Goal: Task Accomplishment & Management: Use online tool/utility

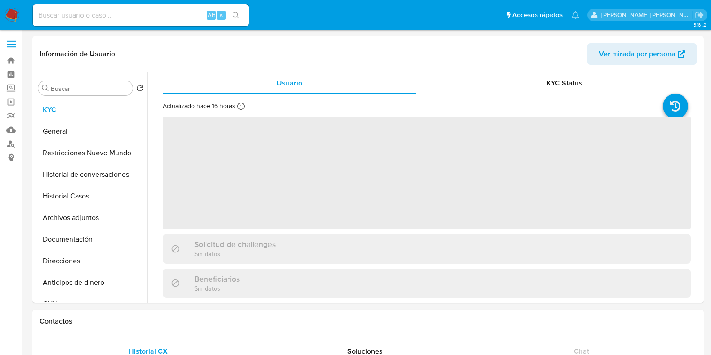
select select "10"
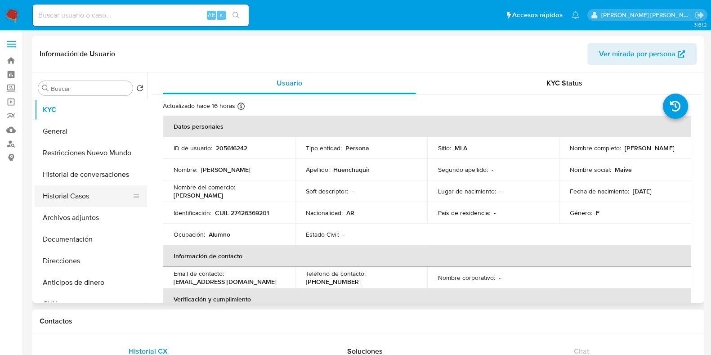
click at [83, 203] on button "Historial Casos" at bounding box center [87, 196] width 105 height 22
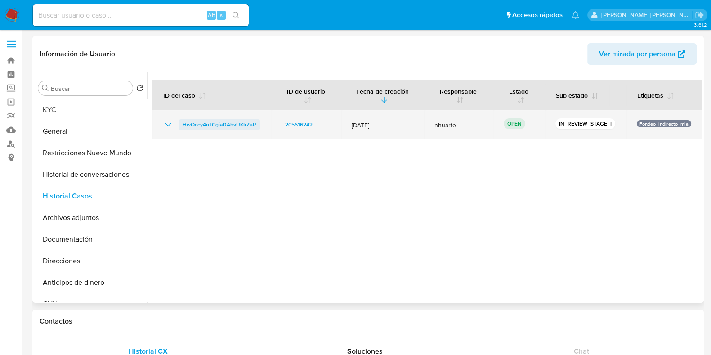
click at [230, 126] on span "HwQccy4nJCgjaDAhvUKIrZeR" at bounding box center [220, 124] width 74 height 11
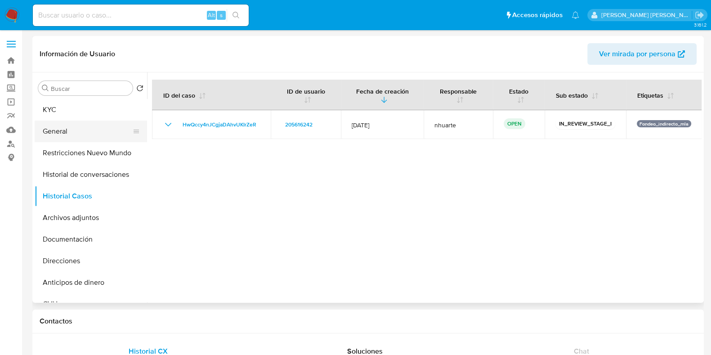
click at [78, 129] on button "General" at bounding box center [87, 131] width 105 height 22
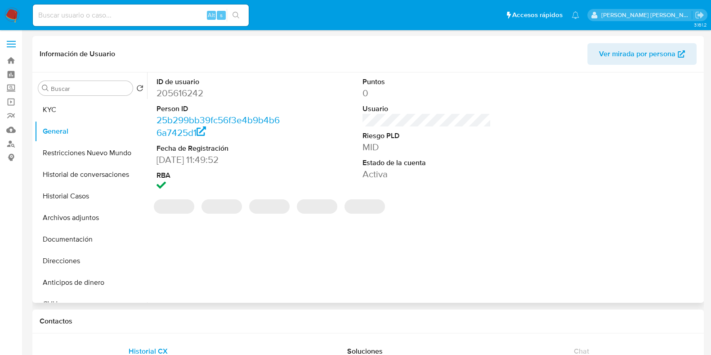
click at [174, 91] on dd "205616242" at bounding box center [220, 93] width 129 height 13
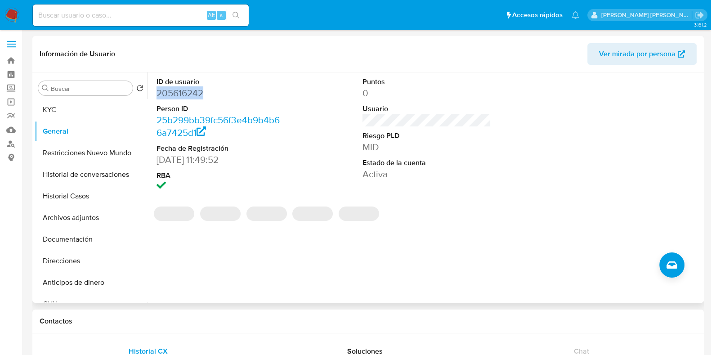
copy dd "205616242"
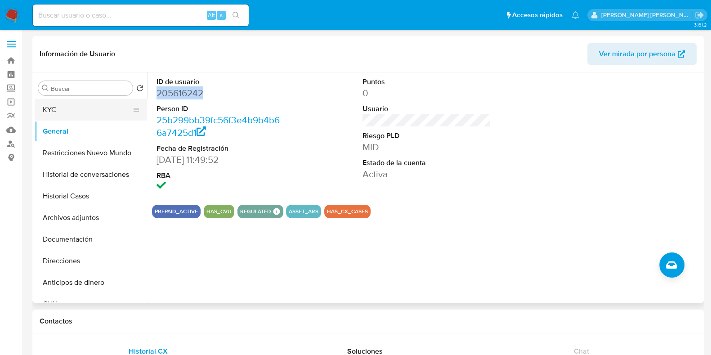
click at [74, 107] on button "KYC" at bounding box center [87, 110] width 105 height 22
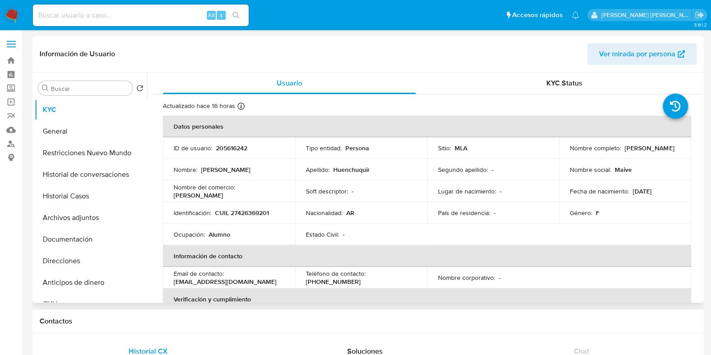
click at [239, 214] on p "CUIL 27426369201" at bounding box center [242, 213] width 54 height 8
copy p "27426369201"
click at [77, 18] on input at bounding box center [141, 15] width 216 height 12
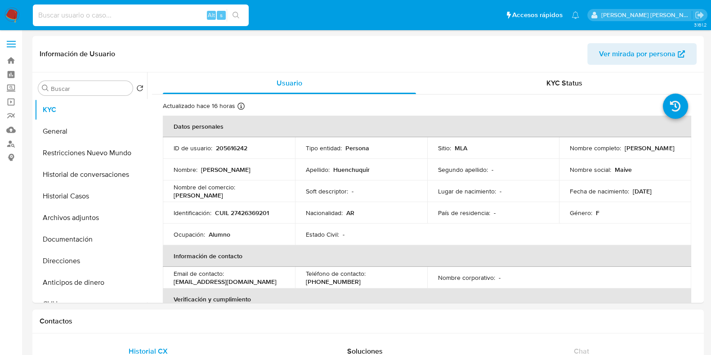
paste input "108633461"
type input "108633461"
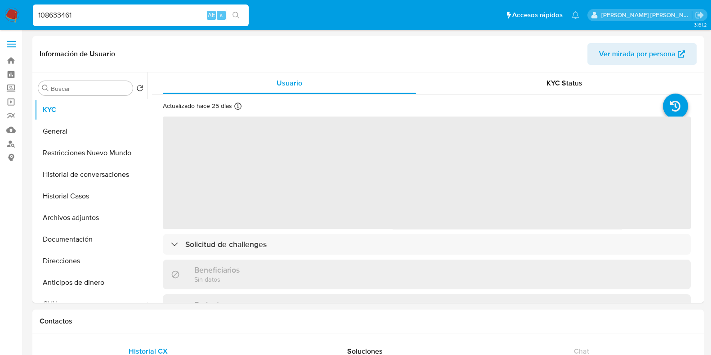
select select "10"
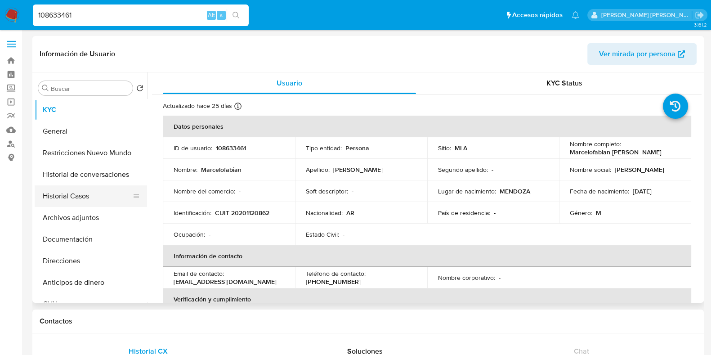
click at [71, 199] on button "Historial Casos" at bounding box center [87, 196] width 105 height 22
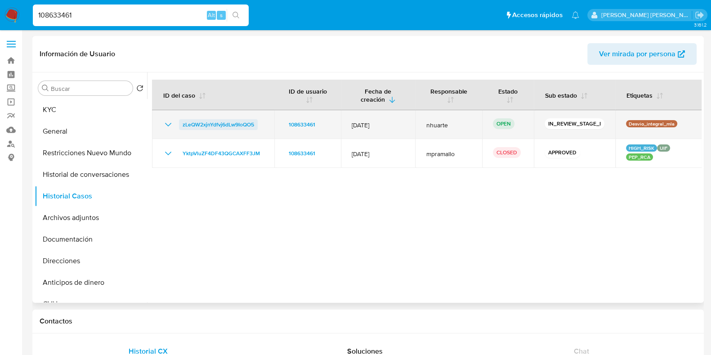
click at [235, 125] on span "zLeQW2xjnYdfvj6dLw9IoQO5" at bounding box center [218, 124] width 71 height 11
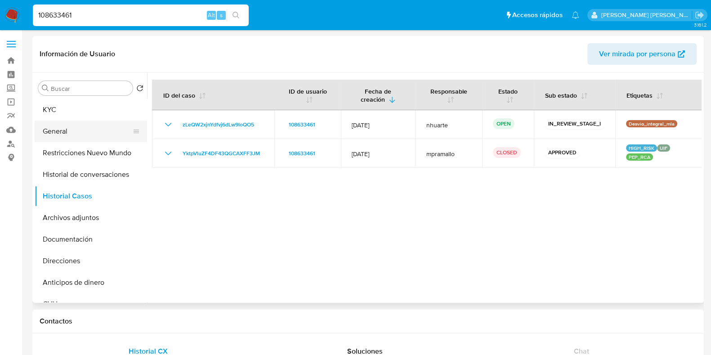
click at [80, 125] on button "General" at bounding box center [87, 131] width 105 height 22
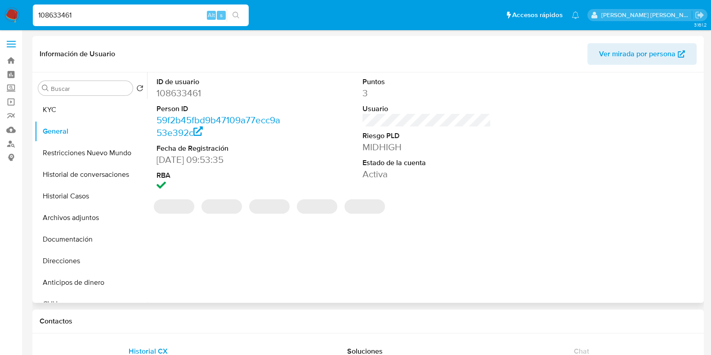
click at [181, 89] on dd "108633461" at bounding box center [220, 93] width 129 height 13
copy dd "108633461"
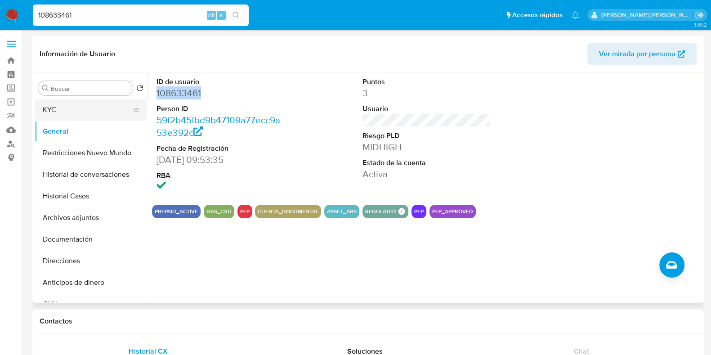
click at [63, 113] on button "KYC" at bounding box center [87, 110] width 105 height 22
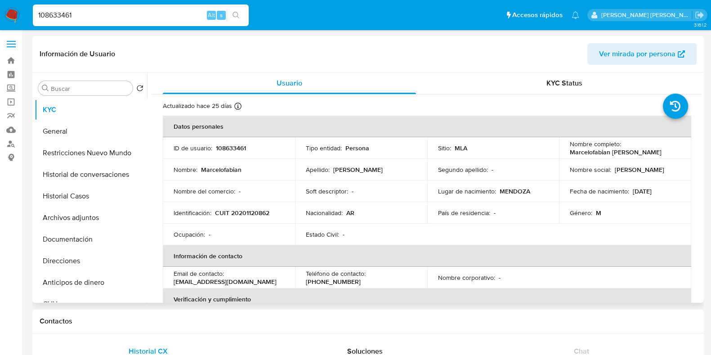
click at [238, 214] on p "CUIT 20201120862" at bounding box center [242, 213] width 54 height 8
copy p "20201120862"
click at [74, 242] on button "Documentación" at bounding box center [87, 239] width 105 height 22
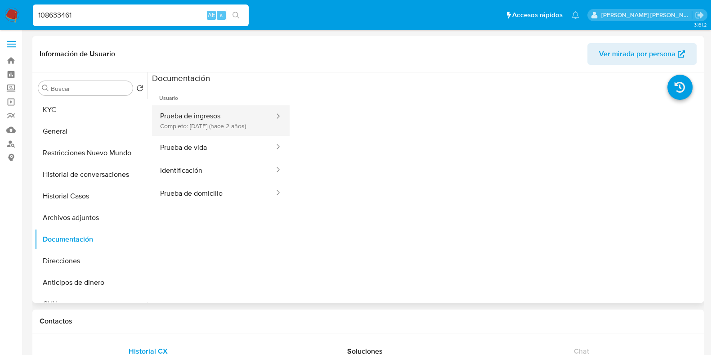
click at [211, 133] on button "Prueba de ingresos Completo: 09/03/2024 (hace 2 años)" at bounding box center [213, 120] width 123 height 31
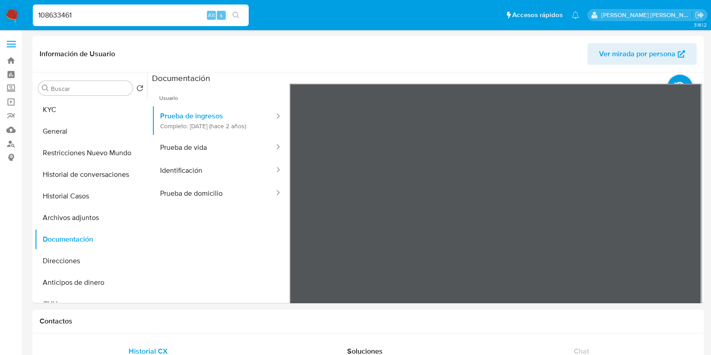
drag, startPoint x: 92, startPoint y: 13, endPoint x: 22, endPoint y: 10, distance: 70.6
click at [22, 10] on nav "Pausado Ver notificaciones 108633461 Alt s Accesos rápidos Presiona las siguien…" at bounding box center [355, 15] width 711 height 30
paste input "567943237"
type input "567943237"
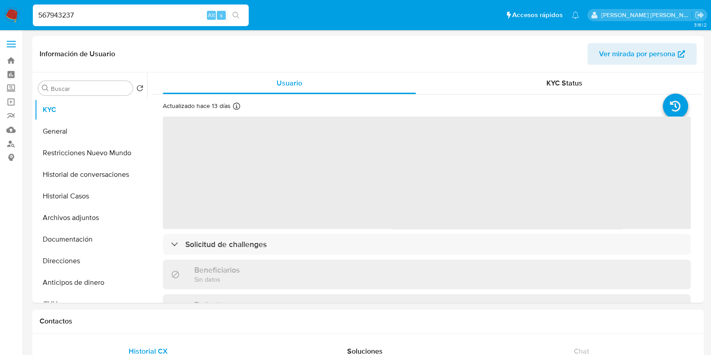
select select "10"
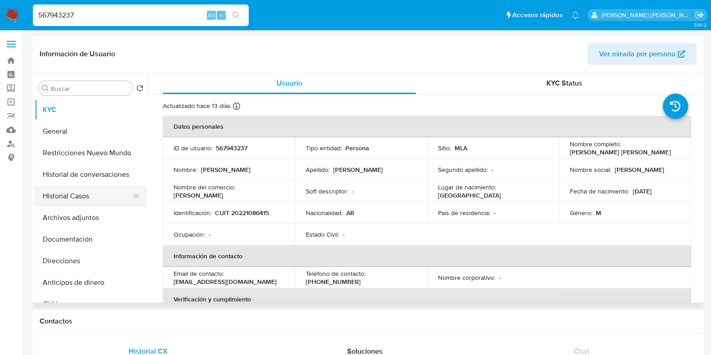
click at [78, 202] on button "Historial Casos" at bounding box center [87, 196] width 105 height 22
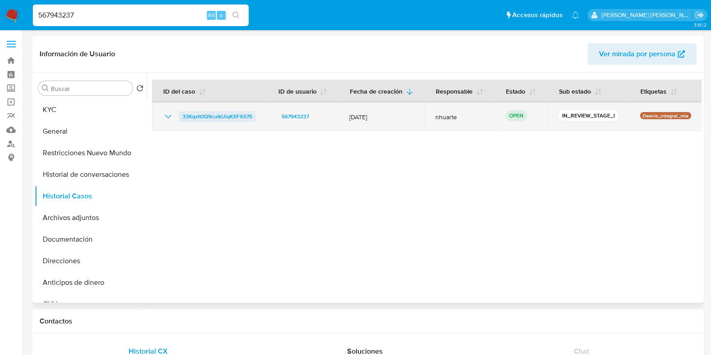
click at [231, 113] on span "33Kqxlt0Q9cuIkUiqKXFXS75" at bounding box center [218, 116] width 70 height 11
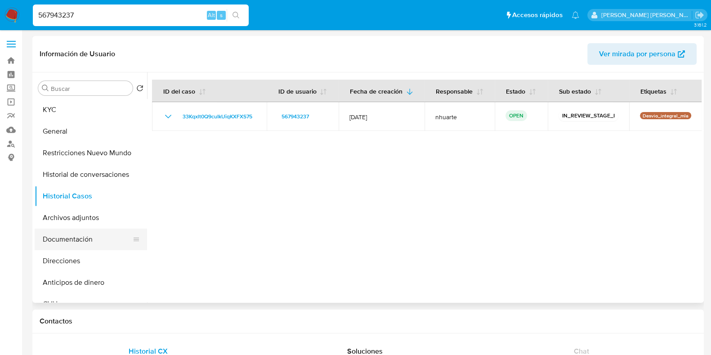
click at [60, 246] on button "Documentación" at bounding box center [87, 239] width 105 height 22
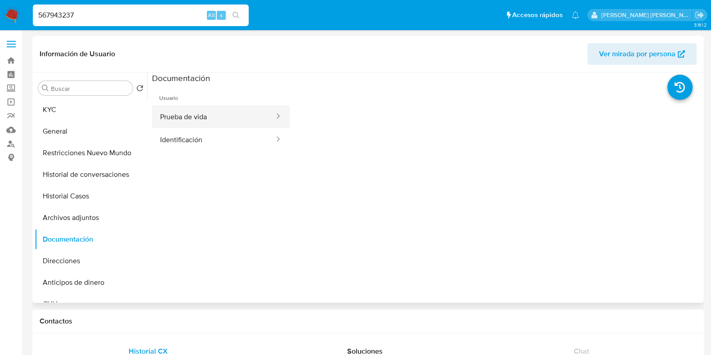
click at [184, 127] on button "Prueba de vida" at bounding box center [213, 116] width 123 height 23
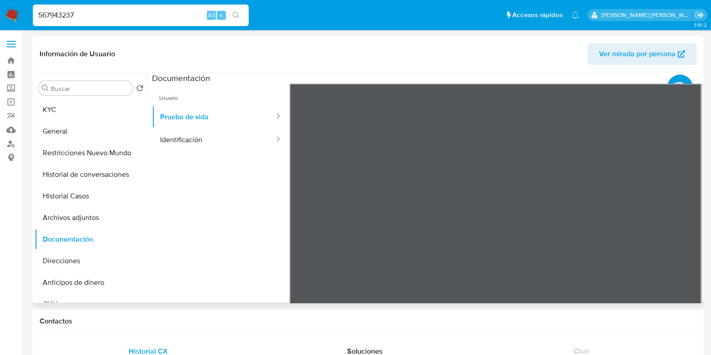
click at [210, 142] on button "Identificación" at bounding box center [213, 139] width 123 height 23
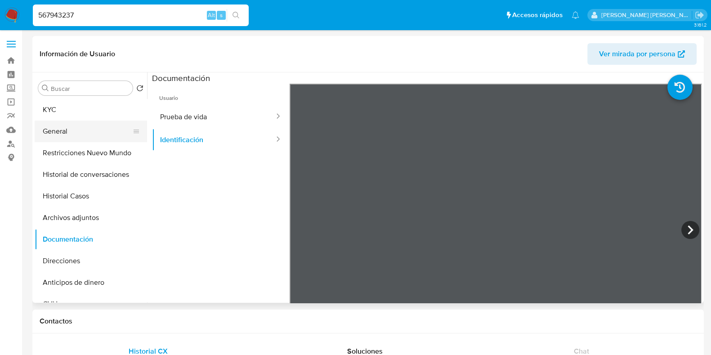
click at [85, 129] on button "General" at bounding box center [87, 131] width 105 height 22
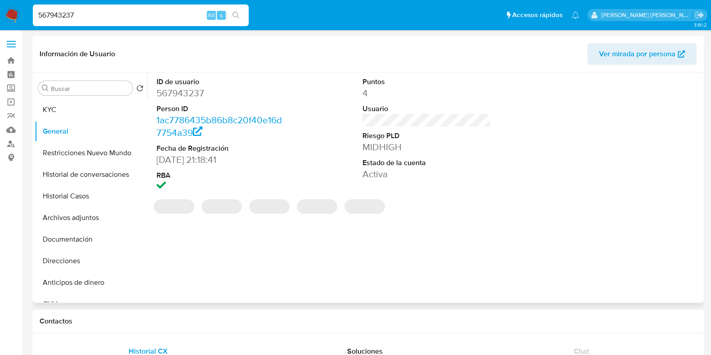
click at [196, 93] on dd "567943237" at bounding box center [220, 93] width 129 height 13
copy dd "567943237"
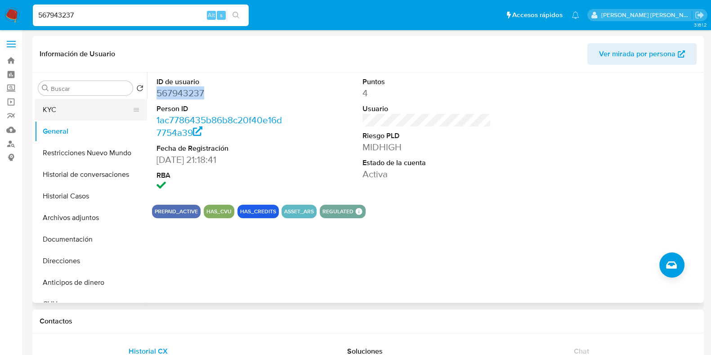
click at [76, 108] on button "KYC" at bounding box center [87, 110] width 105 height 22
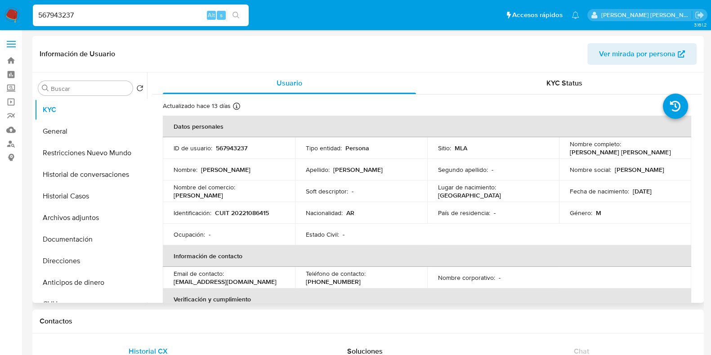
click at [256, 214] on p "CUIT 20221086415" at bounding box center [242, 213] width 54 height 8
copy p "20221086415"
click at [71, 238] on button "Documentación" at bounding box center [87, 239] width 105 height 22
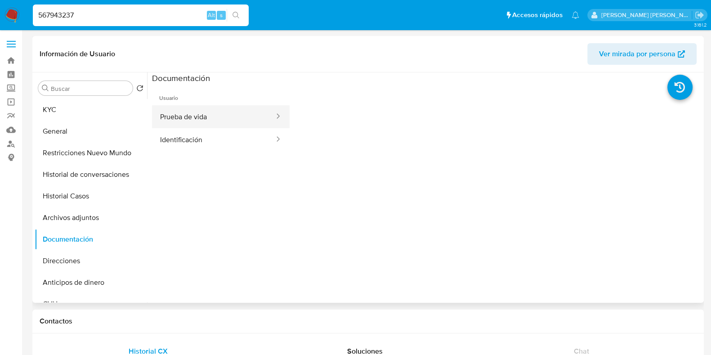
click at [204, 120] on button "Prueba de vida" at bounding box center [213, 116] width 123 height 23
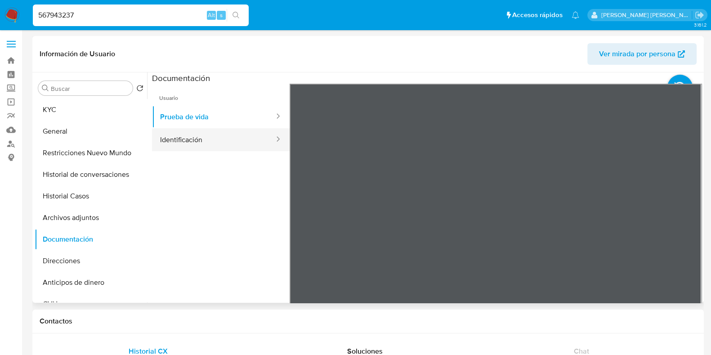
click at [208, 140] on button "Identificación" at bounding box center [213, 139] width 123 height 23
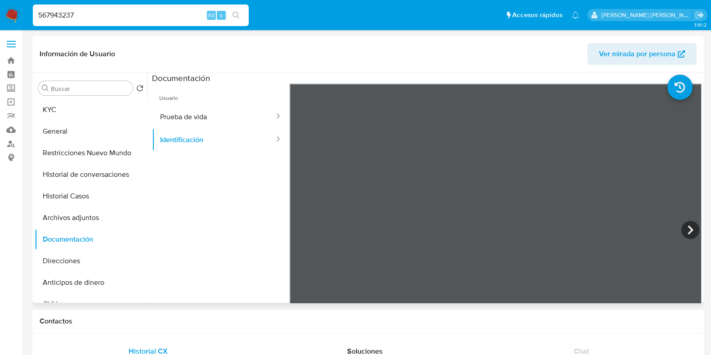
scroll to position [55, 0]
click at [86, 111] on button "KYC" at bounding box center [87, 110] width 105 height 22
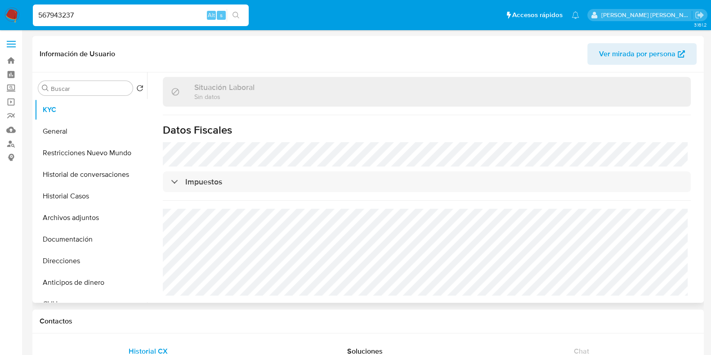
scroll to position [464, 0]
click at [85, 262] on button "Direcciones" at bounding box center [87, 261] width 105 height 22
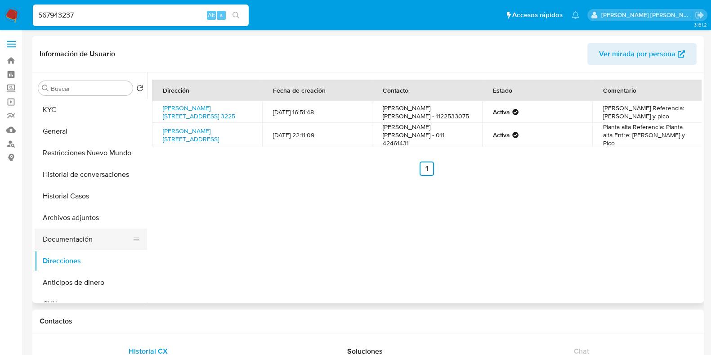
click at [97, 237] on button "Documentación" at bounding box center [87, 239] width 105 height 22
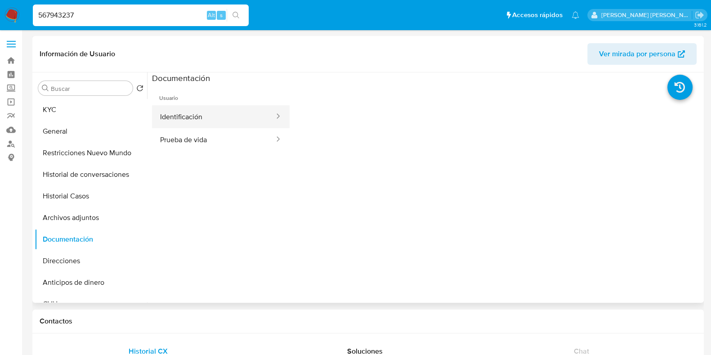
click at [228, 116] on button "Identificación" at bounding box center [213, 116] width 123 height 23
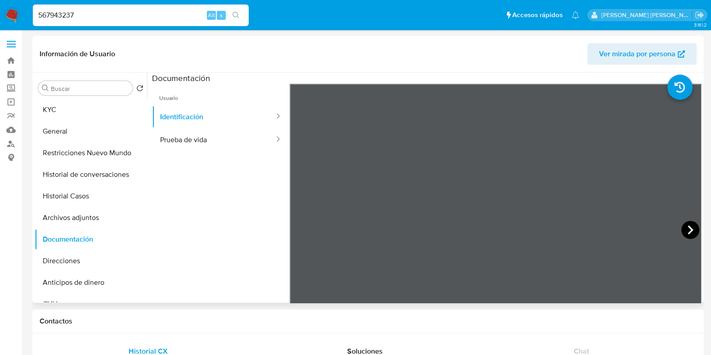
click at [692, 230] on icon at bounding box center [690, 230] width 18 height 18
drag, startPoint x: 87, startPoint y: 12, endPoint x: 9, endPoint y: 18, distance: 78.4
click at [9, 18] on nav "Pausado Ver notificaciones 567943237 Alt s Accesos rápidos Presiona las siguien…" at bounding box center [355, 15] width 711 height 30
paste input "455486780"
type input "455486780"
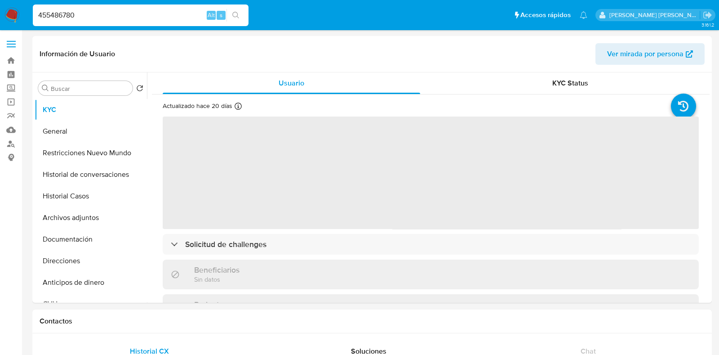
select select "10"
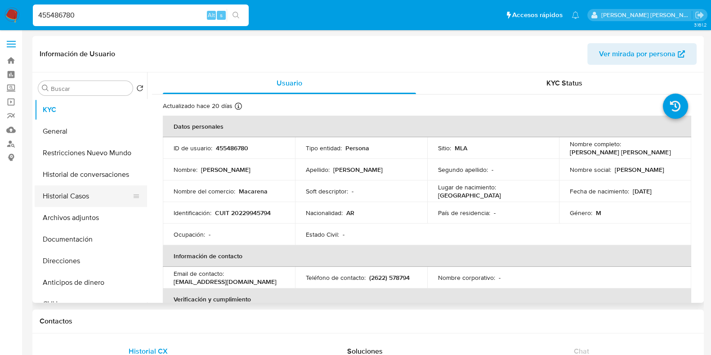
click at [83, 201] on button "Historial Casos" at bounding box center [87, 196] width 105 height 22
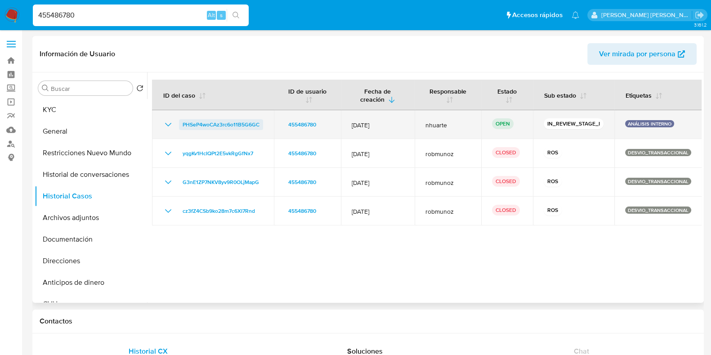
click at [235, 123] on span "PHSeP4woCAz3rc6o11B5G6GC" at bounding box center [221, 124] width 77 height 11
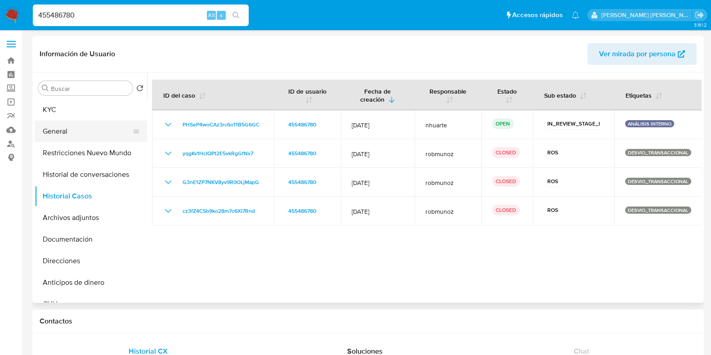
click at [90, 127] on button "General" at bounding box center [87, 131] width 105 height 22
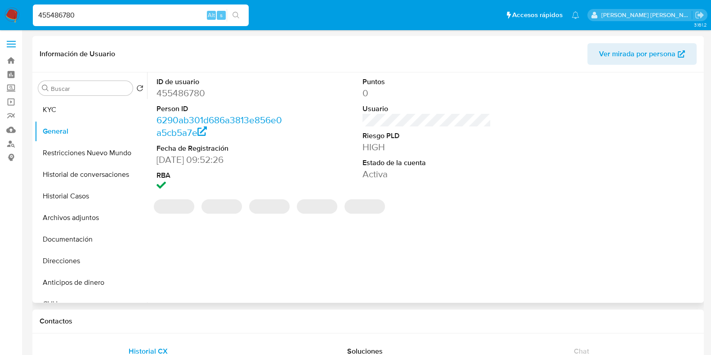
click at [171, 89] on dd "455486780" at bounding box center [220, 93] width 129 height 13
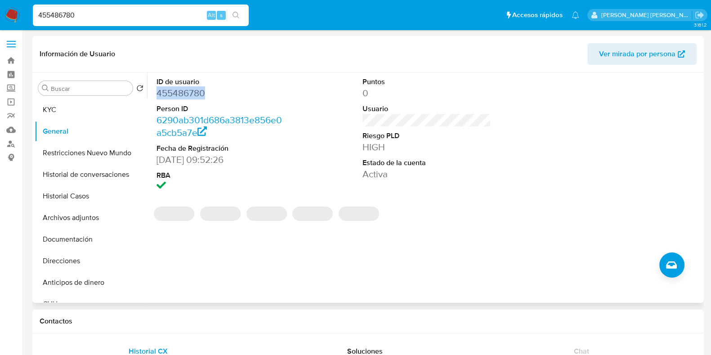
copy dd "455486780"
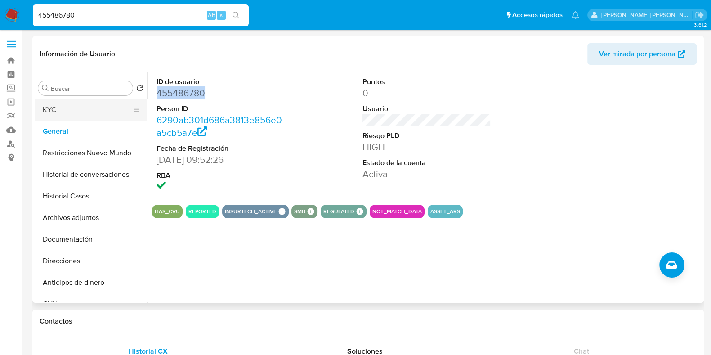
drag, startPoint x: 78, startPoint y: 109, endPoint x: 111, endPoint y: 120, distance: 35.0
click at [78, 109] on button "KYC" at bounding box center [87, 110] width 105 height 22
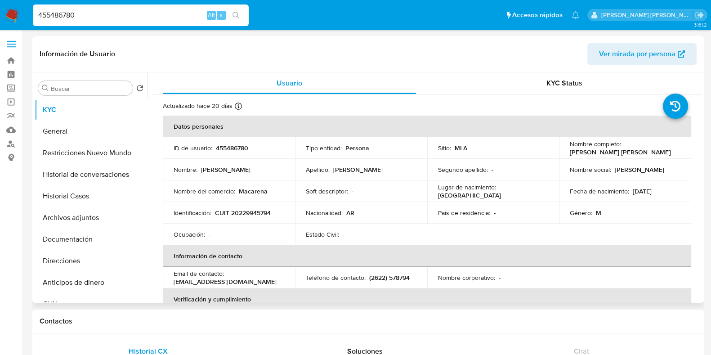
click at [254, 214] on p "CUIT 20229945794" at bounding box center [243, 213] width 56 height 8
copy p "20229945794"
click at [234, 145] on p "455486780" at bounding box center [232, 148] width 32 height 8
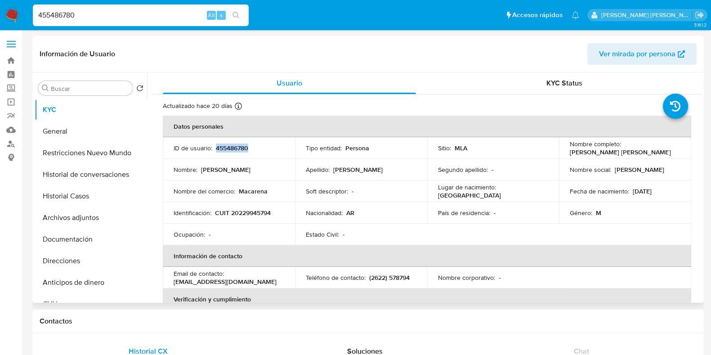
copy p "455486780"
click at [101, 240] on button "Documentación" at bounding box center [87, 239] width 105 height 22
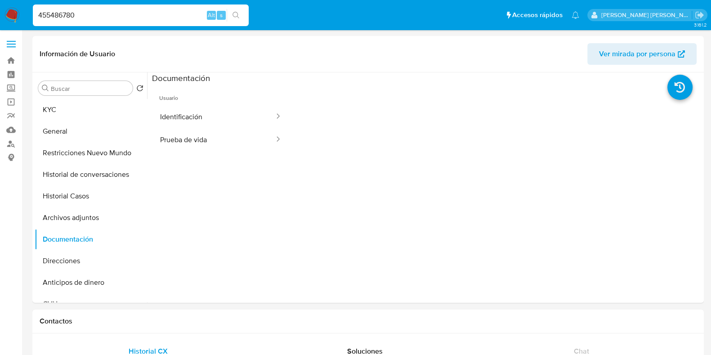
click at [228, 109] on button "Identificación" at bounding box center [213, 116] width 123 height 23
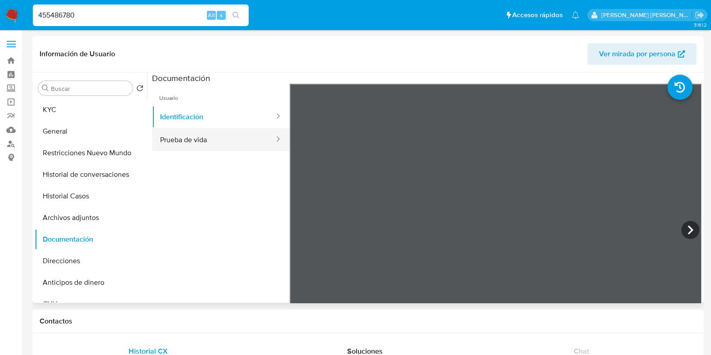
click at [226, 130] on button "Prueba de vida" at bounding box center [213, 139] width 123 height 23
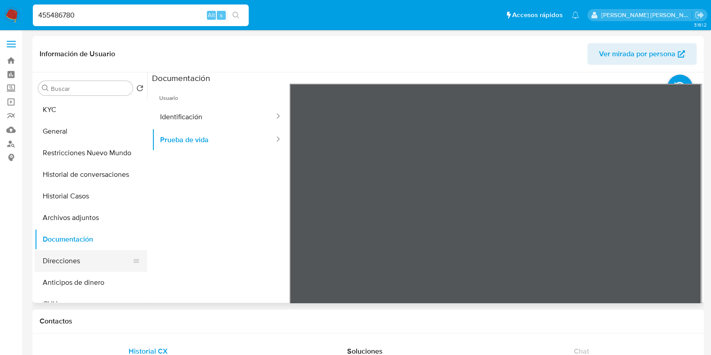
click at [92, 266] on button "Direcciones" at bounding box center [87, 261] width 105 height 22
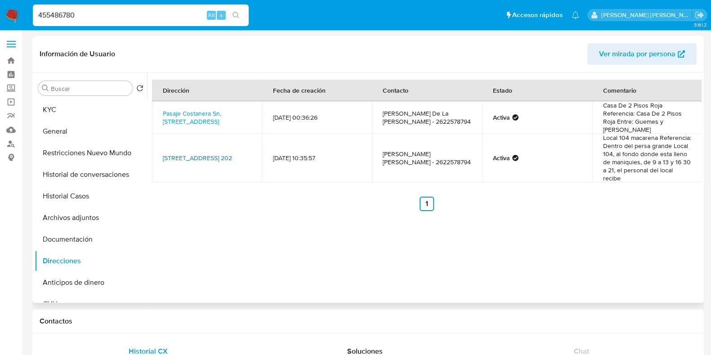
click at [199, 153] on link "Chile 202, Tunuyán, Mendoza, 5560, Argentina 202" at bounding box center [197, 157] width 69 height 9
click at [192, 153] on link "Chile 202, Tunuyán, Mendoza, 5560, Argentina 202" at bounding box center [197, 157] width 69 height 9
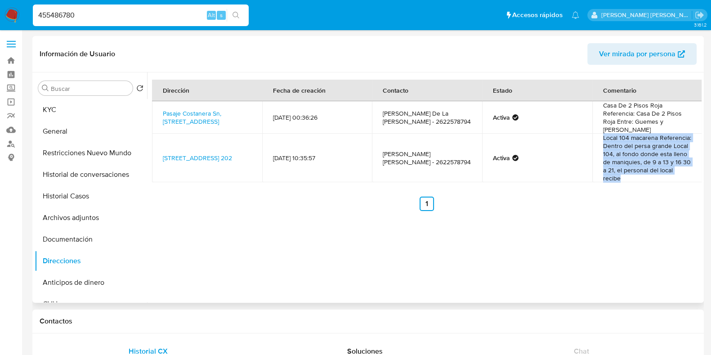
drag, startPoint x: 600, startPoint y: 138, endPoint x: 637, endPoint y: 178, distance: 54.1
click at [637, 178] on td "Local 104 macarena Referencia: Dentro del persa grande Local 104, al fondo dond…" at bounding box center [647, 158] width 110 height 49
drag, startPoint x: 92, startPoint y: 223, endPoint x: 129, endPoint y: 218, distance: 37.6
click at [92, 223] on button "Archivos adjuntos" at bounding box center [87, 218] width 105 height 22
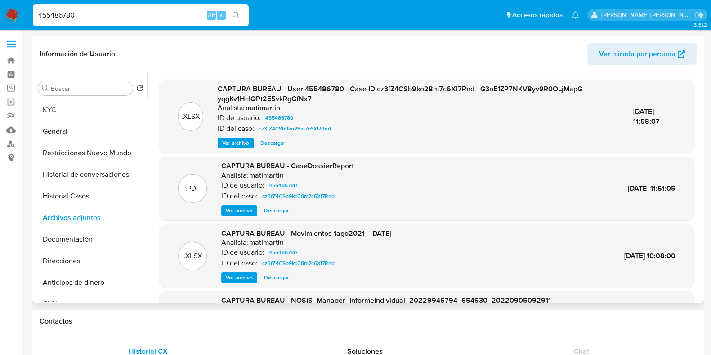
click at [233, 140] on span "Ver archivo" at bounding box center [235, 142] width 27 height 9
drag, startPoint x: 89, startPoint y: 14, endPoint x: 0, endPoint y: 5, distance: 89.5
click at [0, 5] on nav "Pausado Ver notificaciones 455486780 Alt s Accesos rápidos Presiona las siguien…" at bounding box center [355, 15] width 711 height 30
paste input "713394356"
type input "713394356"
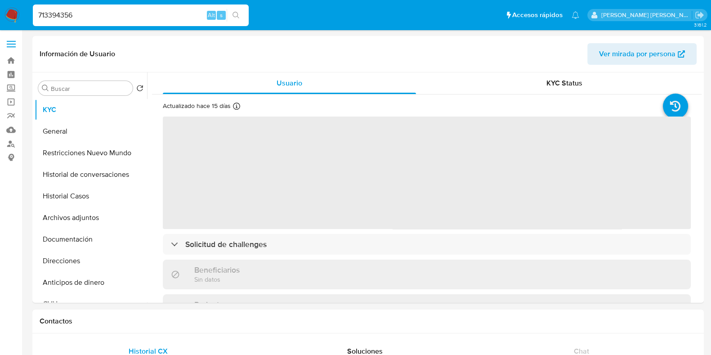
select select "10"
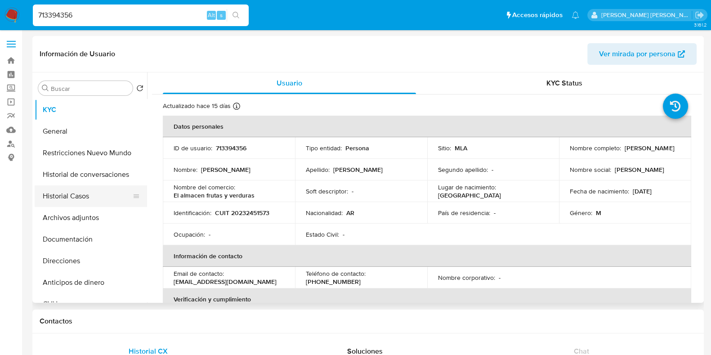
click at [91, 203] on button "Historial Casos" at bounding box center [87, 196] width 105 height 22
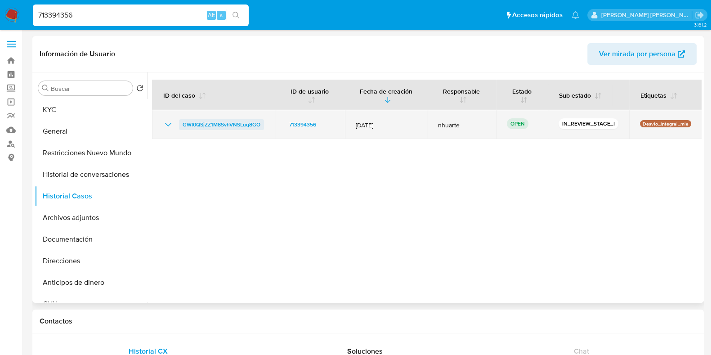
click at [225, 127] on span "GWI0QSjZZ1M8SvhVNSLuq8GO" at bounding box center [222, 124] width 78 height 11
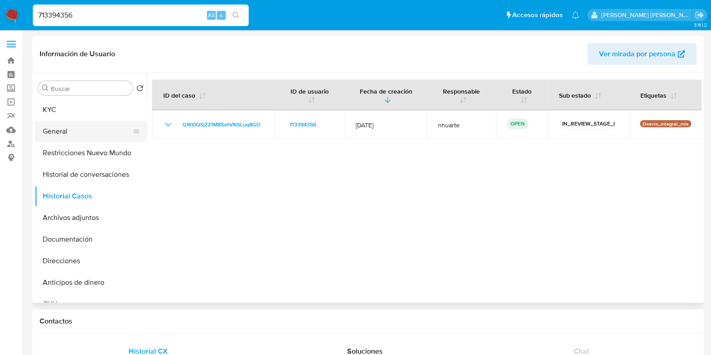
click at [71, 128] on button "General" at bounding box center [87, 131] width 105 height 22
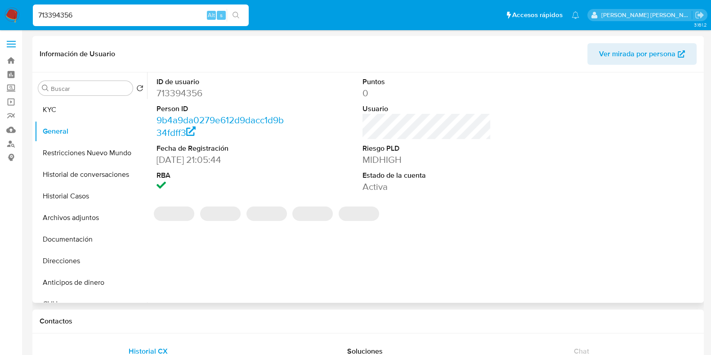
click at [173, 92] on dd "713394356" at bounding box center [220, 93] width 129 height 13
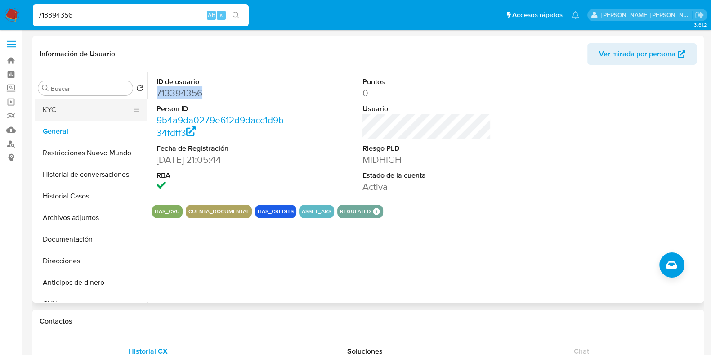
click at [96, 113] on button "KYC" at bounding box center [87, 110] width 105 height 22
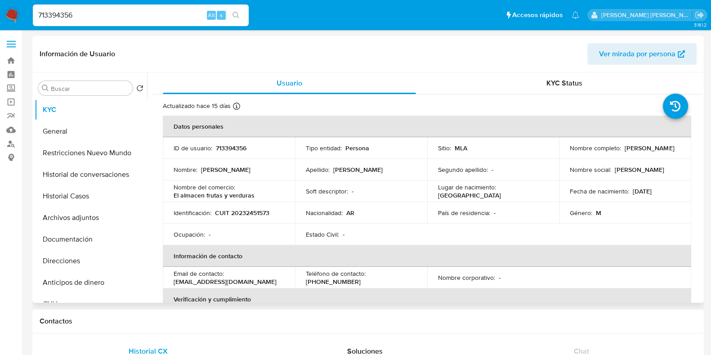
click at [253, 212] on p "CUIT 20232451573" at bounding box center [242, 213] width 54 height 8
click at [70, 242] on button "Documentación" at bounding box center [87, 239] width 105 height 22
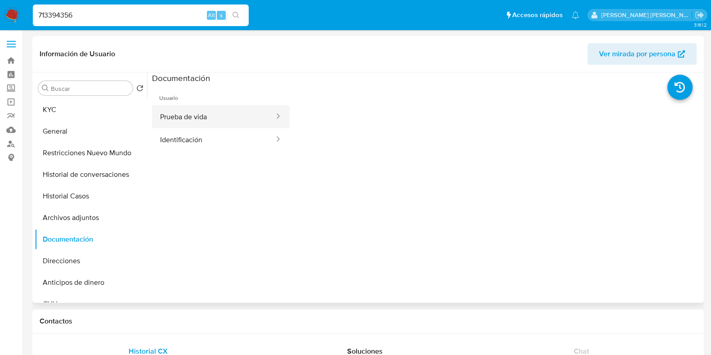
click at [204, 124] on button "Prueba de vida" at bounding box center [213, 116] width 123 height 23
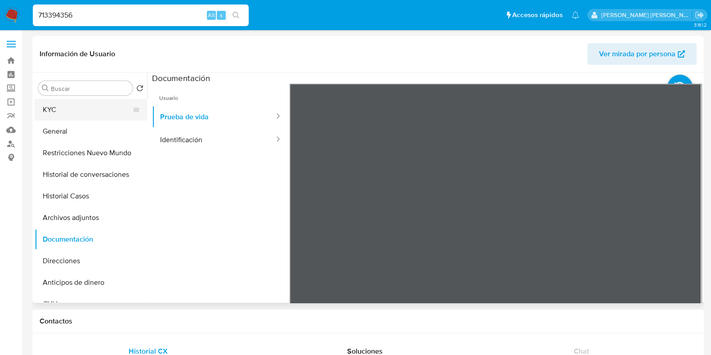
click at [74, 112] on button "KYC" at bounding box center [87, 110] width 105 height 22
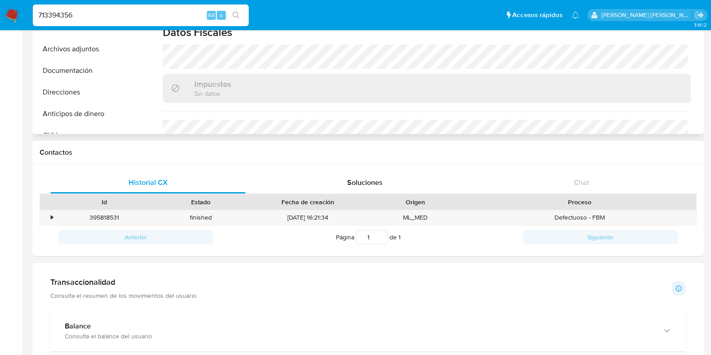
scroll to position [472, 0]
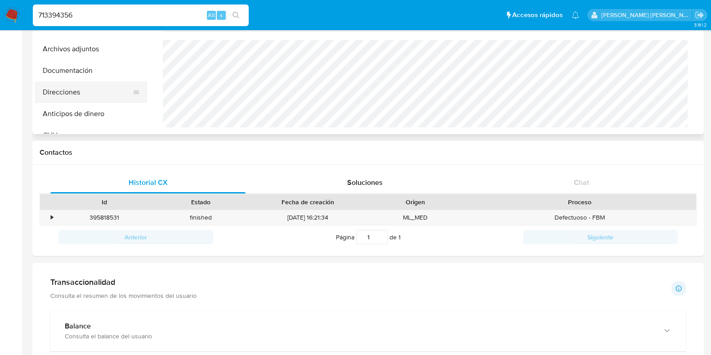
drag, startPoint x: 81, startPoint y: 94, endPoint x: 106, endPoint y: 95, distance: 24.7
click at [81, 94] on button "Direcciones" at bounding box center [87, 92] width 105 height 22
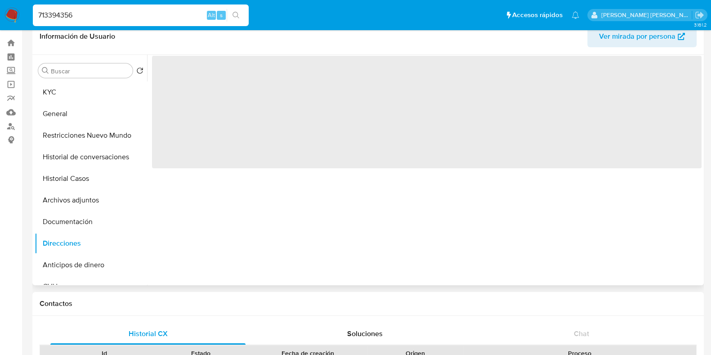
scroll to position [0, 0]
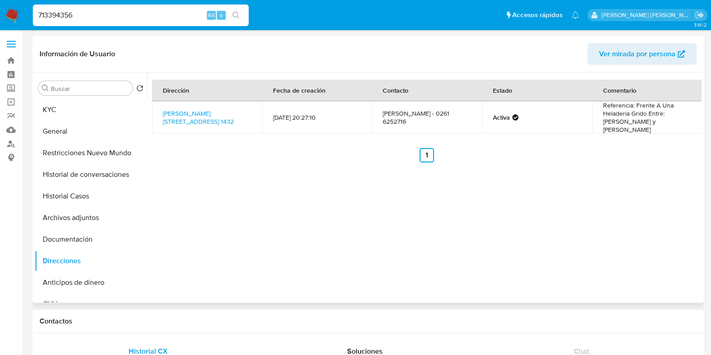
drag, startPoint x: 160, startPoint y: 103, endPoint x: 217, endPoint y: 123, distance: 61.0
click at [217, 123] on td "Urquiza 1432, Ruttini Coquimbito, Mendoza, 5513, Argentina 1432" at bounding box center [207, 117] width 110 height 32
click at [70, 107] on button "KYC" at bounding box center [87, 110] width 105 height 22
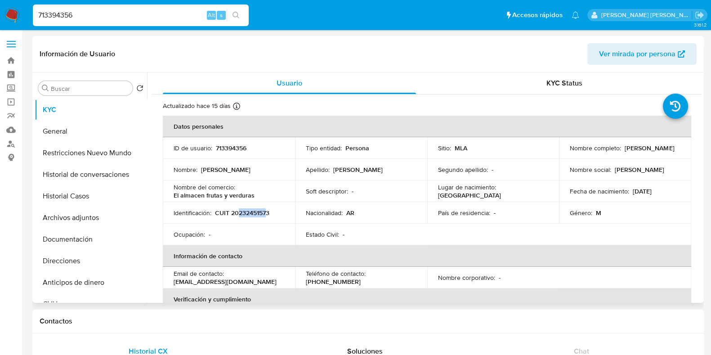
drag, startPoint x: 238, startPoint y: 211, endPoint x: 267, endPoint y: 208, distance: 28.5
click at [267, 209] on p "CUIT 20232451573" at bounding box center [242, 213] width 54 height 8
drag, startPoint x: 229, startPoint y: 209, endPoint x: 273, endPoint y: 212, distance: 44.2
click at [273, 212] on div "Identificación : CUIT 20232451573" at bounding box center [229, 213] width 111 height 8
drag, startPoint x: 51, startPoint y: 21, endPoint x: 14, endPoint y: 18, distance: 37.4
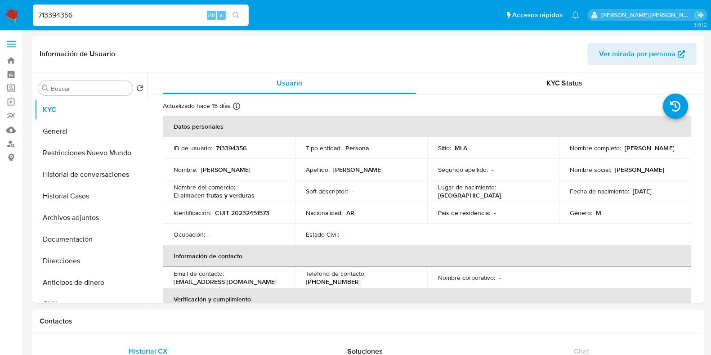
click at [14, 18] on nav "Pausado Ver notificaciones 713394356 Alt s Accesos rápidos Presiona las siguien…" at bounding box center [355, 15] width 711 height 30
paste input "567943237"
type input "567943237"
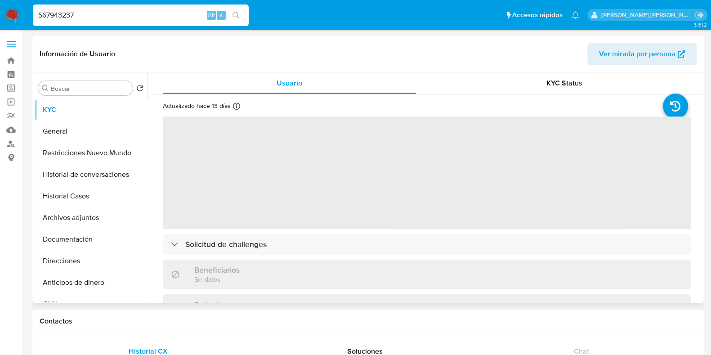
select select "10"
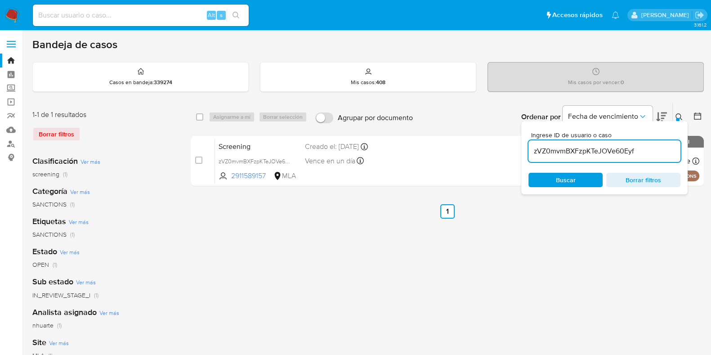
click at [119, 17] on input at bounding box center [141, 15] width 216 height 12
paste input "EiZnmBm6sRxSwKFoqcyM33yu"
type input "EiZnmBm6sRxSwKFoqcyM33yu"
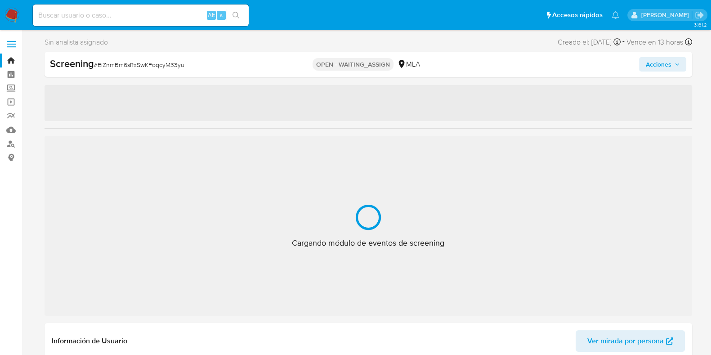
select select "10"
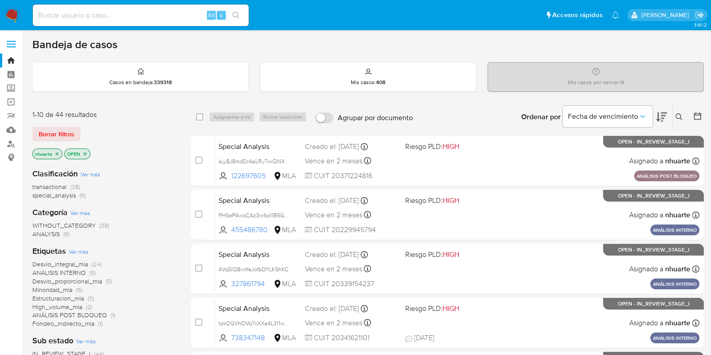
click at [678, 110] on div "Ingrese ID de usuario o caso Buscar Borrar filtros" at bounding box center [679, 117] width 15 height 28
click at [680, 115] on icon at bounding box center [678, 116] width 7 height 7
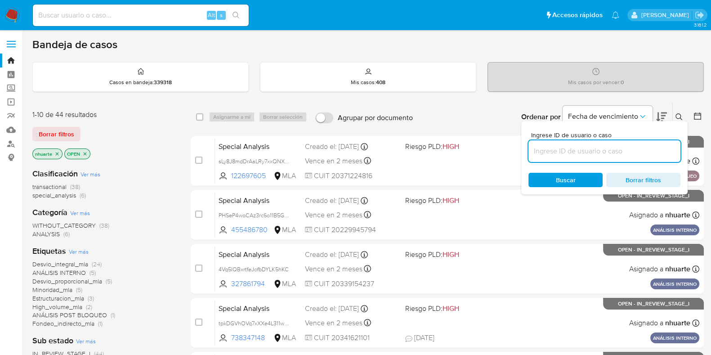
click at [609, 151] on input at bounding box center [604, 151] width 152 height 12
type input "EiZnmBm6sRxSwKFoqcyM33yu"
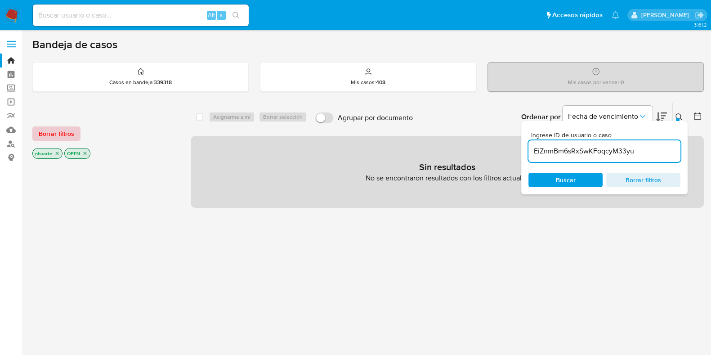
click at [53, 127] on span "Borrar filtros" at bounding box center [57, 133] width 36 height 13
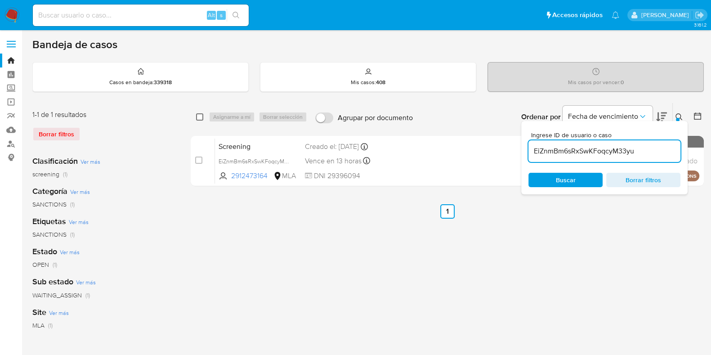
click at [199, 117] on input "checkbox" at bounding box center [199, 116] width 7 height 7
checkbox input "true"
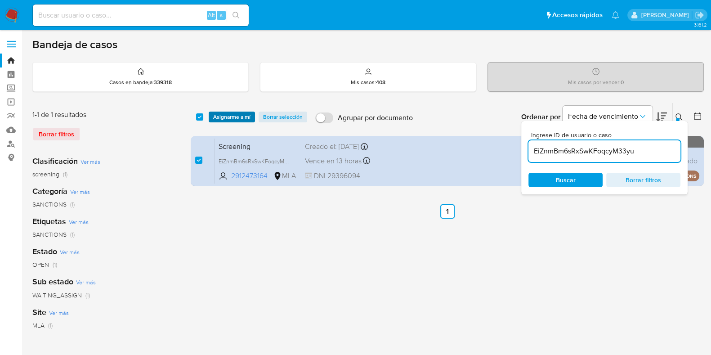
click at [245, 116] on span "Asignarme a mí" at bounding box center [231, 116] width 37 height 9
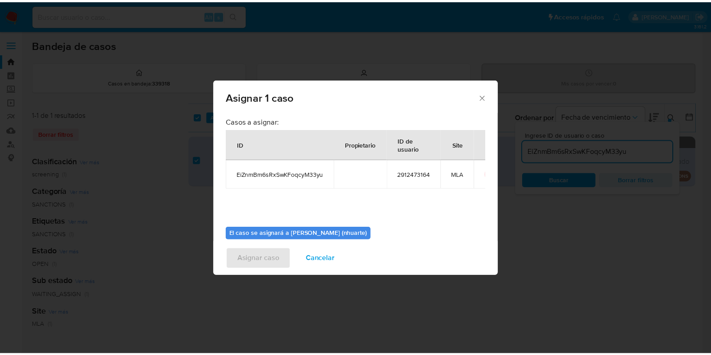
scroll to position [46, 0]
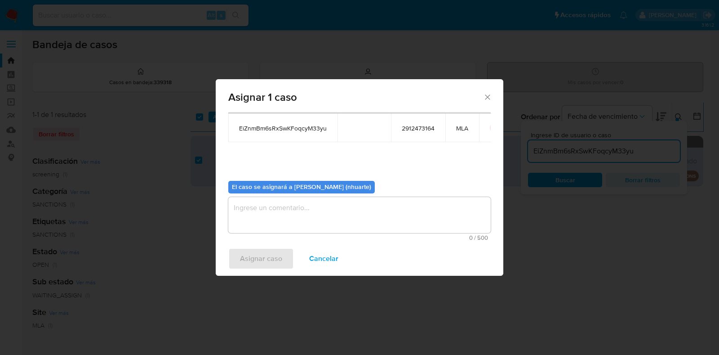
click at [294, 223] on textarea "assign-modal" at bounding box center [359, 215] width 263 height 36
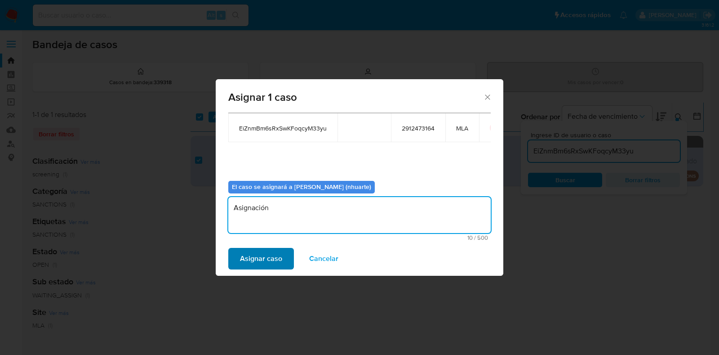
type textarea "Asignación"
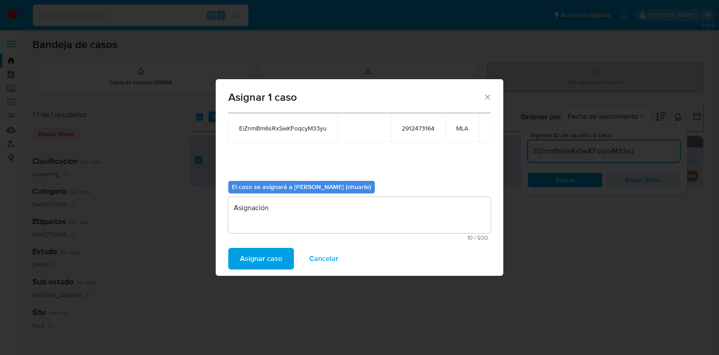
click at [283, 253] on button "Asignar caso" at bounding box center [261, 259] width 66 height 22
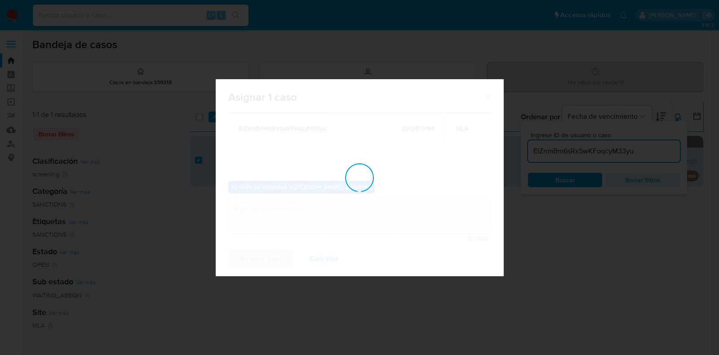
checkbox input "false"
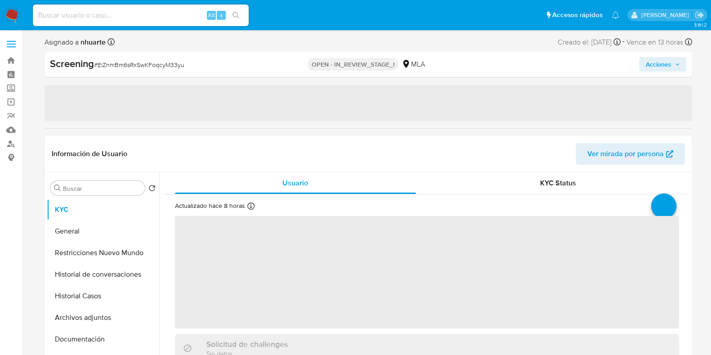
select select "10"
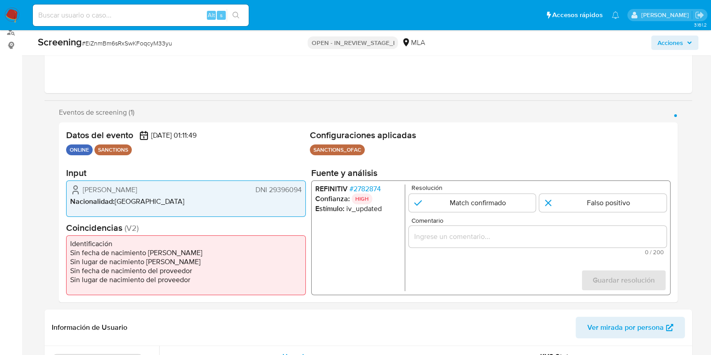
scroll to position [224, 0]
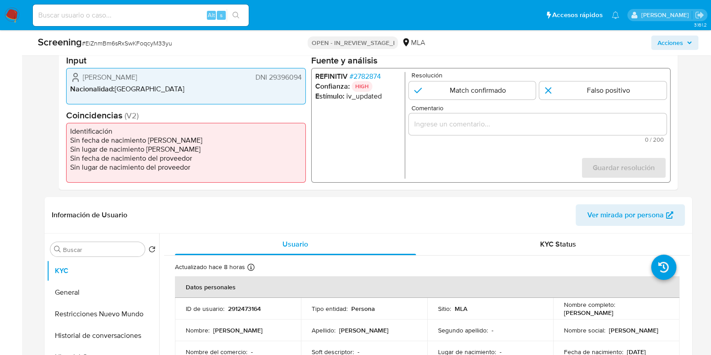
click at [358, 75] on span "# 2782874" at bounding box center [364, 76] width 31 height 9
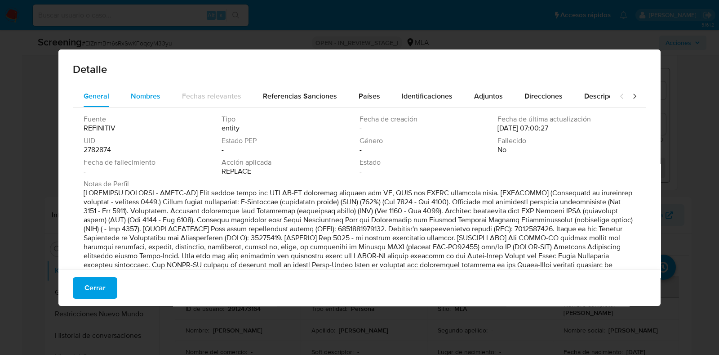
click at [147, 94] on span "Nombres" at bounding box center [146, 96] width 30 height 10
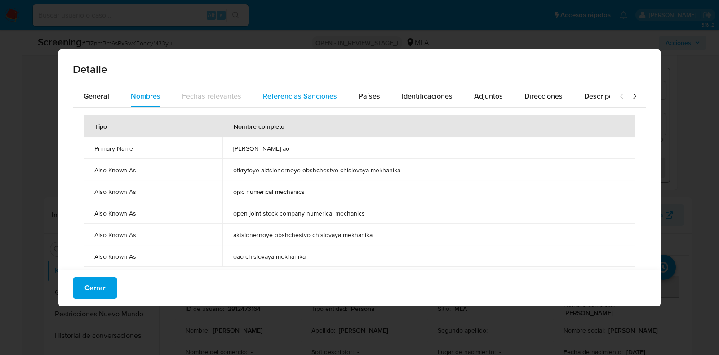
click at [297, 98] on span "Referencias Sanciones" at bounding box center [300, 96] width 74 height 10
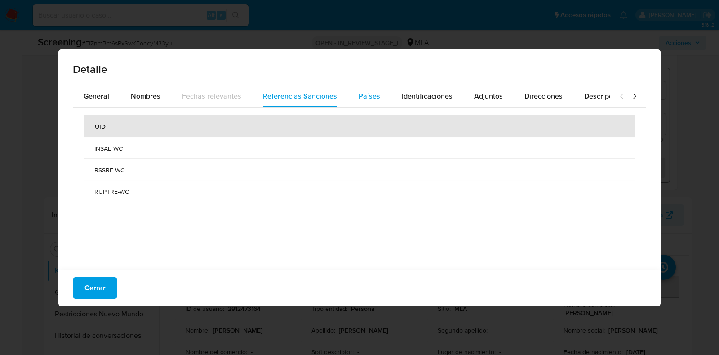
click at [381, 95] on button "Países" at bounding box center [369, 96] width 43 height 22
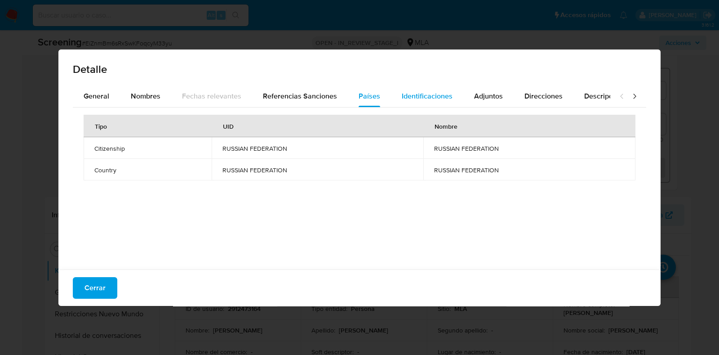
click at [417, 93] on span "Identificaciones" at bounding box center [427, 96] width 51 height 10
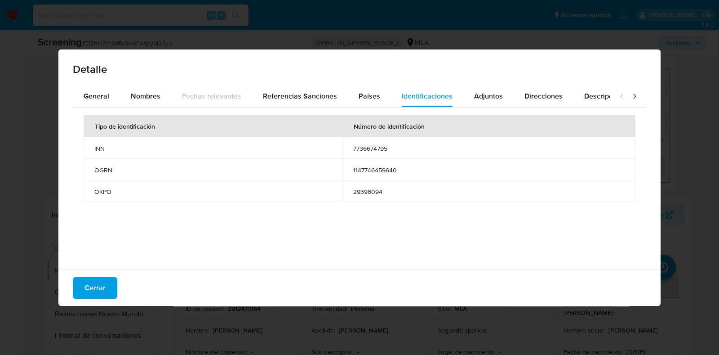
click at [686, 81] on div "Detalle General Nombres Fechas relevantes Referencias Sanciones Países Identifi…" at bounding box center [359, 177] width 719 height 355
click at [88, 289] on span "Cerrar" at bounding box center [95, 288] width 21 height 20
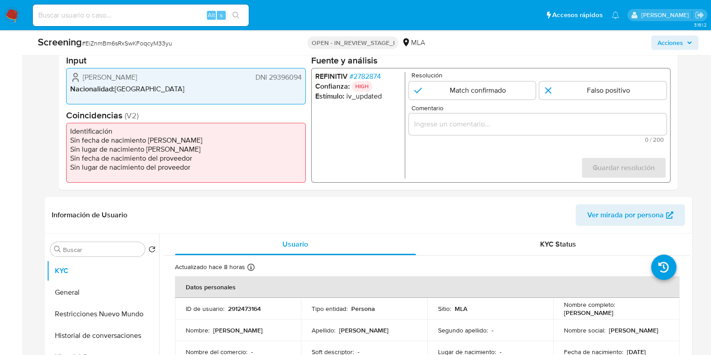
drag, startPoint x: 476, startPoint y: 117, endPoint x: 464, endPoint y: 122, distance: 13.3
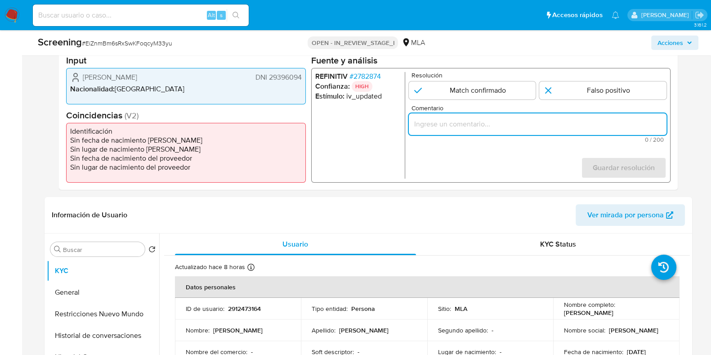
paste input "Se desestima ya que no coincide tipo de persona, nombre completo entre el usuar…"
type input "Se desestima ya que no coincide tipo de persona, nombre completo entre el usuar…"
click at [557, 90] on input "1 de 1" at bounding box center [602, 90] width 127 height 18
radio input "true"
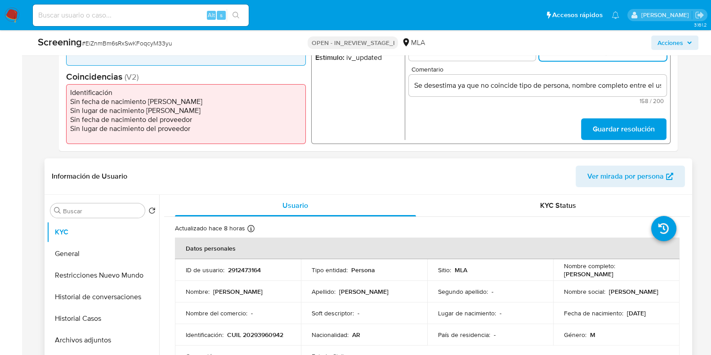
scroll to position [281, 0]
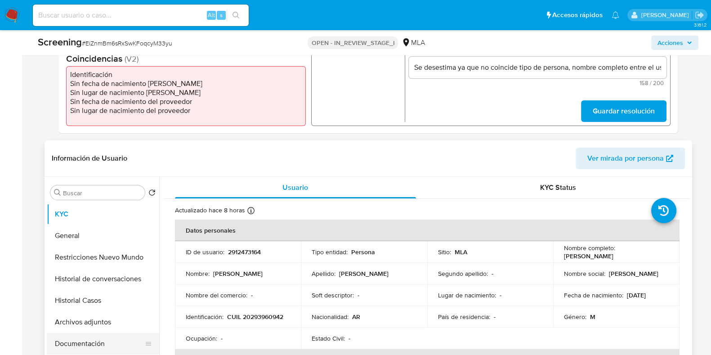
click at [97, 339] on button "Documentación" at bounding box center [99, 344] width 105 height 22
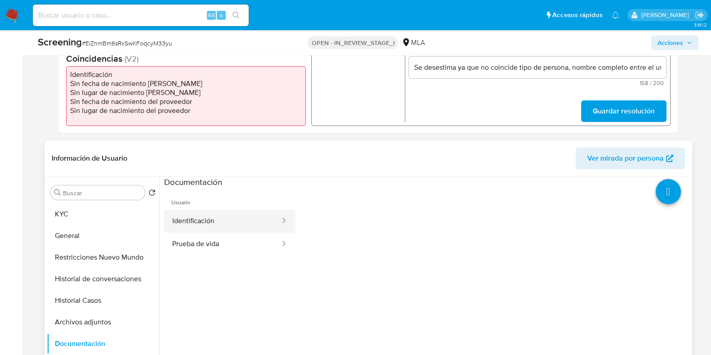
click at [217, 225] on button "Identificación" at bounding box center [222, 220] width 117 height 23
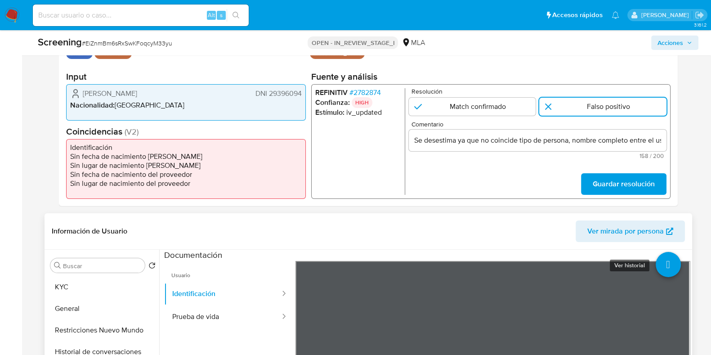
scroll to position [169, 0]
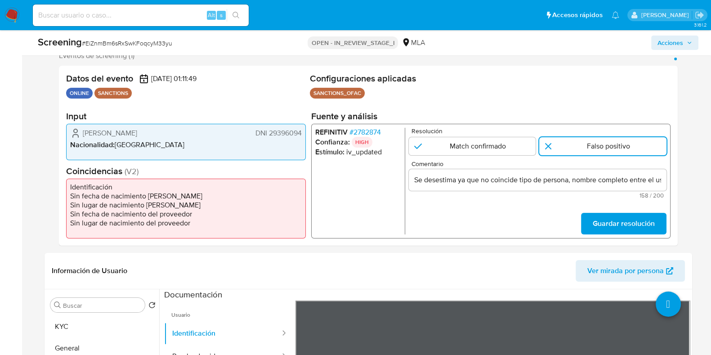
click at [621, 224] on span "Guardar resolución" at bounding box center [623, 224] width 62 height 20
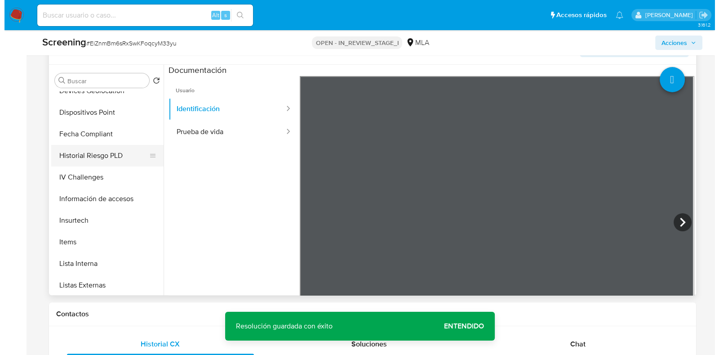
scroll to position [337, 0]
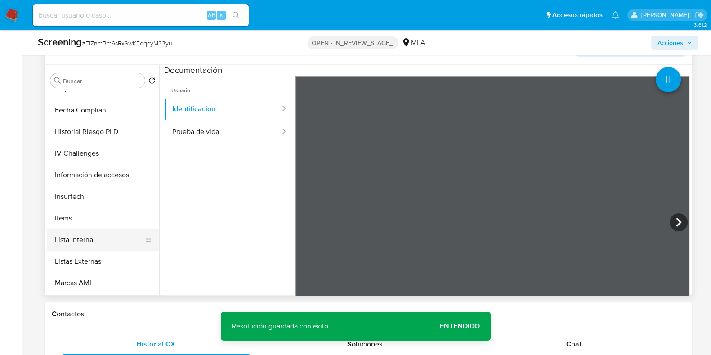
click at [92, 237] on button "Lista Interna" at bounding box center [99, 240] width 105 height 22
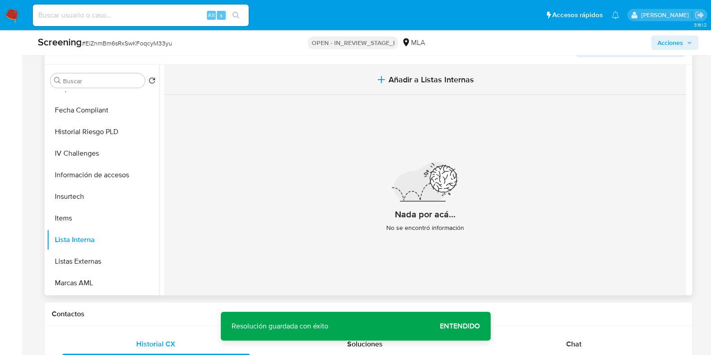
click at [437, 88] on button "Añadir a Listas Internas" at bounding box center [425, 80] width 522 height 30
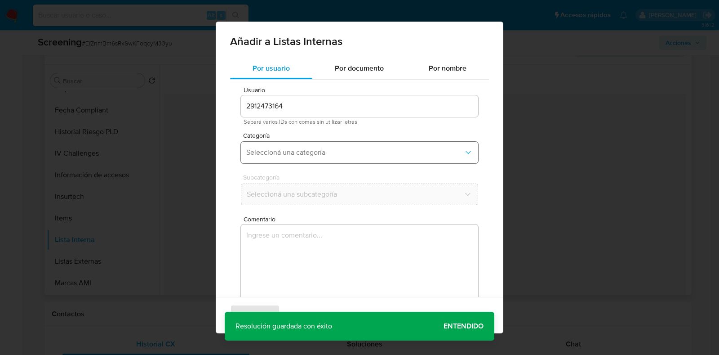
click at [272, 153] on span "Seleccioná una categoría" at bounding box center [355, 152] width 218 height 9
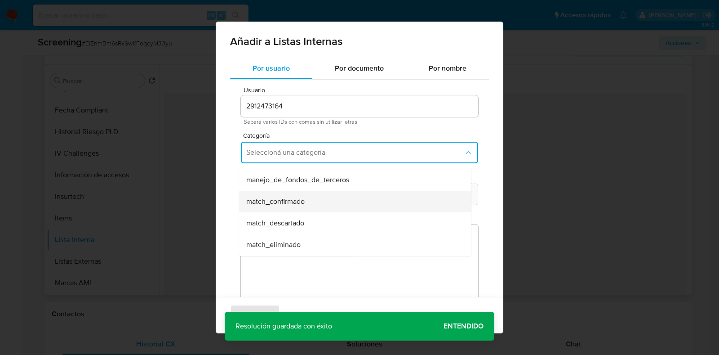
scroll to position [56, 0]
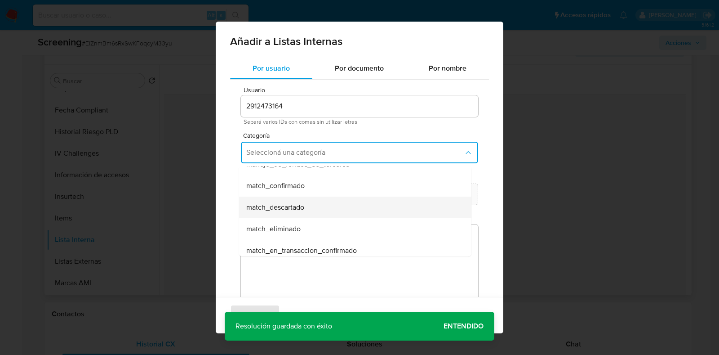
click at [287, 203] on span "match_descartado" at bounding box center [275, 207] width 58 height 9
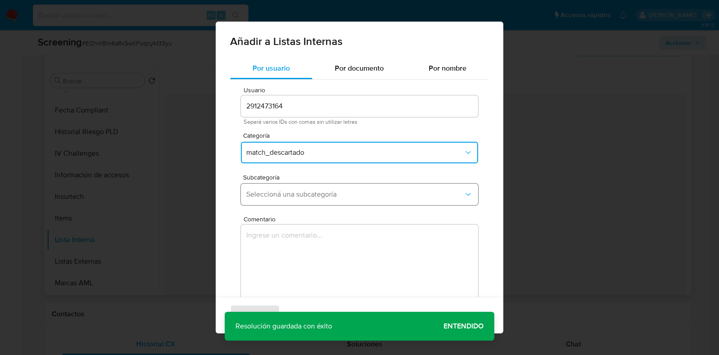
click at [289, 202] on button "Seleccioná una subcategoría" at bounding box center [359, 194] width 237 height 22
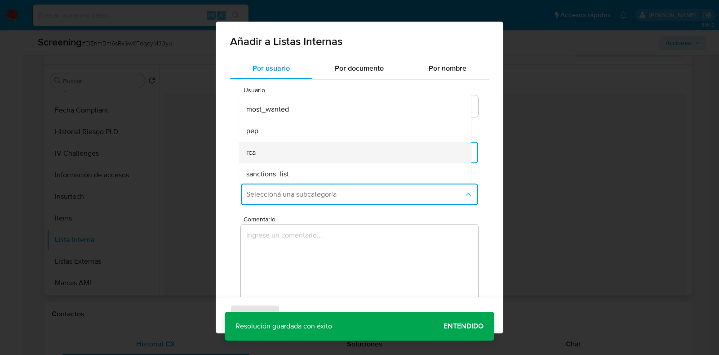
scroll to position [61, 0]
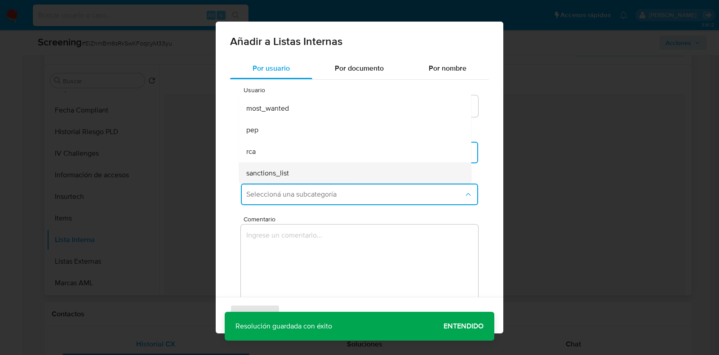
click at [289, 169] on div "sanctions_list" at bounding box center [352, 173] width 213 height 22
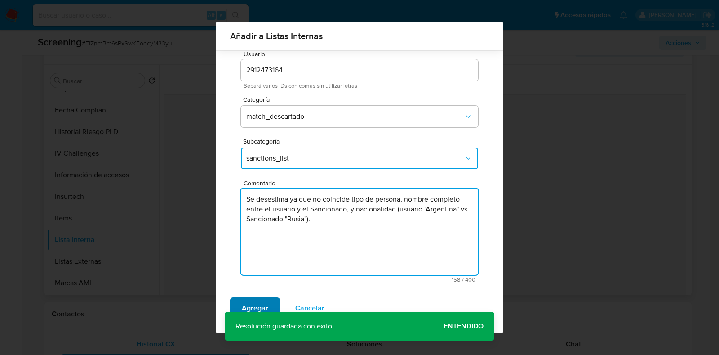
scroll to position [29, 0]
type textarea "Se desestima ya que no coincide tipo de persona, nombre completo entre el usuar…"
click at [263, 299] on span "Agregar" at bounding box center [255, 308] width 27 height 20
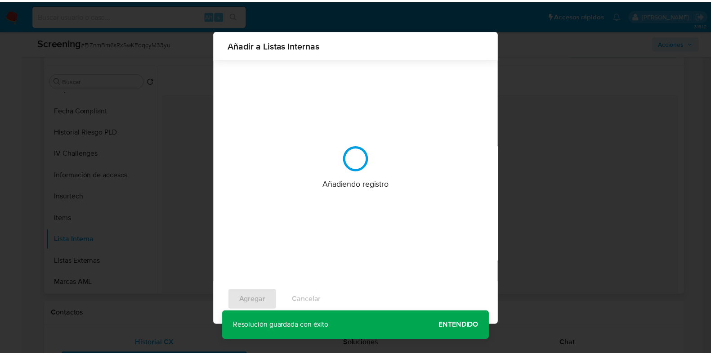
scroll to position [0, 0]
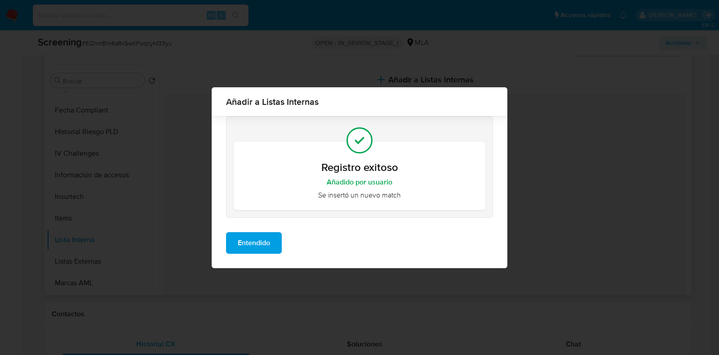
click at [255, 239] on span "Entendido" at bounding box center [254, 243] width 32 height 20
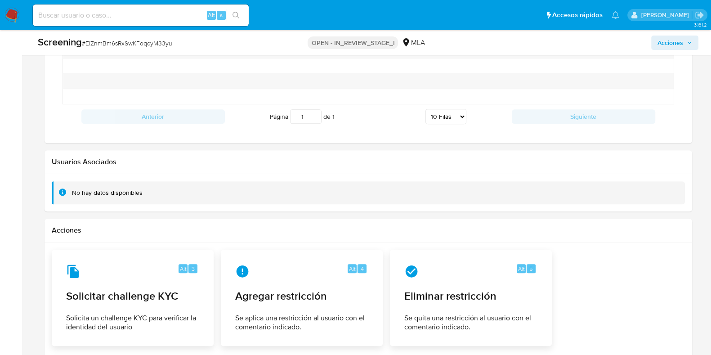
scroll to position [1330, 0]
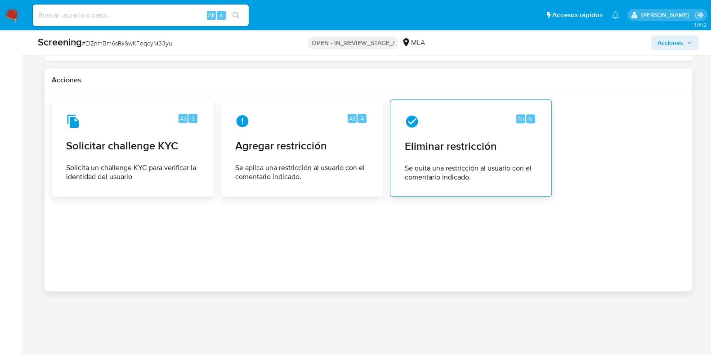
click at [468, 156] on div "Alt 5 Eliminar restricción Se quita una restricción al usuario con el comentari…" at bounding box center [470, 148] width 147 height 82
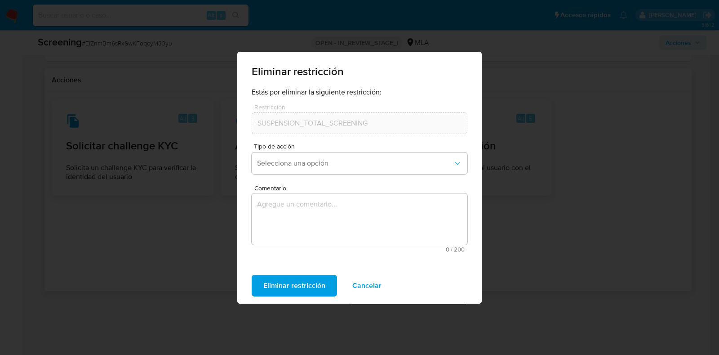
click at [349, 176] on div "Tipo de acción Selecciona una opción" at bounding box center [360, 160] width 216 height 35
click at [346, 165] on span "Selecciona una opción" at bounding box center [355, 163] width 196 height 9
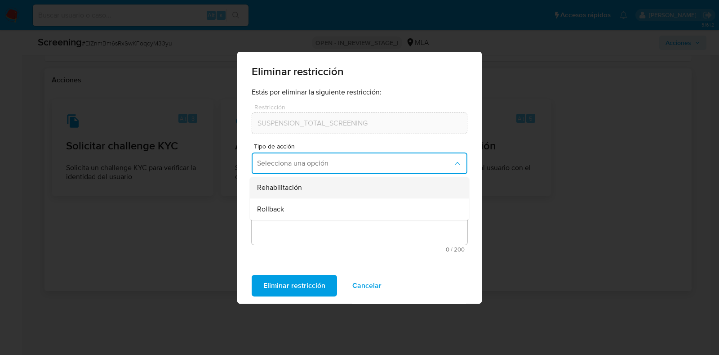
click at [342, 185] on div "Rehabilitación" at bounding box center [357, 188] width 200 height 22
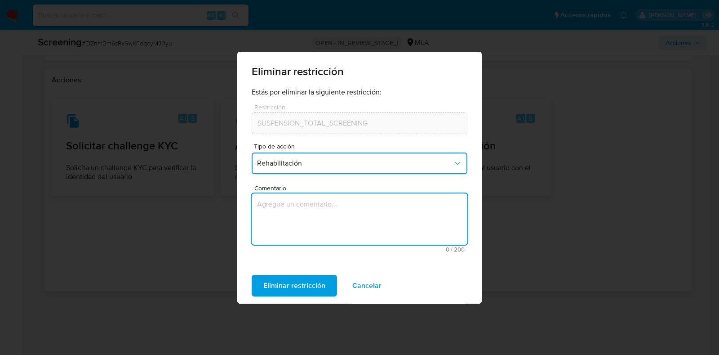
click at [346, 210] on textarea "Comentario" at bounding box center [360, 218] width 216 height 51
type textarea "a"
type textarea "AML"
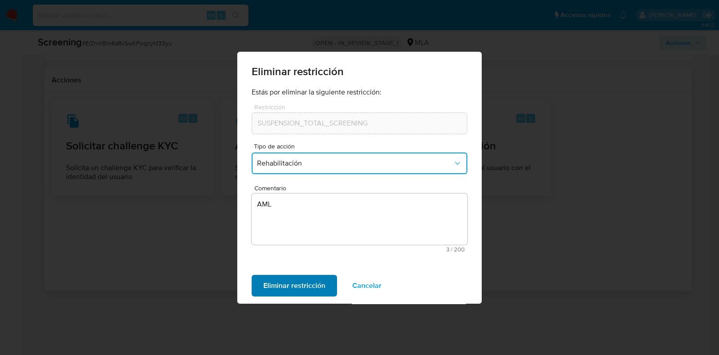
click at [317, 284] on span "Eliminar restricción" at bounding box center [294, 286] width 62 height 20
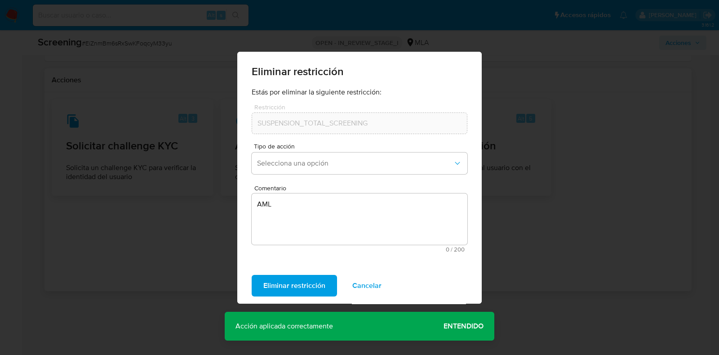
click at [462, 326] on span "Entendido" at bounding box center [464, 326] width 40 height 0
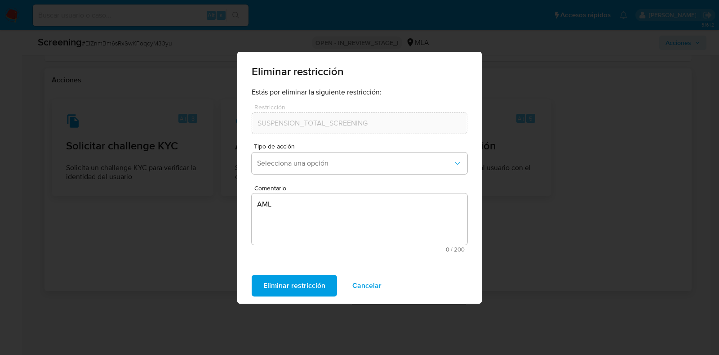
click at [578, 248] on div "Eliminar restricción Estás por eliminar la siguiente restricción: Restricción S…" at bounding box center [359, 177] width 719 height 355
click at [363, 287] on span "Cancelar" at bounding box center [366, 286] width 29 height 20
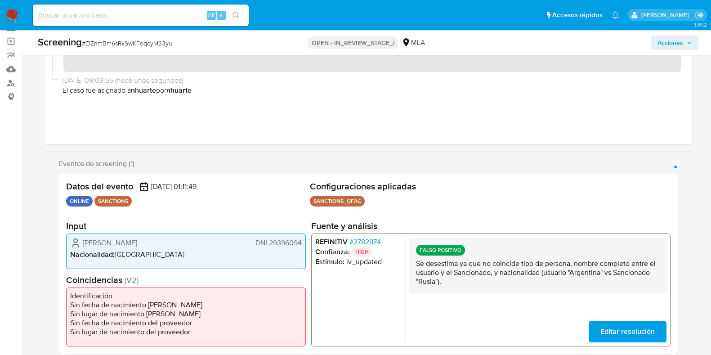
scroll to position [0, 0]
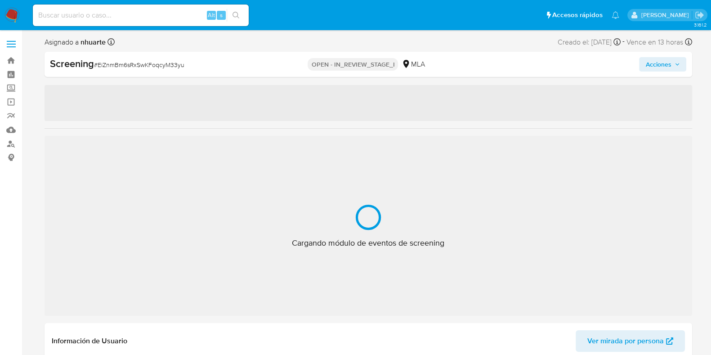
select select "10"
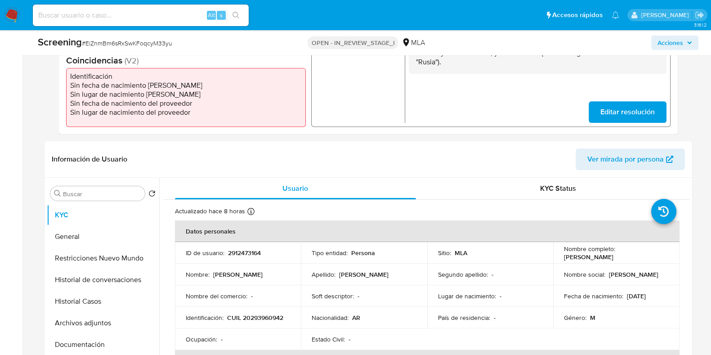
scroll to position [281, 0]
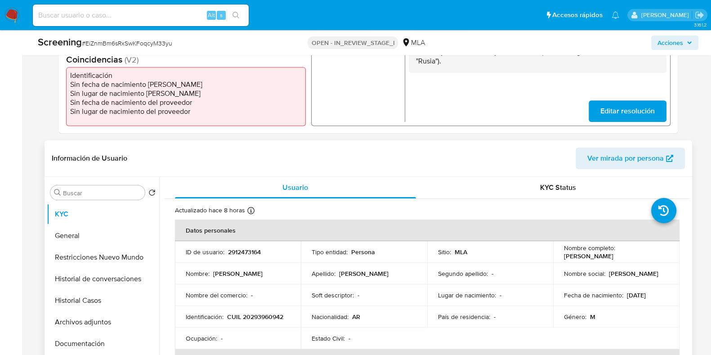
click at [247, 253] on p "2912473164" at bounding box center [244, 252] width 33 height 8
copy p "2912473164"
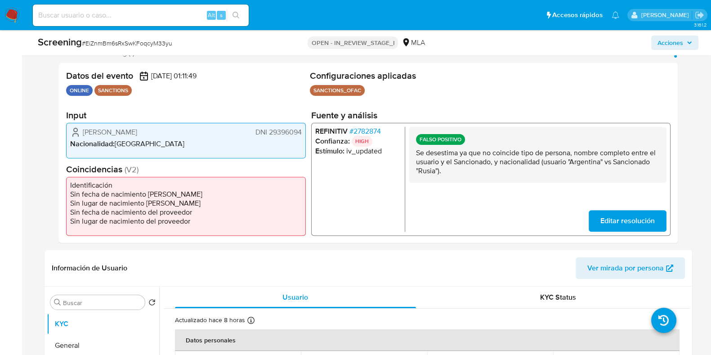
scroll to position [169, 0]
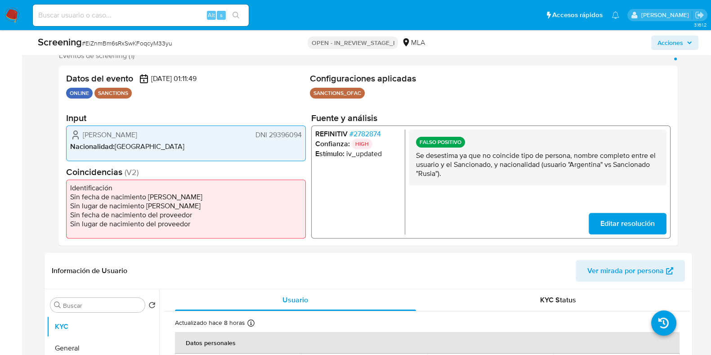
click at [103, 41] on span "# EiZnmBm6sRxSwKFoqcyM33yu" at bounding box center [127, 43] width 90 height 9
copy span "EiZnmBm6sRxSwKFoqcyM33yu"
click at [285, 133] on span "DNI 29396094" at bounding box center [278, 134] width 46 height 9
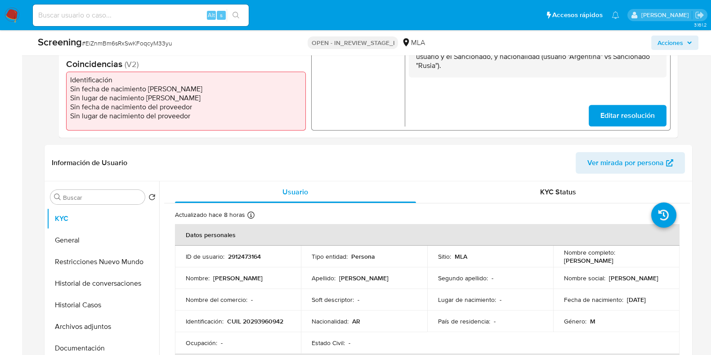
scroll to position [337, 0]
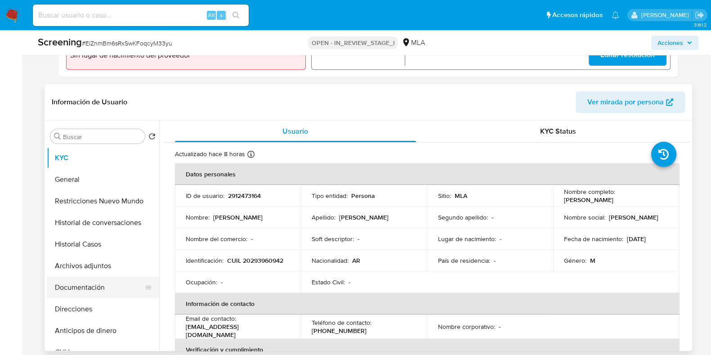
click at [111, 283] on button "Documentación" at bounding box center [99, 287] width 105 height 22
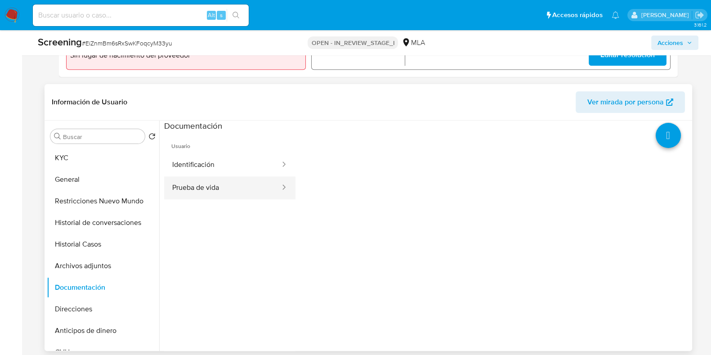
click at [214, 187] on button "Prueba de vida" at bounding box center [222, 187] width 117 height 23
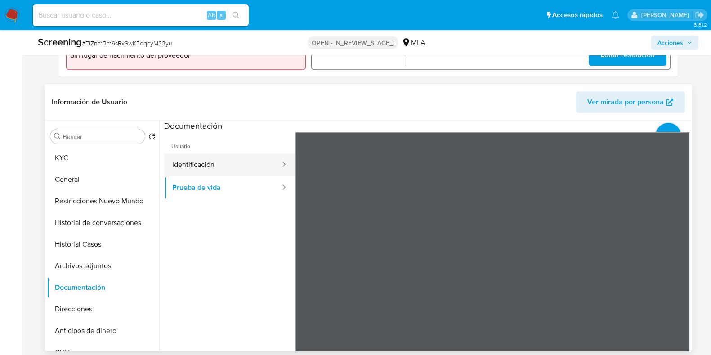
click at [212, 165] on button "Identificación" at bounding box center [222, 164] width 117 height 23
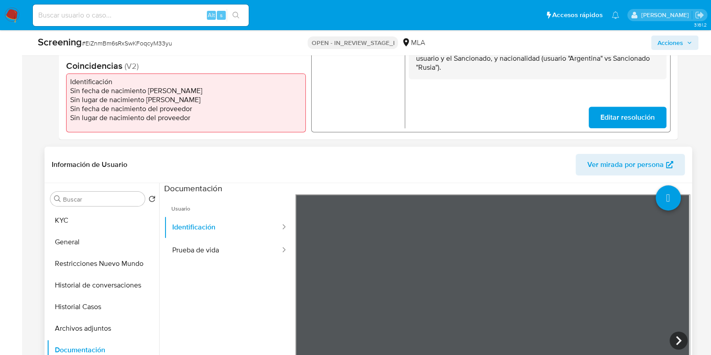
scroll to position [112, 0]
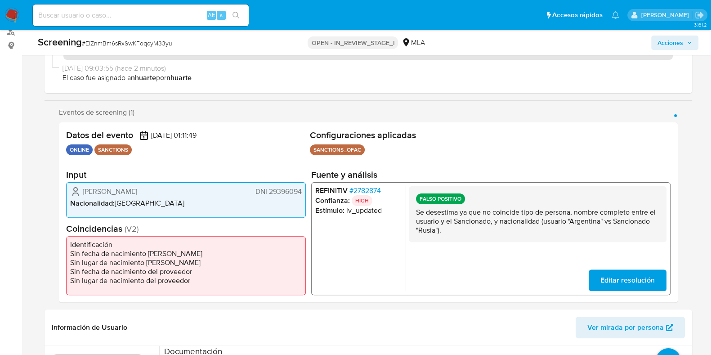
click at [366, 188] on span "# 2782874" at bounding box center [364, 190] width 31 height 9
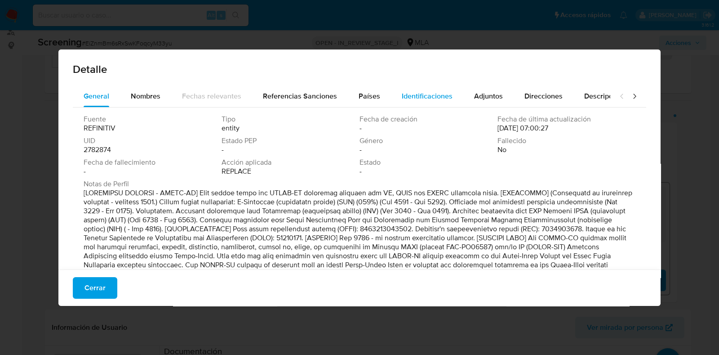
click at [413, 98] on span "Identificaciones" at bounding box center [427, 96] width 51 height 10
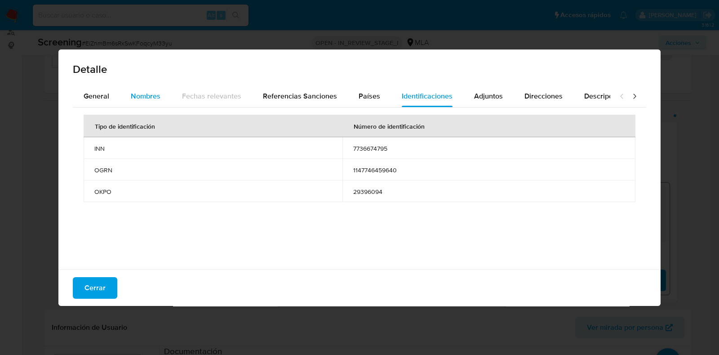
click at [151, 89] on div "Nombres" at bounding box center [146, 96] width 30 height 22
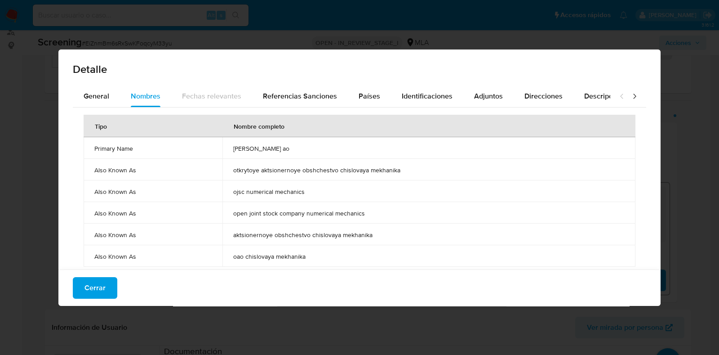
drag, startPoint x: 230, startPoint y: 148, endPoint x: 308, endPoint y: 148, distance: 78.2
click at [308, 148] on td "chislovaya mekhanika ao" at bounding box center [429, 148] width 413 height 22
click at [94, 283] on span "Cerrar" at bounding box center [95, 288] width 21 height 20
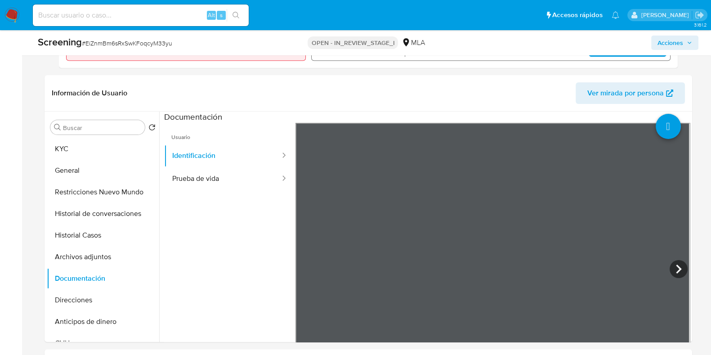
scroll to position [393, 0]
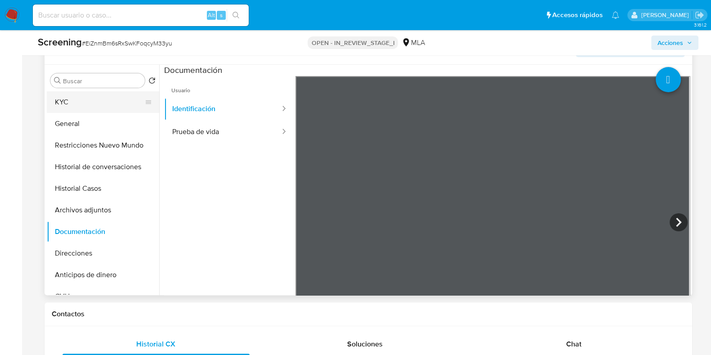
click at [91, 105] on button "KYC" at bounding box center [99, 102] width 105 height 22
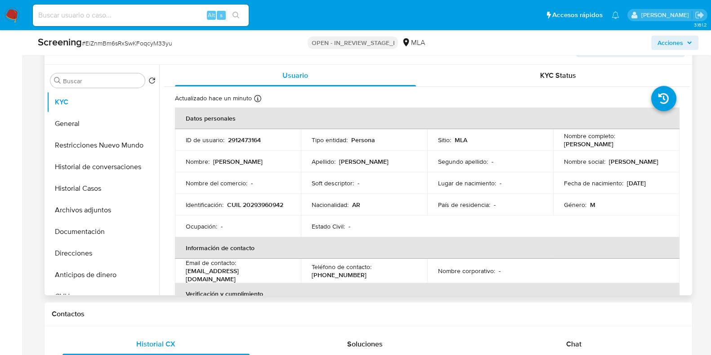
drag, startPoint x: 562, startPoint y: 145, endPoint x: 631, endPoint y: 145, distance: 69.2
click at [631, 145] on div "Nombre completo : Ernesto Fabian Alvarez" at bounding box center [616, 140] width 105 height 16
copy p "[PERSON_NAME]"
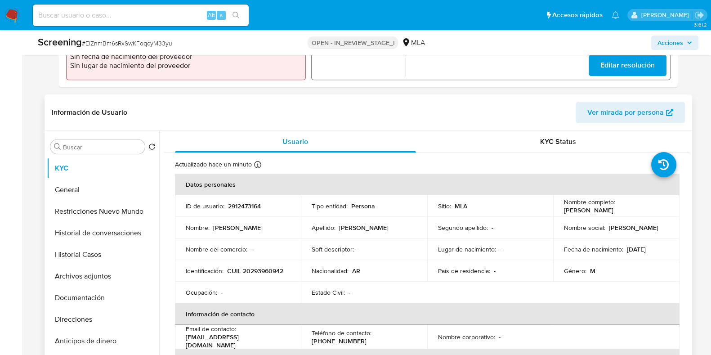
scroll to position [224, 0]
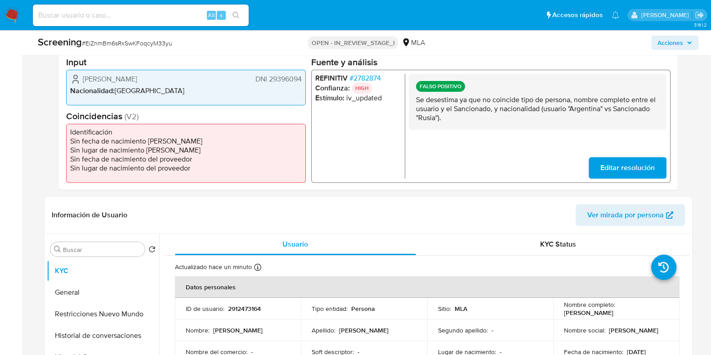
click at [378, 80] on span "# 2782874" at bounding box center [364, 77] width 31 height 9
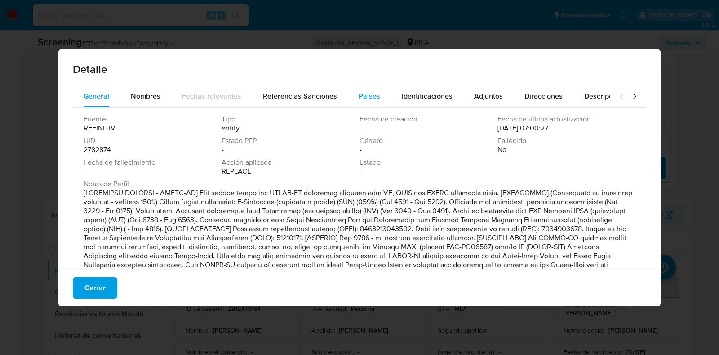
click at [359, 99] on span "Países" at bounding box center [370, 96] width 22 height 10
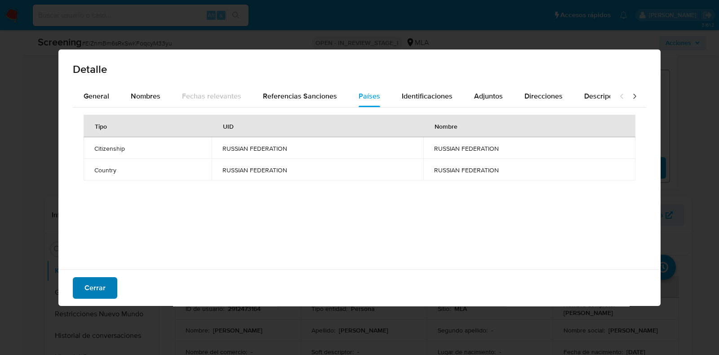
click at [85, 282] on span "Cerrar" at bounding box center [95, 288] width 21 height 20
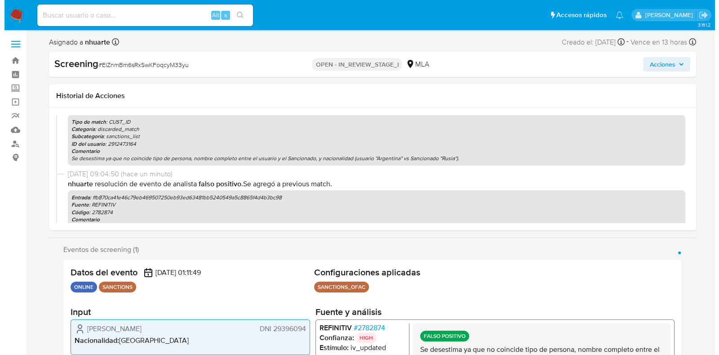
scroll to position [0, 0]
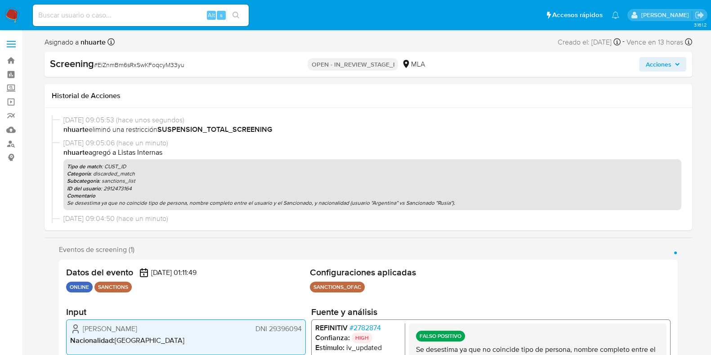
click at [651, 64] on span "Acciones" at bounding box center [658, 64] width 26 height 14
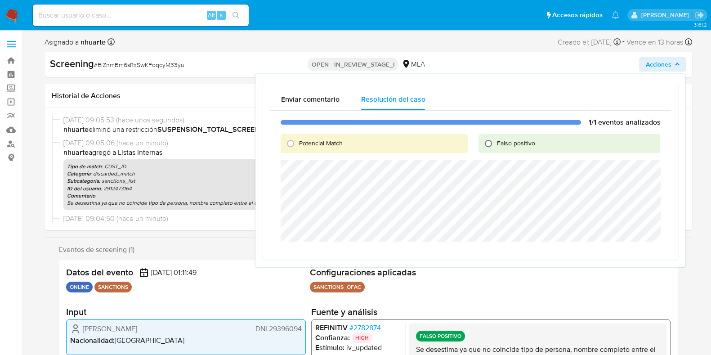
click at [490, 144] on input "Falso positivo" at bounding box center [488, 143] width 14 height 14
radio input "true"
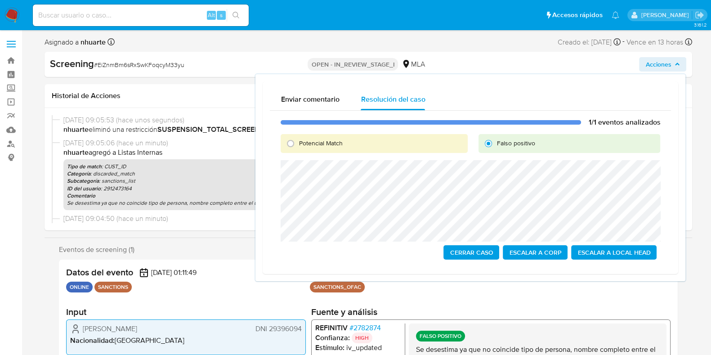
click at [605, 252] on span "Escalar a Local Head" at bounding box center [613, 252] width 73 height 13
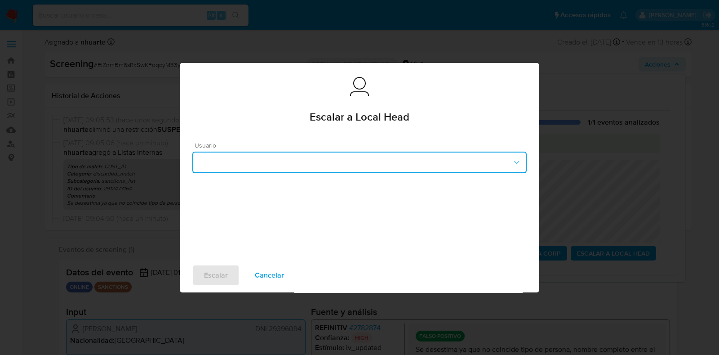
click at [330, 160] on button "button" at bounding box center [359, 162] width 334 height 22
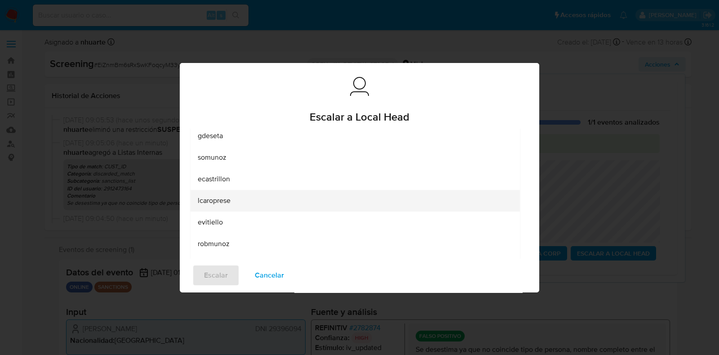
click at [291, 199] on div "lcaroprese" at bounding box center [355, 201] width 315 height 22
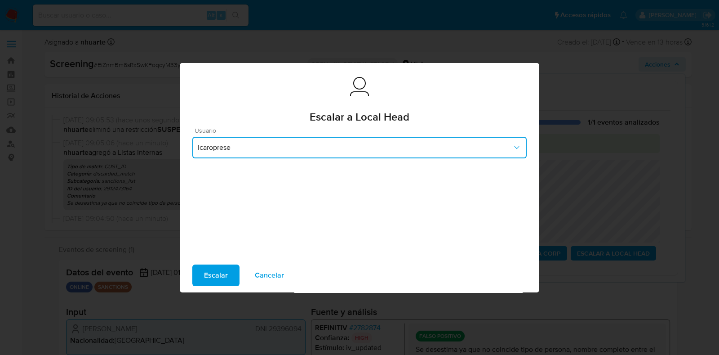
scroll to position [12, 0]
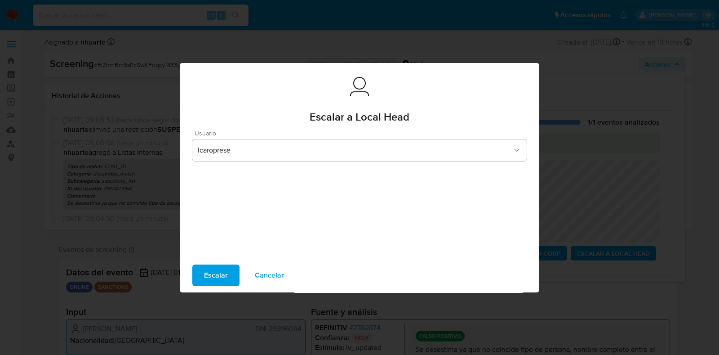
click at [225, 273] on span "Escalar" at bounding box center [216, 275] width 24 height 20
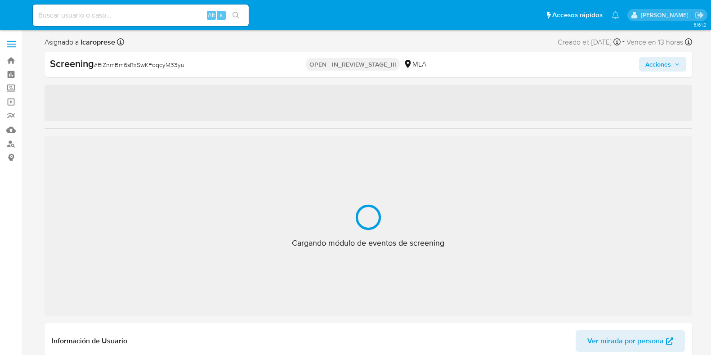
select select "10"
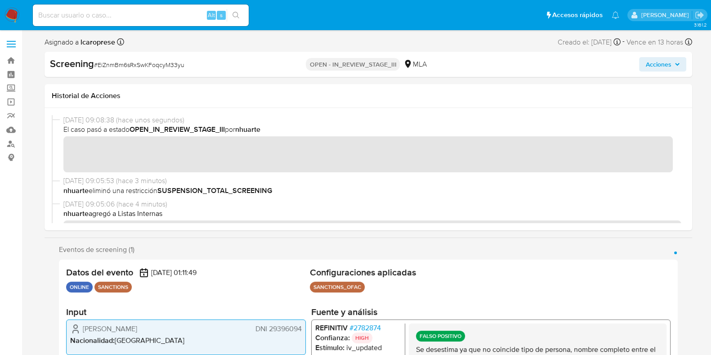
click at [155, 67] on span "# EiZnmBm6sRxSwKFoqcyM33yu" at bounding box center [139, 64] width 90 height 9
copy span "EiZnmBm6sRxSwKFoqcyM33yu"
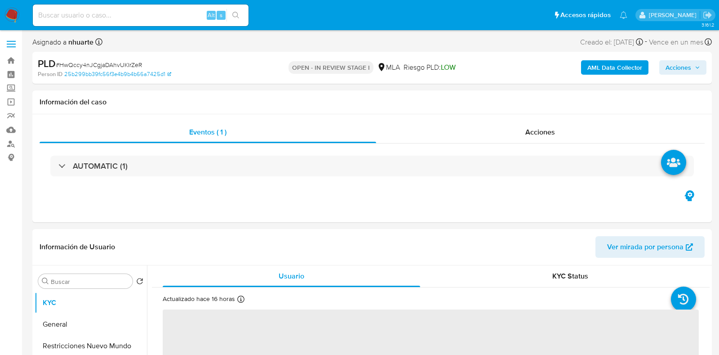
select select "10"
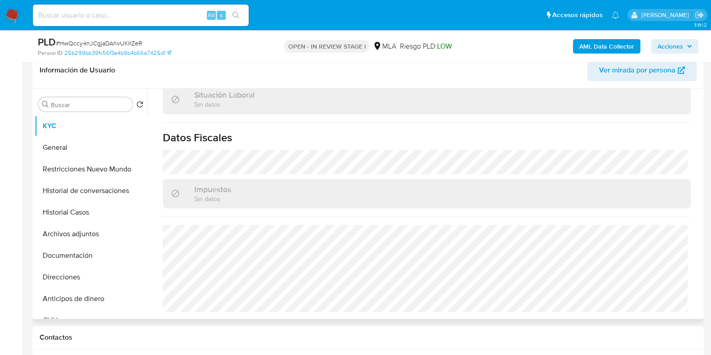
scroll to position [169, 0]
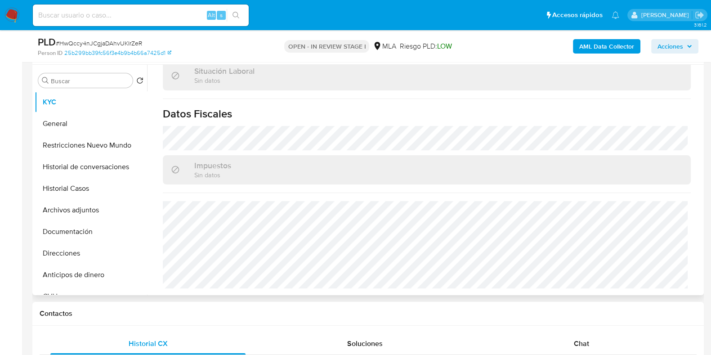
click at [43, 255] on button "Direcciones" at bounding box center [91, 253] width 112 height 22
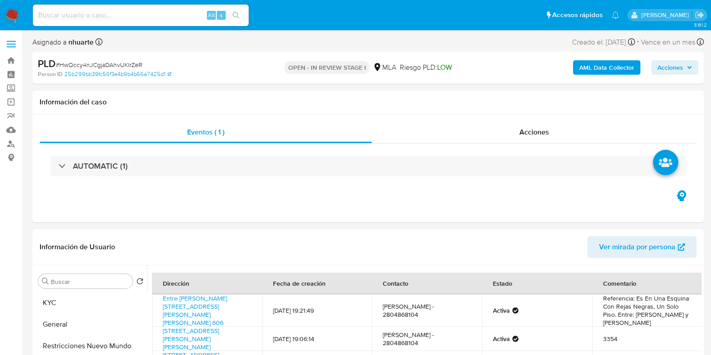
scroll to position [224, 0]
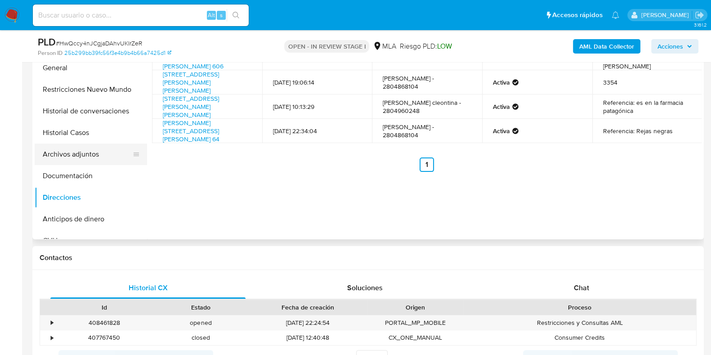
click at [82, 147] on button "Archivos adjuntos" at bounding box center [87, 154] width 105 height 22
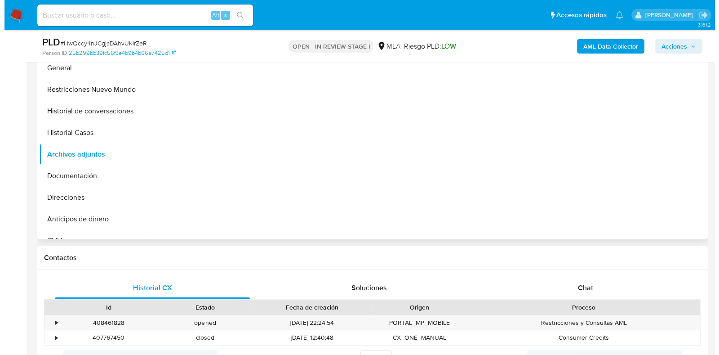
scroll to position [169, 0]
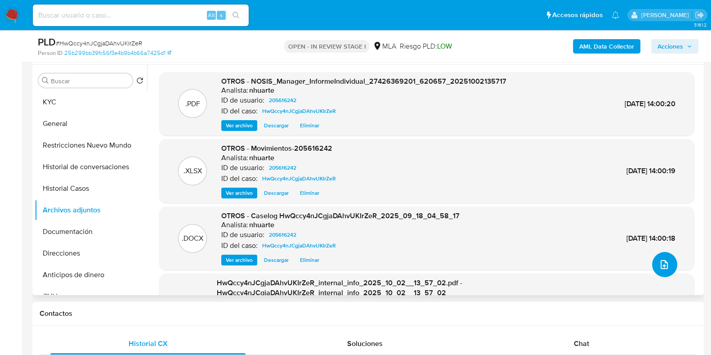
click at [659, 264] on icon "upload-file" at bounding box center [664, 264] width 11 height 11
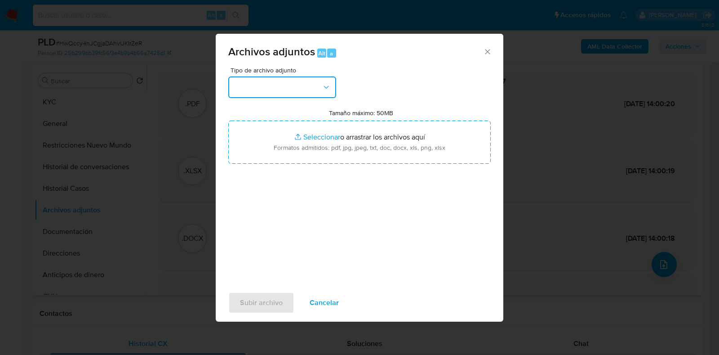
click at [327, 91] on icon "button" at bounding box center [326, 87] width 9 height 9
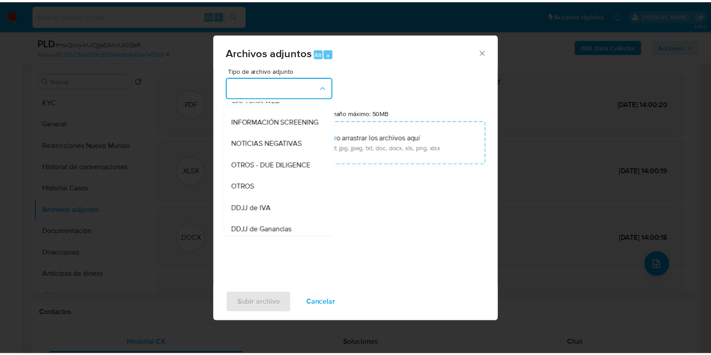
scroll to position [119, 0]
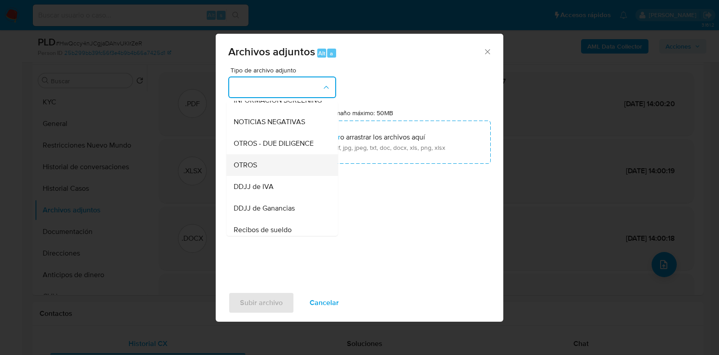
click at [296, 168] on div "OTROS" at bounding box center [280, 165] width 92 height 22
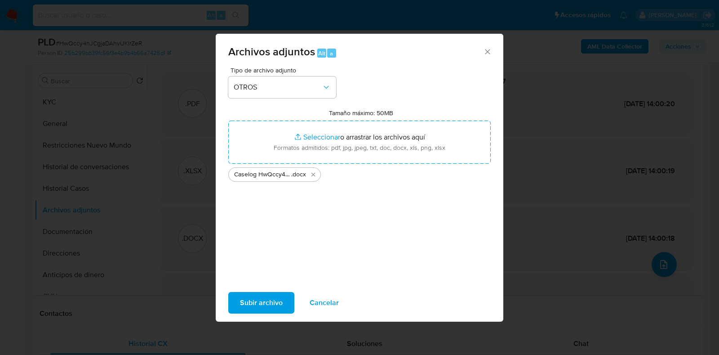
click at [266, 295] on span "Subir archivo" at bounding box center [261, 303] width 43 height 20
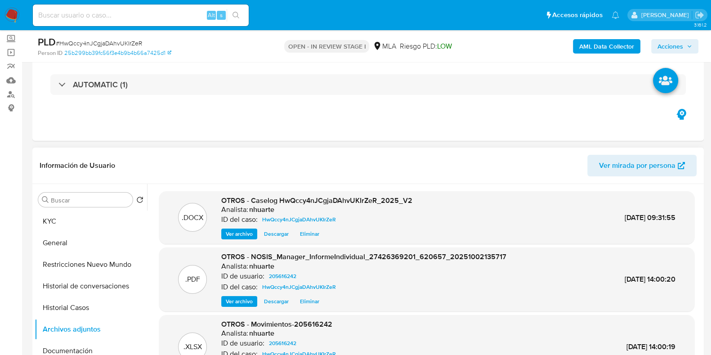
scroll to position [0, 0]
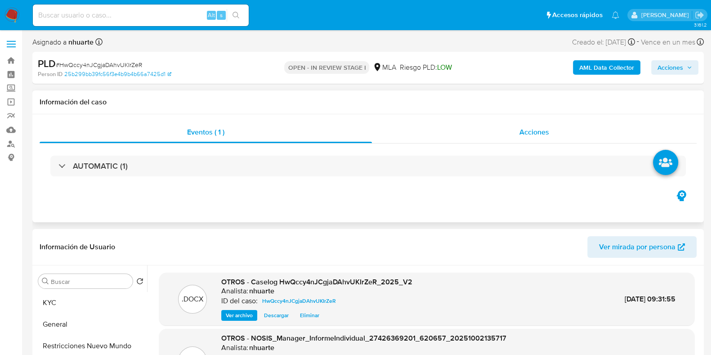
click at [539, 136] on span "Acciones" at bounding box center [534, 132] width 30 height 10
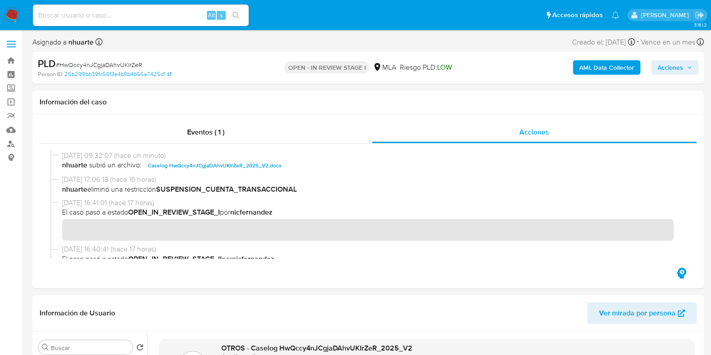
click at [681, 71] on span "Acciones" at bounding box center [670, 67] width 26 height 14
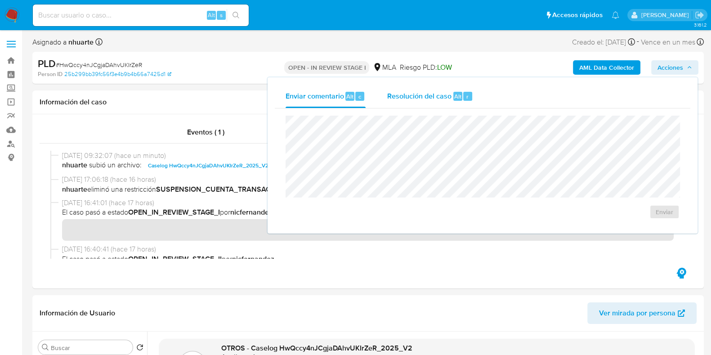
click at [432, 100] on span "Resolución del caso" at bounding box center [419, 96] width 64 height 10
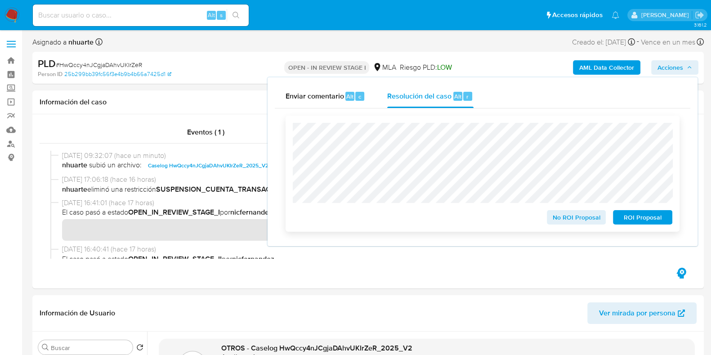
click at [573, 218] on span "No ROI Proposal" at bounding box center [576, 217] width 47 height 13
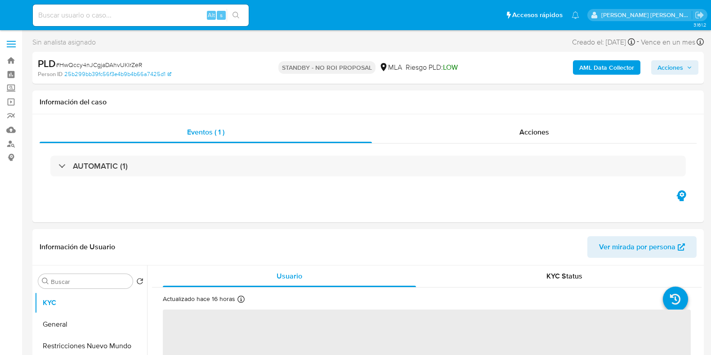
select select "10"
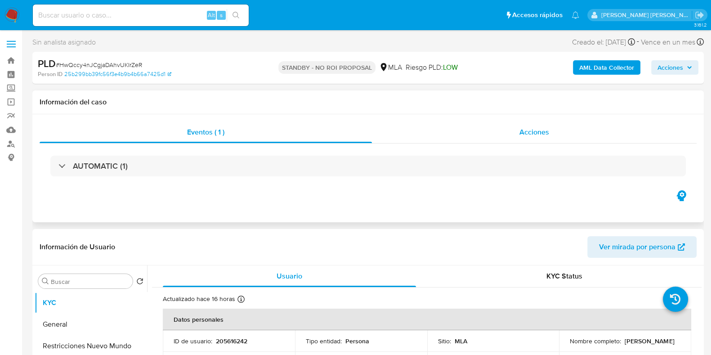
click at [542, 128] on span "Acciones" at bounding box center [534, 132] width 30 height 10
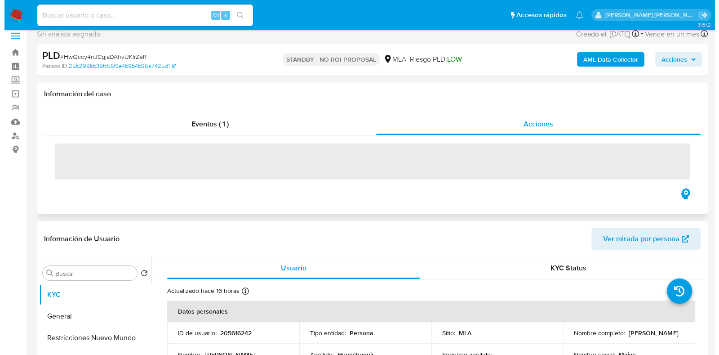
scroll to position [224, 0]
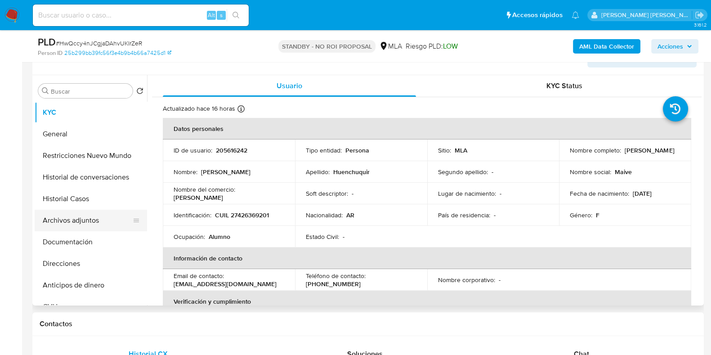
click at [97, 223] on button "Archivos adjuntos" at bounding box center [87, 220] width 105 height 22
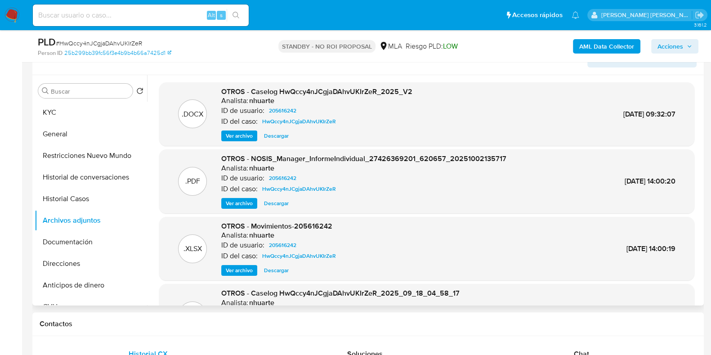
click at [244, 137] on span "Ver archivo" at bounding box center [239, 135] width 27 height 9
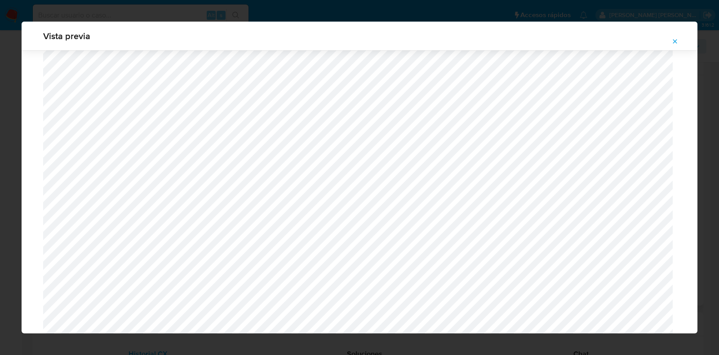
scroll to position [712, 0]
click at [672, 40] on icon "Attachment preview" at bounding box center [675, 41] width 7 height 7
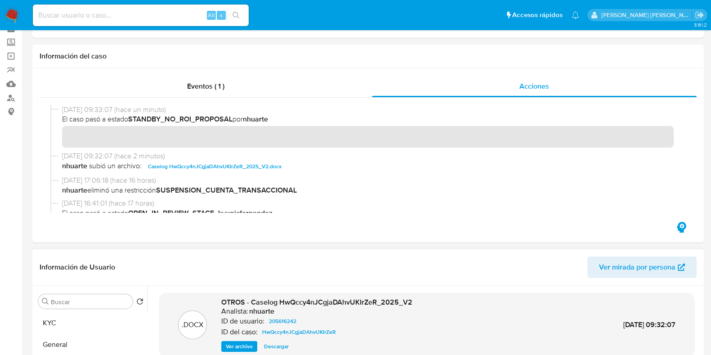
scroll to position [0, 0]
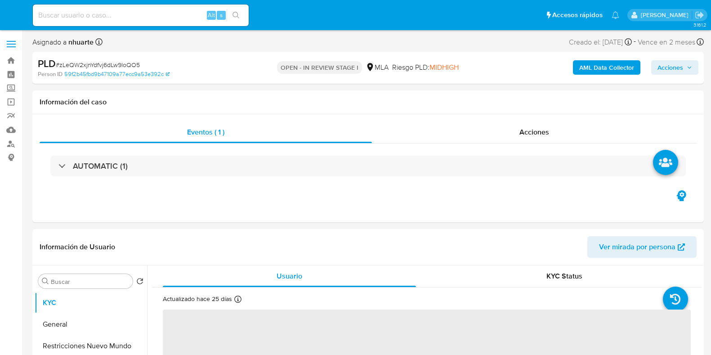
select select "10"
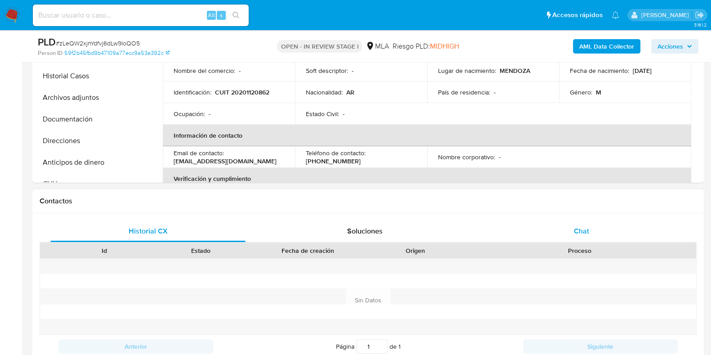
click at [583, 228] on span "Chat" at bounding box center [581, 231] width 15 height 10
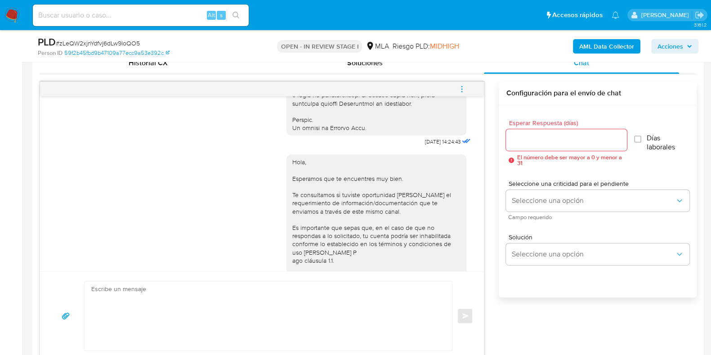
scroll to position [419, 0]
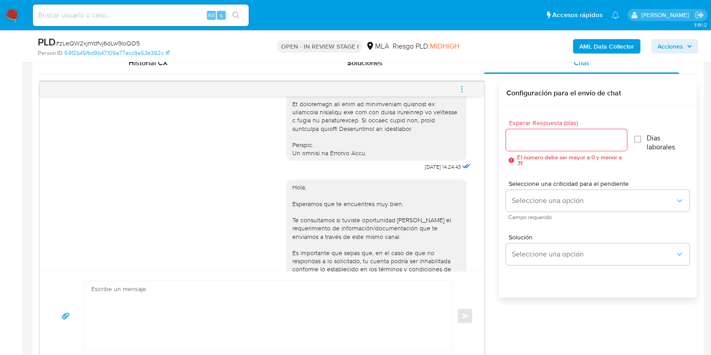
click at [464, 88] on icon "menu-action" at bounding box center [462, 89] width 8 height 8
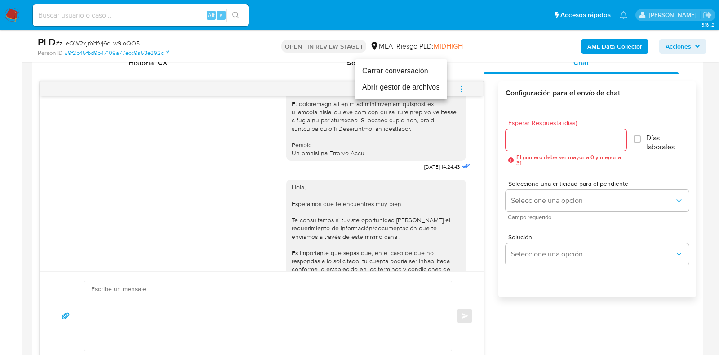
click at [425, 68] on li "Cerrar conversación" at bounding box center [401, 71] width 92 height 16
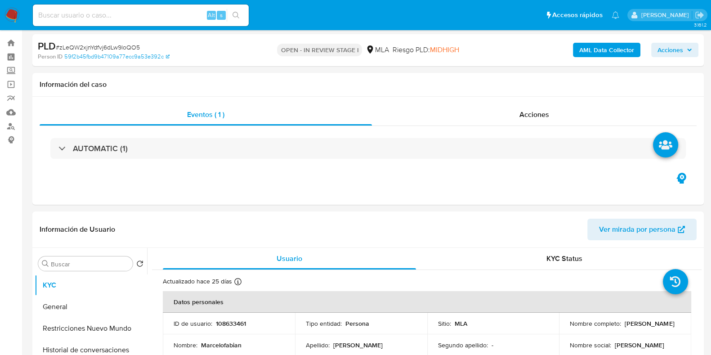
scroll to position [0, 0]
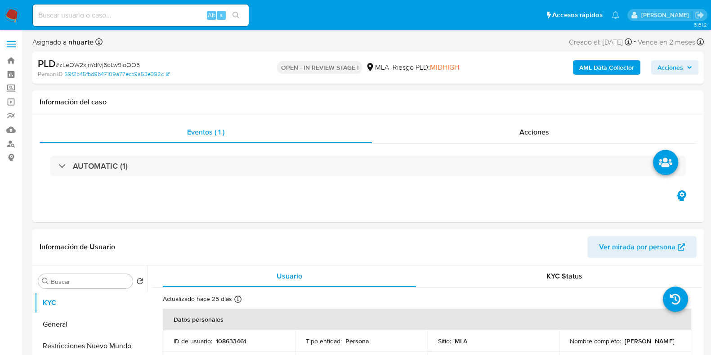
click at [616, 75] on b "AML Data Collector" at bounding box center [606, 67] width 55 height 14
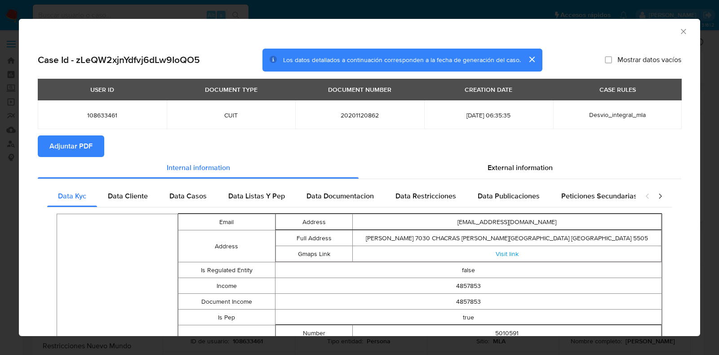
click at [56, 147] on span "Adjuntar PDF" at bounding box center [70, 146] width 43 height 20
click at [679, 28] on icon "Cerrar ventana" at bounding box center [683, 31] width 9 height 9
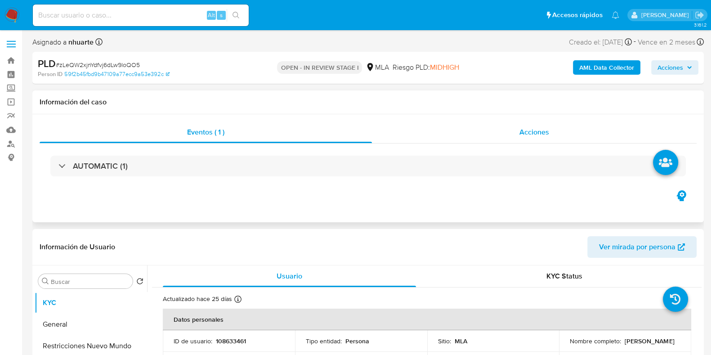
click at [539, 127] on span "Acciones" at bounding box center [534, 132] width 30 height 10
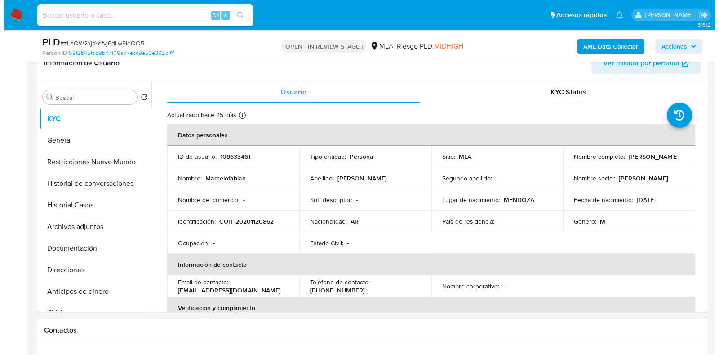
scroll to position [224, 0]
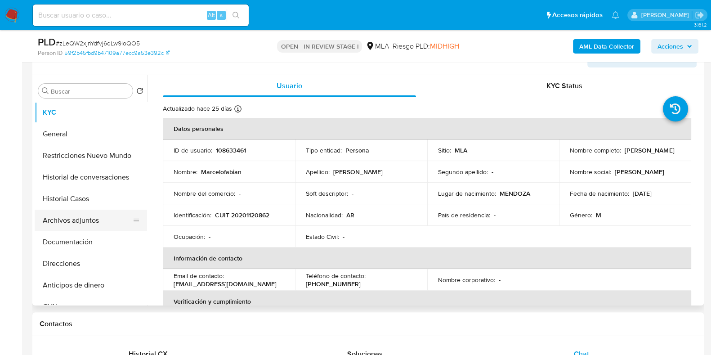
click at [88, 219] on button "Archivos adjuntos" at bounding box center [87, 220] width 105 height 22
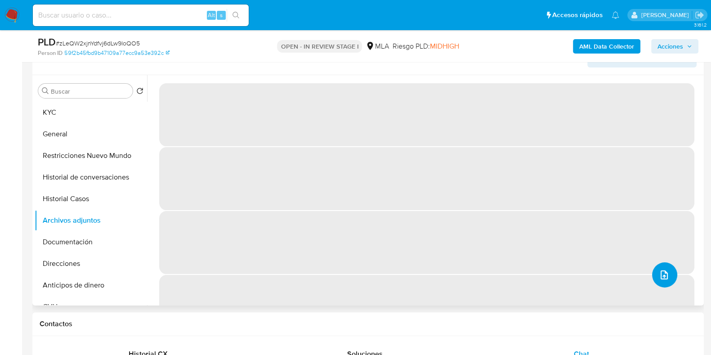
click at [661, 278] on icon "upload-file" at bounding box center [663, 274] width 7 height 9
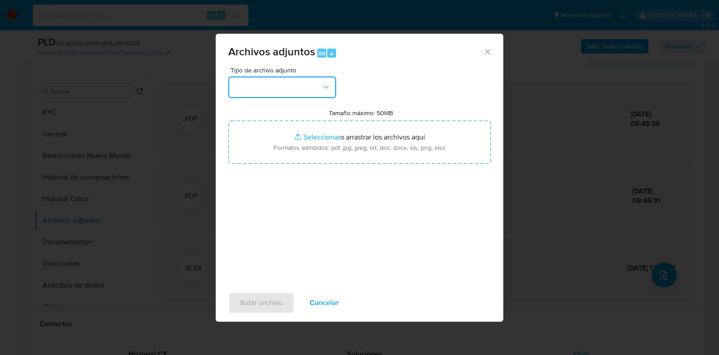
click at [329, 91] on icon "button" at bounding box center [326, 87] width 9 height 9
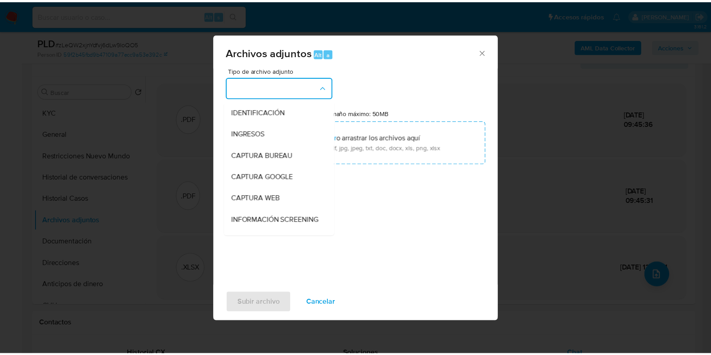
scroll to position [91, 0]
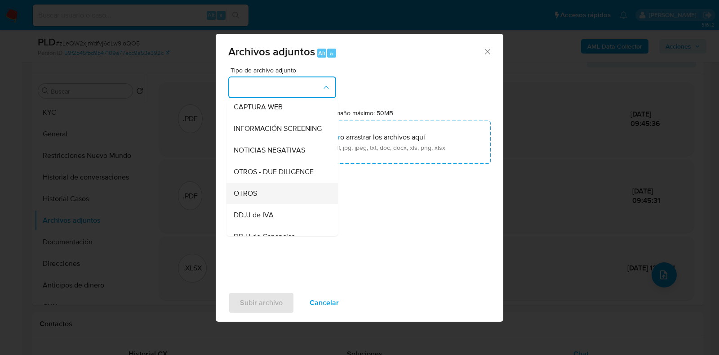
click at [232, 204] on li "OTROS" at bounding box center [282, 194] width 111 height 22
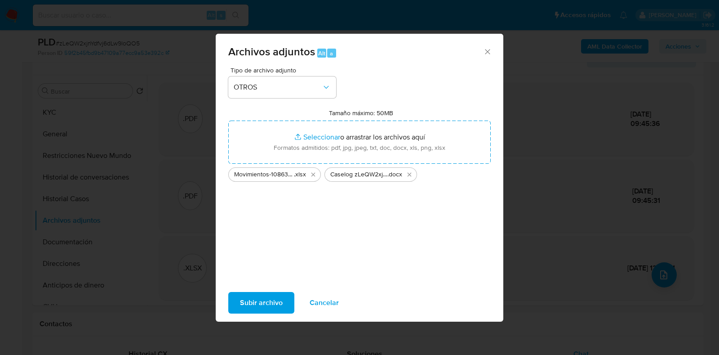
click at [248, 305] on span "Subir archivo" at bounding box center [261, 303] width 43 height 20
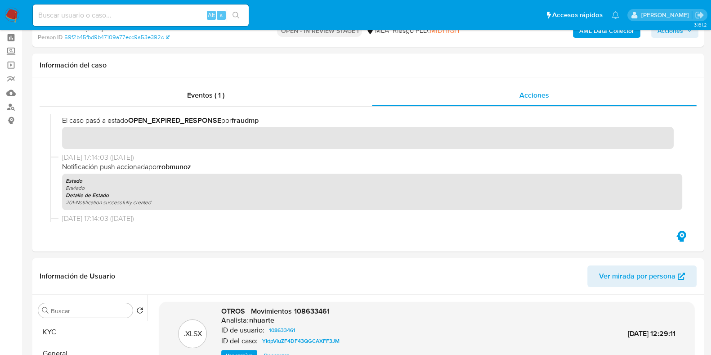
scroll to position [0, 0]
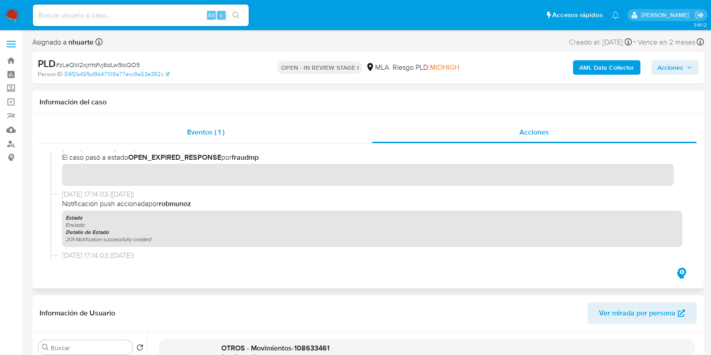
click at [196, 128] on span "Eventos ( 1 )" at bounding box center [205, 132] width 37 height 10
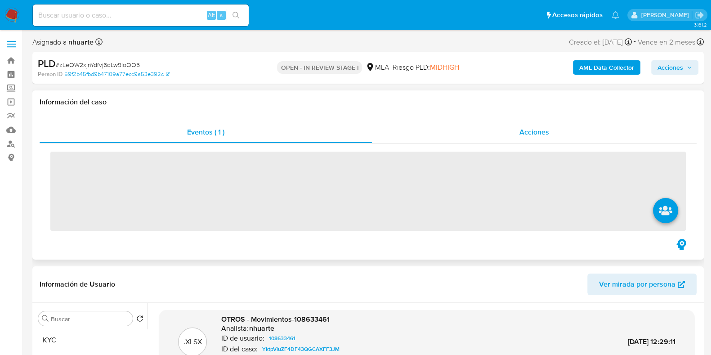
click at [525, 134] on span "Acciones" at bounding box center [534, 132] width 30 height 10
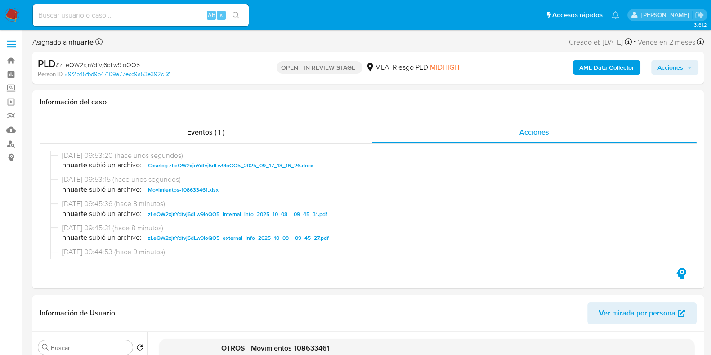
drag, startPoint x: 685, startPoint y: 72, endPoint x: 645, endPoint y: 76, distance: 40.2
click at [683, 71] on span "Acciones" at bounding box center [674, 67] width 35 height 13
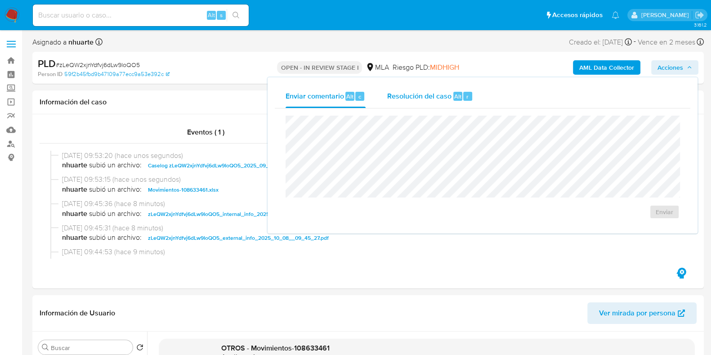
click at [424, 96] on span "Resolución del caso" at bounding box center [419, 96] width 64 height 10
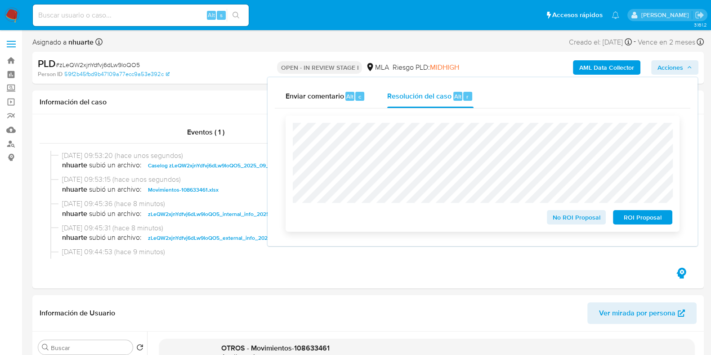
click at [566, 221] on span "No ROI Proposal" at bounding box center [576, 217] width 47 height 13
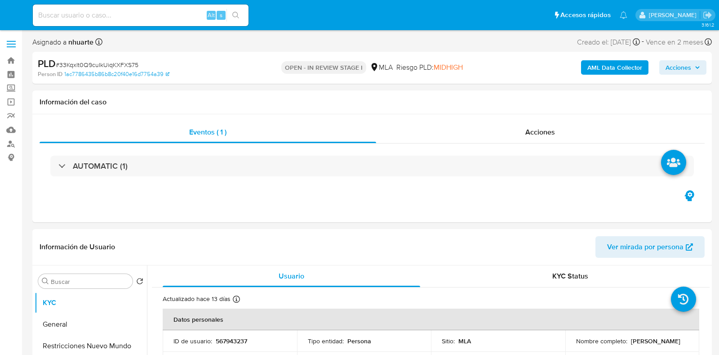
select select "10"
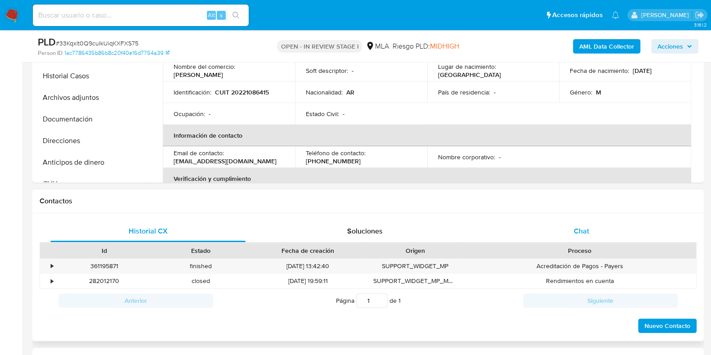
click at [576, 232] on span "Chat" at bounding box center [581, 231] width 15 height 10
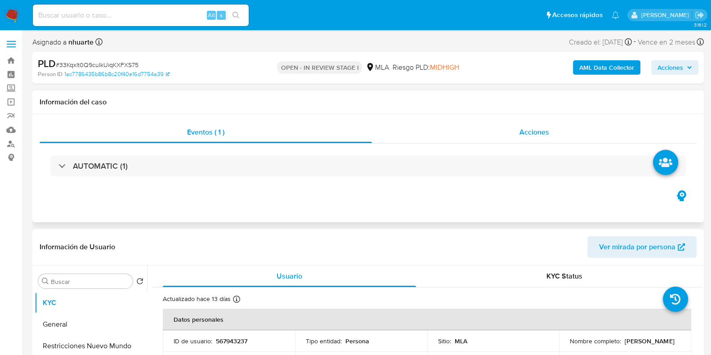
click at [542, 131] on span "Acciones" at bounding box center [534, 132] width 30 height 10
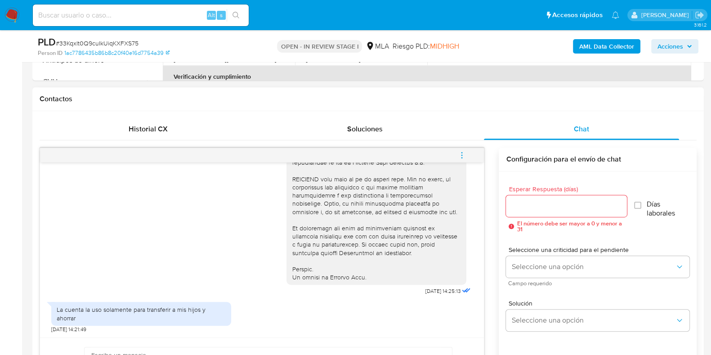
scroll to position [618, 0]
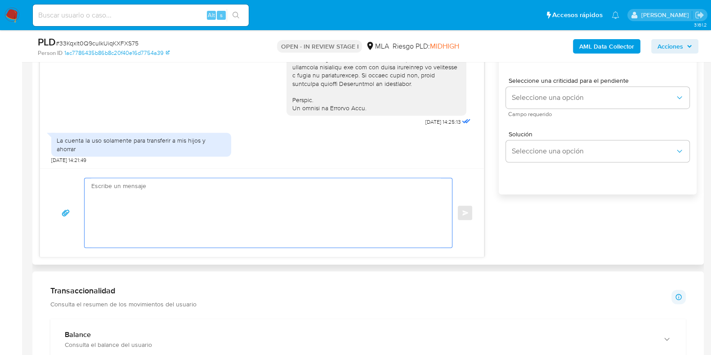
paste textarea "Hola, ¡Muchas gracias por tu respuesta! Confirmamos la recepción de la document…"
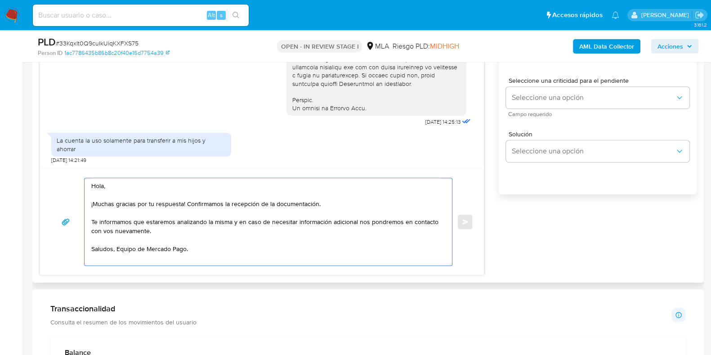
drag, startPoint x: 186, startPoint y: 203, endPoint x: 324, endPoint y: 205, distance: 137.6
click at [324, 205] on textarea "Hola, ¡Muchas gracias por tu respuesta! Confirmamos la recepción de la document…" at bounding box center [265, 221] width 349 height 87
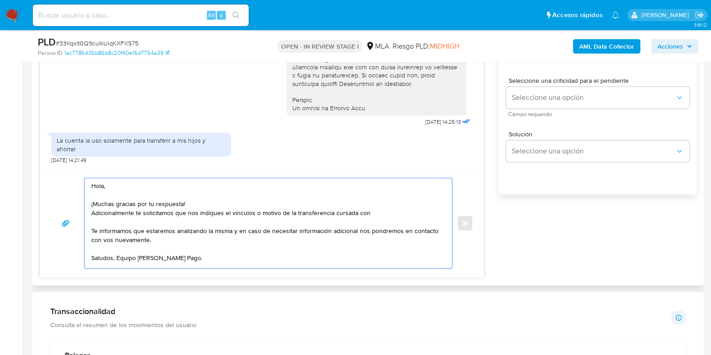
paste textarea "27175873150 name: Alejandra Adriana,godesa || alias:"
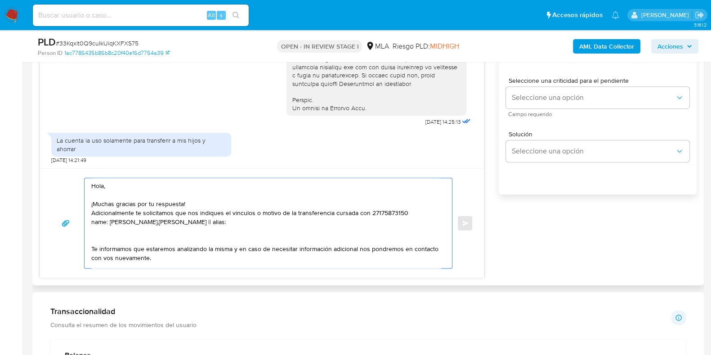
click at [368, 212] on textarea "Hola, ¡Muchas gracias por tu respuesta! Adicionalmente te solicitamos que nos i…" at bounding box center [265, 223] width 349 height 90
click at [110, 222] on textarea "Hola, ¡Muchas gracias por tu respuesta! Adicionalmente te solicitamos que nos i…" at bounding box center [265, 223] width 349 height 90
click at [200, 222] on textarea "Hola, ¡Muchas gracias por tu respuesta! Adicionalmente te solicitamos que nos i…" at bounding box center [265, 223] width 349 height 90
click at [142, 224] on textarea "Hola, ¡Muchas gracias por tu respuesta! Adicionalmente te solicitamos que nos i…" at bounding box center [265, 223] width 349 height 90
click at [202, 217] on textarea "Hola, ¡Muchas gracias por tu respuesta! Adicionalmente te solicitamos que nos i…" at bounding box center [265, 223] width 349 height 90
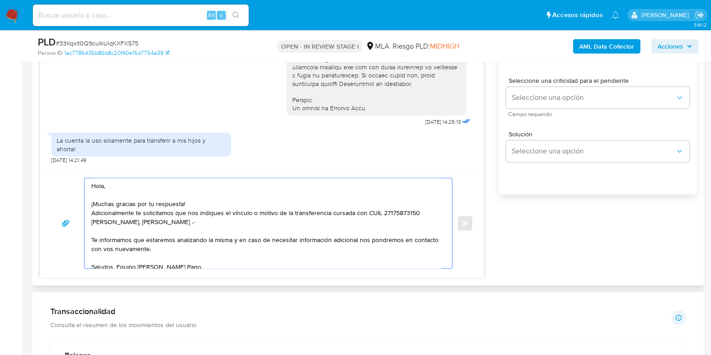
drag, startPoint x: 92, startPoint y: 240, endPoint x: 204, endPoint y: 247, distance: 112.6
click at [204, 247] on textarea "Hola, ¡Muchas gracias por tu respuesta! Adicionalmente te solicitamos que nos i…" at bounding box center [265, 223] width 349 height 90
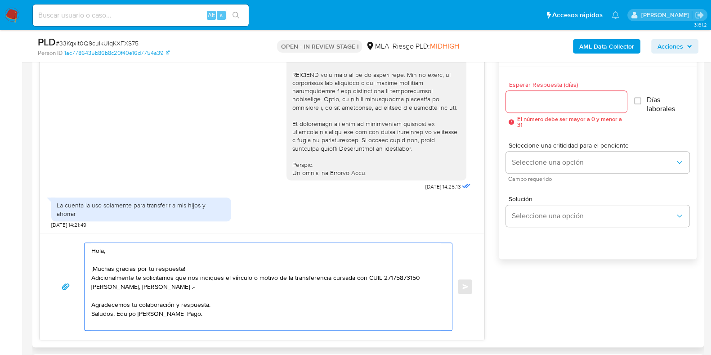
scroll to position [506, 0]
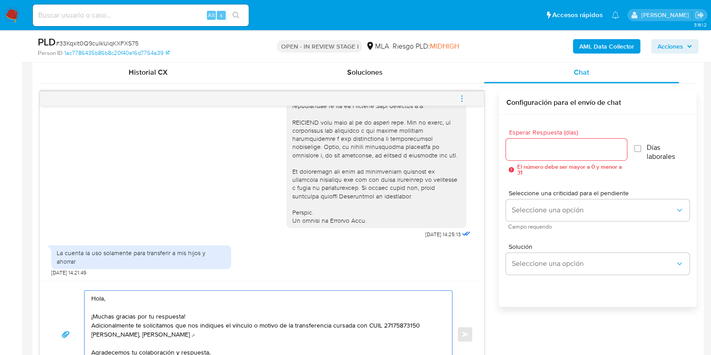
type textarea "Hola, ¡Muchas gracias por tu respuesta! Adicionalmente te solicitamos que nos i…"
click at [527, 147] on input "Esperar Respuesta (días)" at bounding box center [566, 149] width 120 height 12
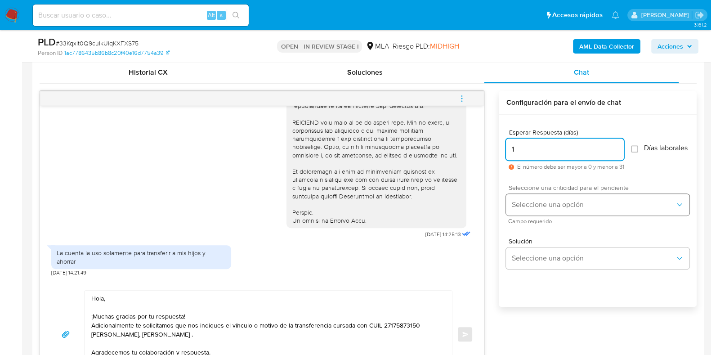
type input "1"
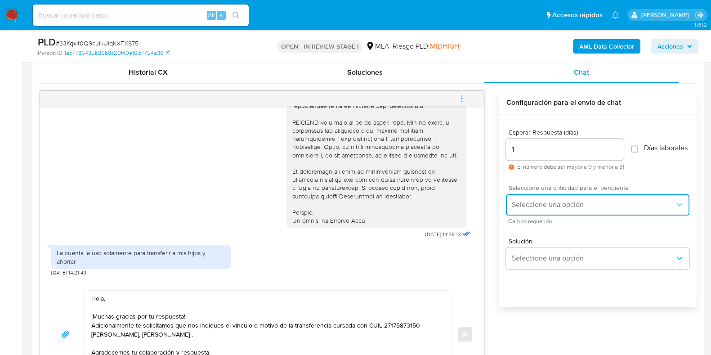
click at [537, 208] on span "Seleccione una opción" at bounding box center [593, 204] width 164 height 9
click at [529, 209] on span "Seleccione una opción" at bounding box center [593, 204] width 164 height 9
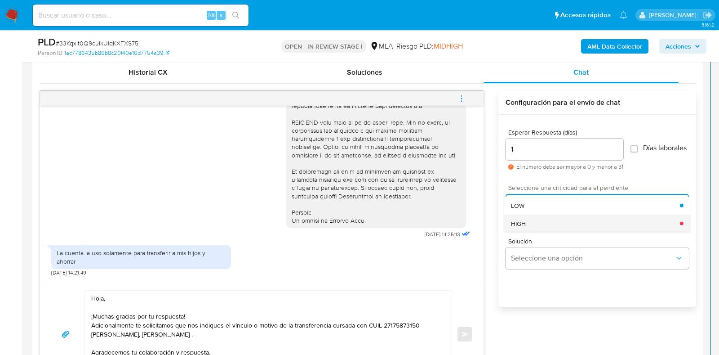
click at [527, 223] on div "HIGH" at bounding box center [595, 223] width 169 height 18
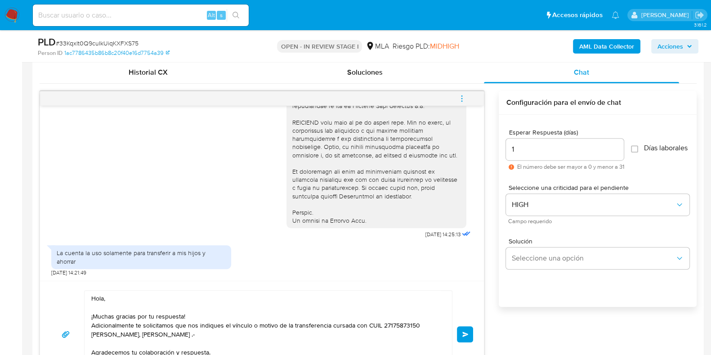
click at [467, 329] on button "Enviar" at bounding box center [465, 334] width 16 height 16
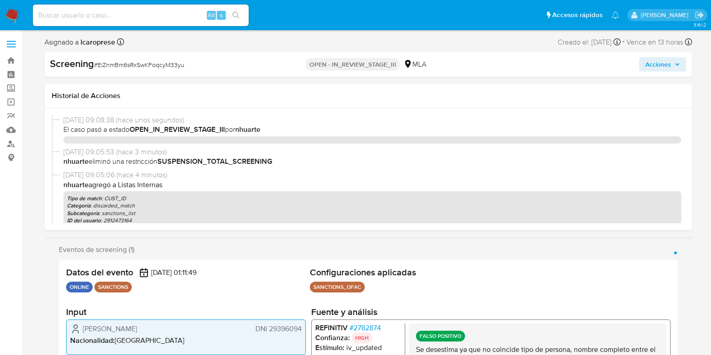
select select "10"
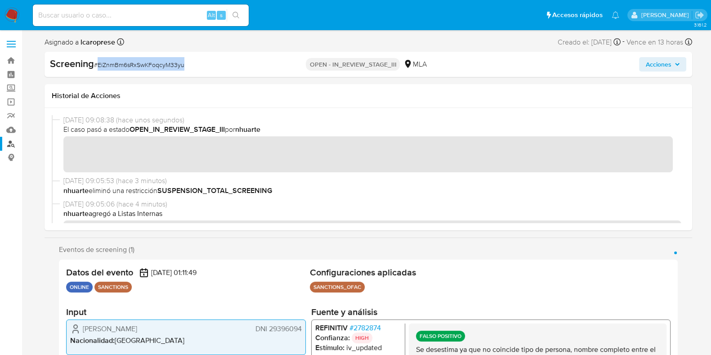
click at [11, 138] on link "Buscador de personas" at bounding box center [53, 144] width 107 height 14
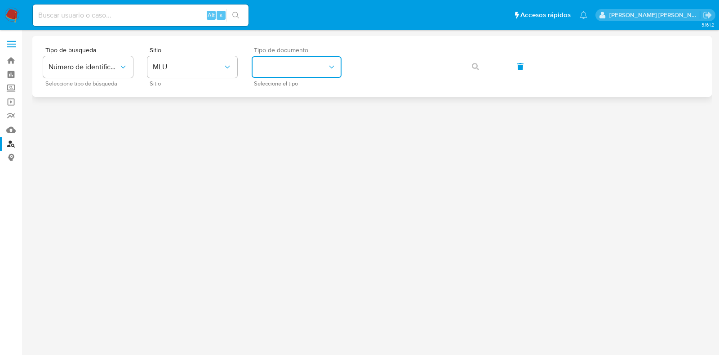
click at [286, 60] on button "identificationType" at bounding box center [297, 67] width 90 height 22
click at [208, 69] on span "MLU" at bounding box center [188, 66] width 70 height 9
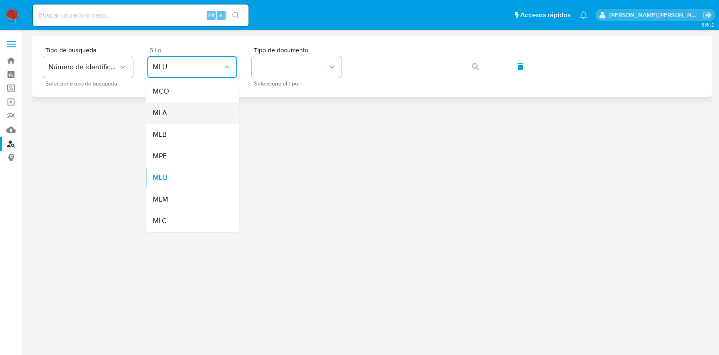
click at [203, 111] on div "MLA" at bounding box center [190, 113] width 74 height 22
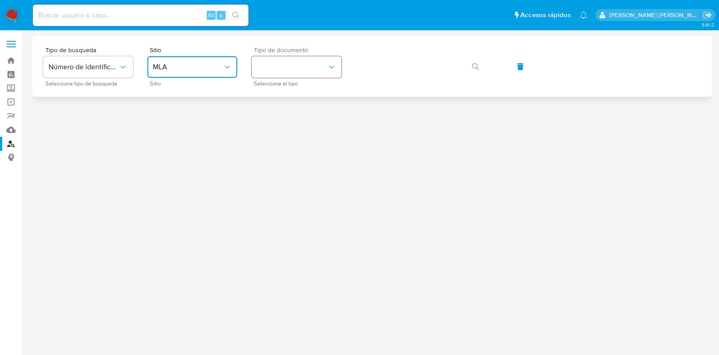
click at [306, 57] on button "identificationType" at bounding box center [297, 67] width 90 height 22
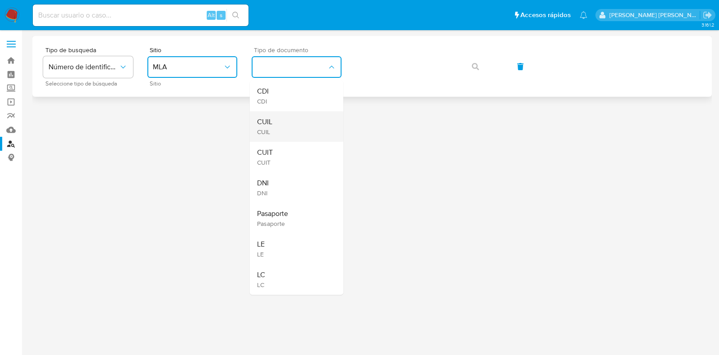
click at [283, 120] on div "CUIL CUIL" at bounding box center [294, 126] width 74 height 31
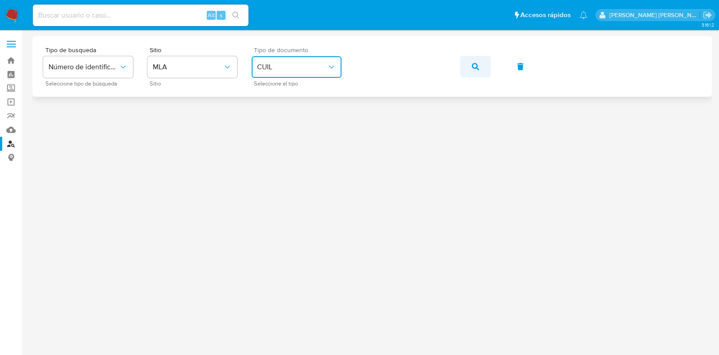
click at [476, 68] on icon "button" at bounding box center [475, 66] width 7 height 7
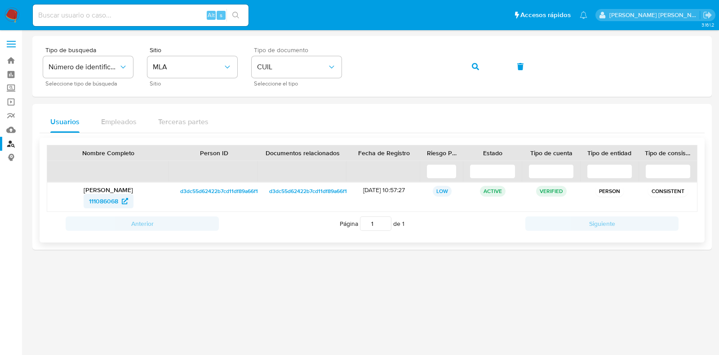
click at [100, 200] on span "111086068" at bounding box center [103, 201] width 29 height 14
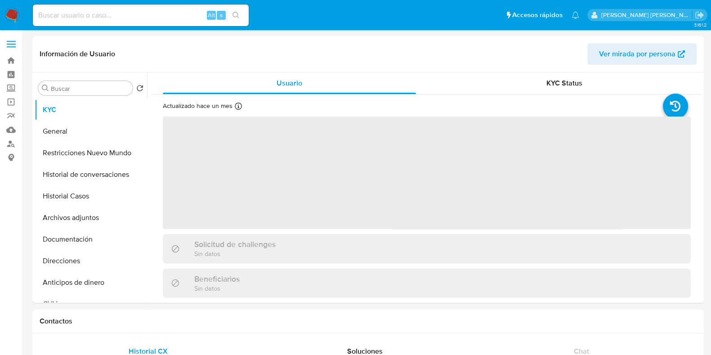
select select "10"
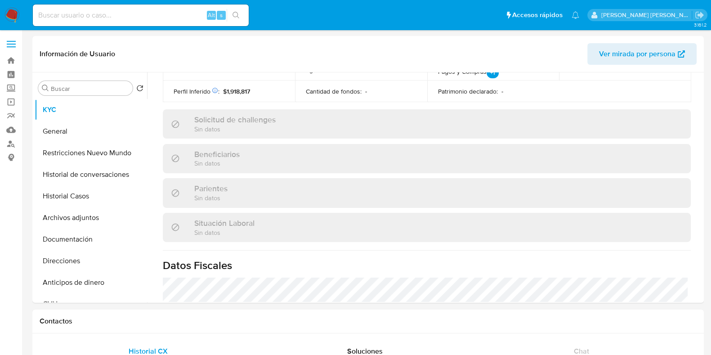
scroll to position [481, 0]
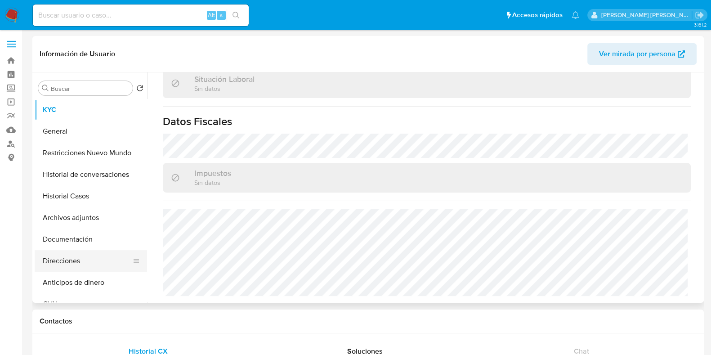
click at [74, 265] on button "Direcciones" at bounding box center [87, 261] width 105 height 22
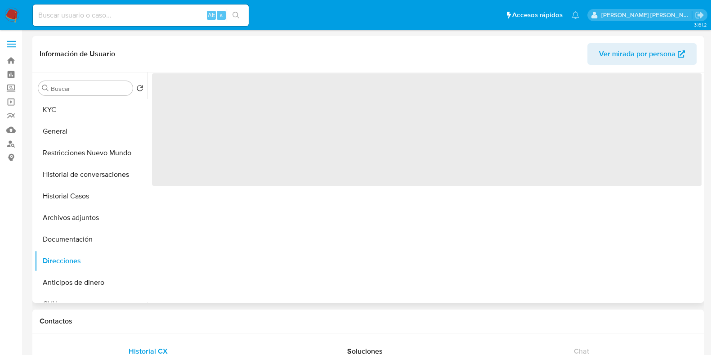
scroll to position [0, 0]
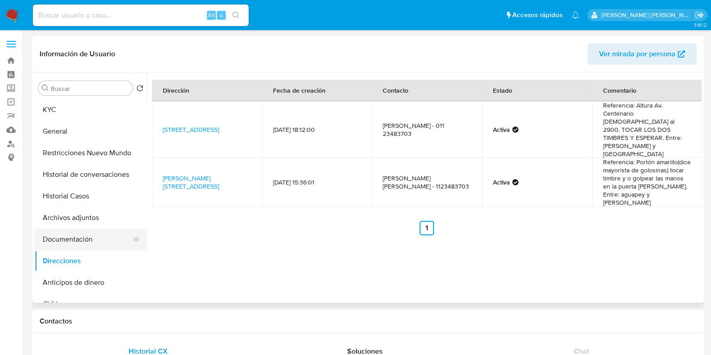
click at [92, 236] on button "Documentación" at bounding box center [87, 239] width 105 height 22
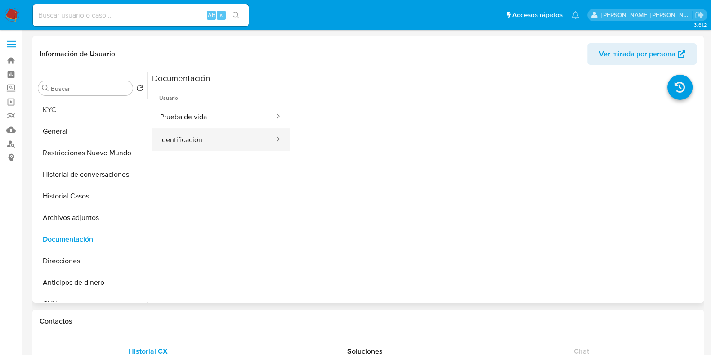
click at [201, 140] on button "Identificación" at bounding box center [213, 139] width 123 height 23
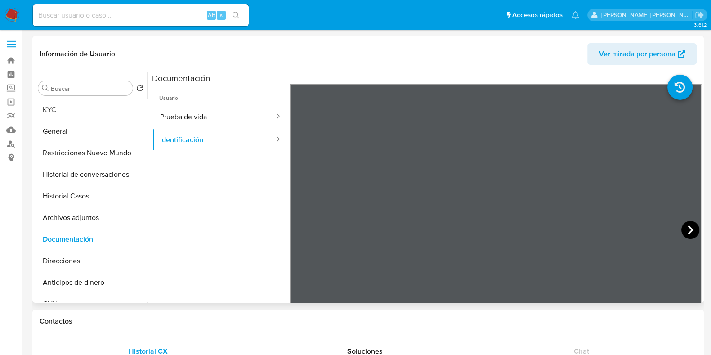
click at [682, 228] on icon at bounding box center [690, 230] width 18 height 18
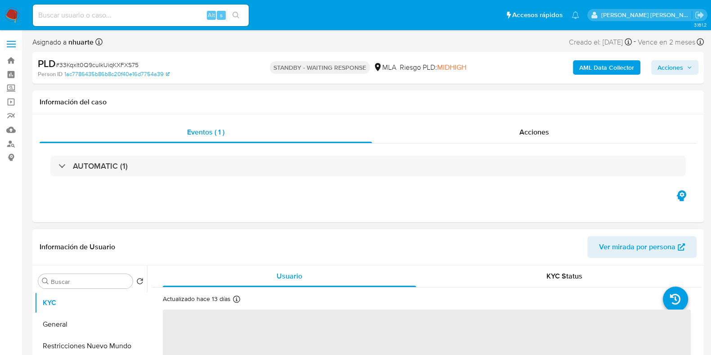
select select "10"
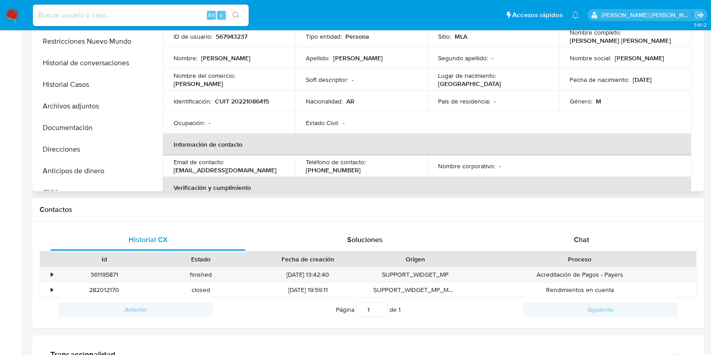
scroll to position [393, 0]
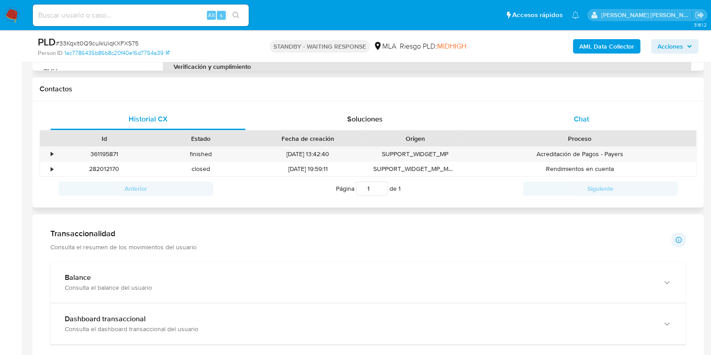
click at [584, 125] on div "Chat" at bounding box center [581, 119] width 195 height 22
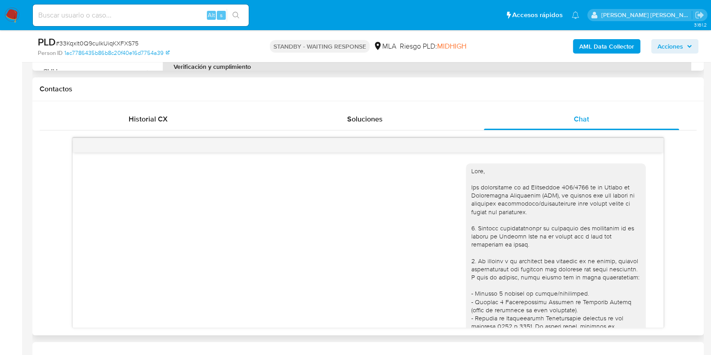
scroll to position [477, 0]
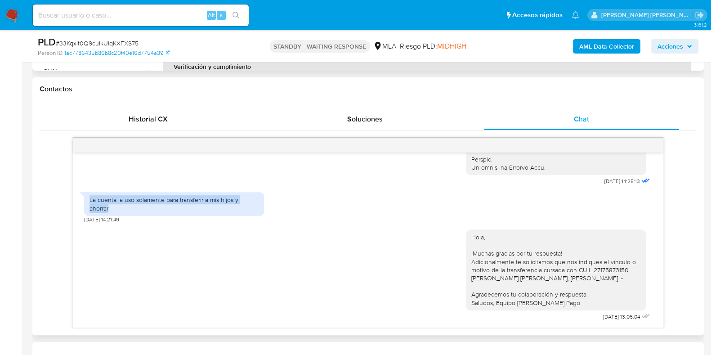
drag, startPoint x: 90, startPoint y: 199, endPoint x: 118, endPoint y: 205, distance: 28.5
click at [118, 205] on div "La cuenta la uso solamente para transferir a mis hijos y ahorrar" at bounding box center [173, 204] width 169 height 16
copy div "La cuenta la uso solamente para transferir a mis hijos y ahorrar"
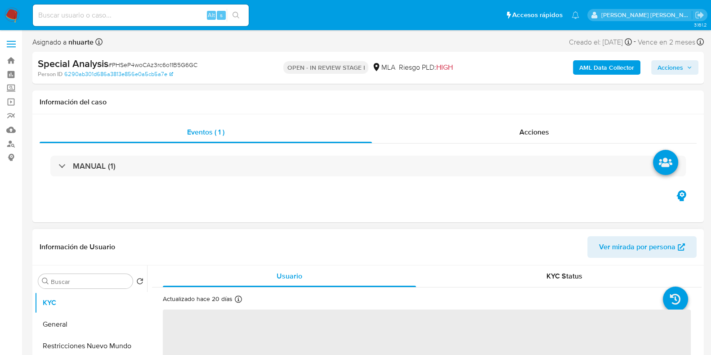
select select "10"
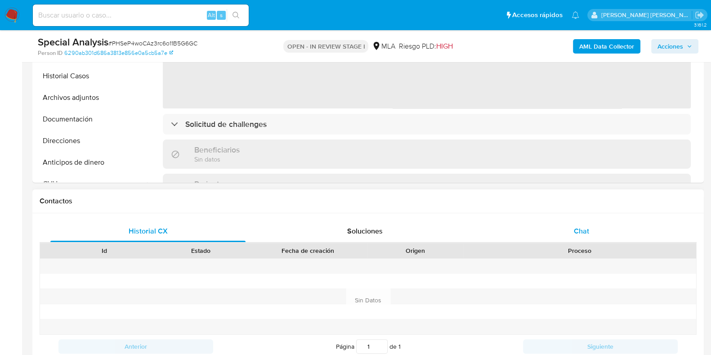
click at [582, 226] on span "Chat" at bounding box center [581, 231] width 15 height 10
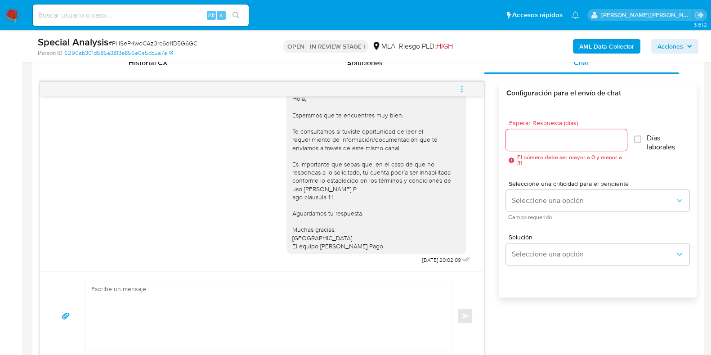
scroll to position [476, 0]
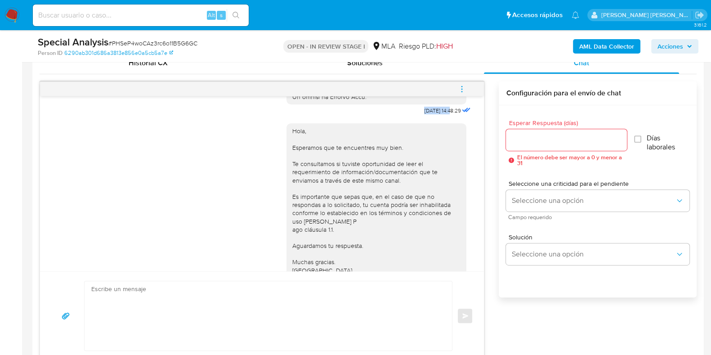
drag, startPoint x: 405, startPoint y: 125, endPoint x: 432, endPoint y: 126, distance: 27.9
click at [432, 114] on span "17/09/2025 14:48:29" at bounding box center [442, 110] width 36 height 7
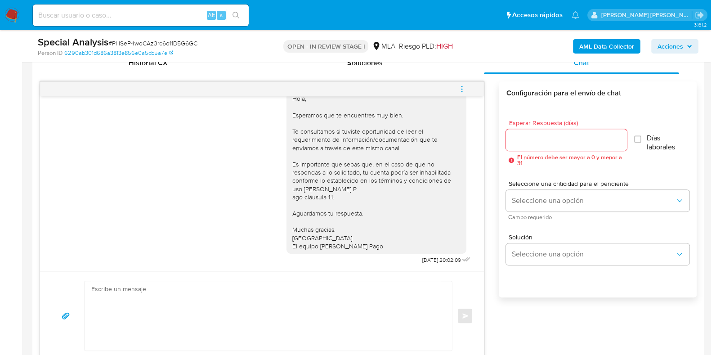
scroll to position [532, 0]
drag, startPoint x: 398, startPoint y: 258, endPoint x: 428, endPoint y: 258, distance: 30.1
click at [428, 258] on div "Hola, Esperamos que te encuentres muy bien. Te consultamos si tuviste oportunid…" at bounding box center [379, 176] width 186 height 182
copy span "22/09/2025"
click at [459, 91] on icon "menu-action" at bounding box center [462, 89] width 8 height 8
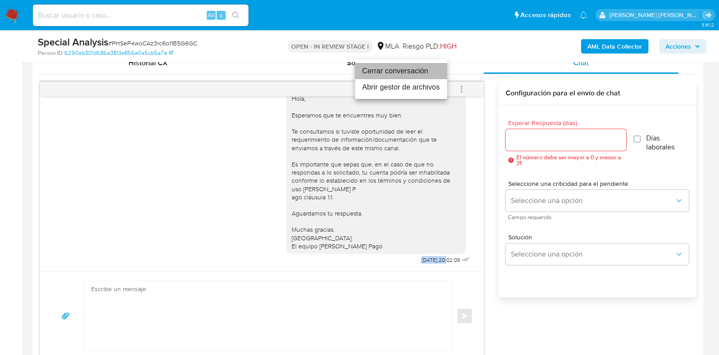
click at [410, 71] on li "Cerrar conversación" at bounding box center [401, 71] width 92 height 16
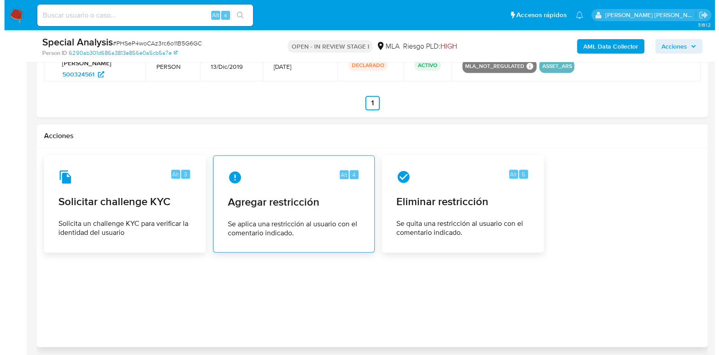
scroll to position [1452, 0]
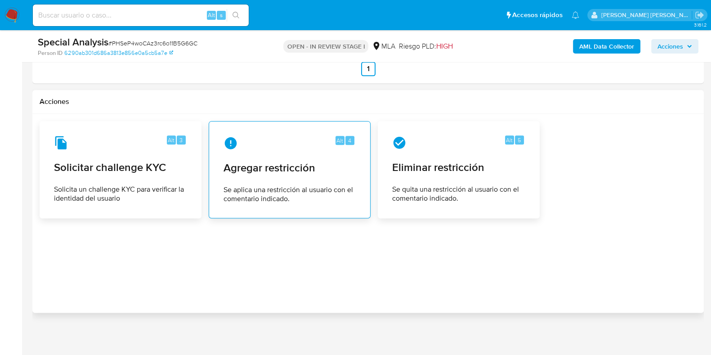
click at [283, 155] on div "Alt 4 Agregar restricción Se aplica una restricción al usuario con el comentari…" at bounding box center [289, 170] width 147 height 82
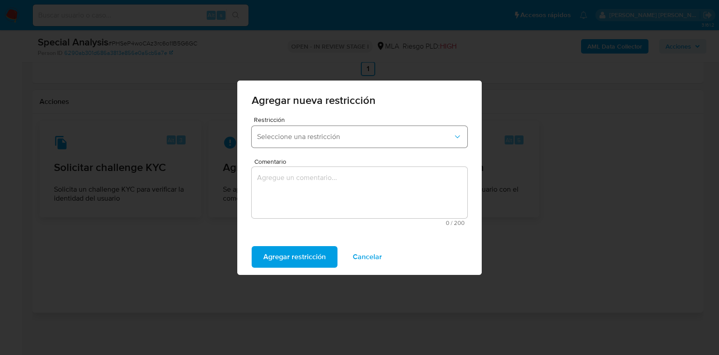
click at [303, 140] on span "Seleccione una restricción" at bounding box center [355, 136] width 196 height 9
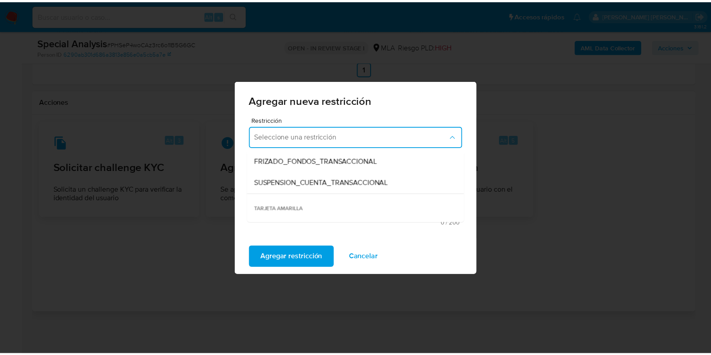
scroll to position [112, 0]
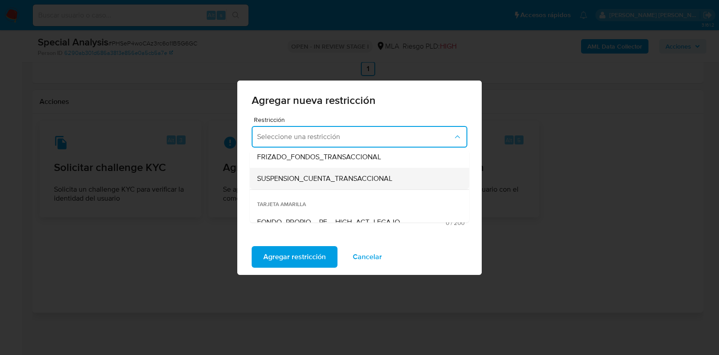
click at [309, 174] on span "SUSPENSION_CUENTA_TRANSACCIONAL" at bounding box center [324, 178] width 135 height 9
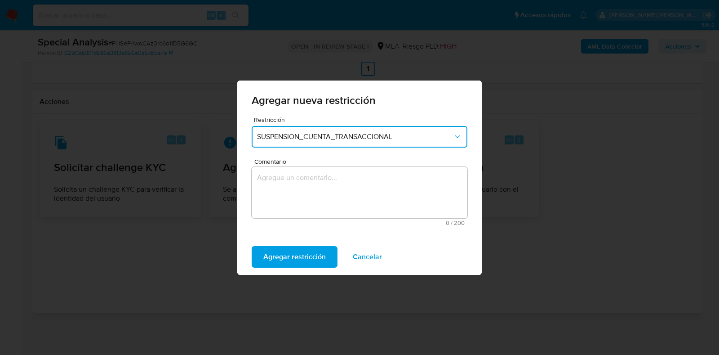
click at [317, 195] on textarea "Comentario" at bounding box center [360, 192] width 216 height 51
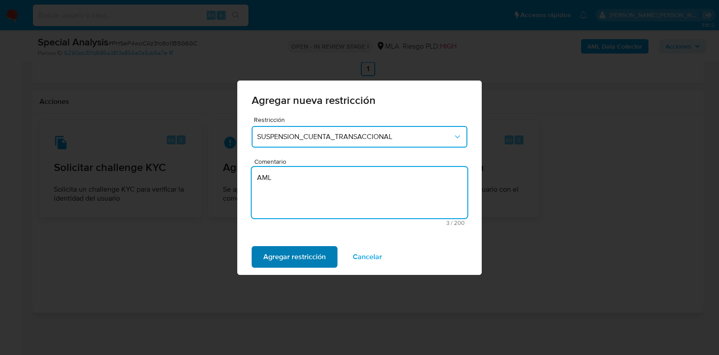
type textarea "AML"
click at [307, 259] on span "Agregar restricción" at bounding box center [294, 257] width 62 height 20
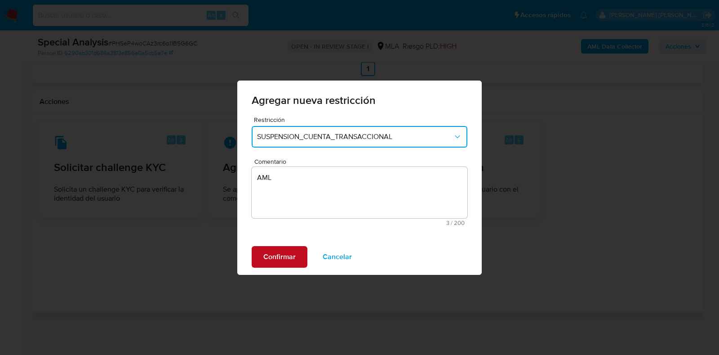
click at [285, 258] on span "Confirmar" at bounding box center [279, 257] width 32 height 20
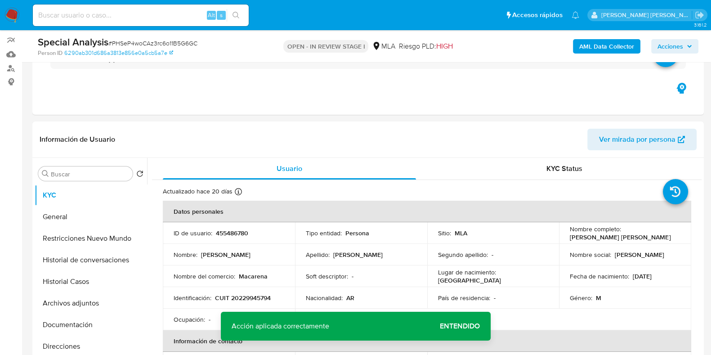
scroll to position [0, 0]
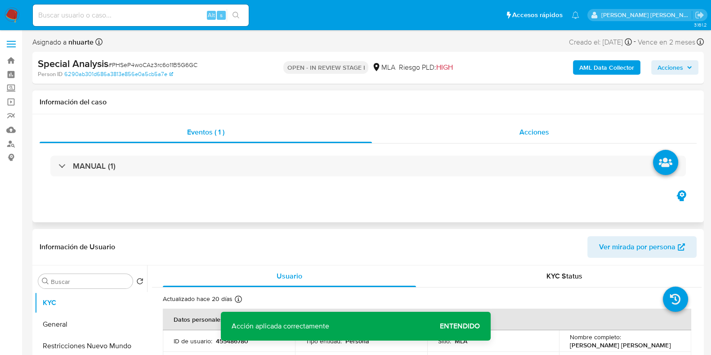
click at [548, 134] on span "Acciones" at bounding box center [534, 132] width 30 height 10
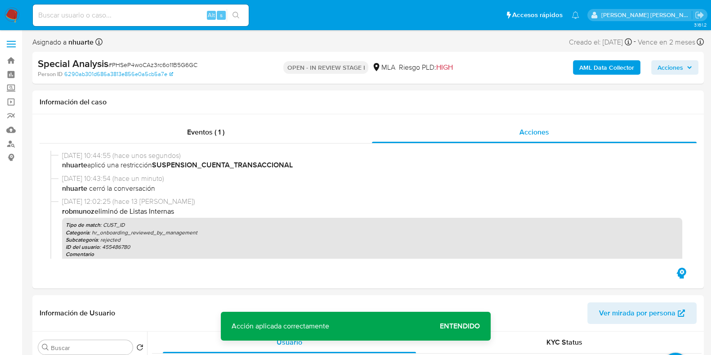
click at [583, 73] on b "AML Data Collector" at bounding box center [606, 67] width 55 height 14
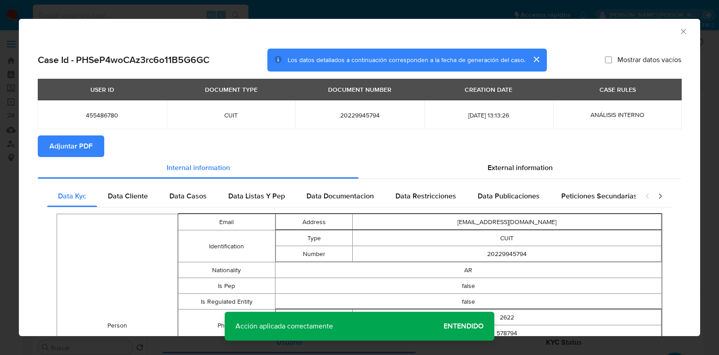
click at [76, 142] on span "Adjuntar PDF" at bounding box center [70, 146] width 43 height 20
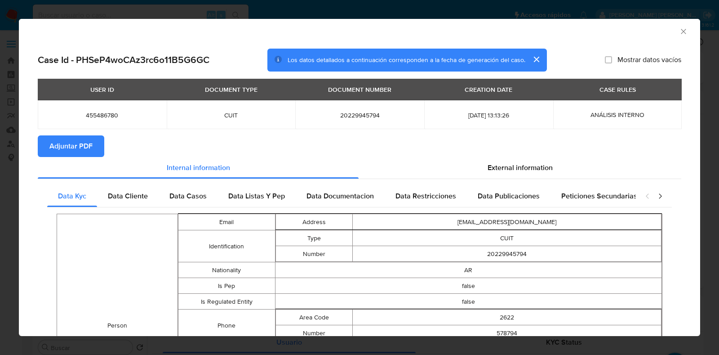
click at [681, 31] on icon "Cerrar ventana" at bounding box center [683, 31] width 5 height 5
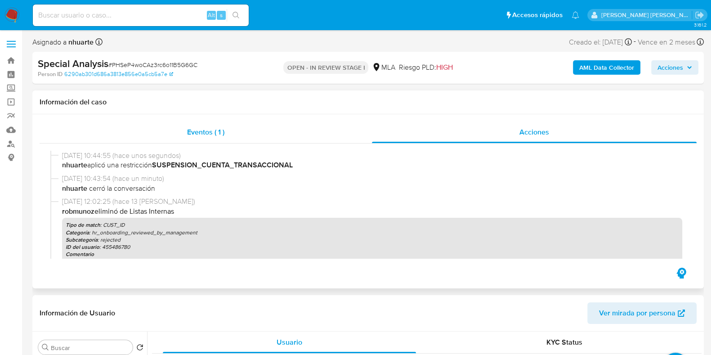
click at [228, 133] on div "Eventos ( 1 )" at bounding box center [206, 132] width 332 height 22
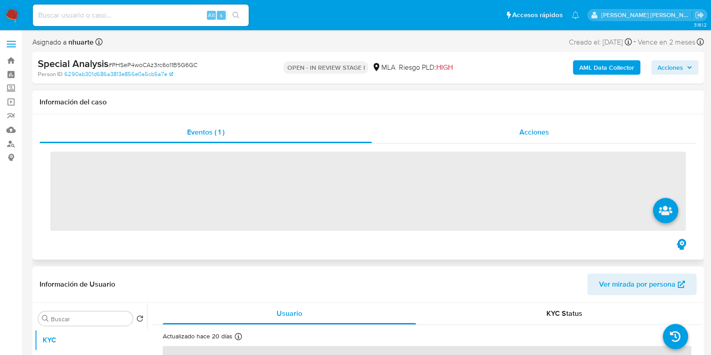
click at [552, 129] on div "Acciones" at bounding box center [534, 132] width 325 height 22
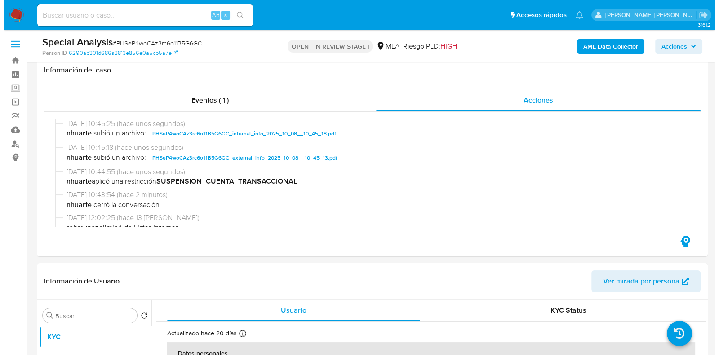
scroll to position [281, 0]
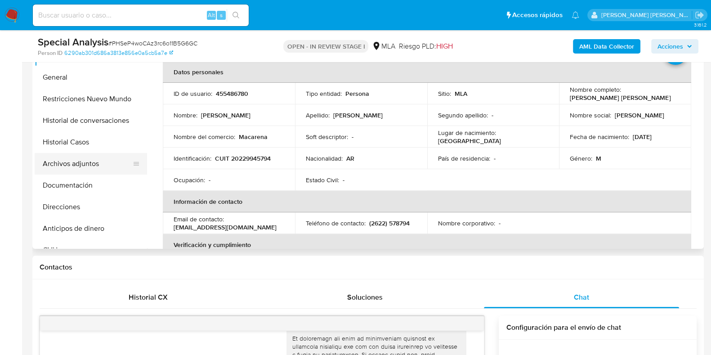
click at [90, 165] on button "Archivos adjuntos" at bounding box center [87, 164] width 105 height 22
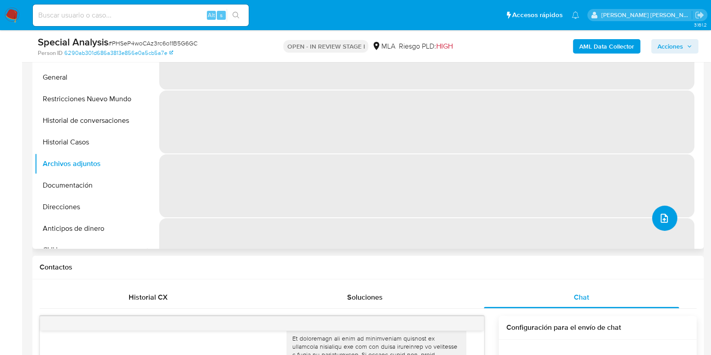
click at [661, 217] on icon "upload-file" at bounding box center [664, 218] width 11 height 11
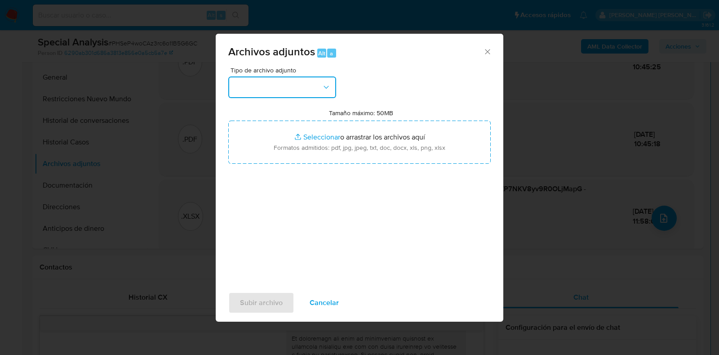
click at [322, 91] on icon "button" at bounding box center [326, 87] width 9 height 9
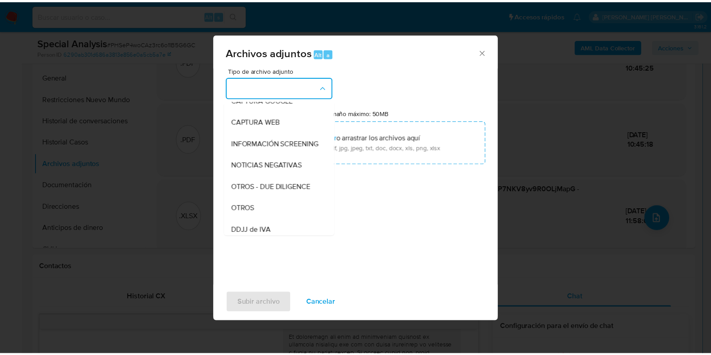
scroll to position [100, 0]
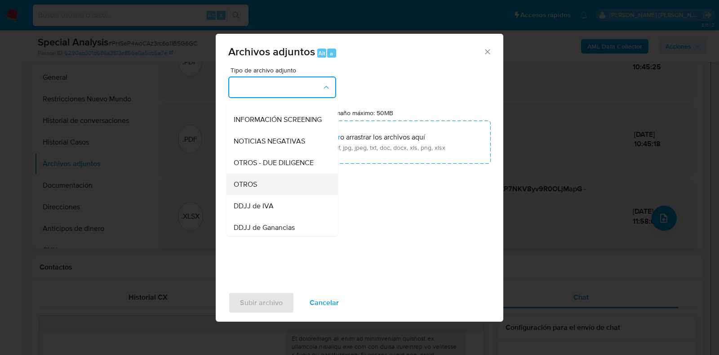
click at [288, 193] on div "OTROS" at bounding box center [280, 185] width 92 height 22
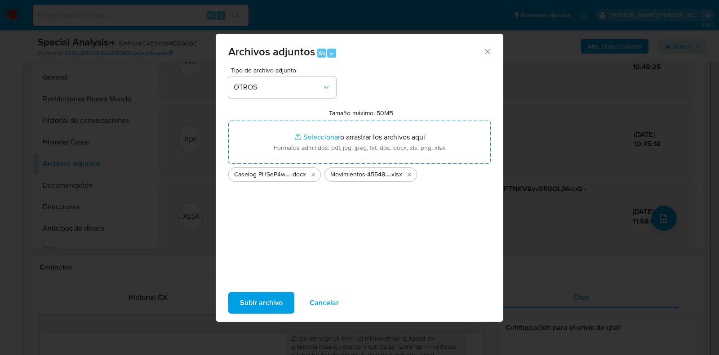
click at [269, 305] on span "Subir archivo" at bounding box center [261, 303] width 43 height 20
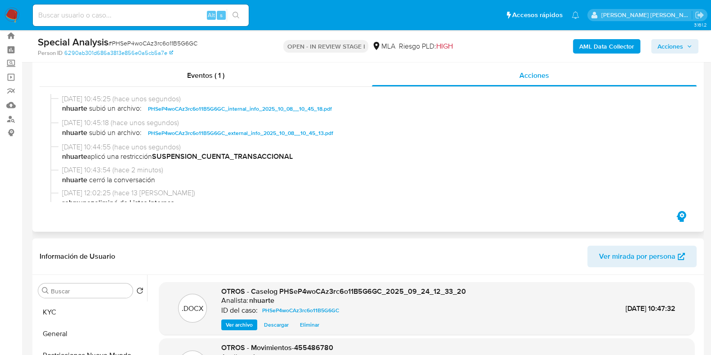
scroll to position [0, 0]
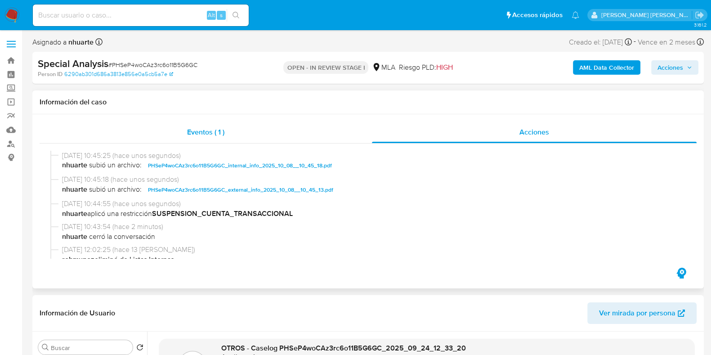
click at [205, 141] on div "Eventos ( 1 )" at bounding box center [206, 132] width 332 height 22
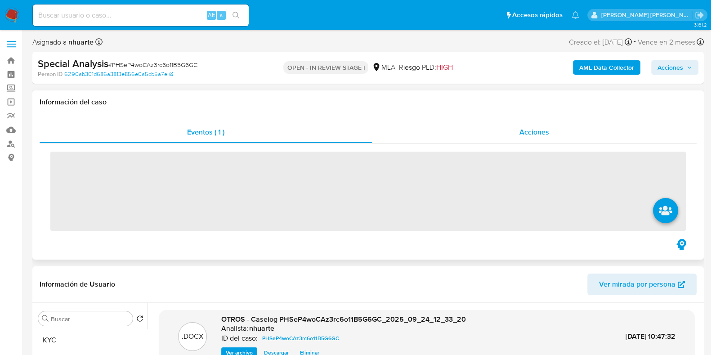
click at [546, 128] on span "Acciones" at bounding box center [534, 132] width 30 height 10
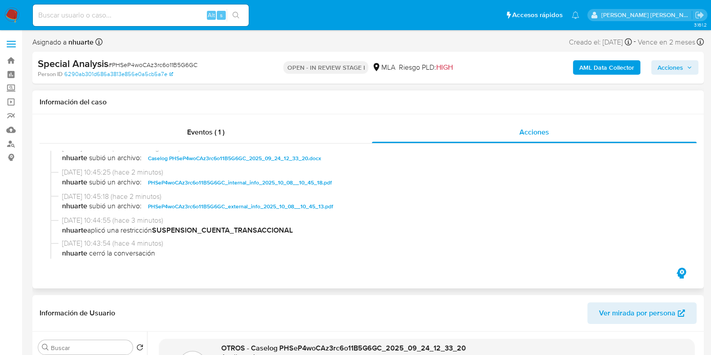
scroll to position [56, 0]
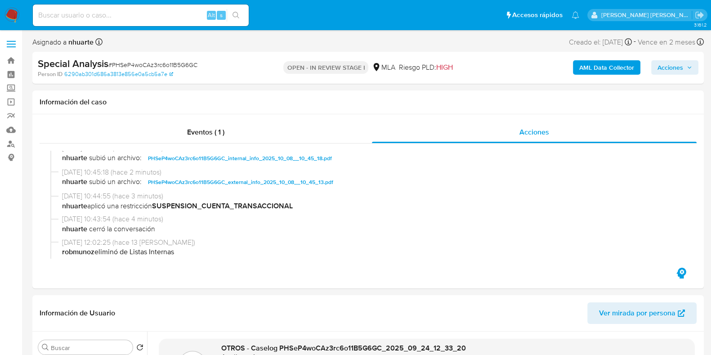
click at [676, 65] on span "Acciones" at bounding box center [670, 67] width 26 height 14
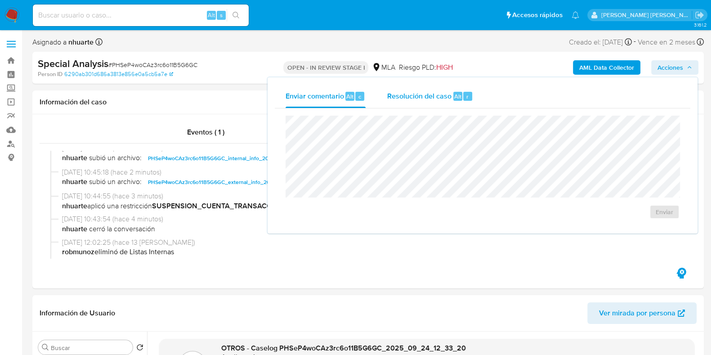
click at [448, 93] on span "Resolución del caso" at bounding box center [419, 96] width 64 height 10
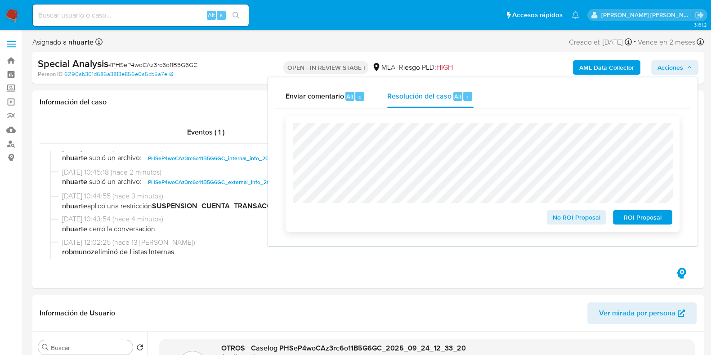
click at [634, 216] on span "ROI Proposal" at bounding box center [642, 217] width 47 height 13
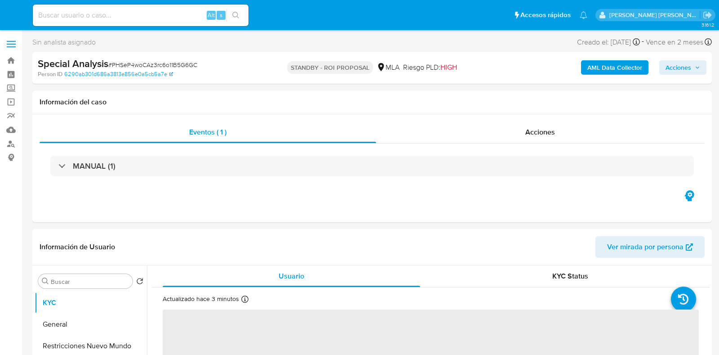
select select "10"
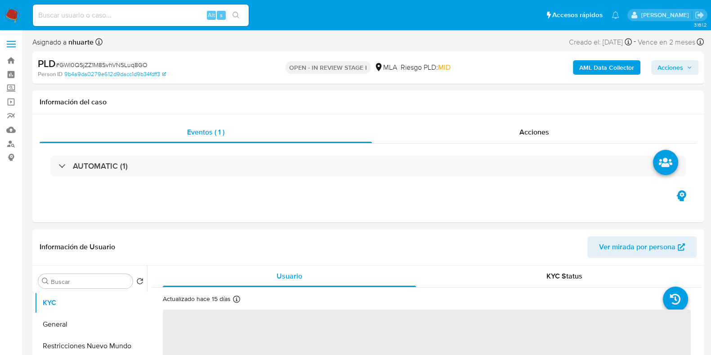
select select "10"
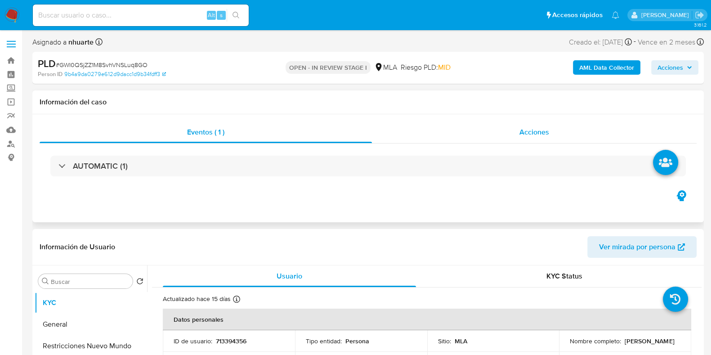
click at [523, 138] on div "Acciones" at bounding box center [534, 132] width 325 height 22
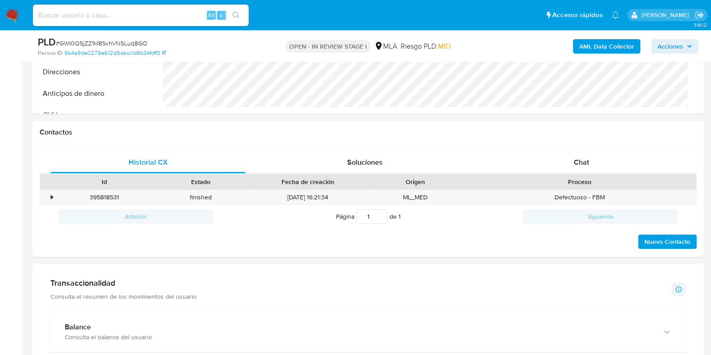
scroll to position [506, 0]
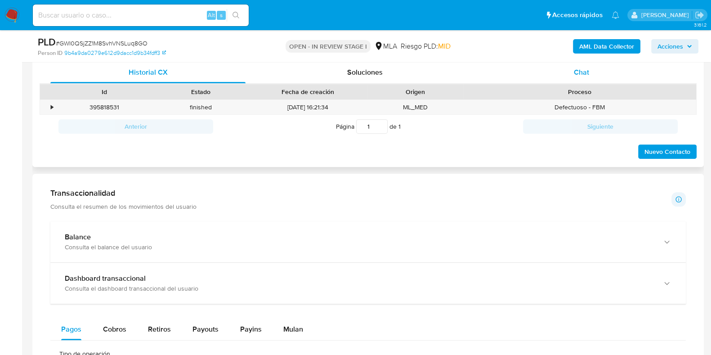
click at [580, 70] on span "Chat" at bounding box center [581, 72] width 15 height 10
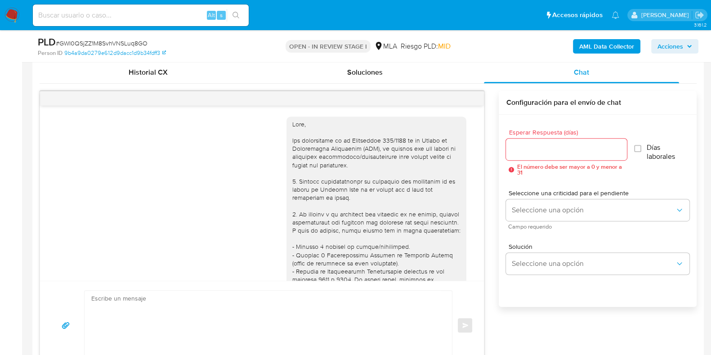
scroll to position [559, 0]
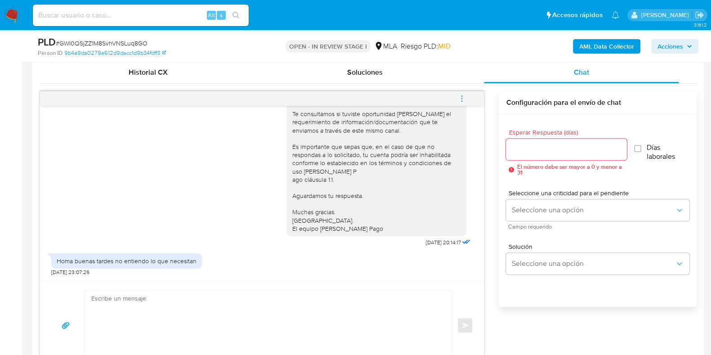
click at [461, 98] on icon "menu-action" at bounding box center [461, 98] width 1 height 1
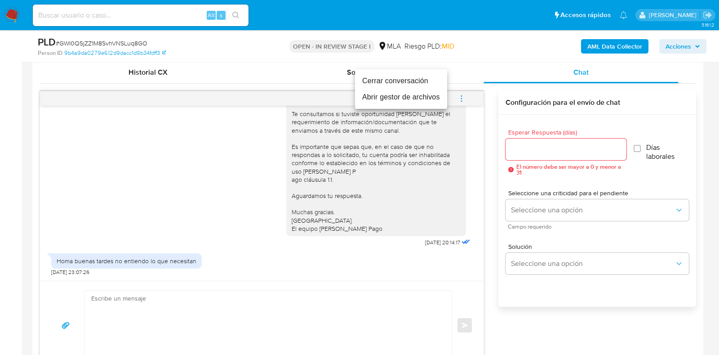
click at [423, 77] on li "Cerrar conversación" at bounding box center [401, 81] width 92 height 16
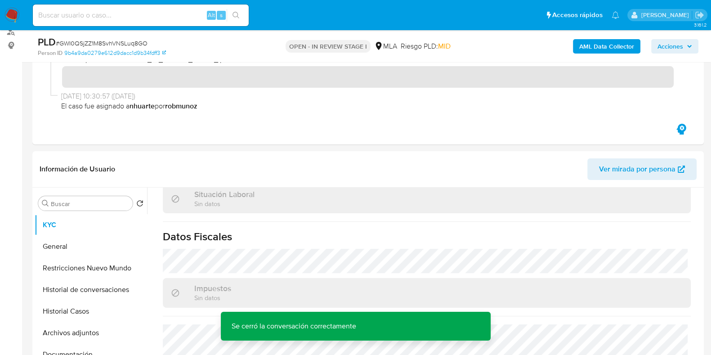
scroll to position [0, 0]
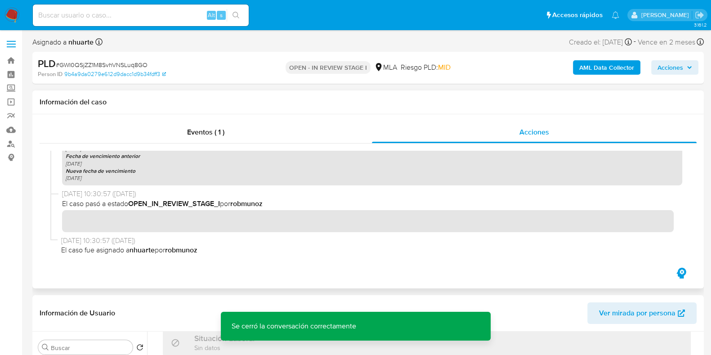
drag, startPoint x: 202, startPoint y: 132, endPoint x: 479, endPoint y: 149, distance: 277.4
click at [202, 132] on span "Eventos ( 1 )" at bounding box center [205, 132] width 37 height 10
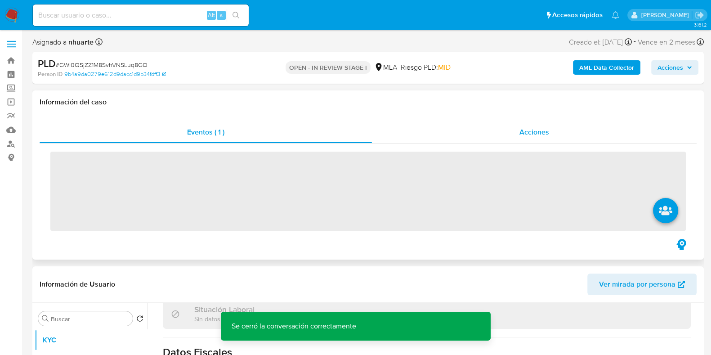
click at [533, 129] on span "Acciones" at bounding box center [534, 132] width 30 height 10
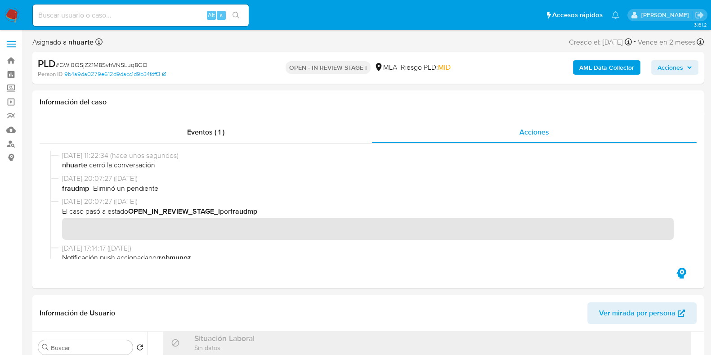
click at [628, 73] on b "AML Data Collector" at bounding box center [606, 67] width 55 height 14
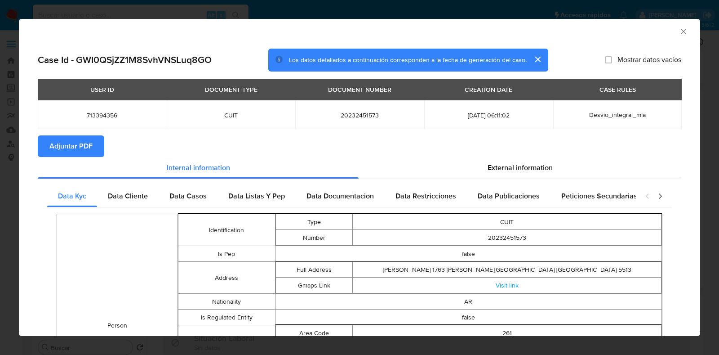
click at [100, 147] on button "Adjuntar PDF" at bounding box center [71, 146] width 67 height 22
click at [679, 30] on icon "Cerrar ventana" at bounding box center [683, 31] width 9 height 9
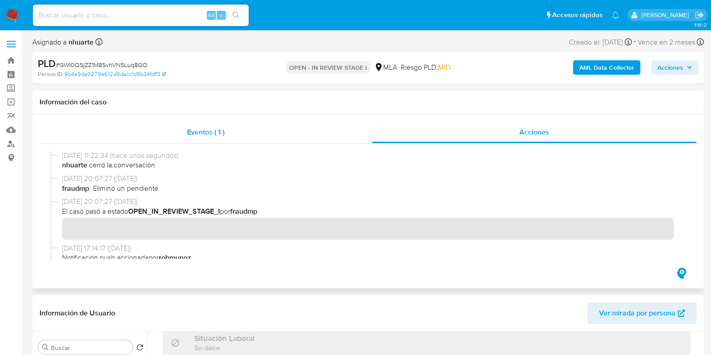
click at [214, 132] on span "Eventos ( 1 )" at bounding box center [205, 132] width 37 height 10
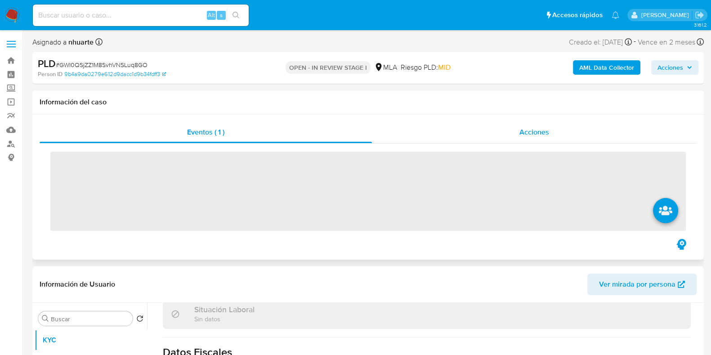
click at [539, 129] on span "Acciones" at bounding box center [534, 132] width 30 height 10
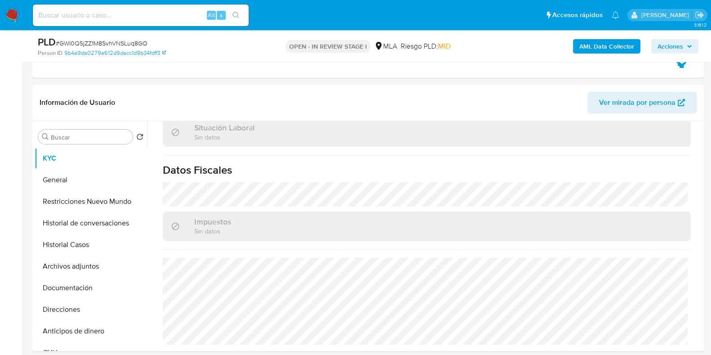
scroll to position [224, 0]
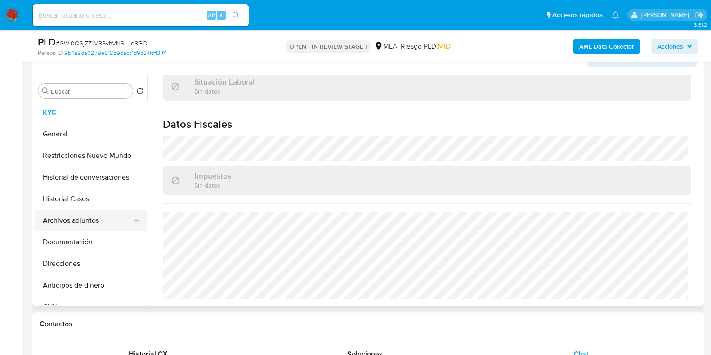
click at [104, 217] on button "Archivos adjuntos" at bounding box center [87, 220] width 105 height 22
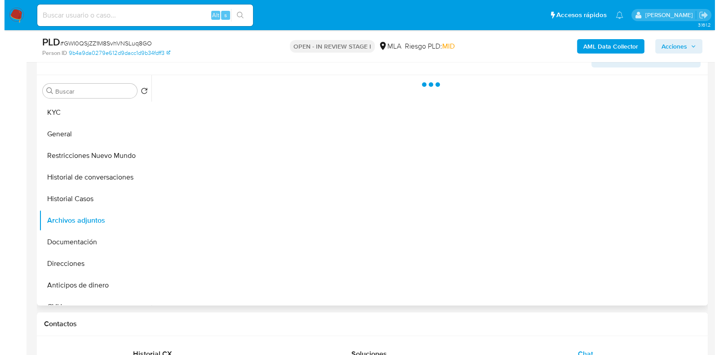
scroll to position [0, 0]
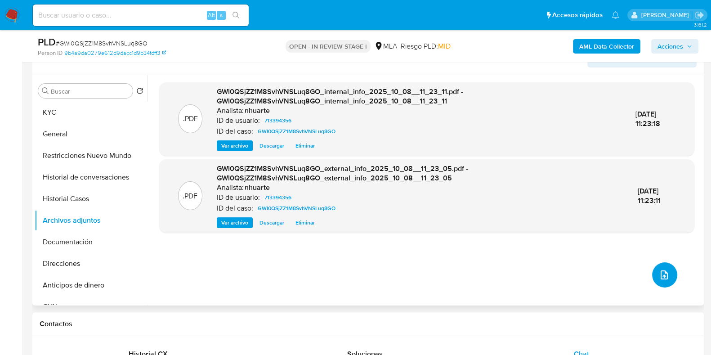
click at [661, 271] on icon "upload-file" at bounding box center [664, 274] width 11 height 11
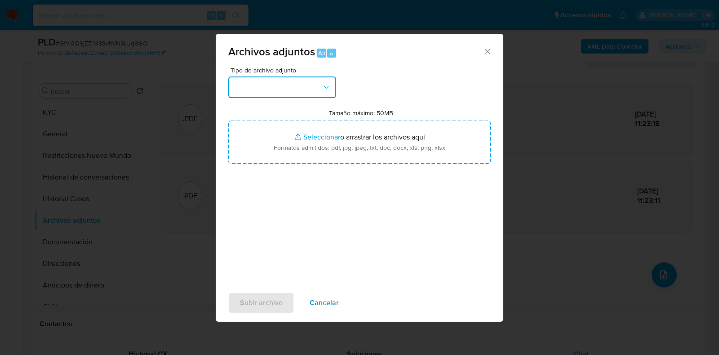
click at [328, 89] on icon "button" at bounding box center [326, 87] width 9 height 9
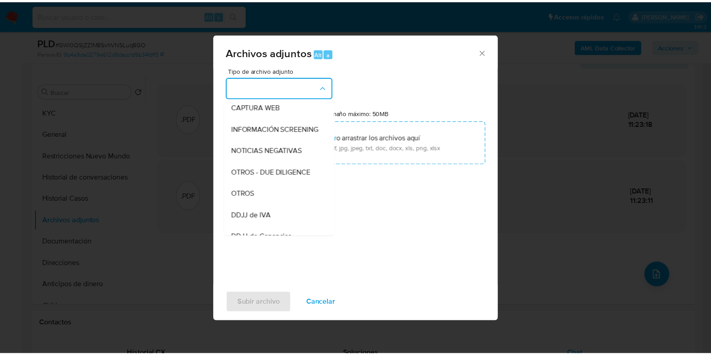
scroll to position [123, 0]
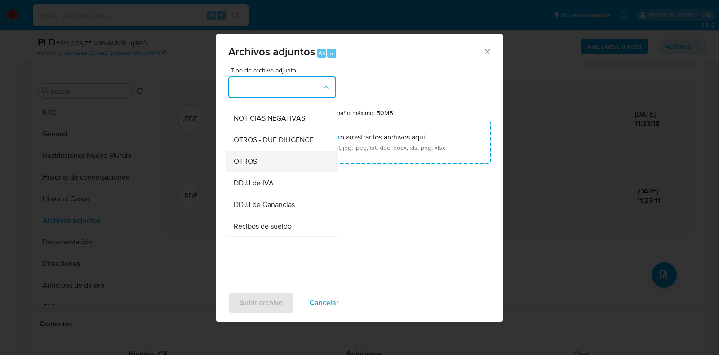
click at [283, 172] on div "OTROS" at bounding box center [280, 162] width 92 height 22
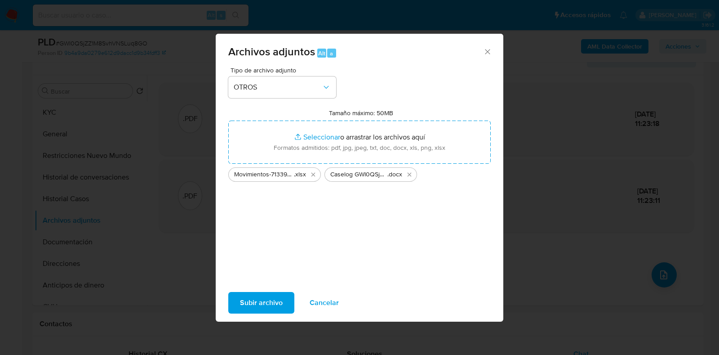
click at [274, 303] on span "Subir archivo" at bounding box center [261, 303] width 43 height 20
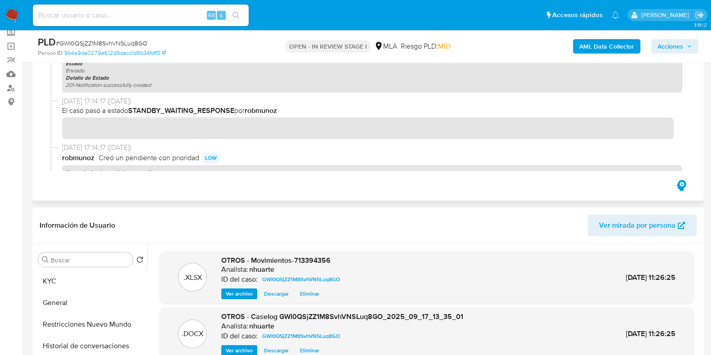
scroll to position [0, 0]
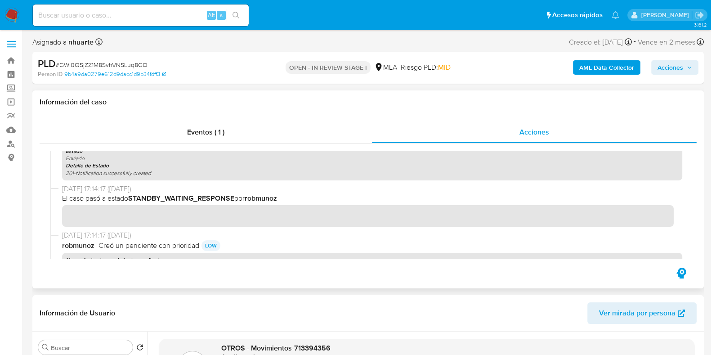
click at [216, 121] on div "Eventos ( 1 ) Acciones" at bounding box center [367, 201] width 671 height 174
click at [223, 126] on div "Eventos ( 1 )" at bounding box center [206, 132] width 332 height 22
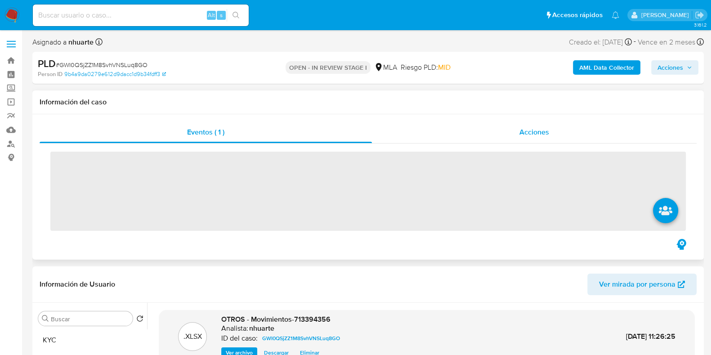
click at [546, 131] on span "Acciones" at bounding box center [534, 132] width 30 height 10
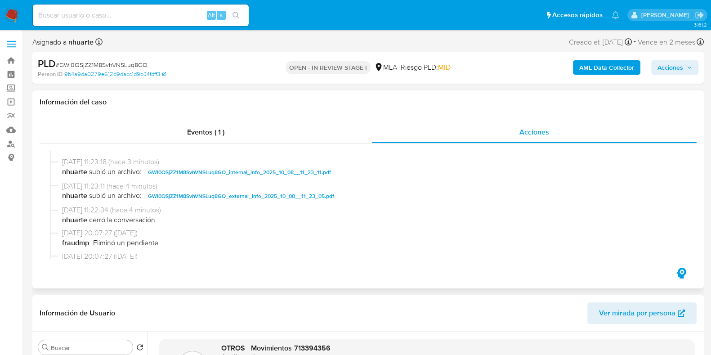
scroll to position [56, 0]
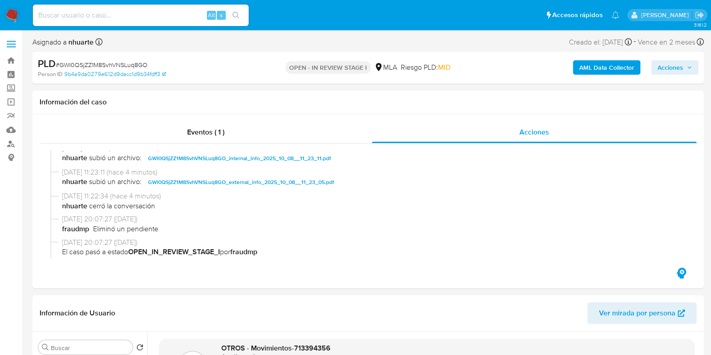
click at [688, 63] on span "Acciones" at bounding box center [674, 67] width 35 height 13
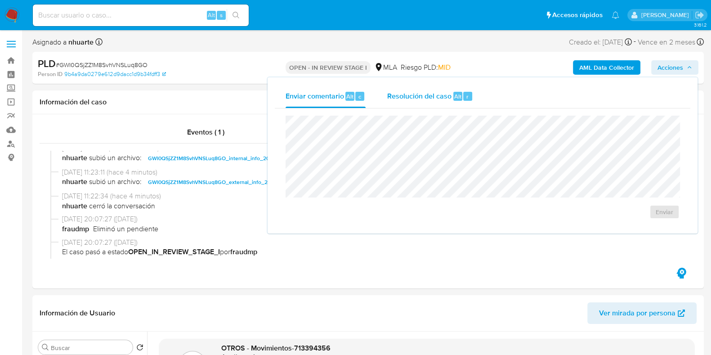
click at [422, 100] on span "Resolución del caso" at bounding box center [419, 96] width 64 height 10
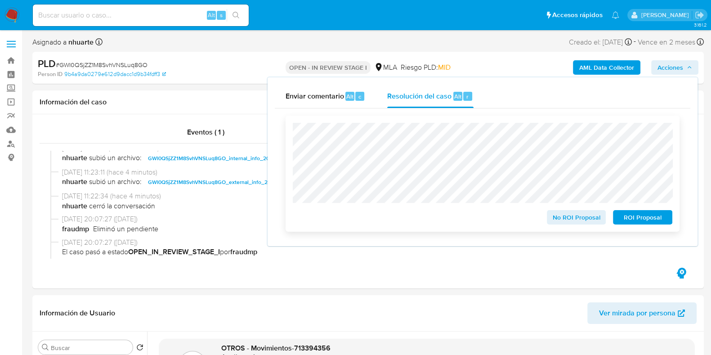
click at [574, 223] on span "No ROI Proposal" at bounding box center [576, 217] width 47 height 13
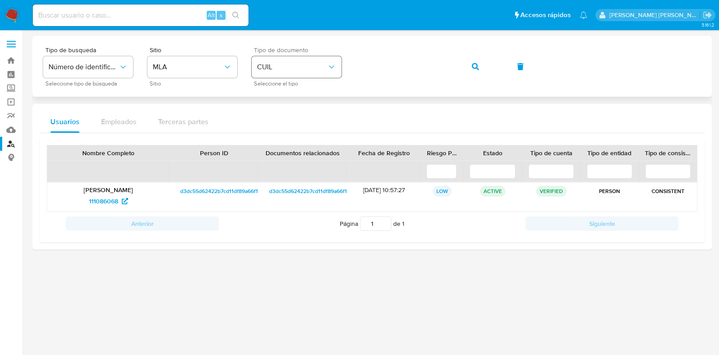
click at [340, 66] on div "Tipo de busqueda Número de identificación Seleccione tipo de búsqueda Sitio MLA…" at bounding box center [372, 66] width 658 height 39
click at [470, 67] on button "button" at bounding box center [475, 67] width 31 height 22
click at [106, 203] on span "1177602921" at bounding box center [103, 201] width 31 height 14
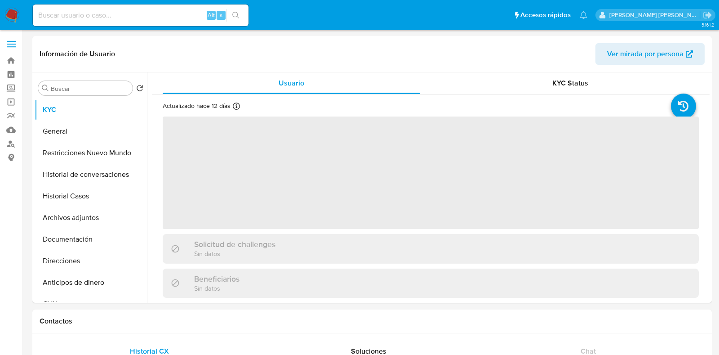
select select "10"
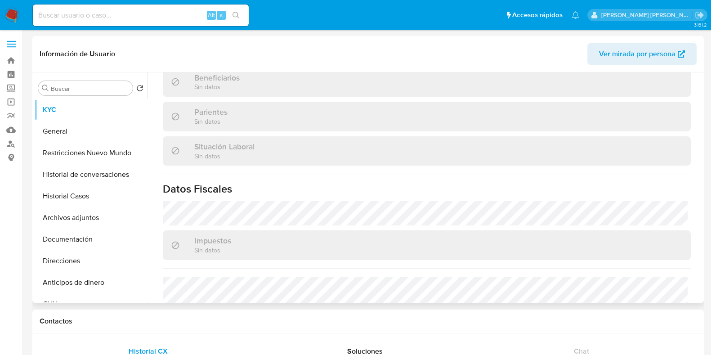
scroll to position [481, 0]
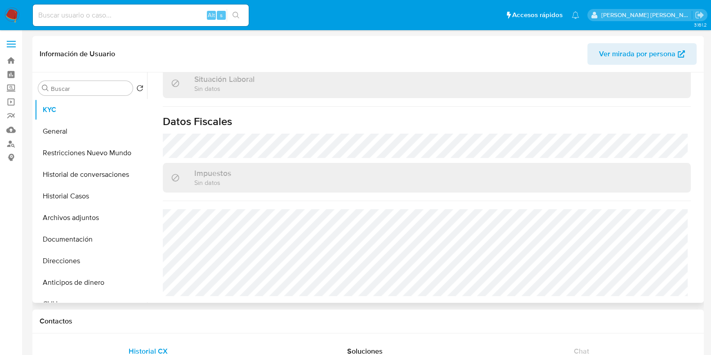
drag, startPoint x: 87, startPoint y: 254, endPoint x: 183, endPoint y: 230, distance: 98.7
click at [87, 254] on button "Direcciones" at bounding box center [91, 261] width 112 height 22
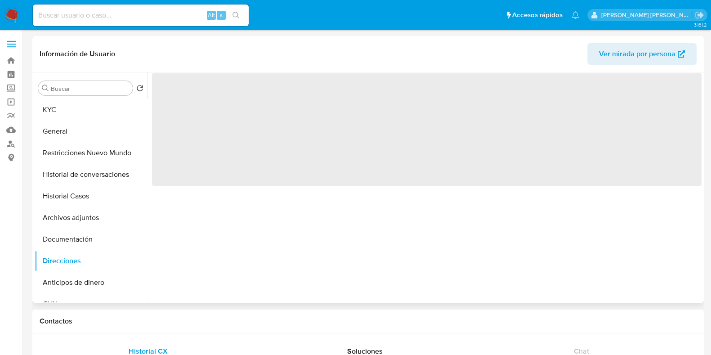
scroll to position [0, 0]
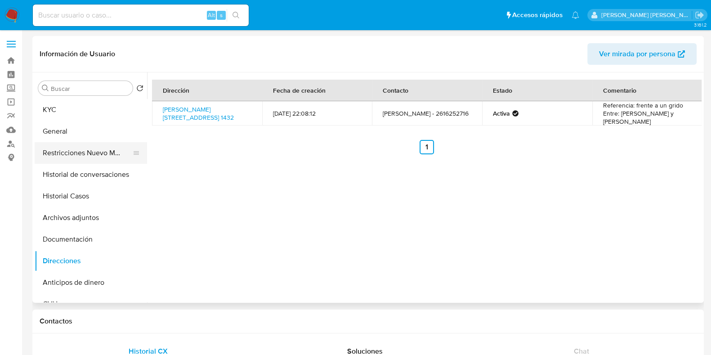
drag, startPoint x: 55, startPoint y: 105, endPoint x: 127, endPoint y: 151, distance: 84.9
click at [55, 105] on button "KYC" at bounding box center [91, 110] width 112 height 22
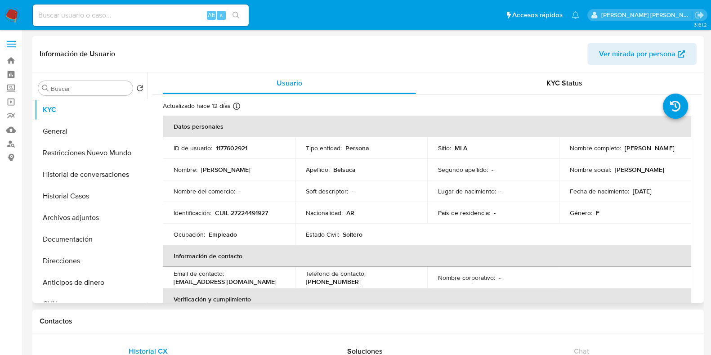
click at [249, 212] on p "CUIL 27224491927" at bounding box center [241, 213] width 53 height 8
copy p "27224491927"
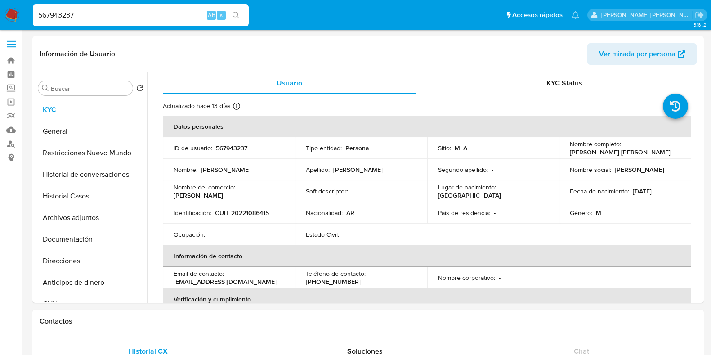
select select "10"
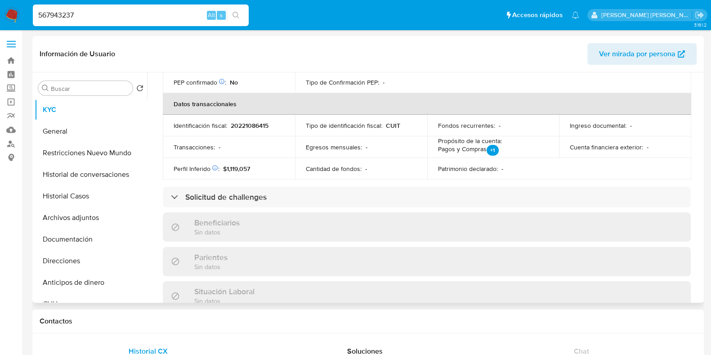
scroll to position [281, 0]
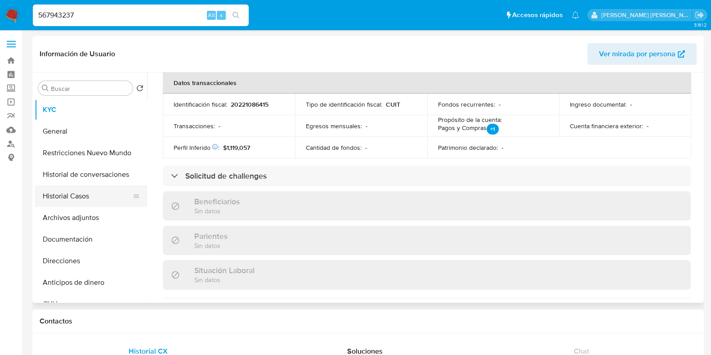
click at [86, 192] on button "Historial Casos" at bounding box center [87, 196] width 105 height 22
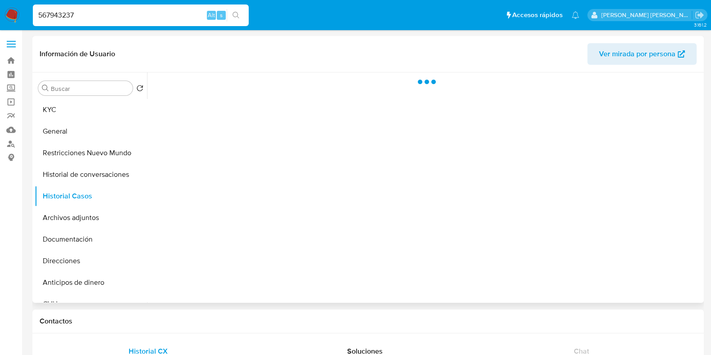
scroll to position [0, 0]
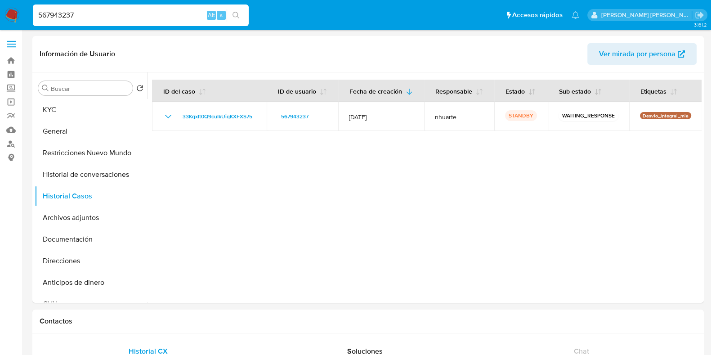
drag, startPoint x: 82, startPoint y: 14, endPoint x: 30, endPoint y: 14, distance: 51.7
click at [31, 14] on li "567943237 Alt s" at bounding box center [141, 15] width 220 height 22
paste input "108633461"
type input "108633461"
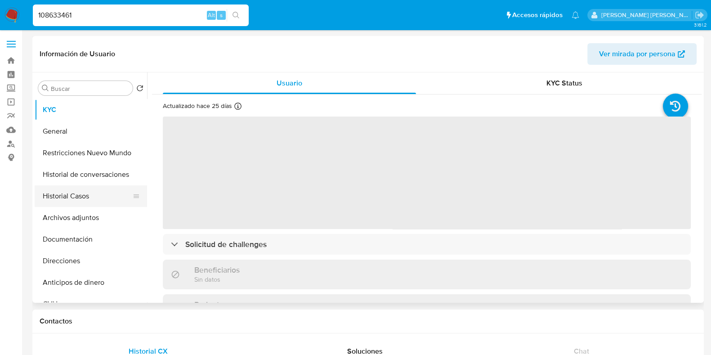
select select "10"
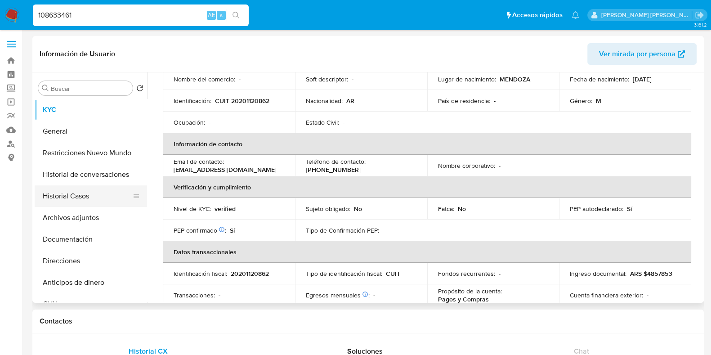
click at [88, 193] on button "Historial Casos" at bounding box center [87, 196] width 105 height 22
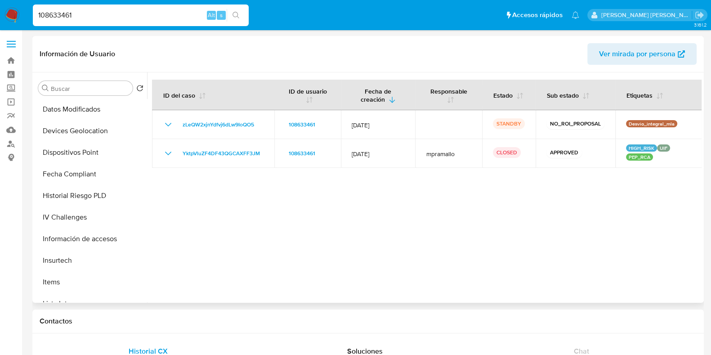
scroll to position [393, 0]
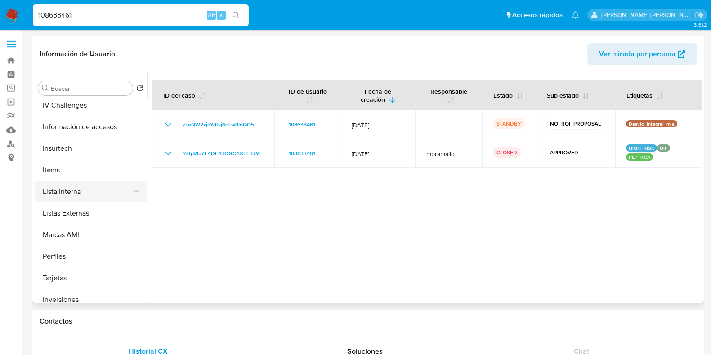
click at [72, 183] on button "Lista Interna" at bounding box center [87, 192] width 105 height 22
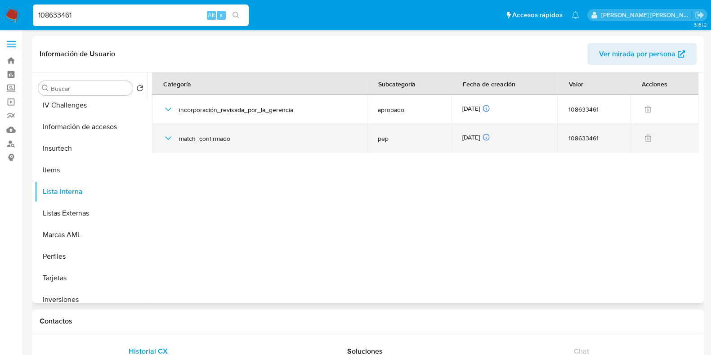
click at [169, 138] on icon "button" at bounding box center [168, 138] width 11 height 11
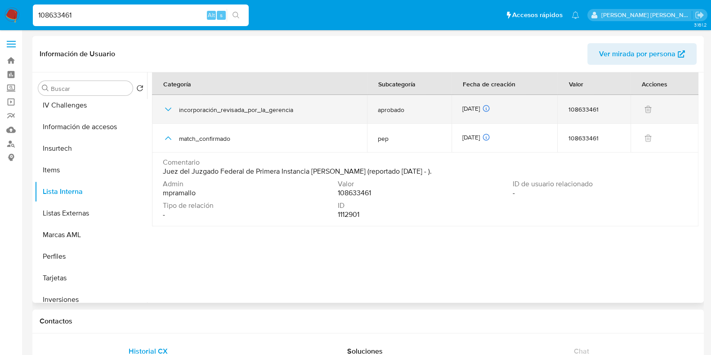
click at [165, 104] on icon "button" at bounding box center [168, 109] width 11 height 11
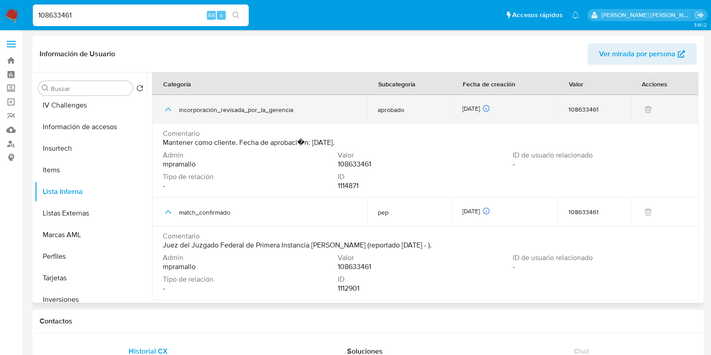
click at [165, 104] on icon "button" at bounding box center [168, 109] width 11 height 11
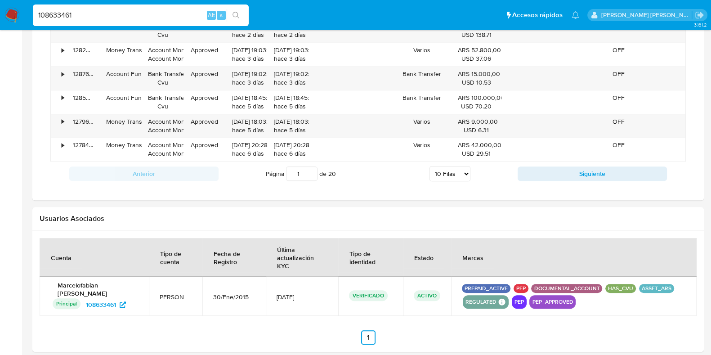
scroll to position [831, 0]
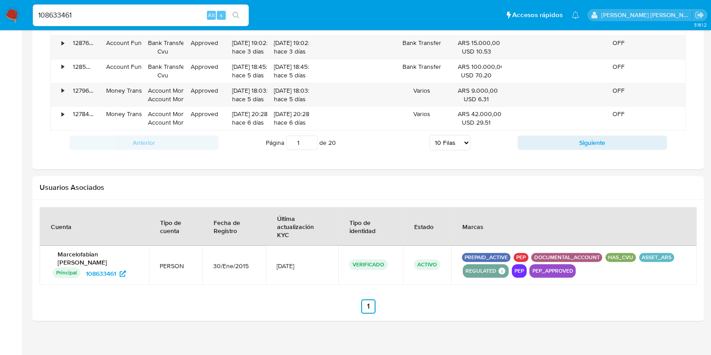
drag, startPoint x: 97, startPoint y: 18, endPoint x: 18, endPoint y: 19, distance: 79.1
click at [18, 19] on nav "Pausado Ver notificaciones 108633461 Alt s Accesos rápidos Presiona las siguien…" at bounding box center [355, 15] width 711 height 30
paste input "619663882"
type input "619663882"
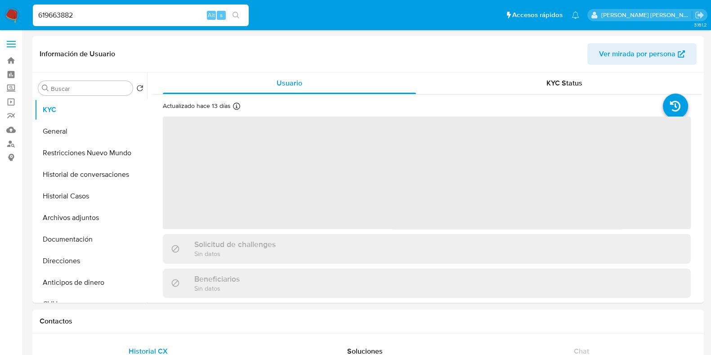
select select "10"
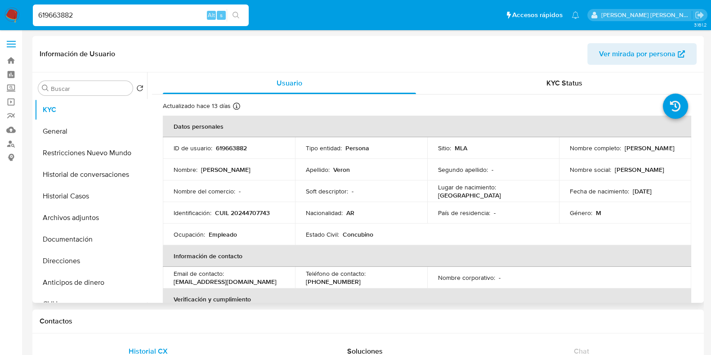
click at [236, 146] on p "619663882" at bounding box center [231, 148] width 31 height 8
copy p "619663882"
click at [249, 209] on p "CUIL 20244707743" at bounding box center [242, 213] width 55 height 8
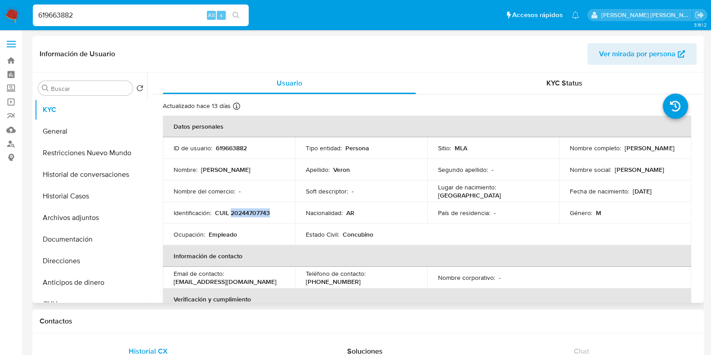
copy p "20244707743"
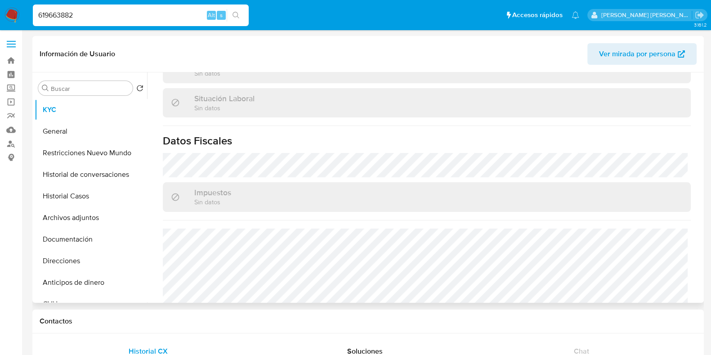
scroll to position [481, 0]
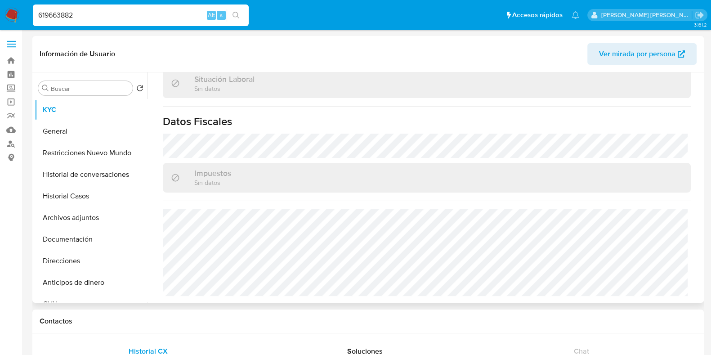
click at [85, 201] on button "Historial Casos" at bounding box center [91, 196] width 112 height 22
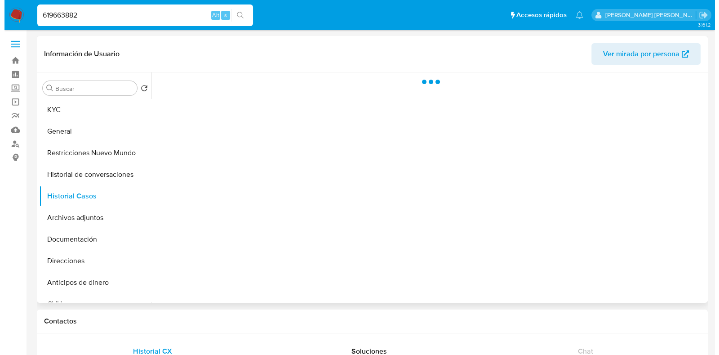
scroll to position [0, 0]
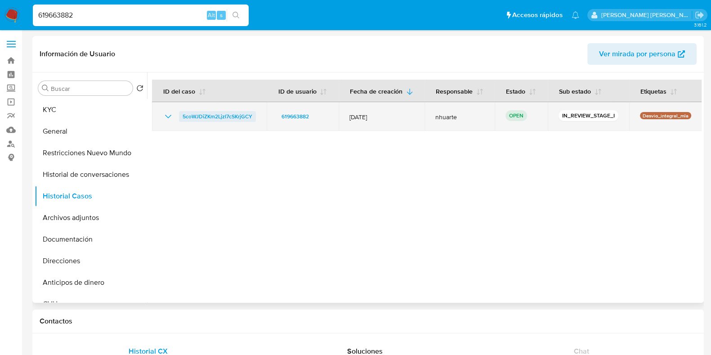
click at [210, 116] on span "5coWJDiZKm2LjzI7cSKrjGCY" at bounding box center [218, 116] width 70 height 11
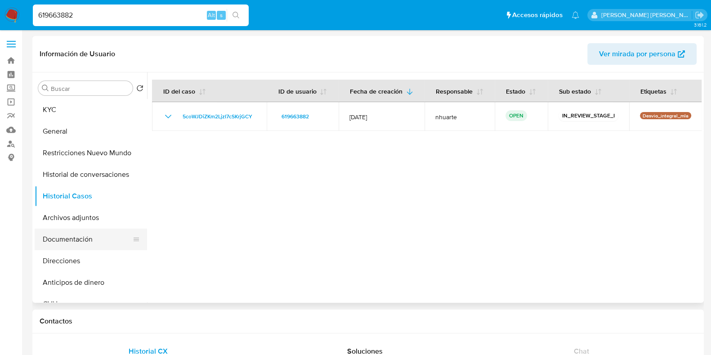
click at [65, 242] on button "Documentación" at bounding box center [87, 239] width 105 height 22
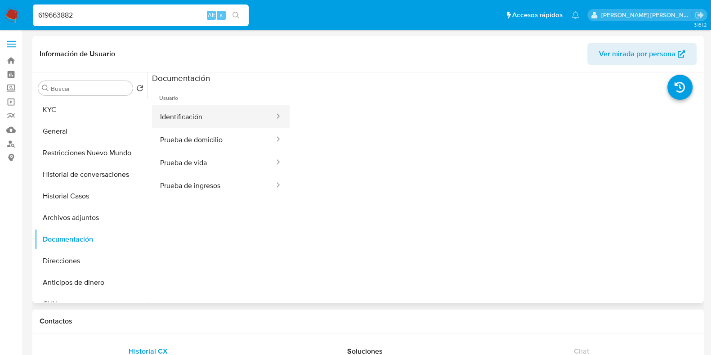
click at [198, 111] on button "Identificación" at bounding box center [213, 116] width 123 height 23
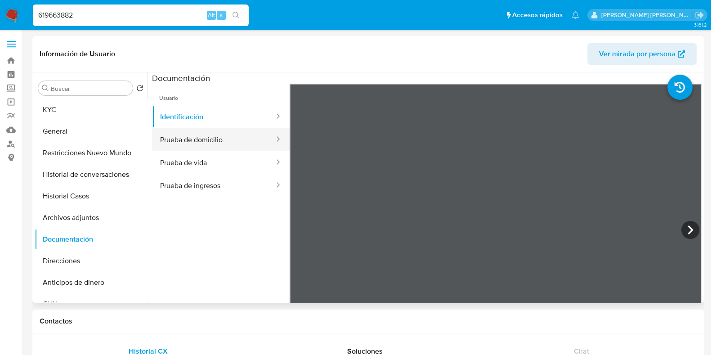
click at [220, 138] on button "Prueba de domicilio" at bounding box center [213, 139] width 123 height 23
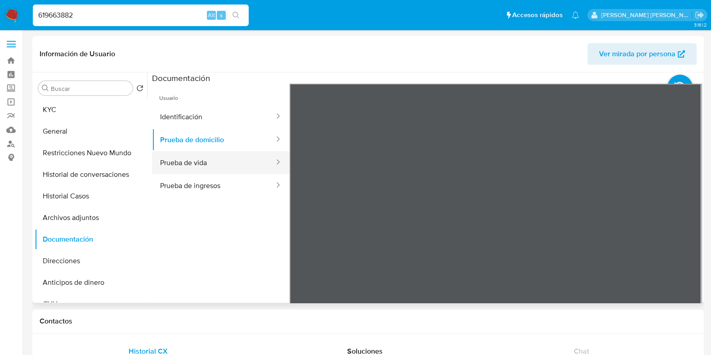
click at [217, 169] on button "Prueba de vida" at bounding box center [213, 162] width 123 height 23
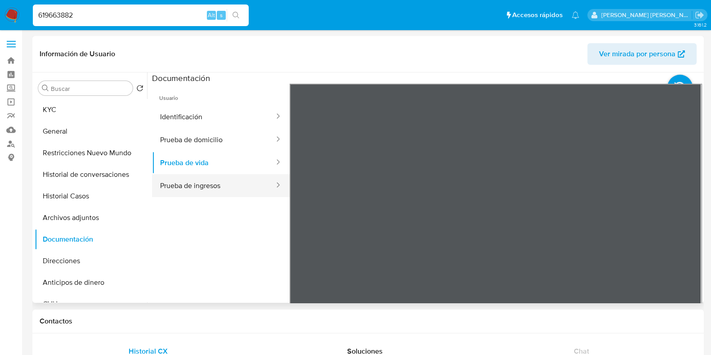
click at [227, 185] on button "Prueba de ingresos" at bounding box center [213, 185] width 123 height 23
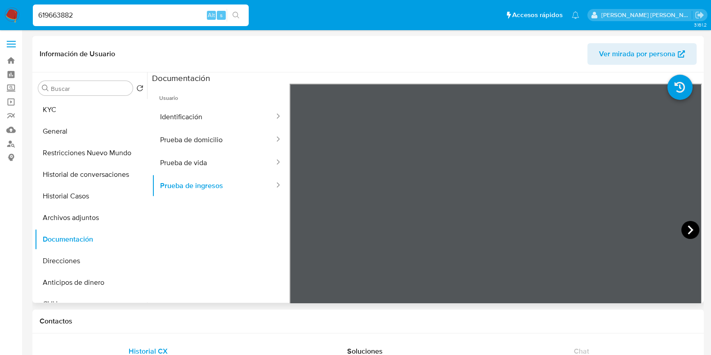
click at [688, 232] on icon at bounding box center [690, 230] width 18 height 18
click at [688, 227] on icon at bounding box center [690, 230] width 18 height 18
drag, startPoint x: 82, startPoint y: 14, endPoint x: 37, endPoint y: 13, distance: 45.4
click at [37, 13] on input "619663882" at bounding box center [141, 15] width 216 height 12
paste input "1749664419"
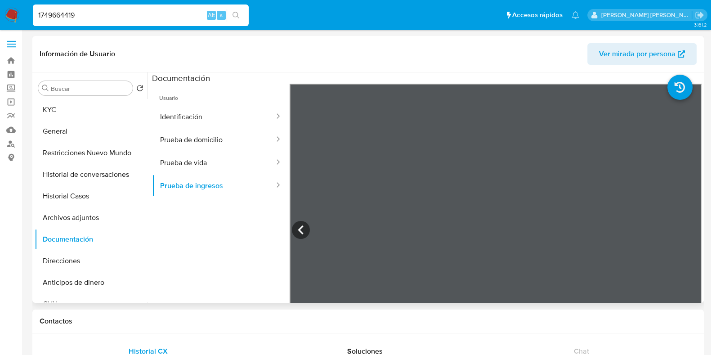
type input "1749664419"
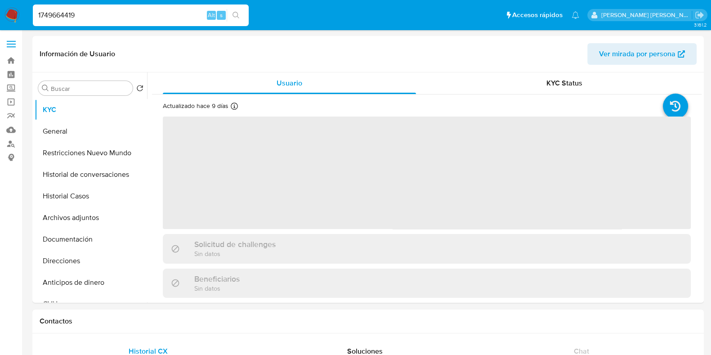
select select "10"
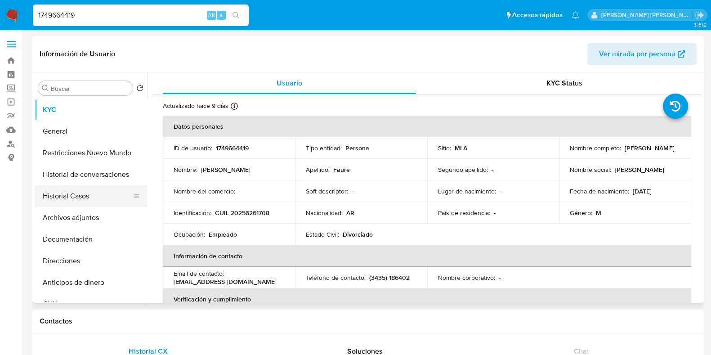
click at [89, 202] on button "Historial Casos" at bounding box center [87, 196] width 105 height 22
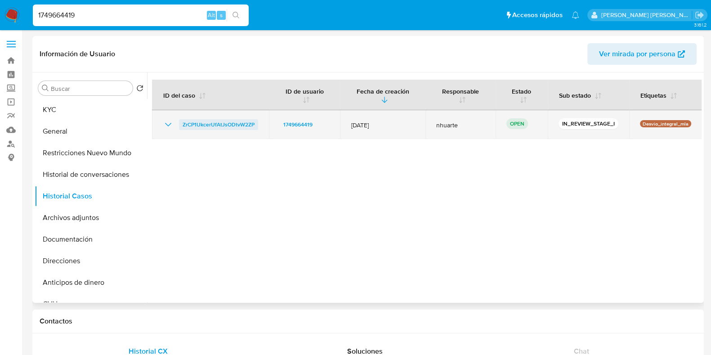
click at [228, 119] on span "ZrCP1UkcerUfAtJsODtvW2ZP" at bounding box center [219, 124] width 72 height 11
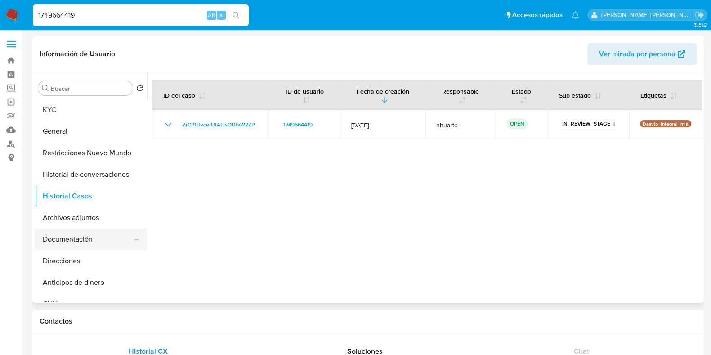
click at [85, 242] on button "Documentación" at bounding box center [87, 239] width 105 height 22
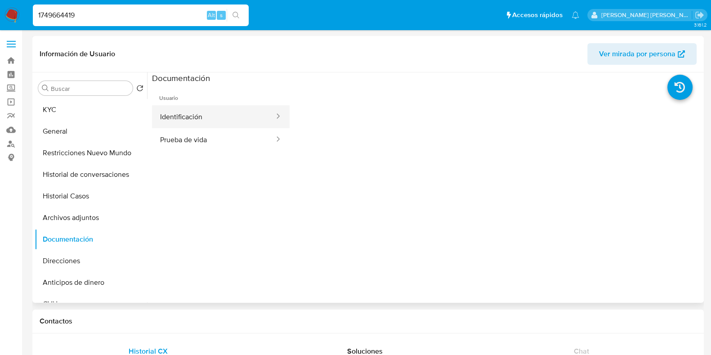
click at [193, 113] on button "Identificación" at bounding box center [213, 116] width 123 height 23
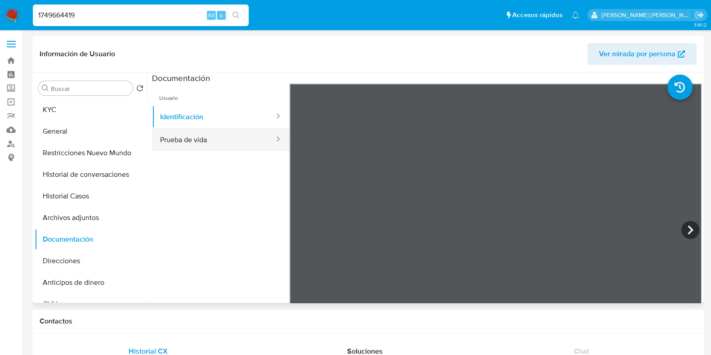
click at [189, 130] on button "Prueba de vida" at bounding box center [213, 139] width 123 height 23
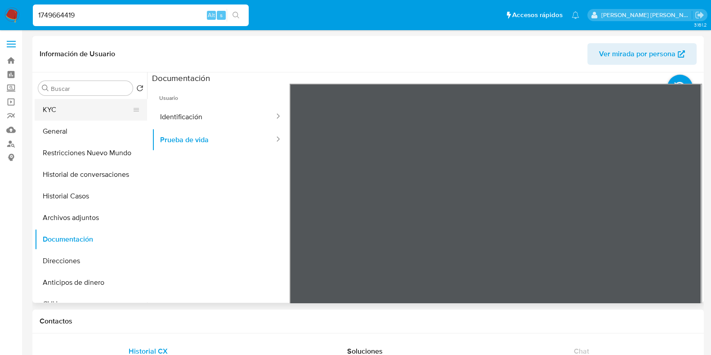
click at [69, 111] on button "KYC" at bounding box center [87, 110] width 105 height 22
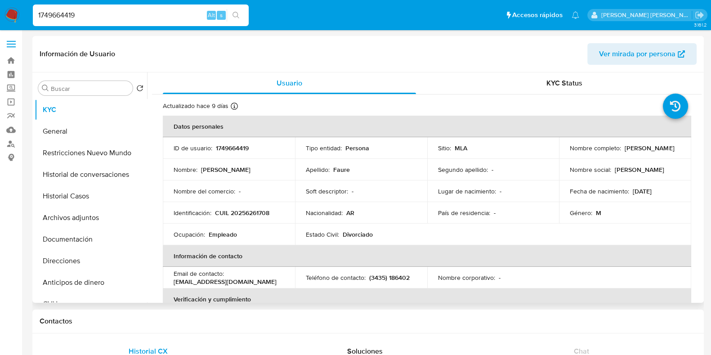
click at [224, 148] on p "1749664419" at bounding box center [232, 148] width 33 height 8
copy p "1749664419"
click at [250, 210] on p "CUIL 20256261708" at bounding box center [242, 213] width 54 height 8
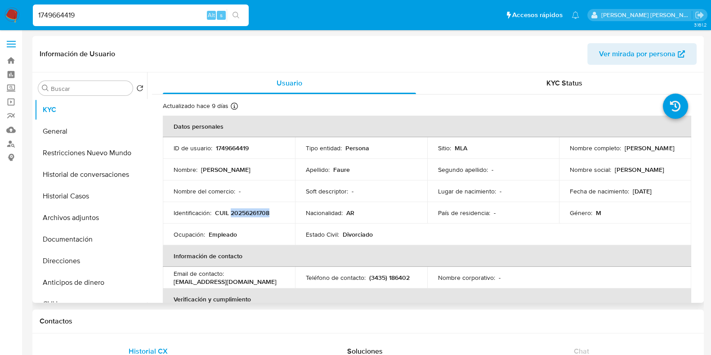
click at [250, 210] on p "CUIL 20256261708" at bounding box center [242, 213] width 54 height 8
copy p "20256261708"
click at [78, 232] on button "Documentación" at bounding box center [87, 239] width 105 height 22
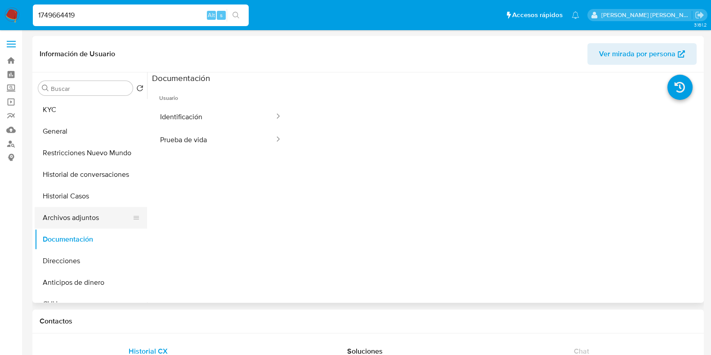
click at [100, 219] on button "Archivos adjuntos" at bounding box center [87, 218] width 105 height 22
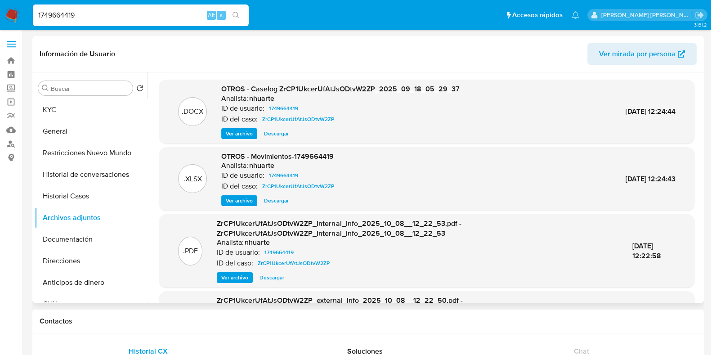
click at [249, 131] on span "Ver archivo" at bounding box center [239, 133] width 27 height 9
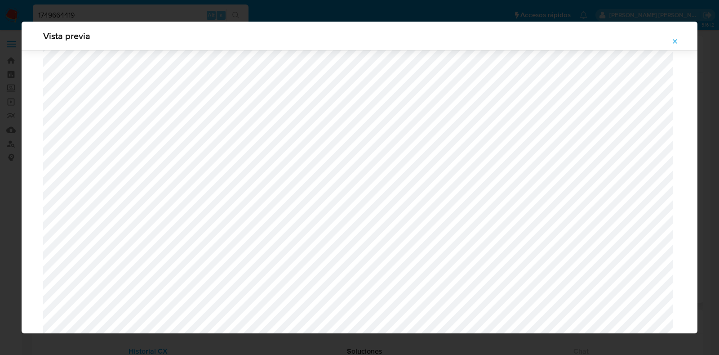
scroll to position [768, 0]
click at [677, 39] on icon "Attachment preview" at bounding box center [675, 41] width 7 height 7
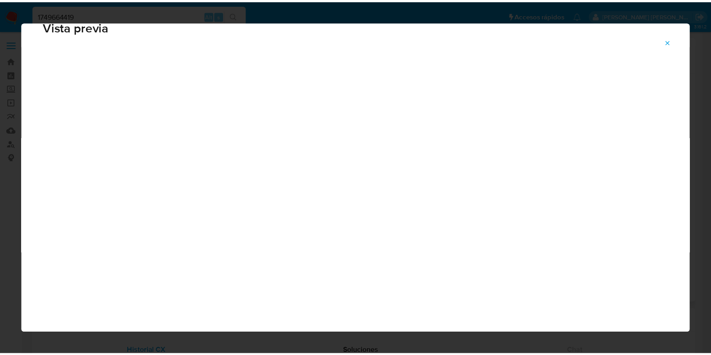
scroll to position [22, 0]
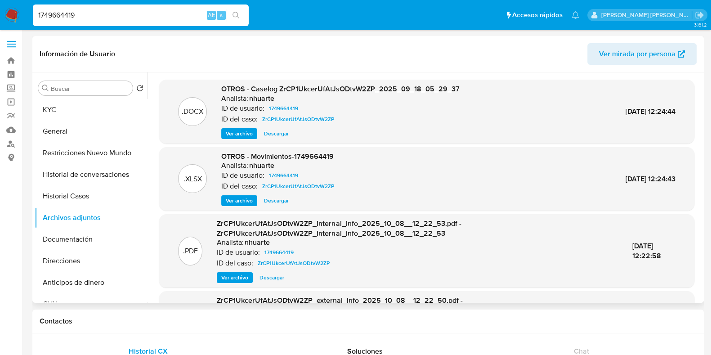
drag, startPoint x: 94, startPoint y: 13, endPoint x: 29, endPoint y: 14, distance: 64.7
click at [29, 14] on ul "Pausado Ver notificaciones 1749664419 Alt s Accesos rápidos Presiona las siguie…" at bounding box center [305, 15] width 555 height 22
paste input "251604306"
type input "251604306"
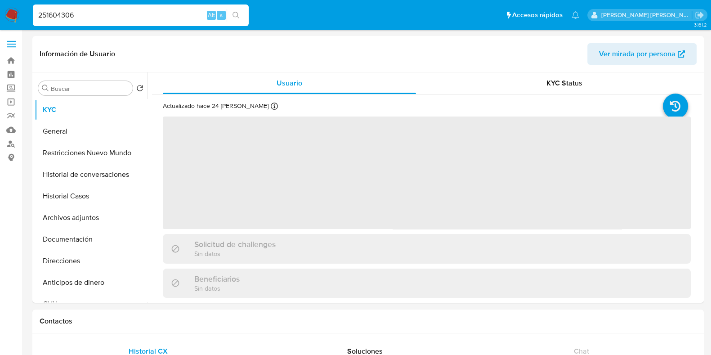
select select "10"
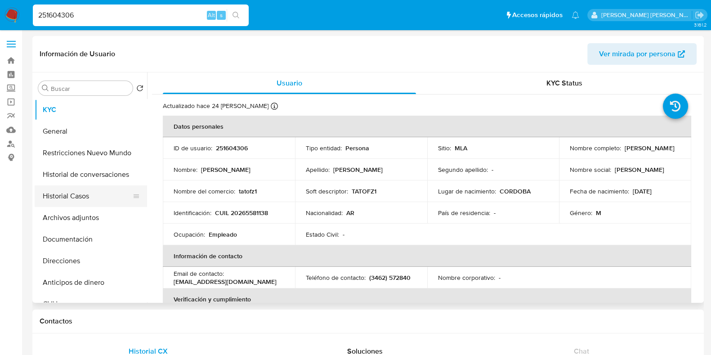
click at [74, 199] on button "Historial Casos" at bounding box center [87, 196] width 105 height 22
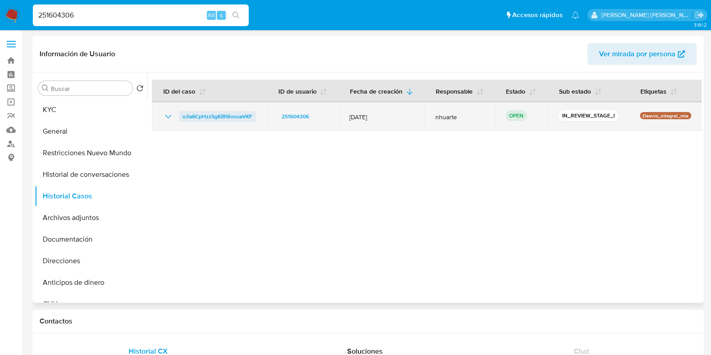
click at [238, 115] on span "vJla6CpHzz5gKiB9iooueVKF" at bounding box center [218, 116] width 70 height 11
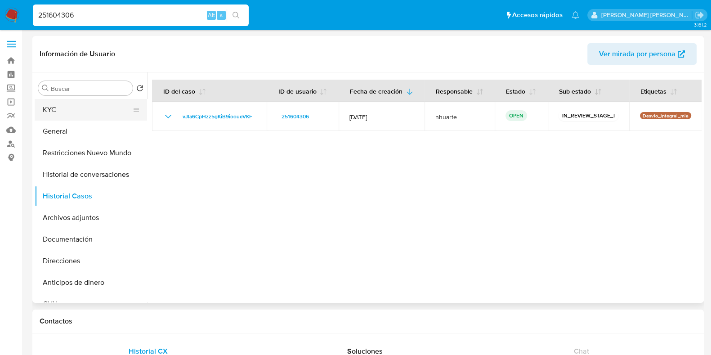
click at [56, 110] on button "KYC" at bounding box center [87, 110] width 105 height 22
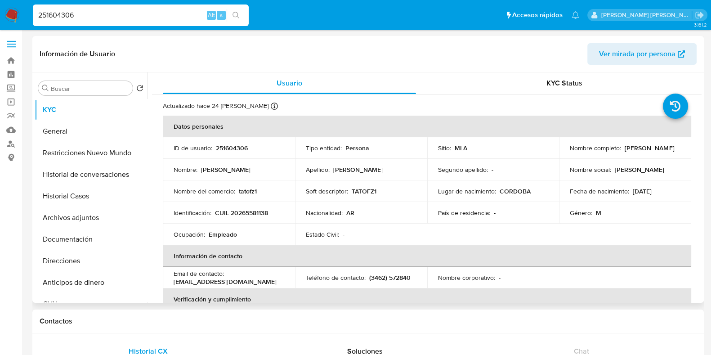
click at [248, 214] on p "CUIL 20265581138" at bounding box center [241, 213] width 53 height 8
copy p "20265581138"
click at [63, 238] on button "Documentación" at bounding box center [87, 239] width 105 height 22
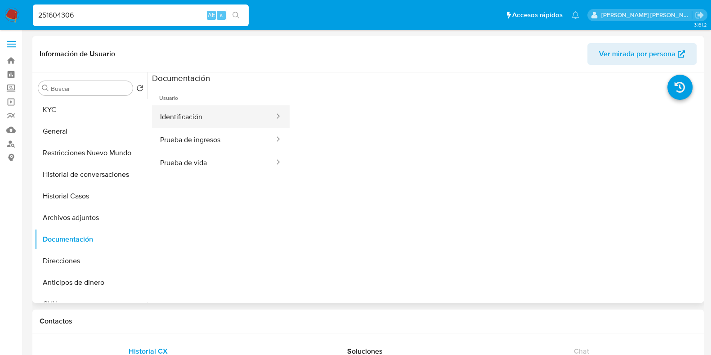
click at [206, 122] on button "Identificación" at bounding box center [213, 116] width 123 height 23
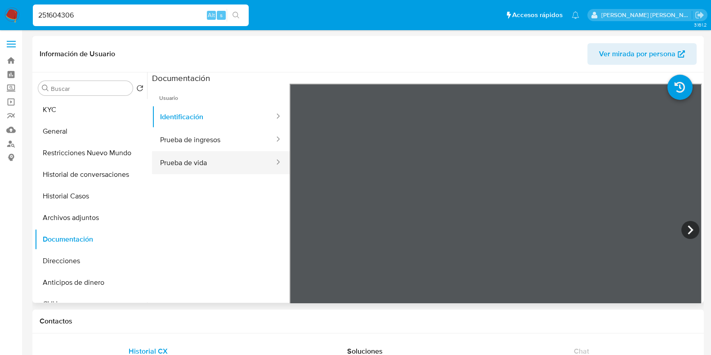
click at [215, 166] on button "Prueba de vida" at bounding box center [213, 162] width 123 height 23
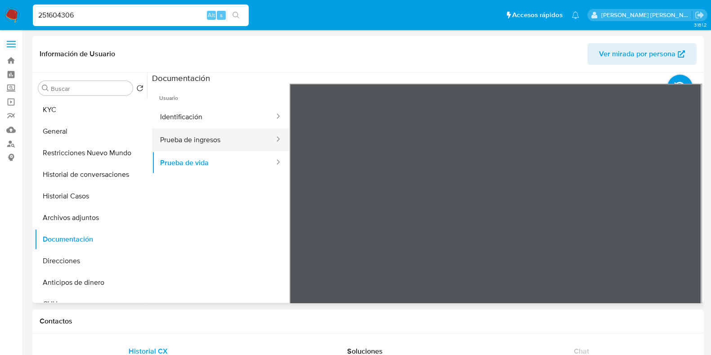
click at [207, 138] on button "Prueba de ingresos" at bounding box center [213, 139] width 123 height 23
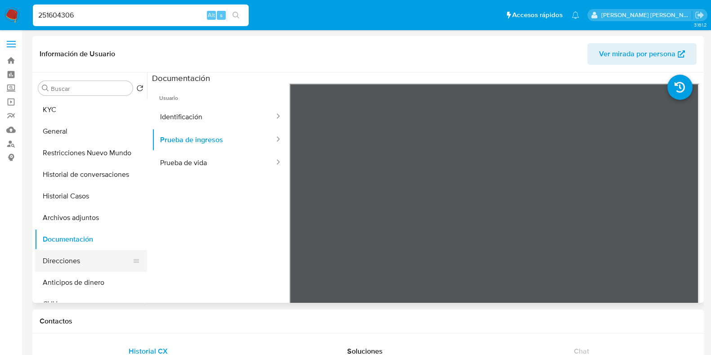
scroll to position [56, 0]
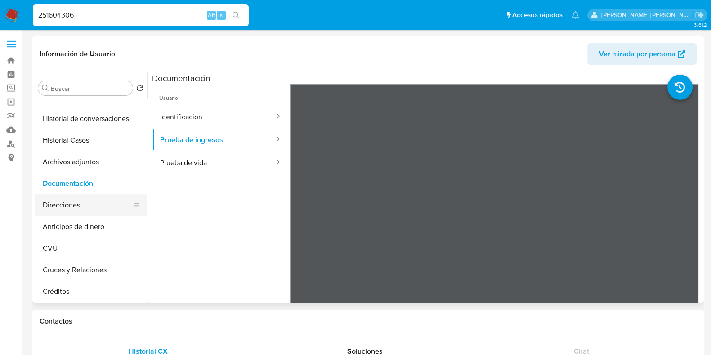
click at [72, 201] on button "Direcciones" at bounding box center [87, 205] width 105 height 22
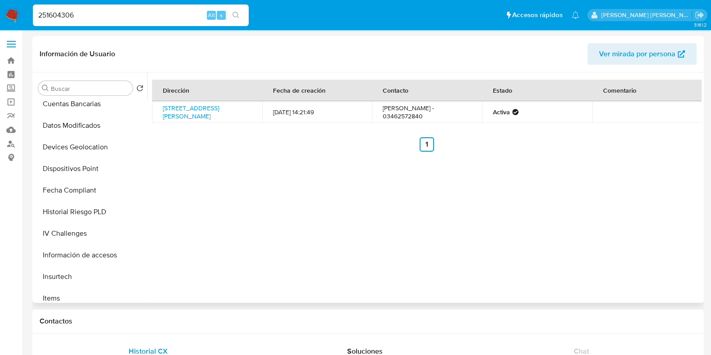
scroll to position [281, 0]
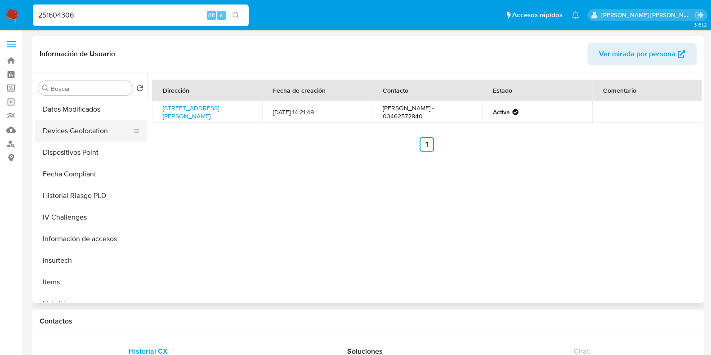
click at [77, 136] on button "Devices Geolocation" at bounding box center [87, 131] width 105 height 22
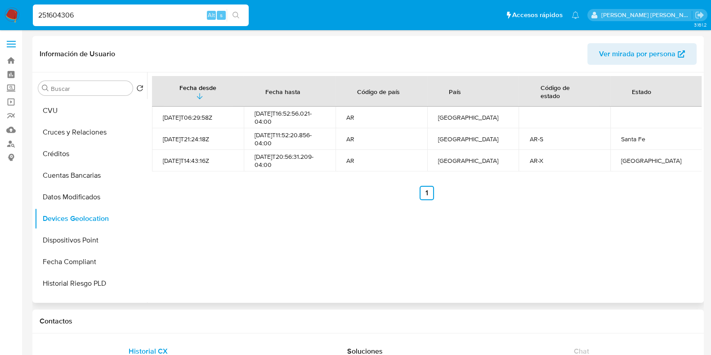
scroll to position [0, 0]
click at [92, 132] on button "General" at bounding box center [87, 131] width 105 height 22
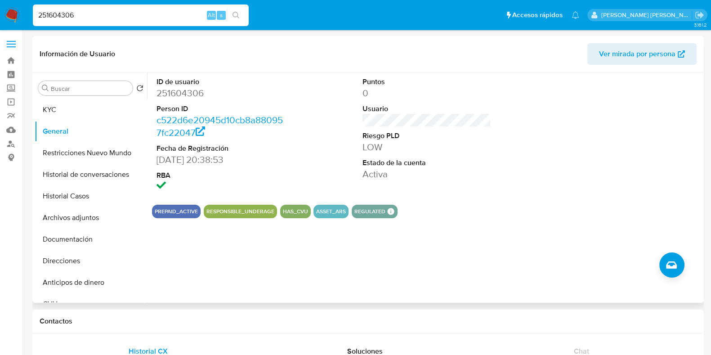
click at [181, 95] on dd "251604306" at bounding box center [220, 93] width 129 height 13
copy dd "251604306"
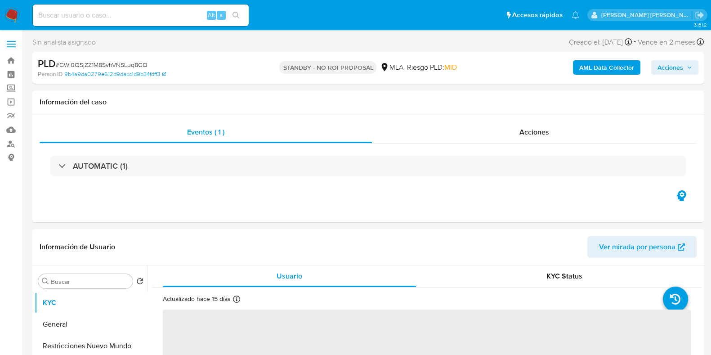
select select "10"
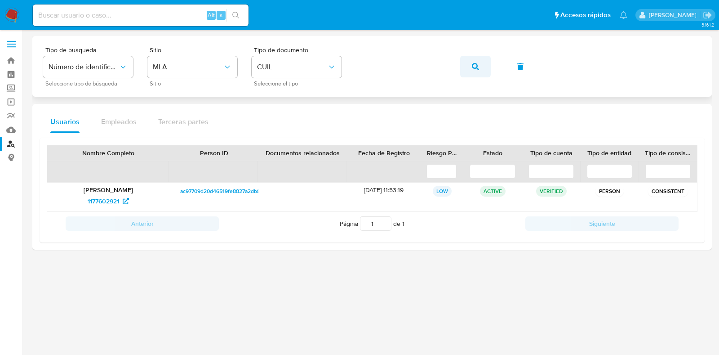
click at [467, 68] on button "button" at bounding box center [475, 67] width 31 height 22
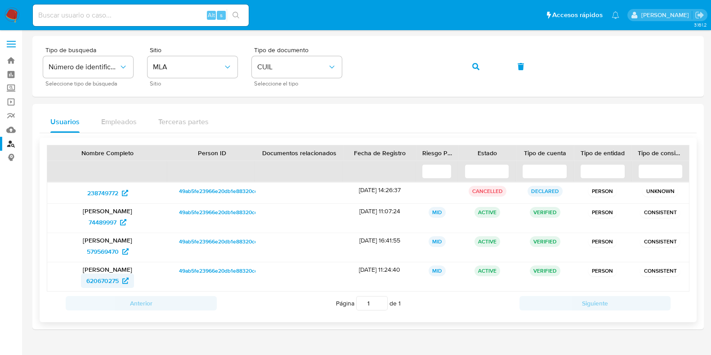
click at [114, 280] on span "620670275" at bounding box center [102, 280] width 32 height 14
click at [12, 7] on nav "Pausado Ver notificaciones Alt s Accesos rápidos Presiona las siguientes teclas…" at bounding box center [355, 15] width 711 height 30
click at [13, 13] on img at bounding box center [11, 15] width 15 height 15
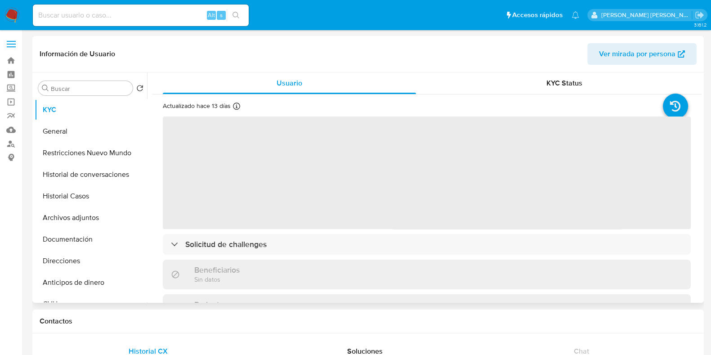
select select "10"
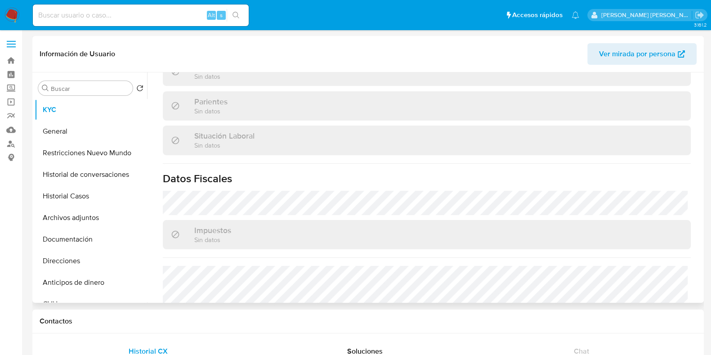
scroll to position [472, 0]
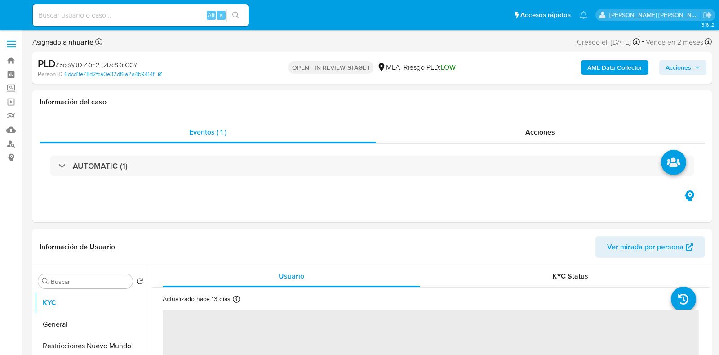
select select "10"
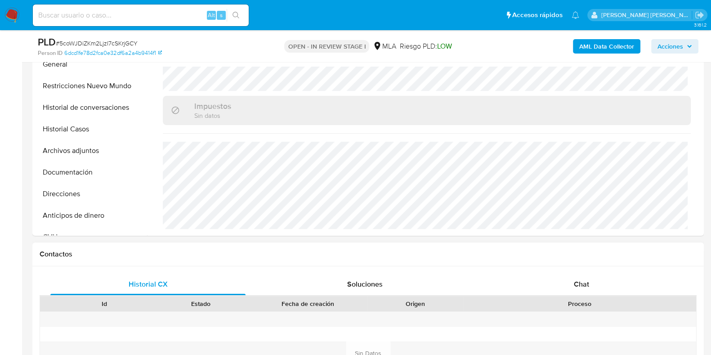
scroll to position [393, 0]
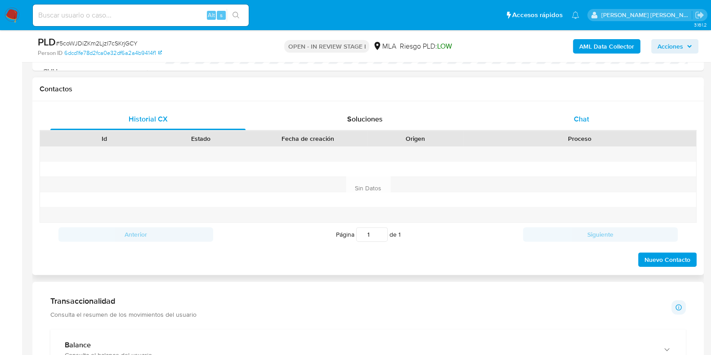
click at [586, 118] on span "Chat" at bounding box center [581, 119] width 15 height 10
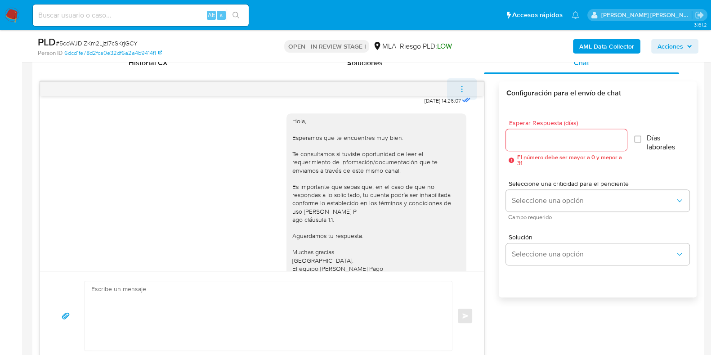
scroll to position [476, 0]
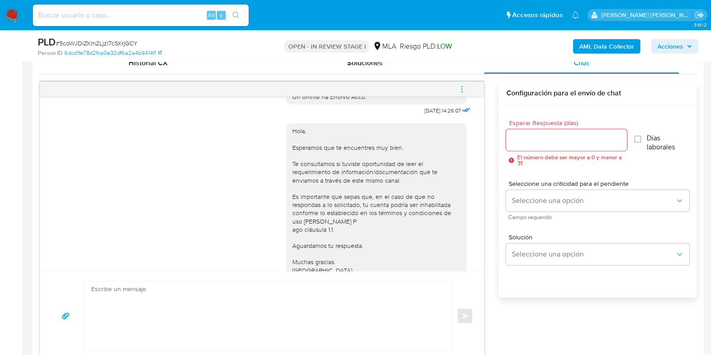
click at [460, 85] on icon "menu-action" at bounding box center [462, 89] width 8 height 8
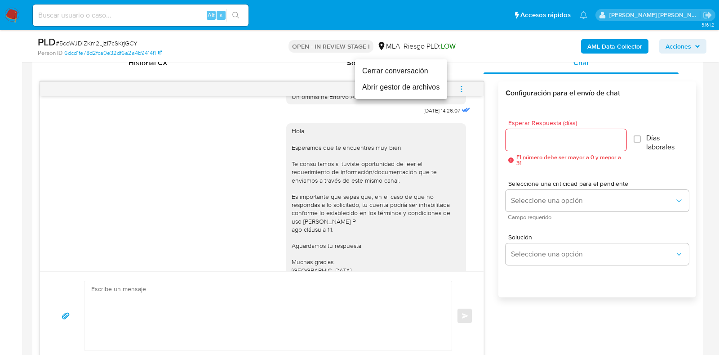
click at [426, 71] on li "Cerrar conversación" at bounding box center [401, 71] width 92 height 16
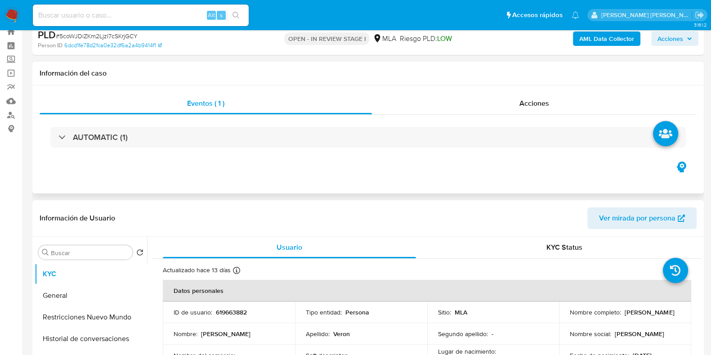
scroll to position [0, 0]
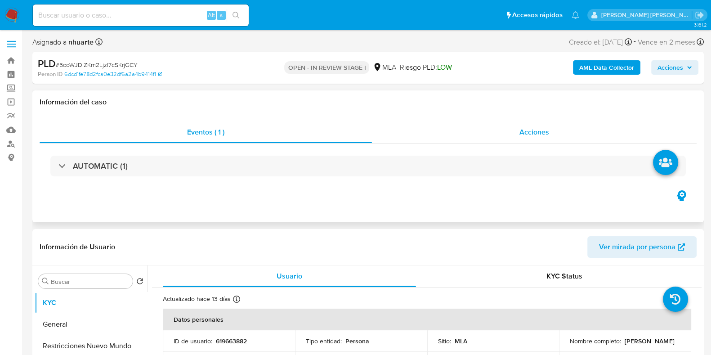
click at [522, 135] on span "Acciones" at bounding box center [534, 132] width 30 height 10
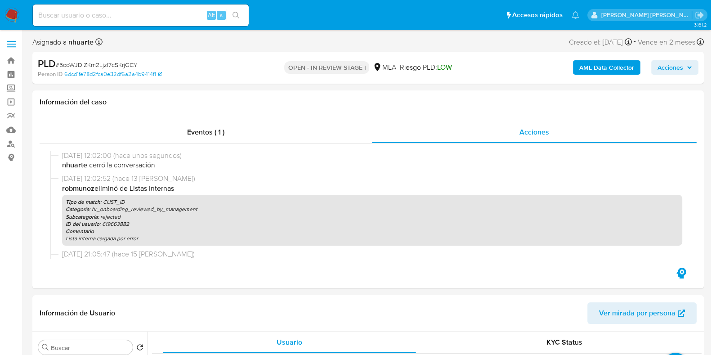
click at [614, 70] on b "AML Data Collector" at bounding box center [606, 67] width 55 height 14
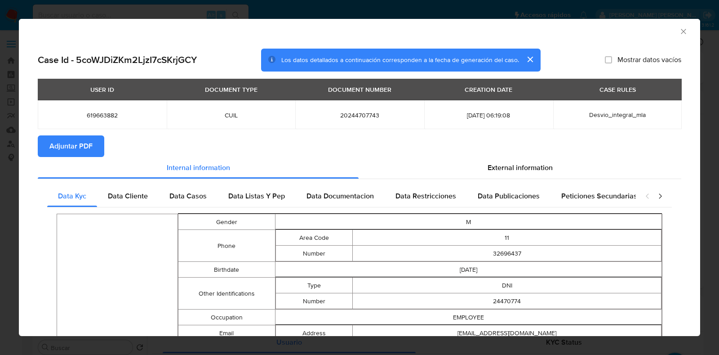
click at [89, 147] on span "Adjuntar PDF" at bounding box center [70, 146] width 43 height 20
click at [679, 31] on icon "Cerrar ventana" at bounding box center [683, 31] width 9 height 9
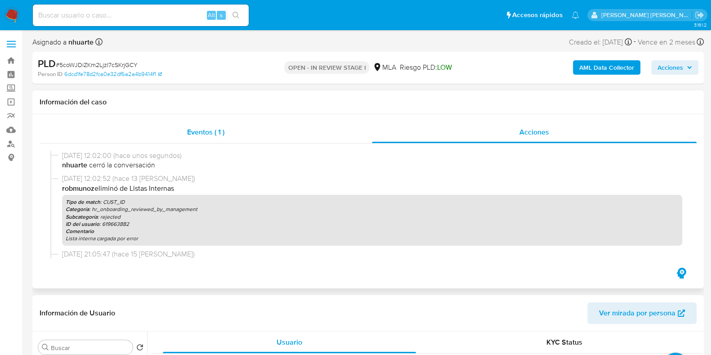
click at [225, 133] on div "Eventos ( 1 )" at bounding box center [206, 132] width 332 height 22
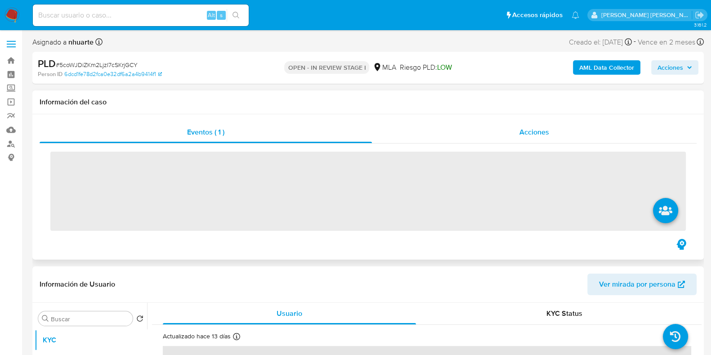
click at [555, 129] on div "Acciones" at bounding box center [534, 132] width 325 height 22
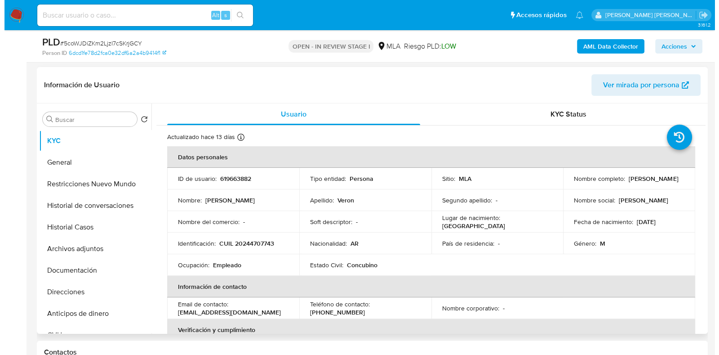
scroll to position [224, 0]
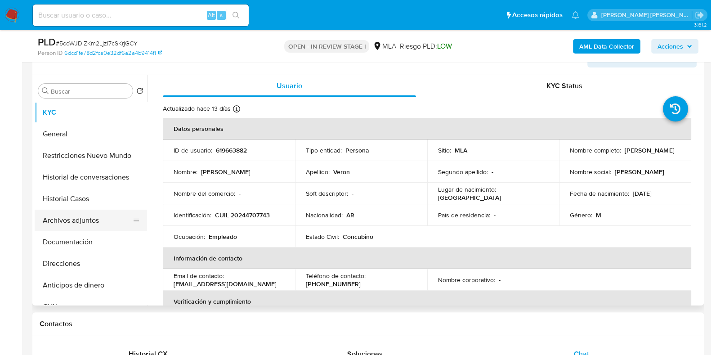
click at [93, 223] on button "Archivos adjuntos" at bounding box center [87, 220] width 105 height 22
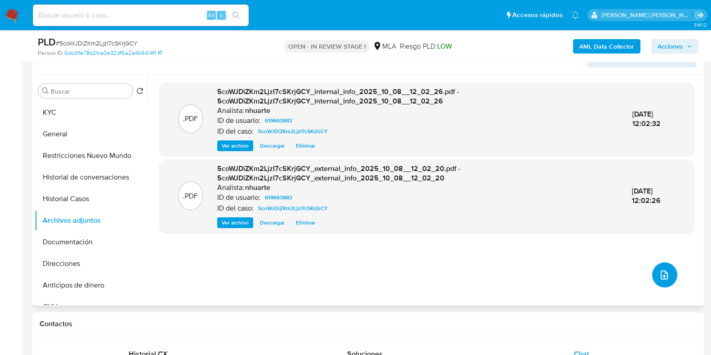
click at [662, 272] on icon "upload-file" at bounding box center [663, 274] width 7 height 9
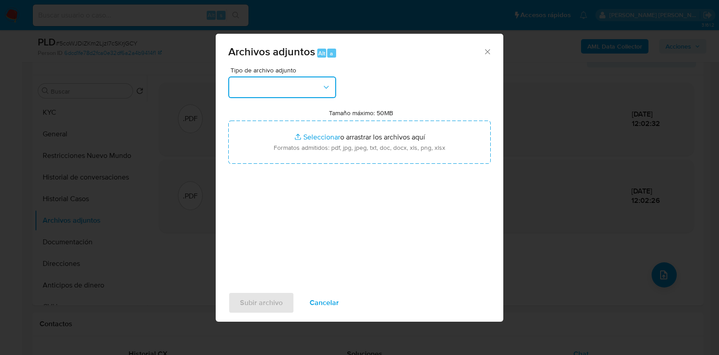
click at [329, 86] on icon "button" at bounding box center [326, 87] width 9 height 9
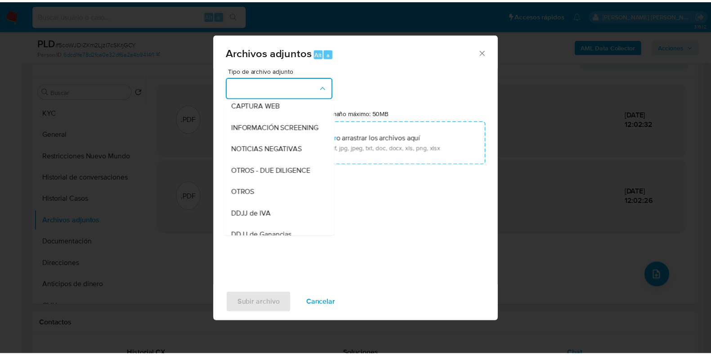
scroll to position [116, 0]
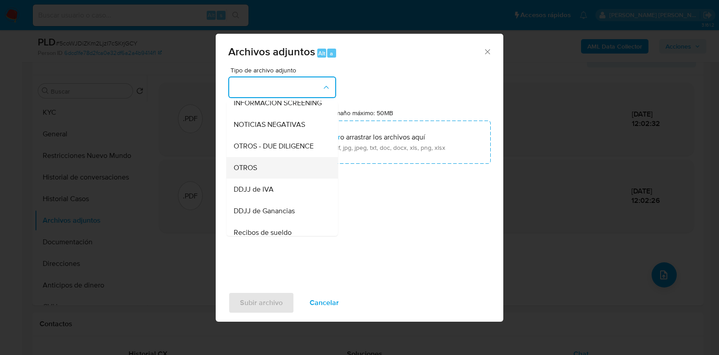
click at [295, 174] on div "OTROS" at bounding box center [280, 168] width 92 height 22
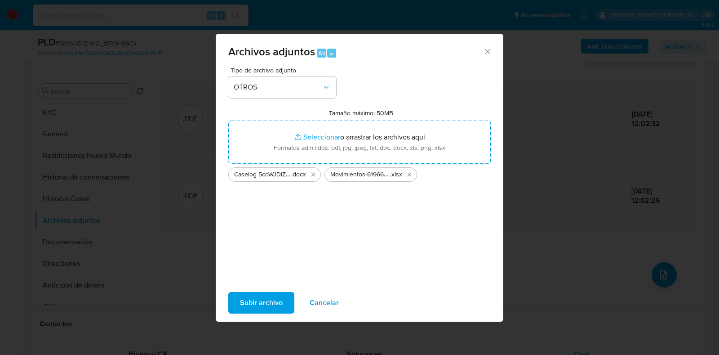
click at [278, 300] on span "Subir archivo" at bounding box center [261, 303] width 43 height 20
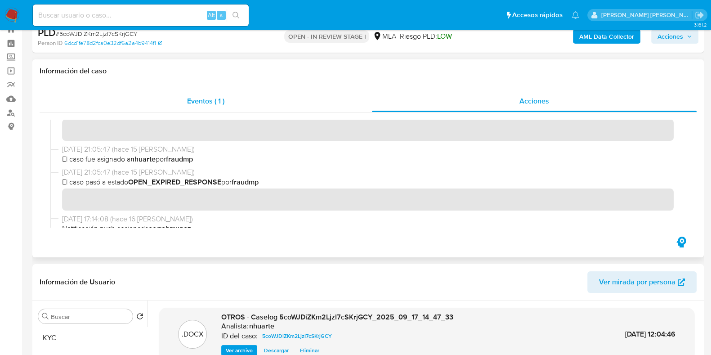
scroll to position [0, 0]
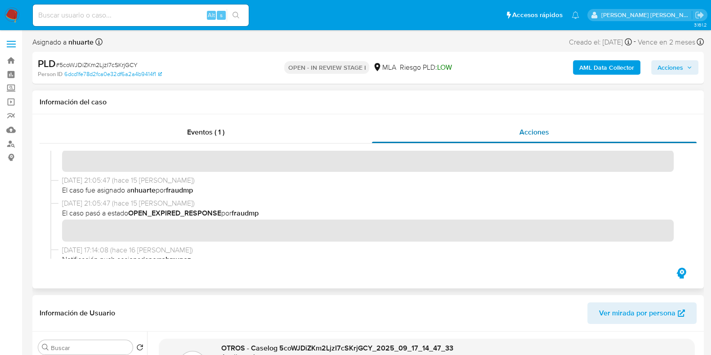
drag, startPoint x: 209, startPoint y: 127, endPoint x: 378, endPoint y: 130, distance: 169.5
click at [209, 127] on span "Eventos ( 1 )" at bounding box center [205, 132] width 37 height 10
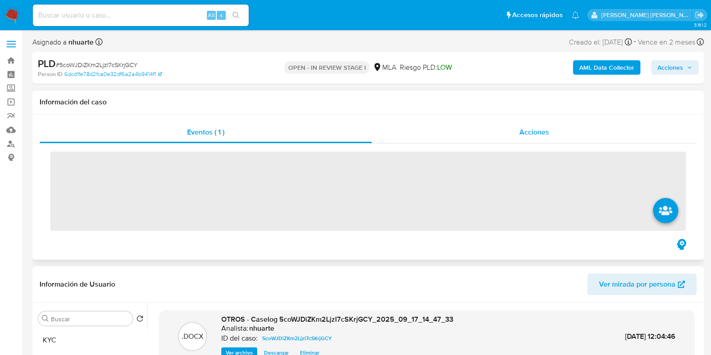
click at [542, 129] on span "Acciones" at bounding box center [534, 132] width 30 height 10
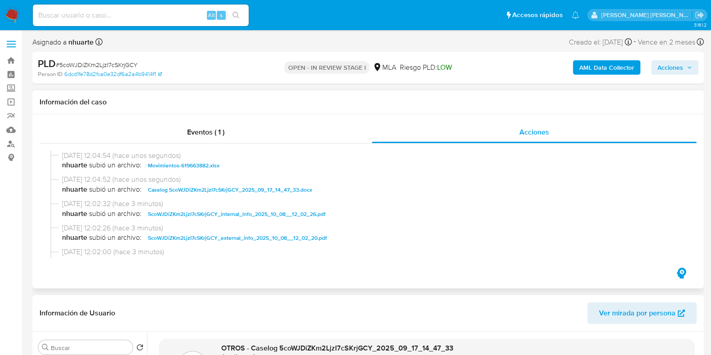
scroll to position [56, 0]
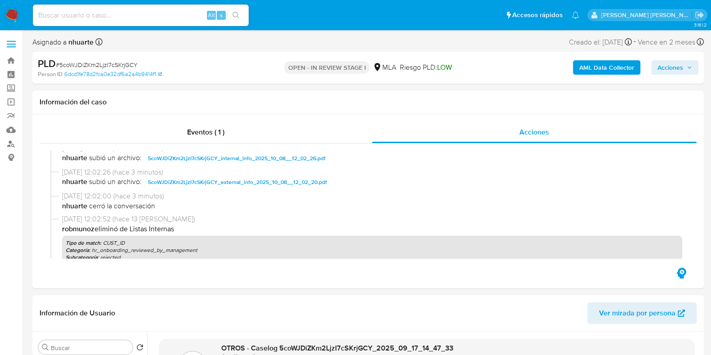
click at [683, 70] on span "Acciones" at bounding box center [674, 67] width 35 height 13
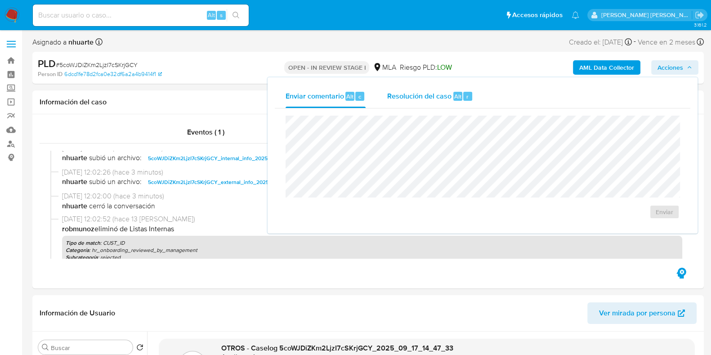
click at [424, 93] on span "Resolución del caso" at bounding box center [419, 96] width 64 height 10
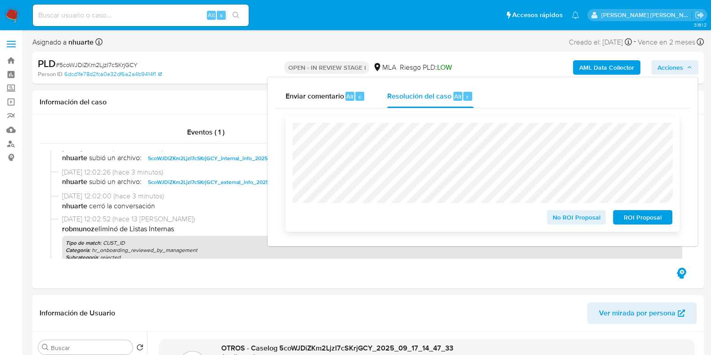
click at [583, 216] on span "No ROI Proposal" at bounding box center [576, 217] width 47 height 13
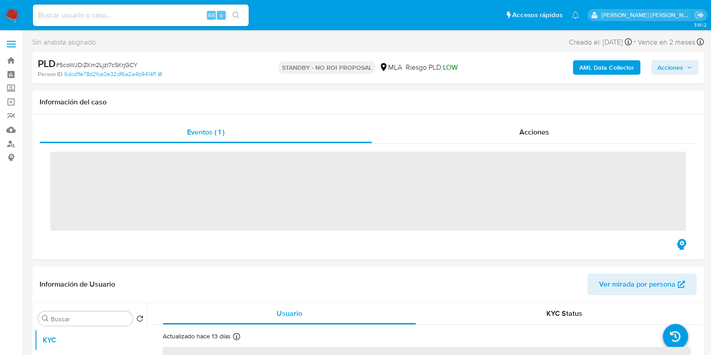
scroll to position [281, 0]
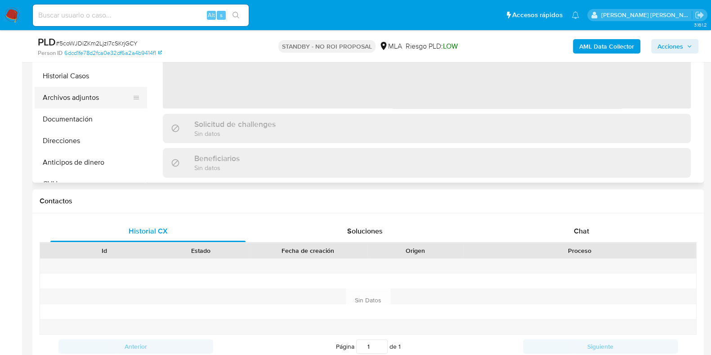
click at [110, 105] on button "Archivos adjuntos" at bounding box center [87, 98] width 105 height 22
select select "10"
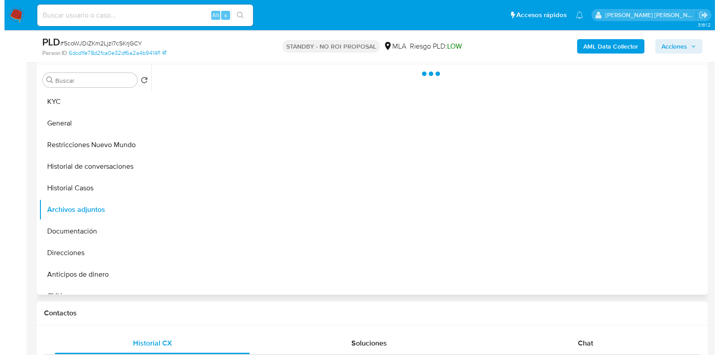
scroll to position [169, 0]
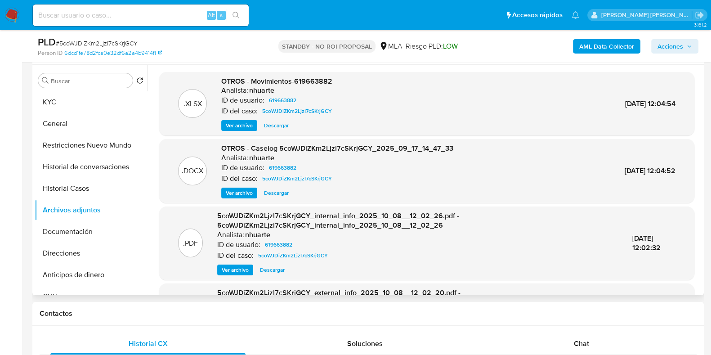
click at [232, 193] on span "Ver archivo" at bounding box center [239, 192] width 27 height 9
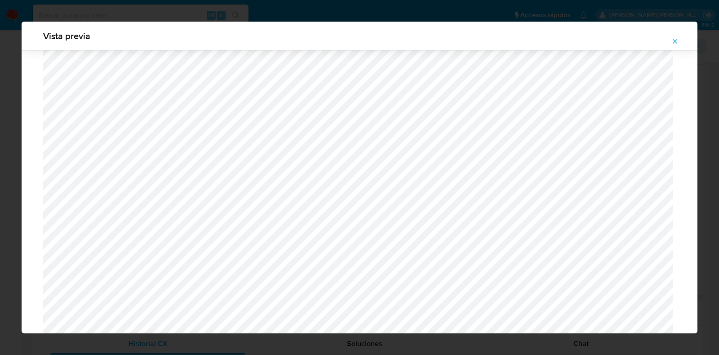
scroll to position [712, 0]
click at [675, 38] on icon "Attachment preview" at bounding box center [675, 41] width 7 height 7
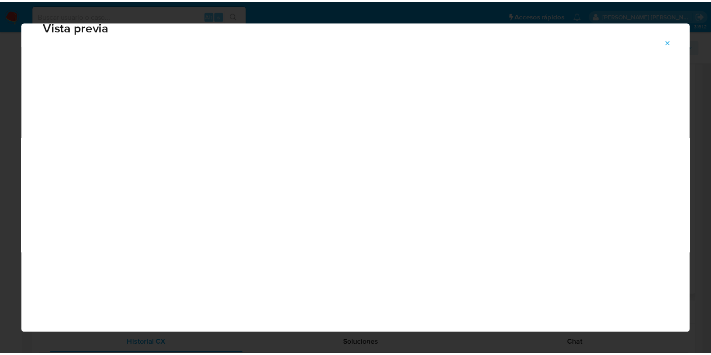
scroll to position [22, 0]
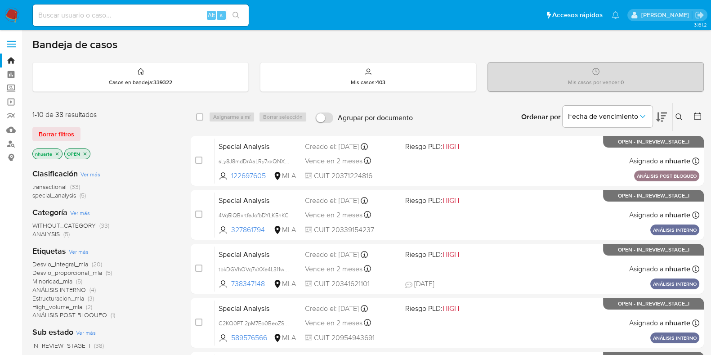
click at [58, 151] on icon "close-filter" at bounding box center [56, 153] width 5 height 5
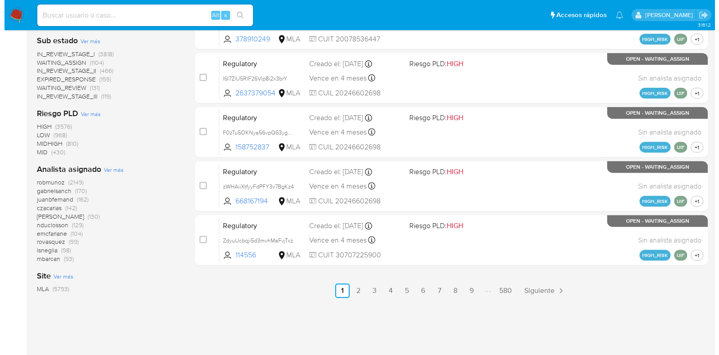
scroll to position [425, 0]
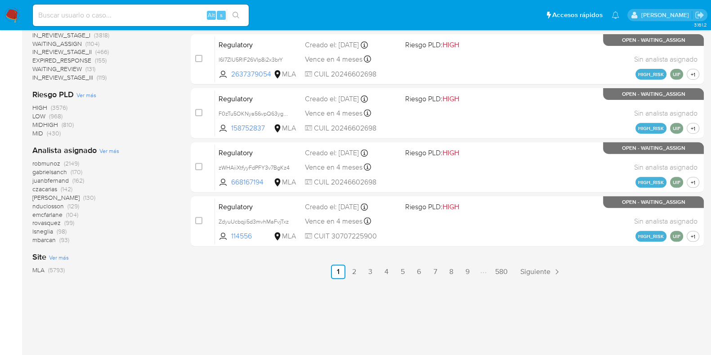
click at [110, 151] on span "Ver más" at bounding box center [109, 151] width 20 height 8
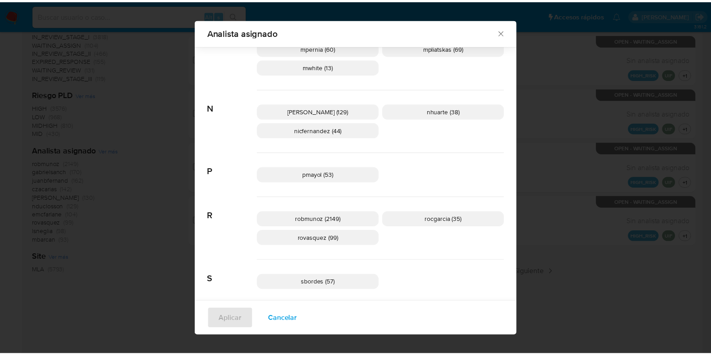
scroll to position [611, 0]
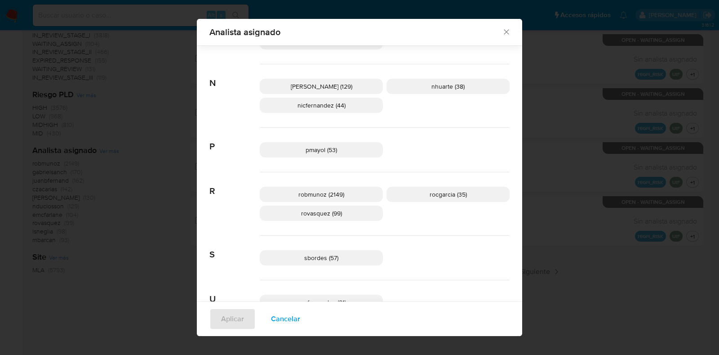
click at [503, 28] on icon "Cerrar" at bounding box center [506, 31] width 9 height 9
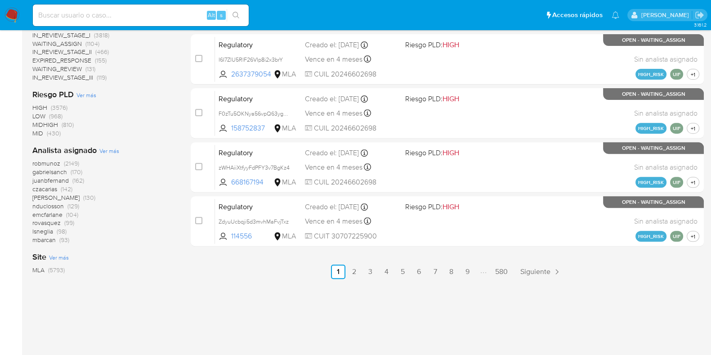
click at [15, 12] on img at bounding box center [11, 15] width 15 height 15
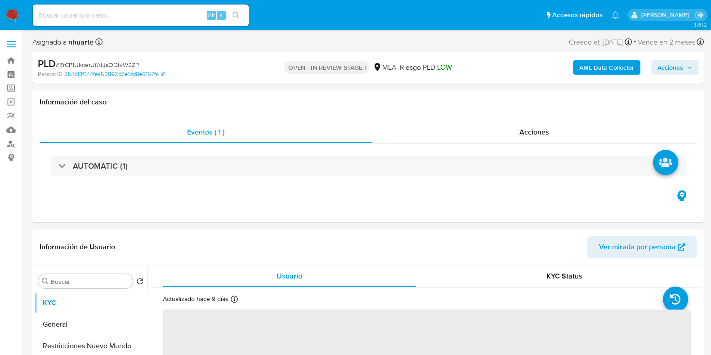
select select "10"
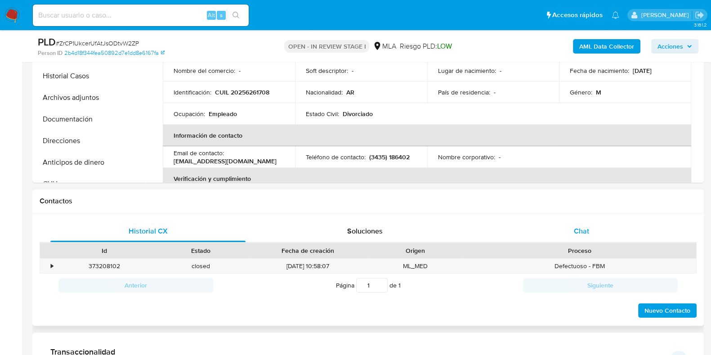
click at [582, 232] on span "Chat" at bounding box center [581, 231] width 15 height 10
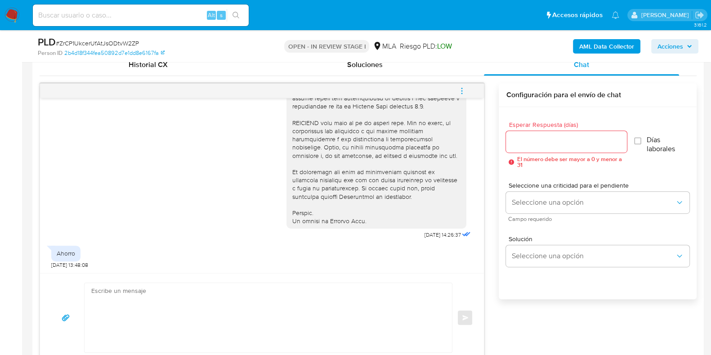
scroll to position [449, 0]
click at [463, 89] on icon "menu-action" at bounding box center [462, 89] width 8 height 8
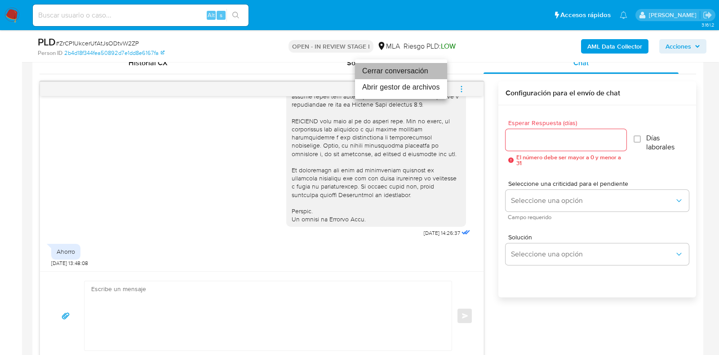
click at [428, 75] on li "Cerrar conversación" at bounding box center [401, 71] width 92 height 16
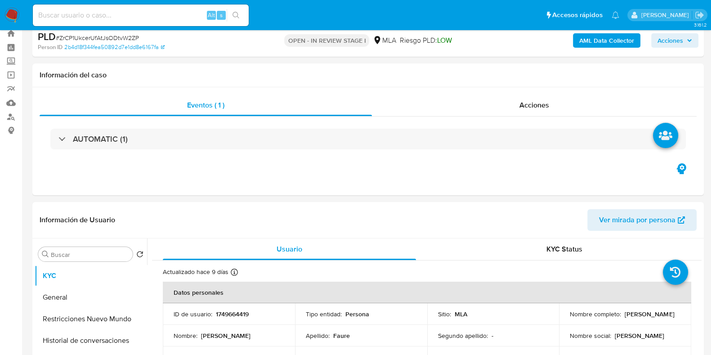
scroll to position [0, 0]
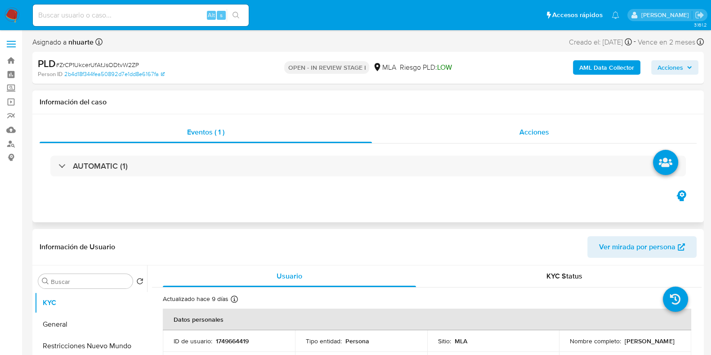
click at [542, 133] on span "Acciones" at bounding box center [534, 132] width 30 height 10
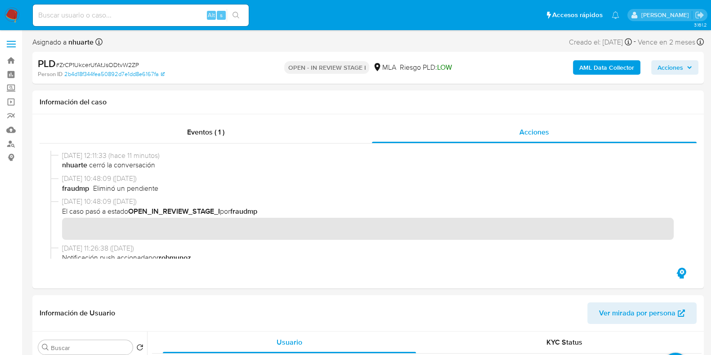
click at [590, 66] on b "AML Data Collector" at bounding box center [606, 67] width 55 height 14
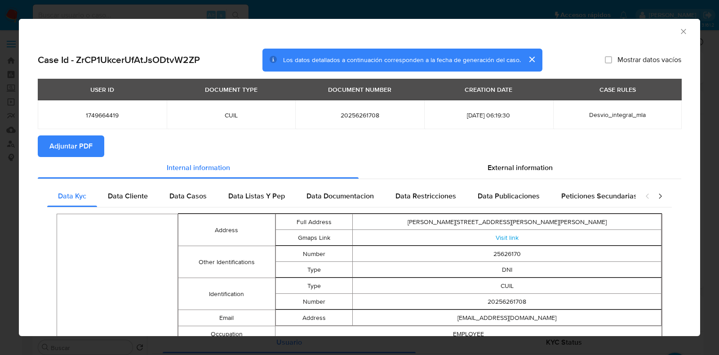
click at [676, 37] on div "AML Data Collector" at bounding box center [359, 30] width 681 height 22
click at [681, 33] on icon "Cerrar ventana" at bounding box center [683, 31] width 5 height 5
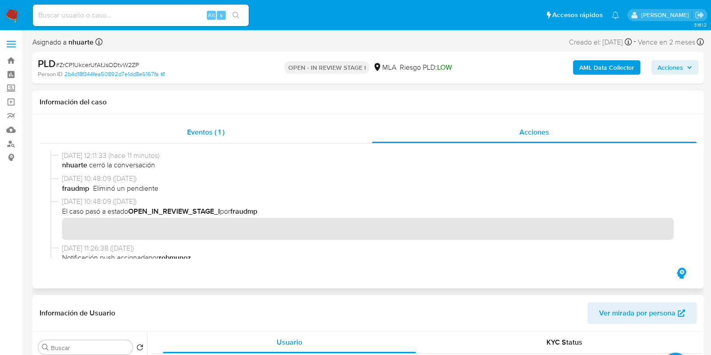
click at [205, 139] on div "Eventos ( 1 )" at bounding box center [206, 132] width 332 height 22
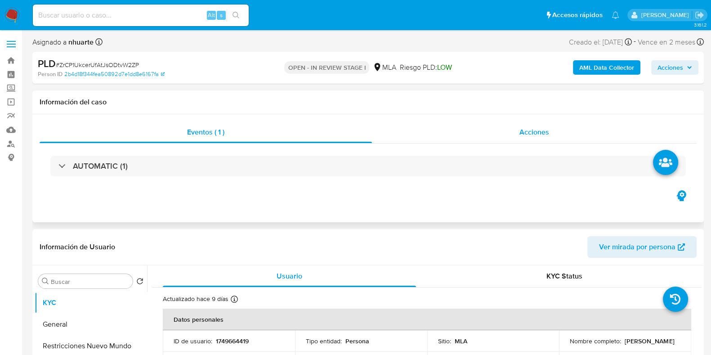
click at [533, 132] on span "Acciones" at bounding box center [534, 132] width 30 height 10
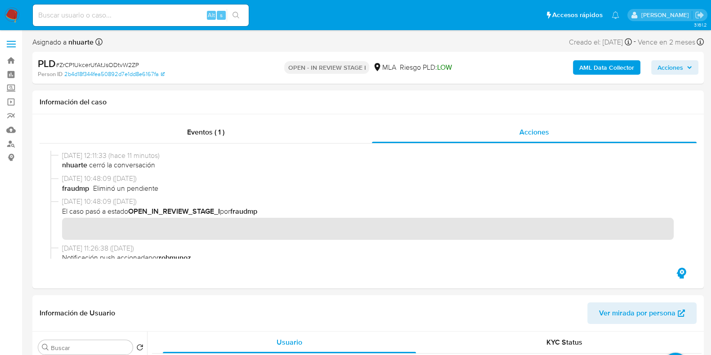
click at [584, 72] on b "AML Data Collector" at bounding box center [606, 67] width 55 height 14
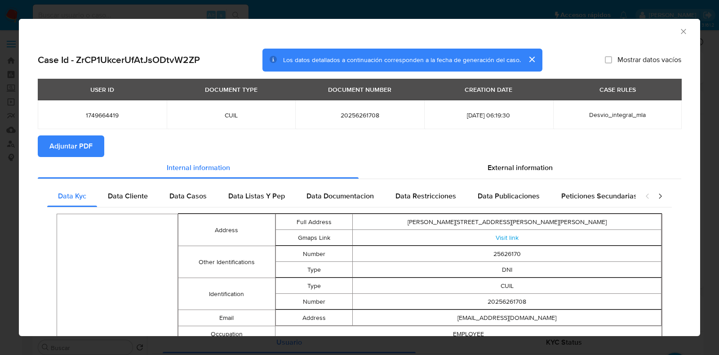
click at [71, 149] on span "Adjuntar PDF" at bounding box center [70, 146] width 43 height 20
click at [680, 32] on div "AML Data Collector" at bounding box center [359, 30] width 681 height 22
click at [679, 29] on icon "Cerrar ventana" at bounding box center [683, 31] width 9 height 9
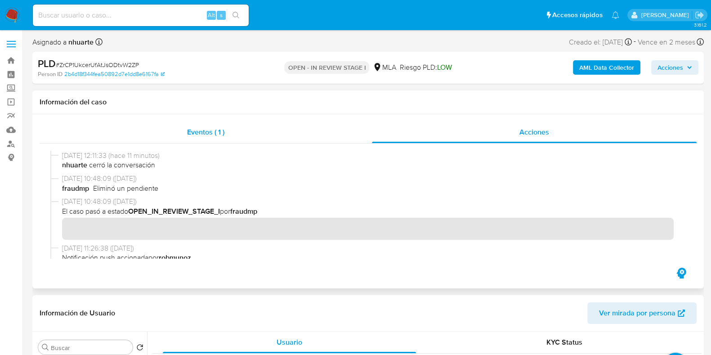
click at [226, 127] on div "Eventos ( 1 )" at bounding box center [206, 132] width 332 height 22
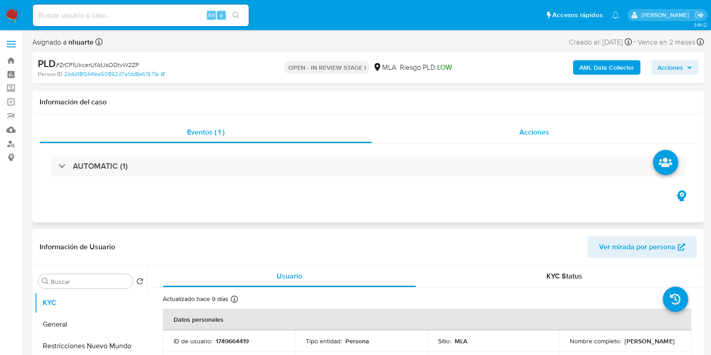
click at [538, 133] on span "Acciones" at bounding box center [534, 132] width 30 height 10
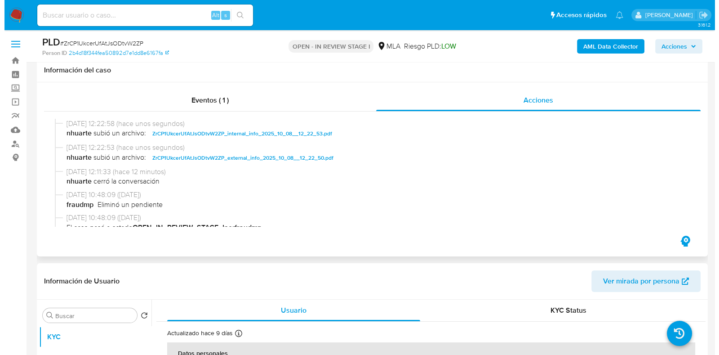
scroll to position [281, 0]
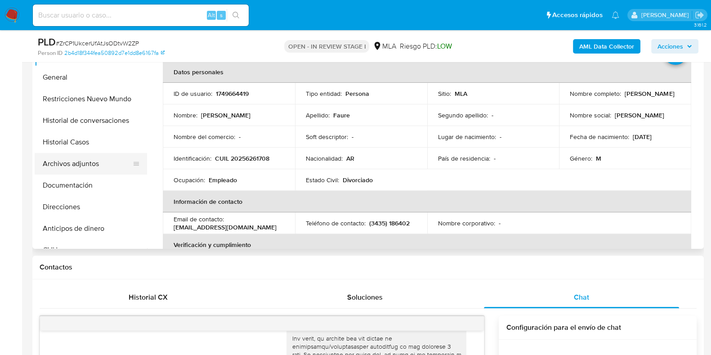
click at [98, 164] on button "Archivos adjuntos" at bounding box center [87, 164] width 105 height 22
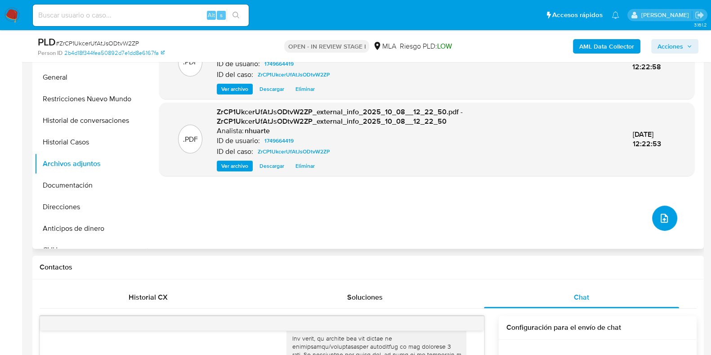
click at [662, 216] on icon "upload-file" at bounding box center [663, 218] width 7 height 9
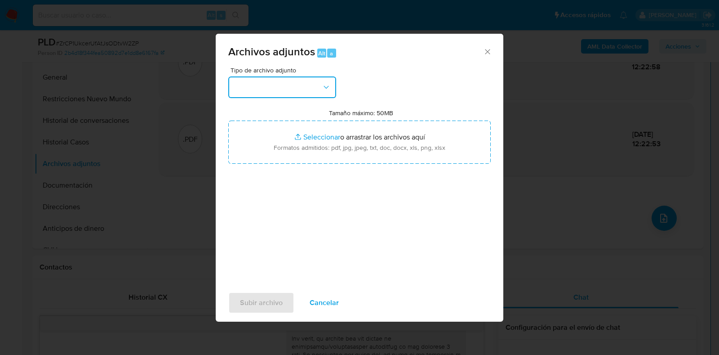
click at [329, 89] on icon "button" at bounding box center [326, 87] width 9 height 9
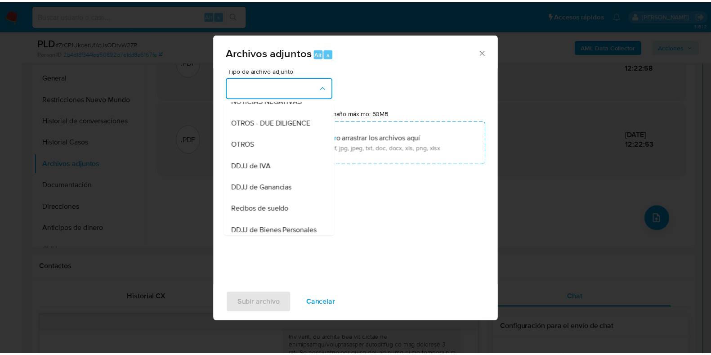
scroll to position [142, 0]
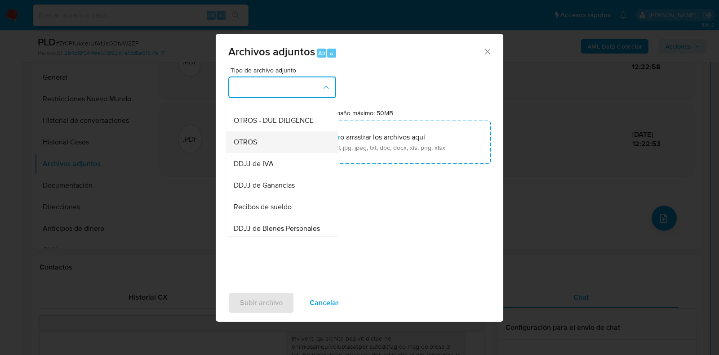
click at [294, 148] on div "OTROS" at bounding box center [280, 142] width 92 height 22
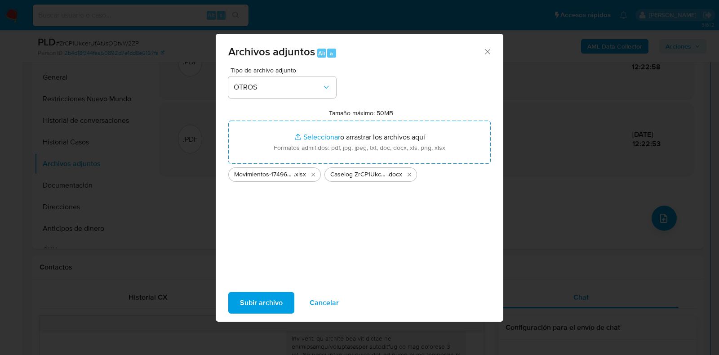
click at [269, 301] on span "Subir archivo" at bounding box center [261, 303] width 43 height 20
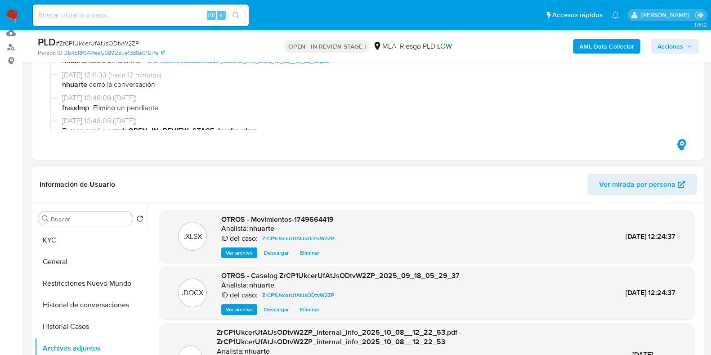
scroll to position [0, 0]
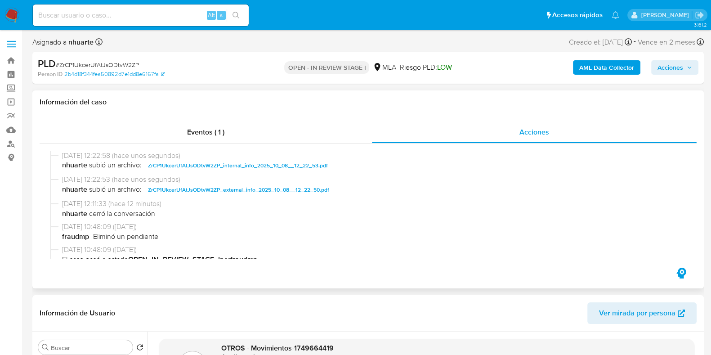
click at [197, 121] on div "Eventos ( 1 ) Acciones" at bounding box center [367, 201] width 671 height 174
click at [541, 135] on span "Acciones" at bounding box center [534, 132] width 30 height 10
click at [207, 136] on span "Eventos ( 1 )" at bounding box center [205, 132] width 37 height 10
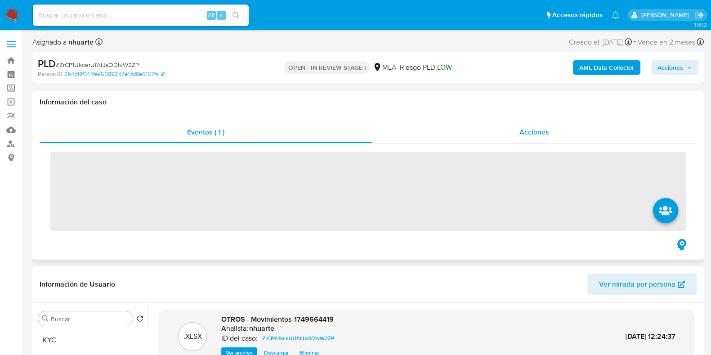
click at [544, 131] on span "Acciones" at bounding box center [534, 132] width 30 height 10
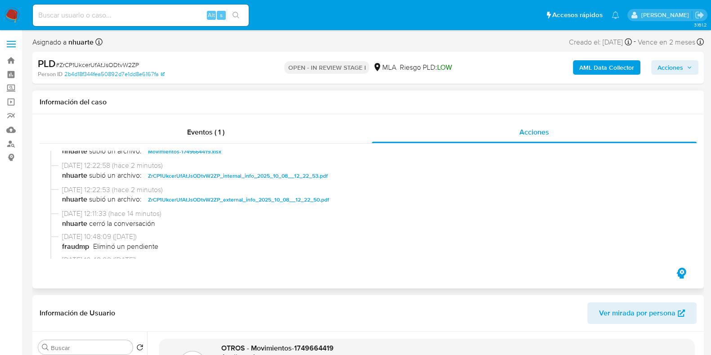
scroll to position [56, 0]
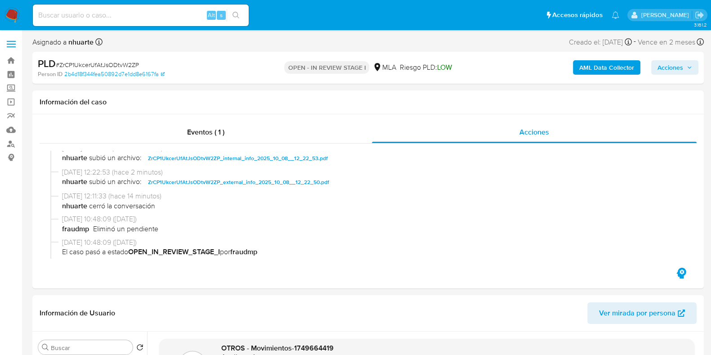
click at [668, 68] on span "Acciones" at bounding box center [670, 67] width 26 height 14
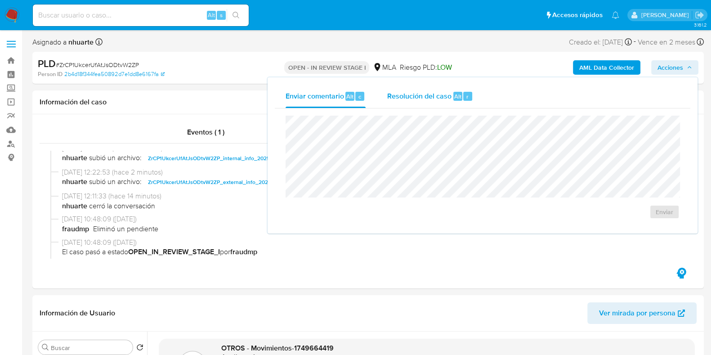
click at [454, 102] on div "Resolución del caso Alt r" at bounding box center [430, 96] width 86 height 23
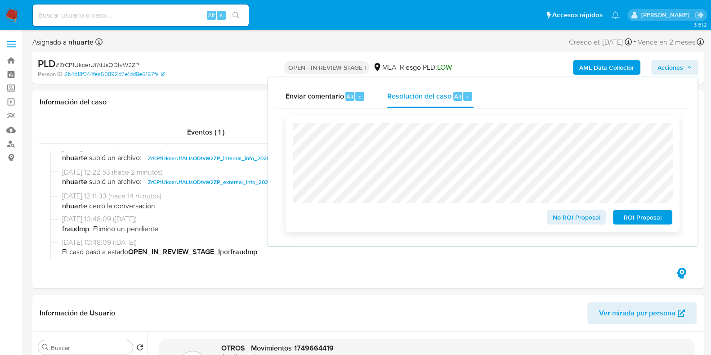
click at [570, 214] on span "No ROI Proposal" at bounding box center [576, 217] width 47 height 13
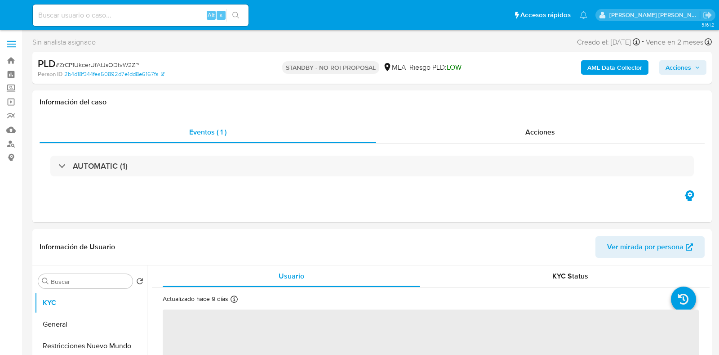
select select "10"
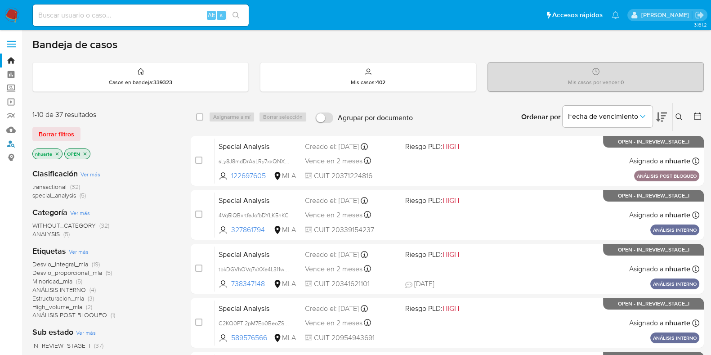
drag, startPoint x: 12, startPoint y: 141, endPoint x: 23, endPoint y: 117, distance: 26.3
click at [12, 141] on link "Buscador de personas" at bounding box center [53, 144] width 107 height 14
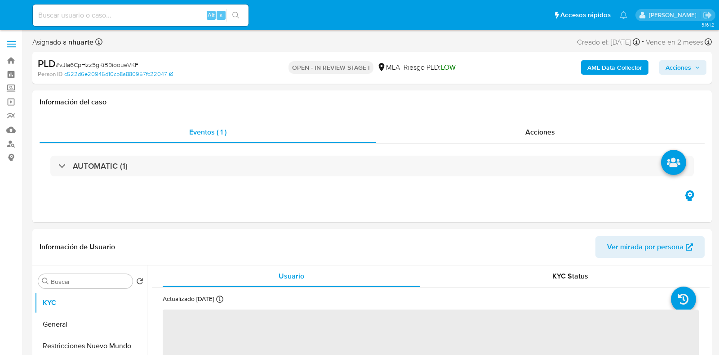
select select "10"
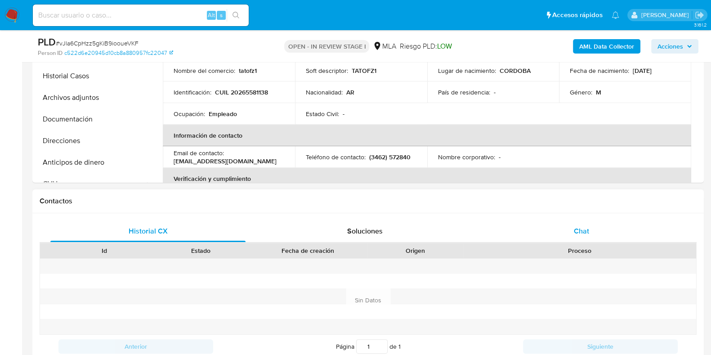
click at [592, 229] on div "Chat" at bounding box center [581, 231] width 195 height 22
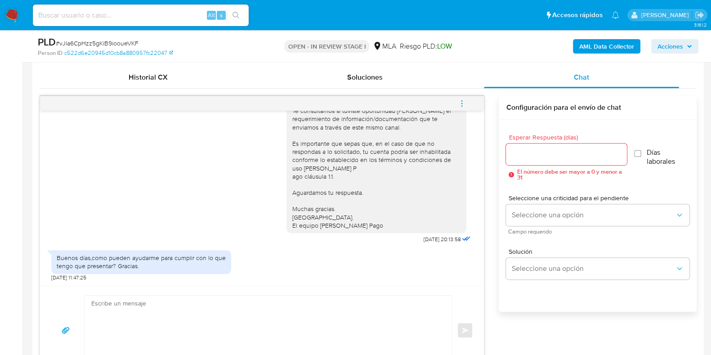
scroll to position [449, 0]
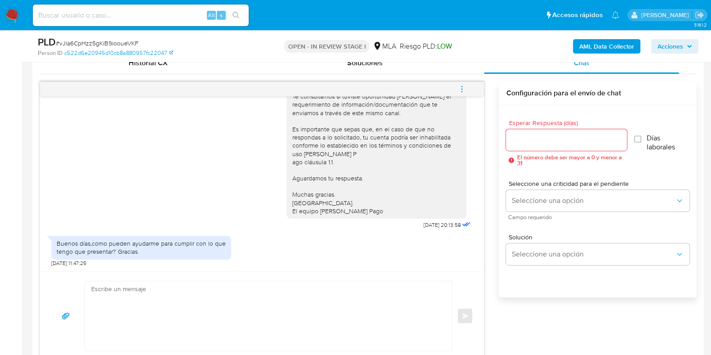
click at [289, 307] on textarea at bounding box center [265, 315] width 349 height 69
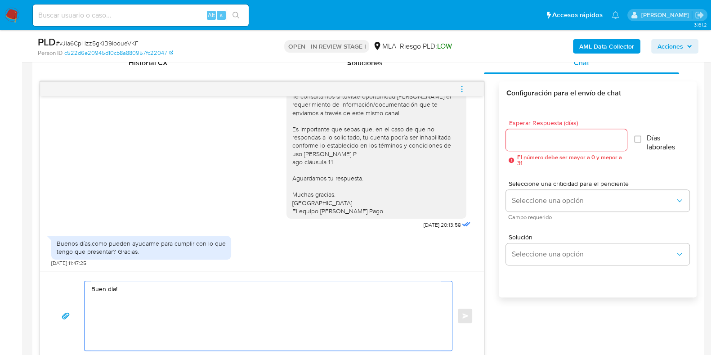
paste textarea "¡Muchas gracias por tu respuesta!"
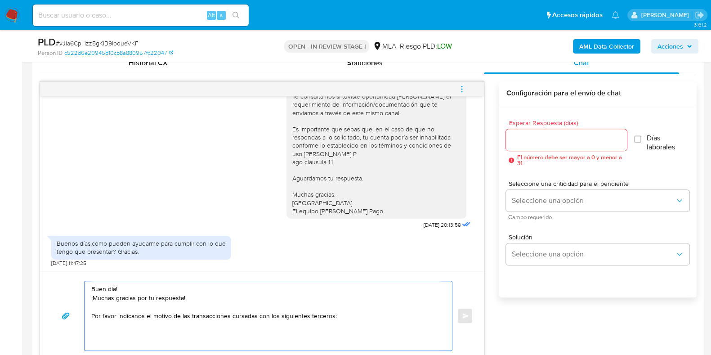
paste textarea "30716132680 name: [PERSON_NAME] S.R.L. || alias:"
paste textarea "30718473450 name: Gagnant S.a.s. || alias: 30717035956 Brand: || Legal: PEPAPAN…"
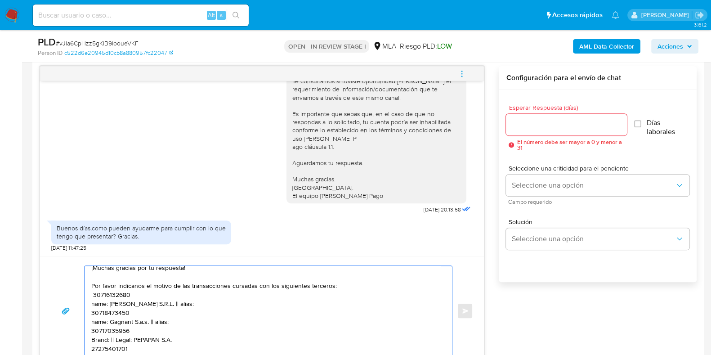
scroll to position [0, 0]
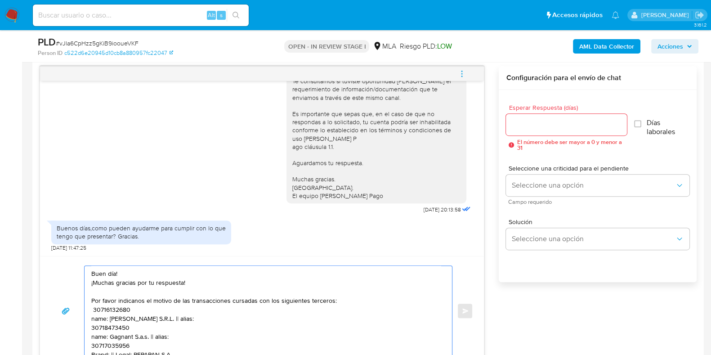
click at [158, 309] on textarea "Buen día! ¡Muchas gracias por tu respuesta! Por favor indicanos el motivo de la…" at bounding box center [265, 311] width 349 height 90
click at [143, 318] on textarea "Buen día! ¡Muchas gracias por tu respuesta! Por favor indicanos el motivo de la…" at bounding box center [265, 311] width 349 height 90
click at [141, 326] on textarea "Buen día! ¡Muchas gracias por tu respuesta! Por favor indicanos el motivo de la…" at bounding box center [265, 311] width 349 height 90
click at [138, 337] on textarea "Buen día! ¡Muchas gracias por tu respuesta! Por favor indicanos el motivo de la…" at bounding box center [265, 311] width 349 height 90
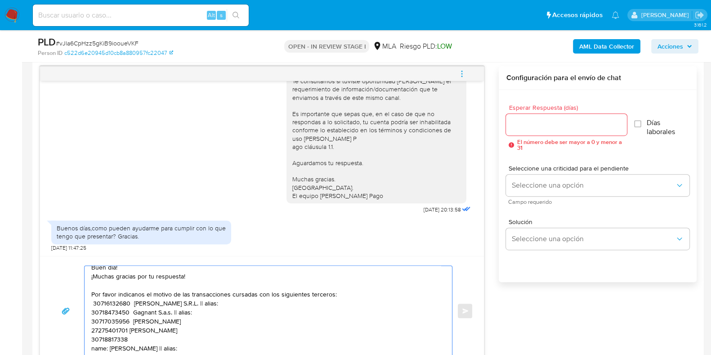
scroll to position [15, 0]
click at [133, 330] on textarea "Buen día! ¡Muchas gracias por tu respuesta! Por favor indicanos el motivo de la…" at bounding box center [265, 311] width 349 height 90
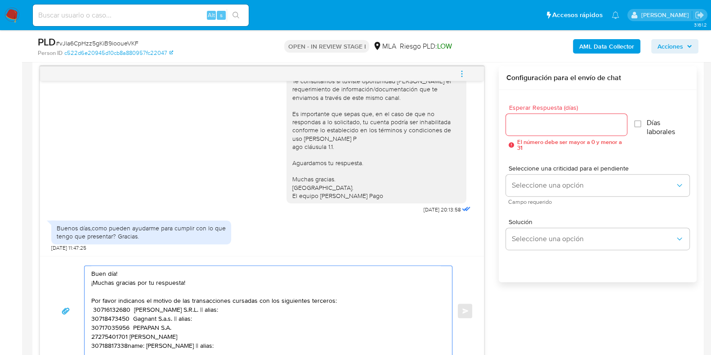
scroll to position [6, 0]
drag, startPoint x: 90, startPoint y: 326, endPoint x: 105, endPoint y: 329, distance: 14.7
click at [107, 329] on div "Buen día! ¡Muchas gracias por tu respuesta! Por favor indicanos el motivo de la…" at bounding box center [266, 311] width 363 height 90
click at [96, 326] on textarea "Buen día! ¡Muchas gracias por tu respuesta! Por favor indicanos el motivo de la…" at bounding box center [265, 311] width 349 height 90
drag, startPoint x: 182, startPoint y: 329, endPoint x: 92, endPoint y: 329, distance: 89.5
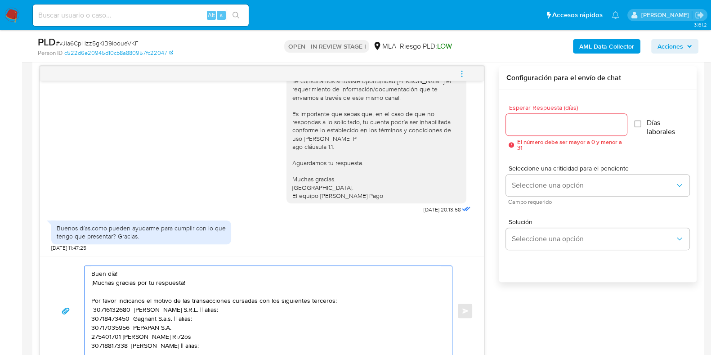
click at [92, 329] on textarea "Buen día! ¡Muchas gracias por tu respuesta! Por favor indicanos el motivo de la…" at bounding box center [265, 311] width 349 height 90
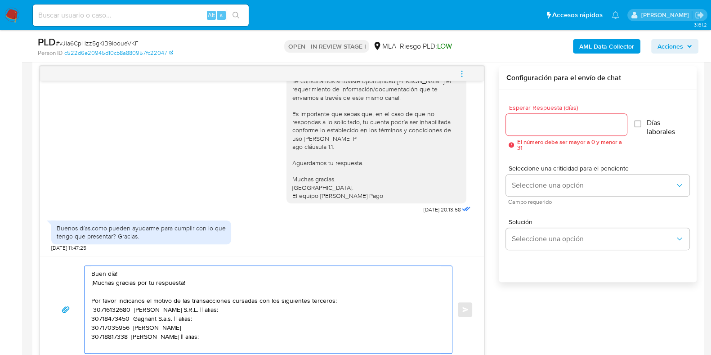
scroll to position [0, 0]
click at [92, 306] on textarea "Buen día! ¡Muchas gracias por tu respuesta! Por favor indicanos el motivo de la…" at bounding box center [265, 309] width 349 height 87
drag, startPoint x: 136, startPoint y: 305, endPoint x: 129, endPoint y: 298, distance: 9.9
drag, startPoint x: 189, startPoint y: 318, endPoint x: 214, endPoint y: 320, distance: 25.7
click at [214, 320] on textarea "Buen día! ¡Muchas gracias por tu respuesta! Por favor indícanos el motivo de la…" at bounding box center [265, 309] width 349 height 87
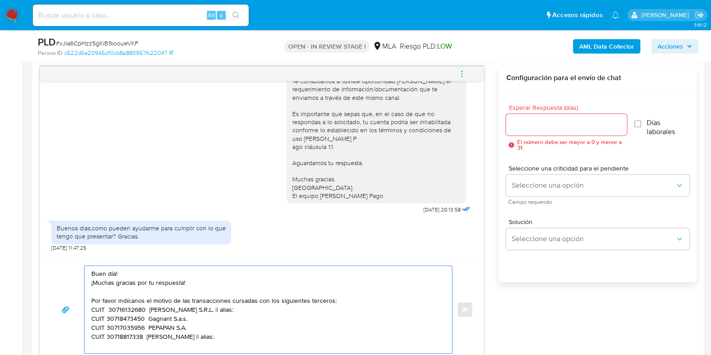
click at [212, 310] on textarea "Buen día! ¡Muchas gracias por tu respuesta! Por favor indícanos el motivo de la…" at bounding box center [265, 309] width 349 height 87
click at [209, 333] on textarea "Buen día! ¡Muchas gracias por tu respuesta! Por favor indícanos el motivo de la…" at bounding box center [265, 309] width 349 height 87
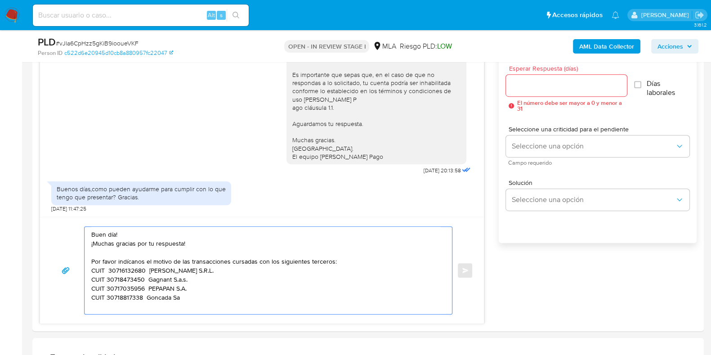
scroll to position [521, 0]
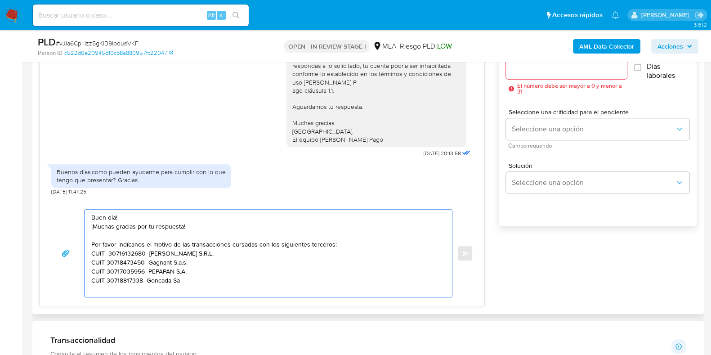
paste textarea "Es importante que sepas que, en caso de no responder a lo solicitado o si lo pr…"
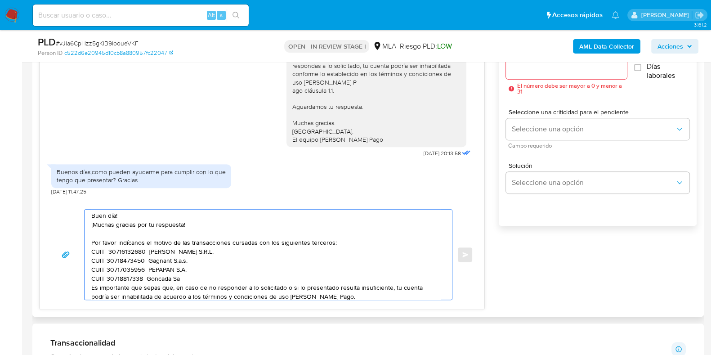
scroll to position [0, 0]
click at [91, 289] on textarea "Buen día! ¡Muchas gracias por tu respuesta! Por favor indícanos el motivo de la…" at bounding box center [265, 254] width 349 height 90
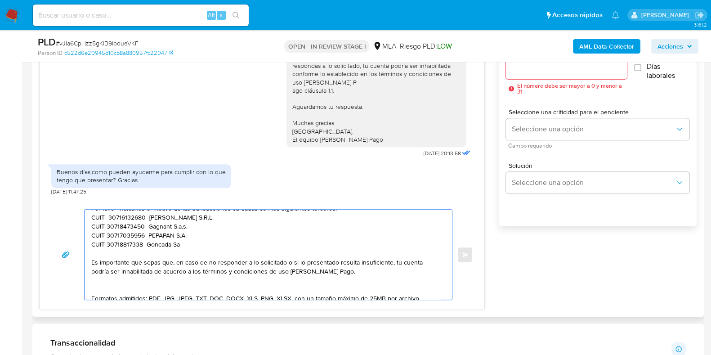
scroll to position [59, 0]
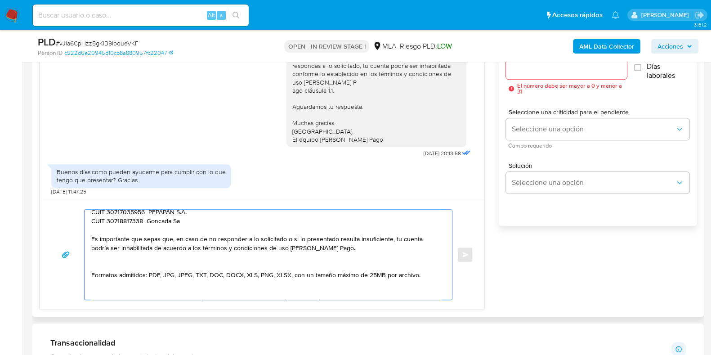
drag, startPoint x: 285, startPoint y: 236, endPoint x: 386, endPoint y: 237, distance: 101.1
click at [386, 237] on textarea "Buen día! ¡Muchas gracias por tu respuesta! Por favor indícanos el motivo de la…" at bounding box center [265, 254] width 349 height 90
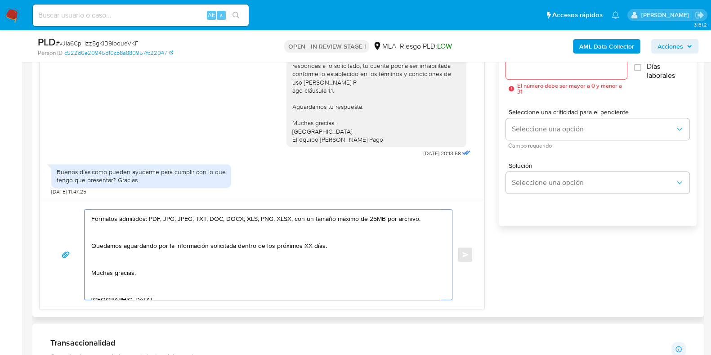
click at [312, 244] on textarea "Buen día! ¡Muchas gracias por tu respuesta! Por favor indícanos el motivo de la…" at bounding box center [265, 254] width 349 height 90
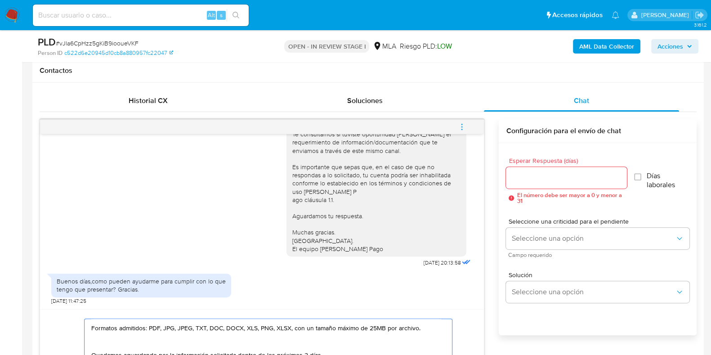
scroll to position [408, 0]
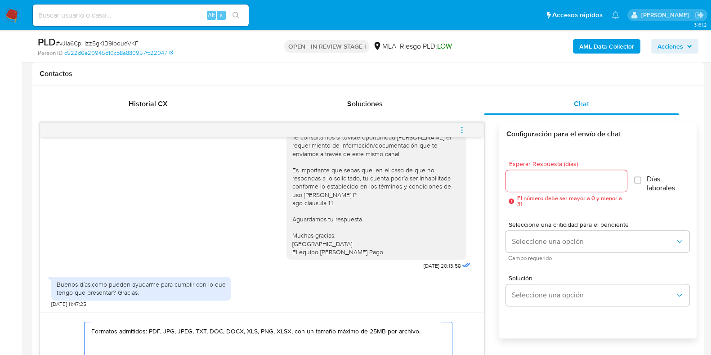
type textarea "Buen día! ¡Muchas gracias por tu respuesta! Por favor indícanos el motivo de la…"
click at [527, 176] on input "Esperar Respuesta (días)" at bounding box center [566, 181] width 120 height 12
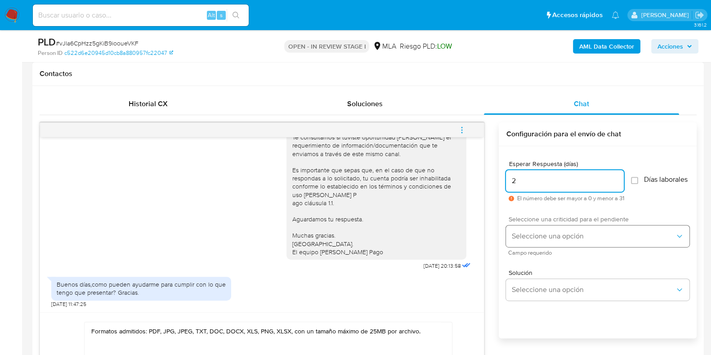
type input "2"
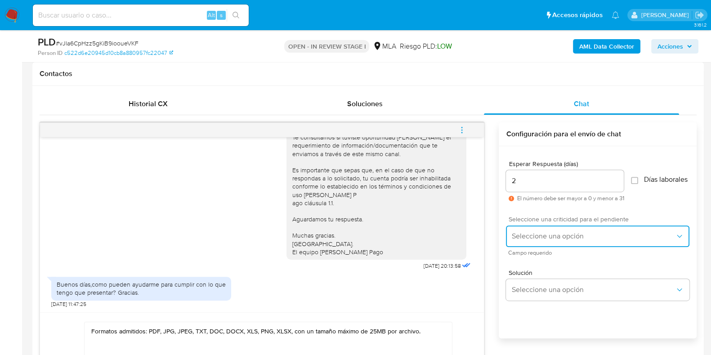
click at [539, 237] on span "Seleccione una opción" at bounding box center [593, 236] width 164 height 9
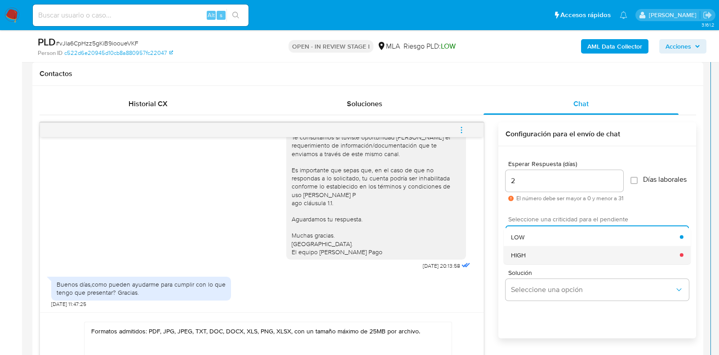
click at [537, 256] on div "HIGH" at bounding box center [595, 254] width 169 height 18
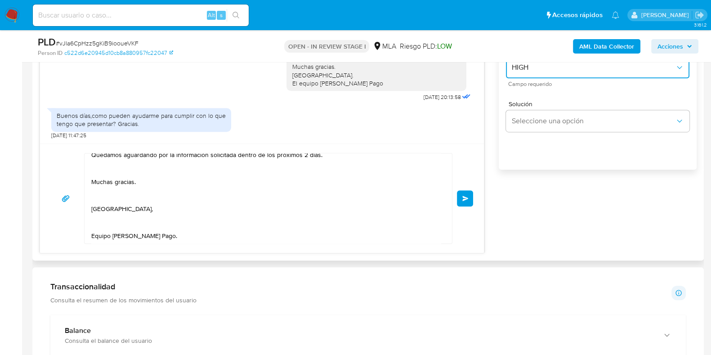
scroll to position [633, 0]
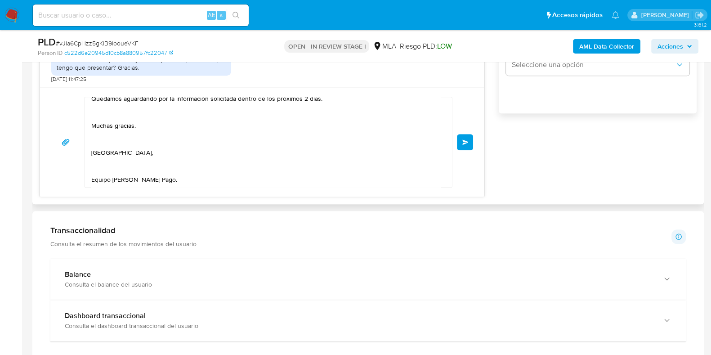
click at [470, 142] on button "Enviar" at bounding box center [465, 142] width 16 height 16
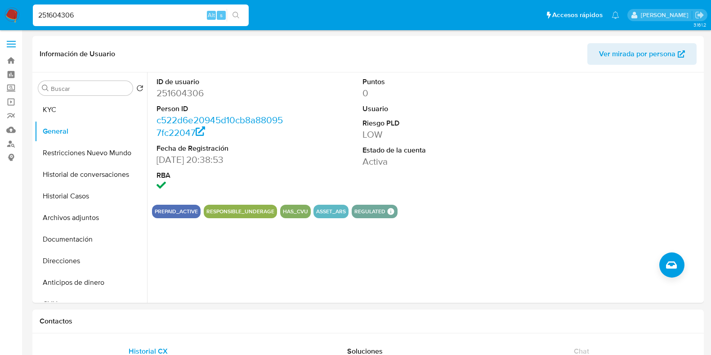
select select "10"
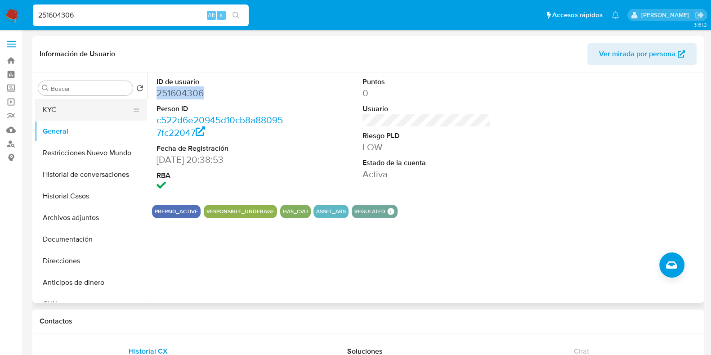
click at [79, 106] on button "KYC" at bounding box center [87, 110] width 105 height 22
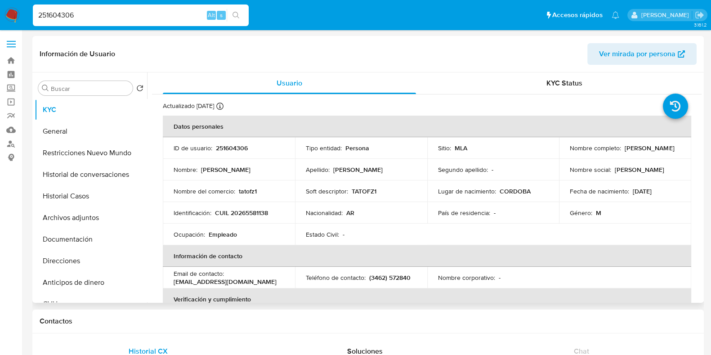
click at [245, 214] on p "CUIL 20265581138" at bounding box center [241, 213] width 53 height 8
copy p "20265581138"
drag, startPoint x: 82, startPoint y: 14, endPoint x: 27, endPoint y: 14, distance: 55.3
click at [27, 14] on nav "Pausado Ver notificaciones 251604306 Alt s Accesos rápidos Presiona las siguien…" at bounding box center [355, 15] width 711 height 30
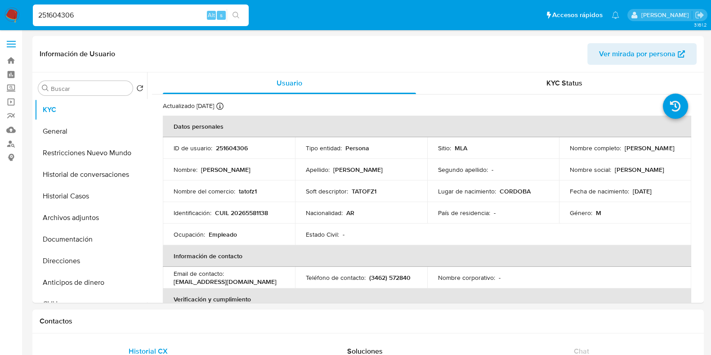
paste input "399254963"
type input "399254963"
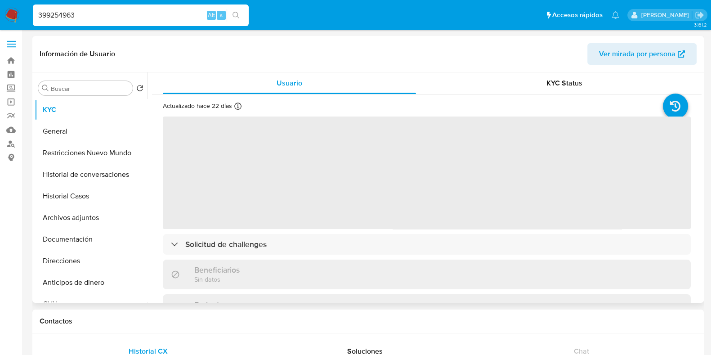
select select "10"
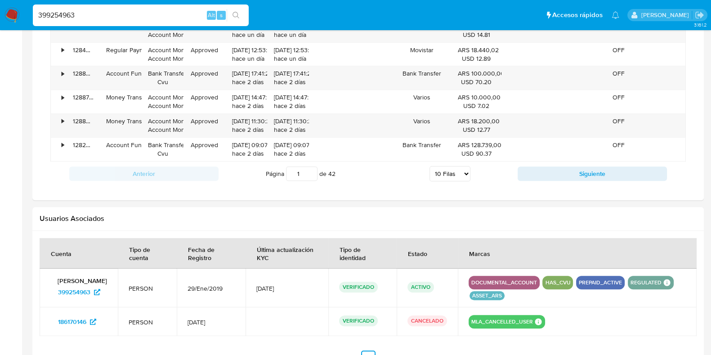
scroll to position [814, 0]
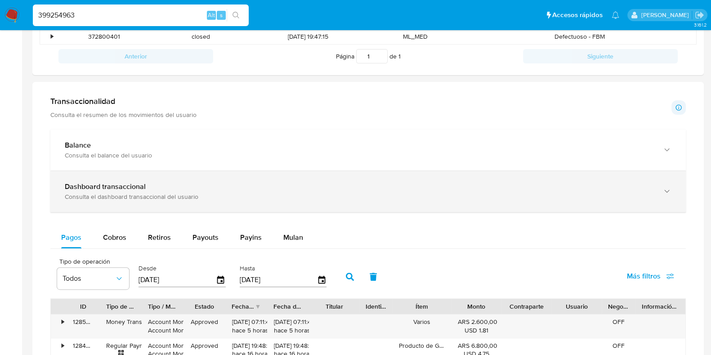
click at [145, 179] on div "Dashboard transaccional Consulta el dashboard transaccional del usuario" at bounding box center [367, 191] width 635 height 41
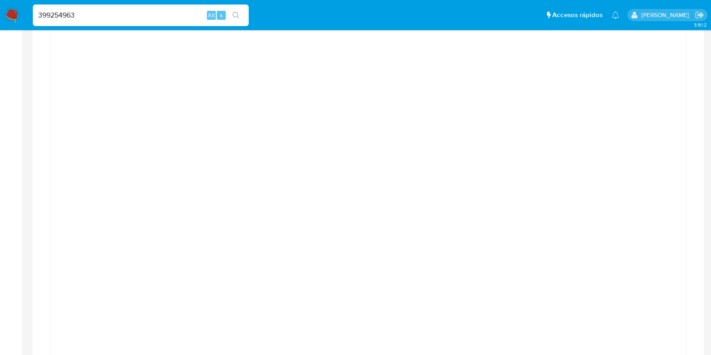
scroll to position [618, 0]
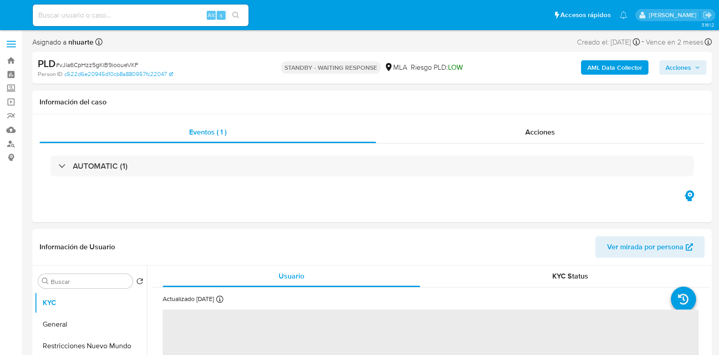
select select "10"
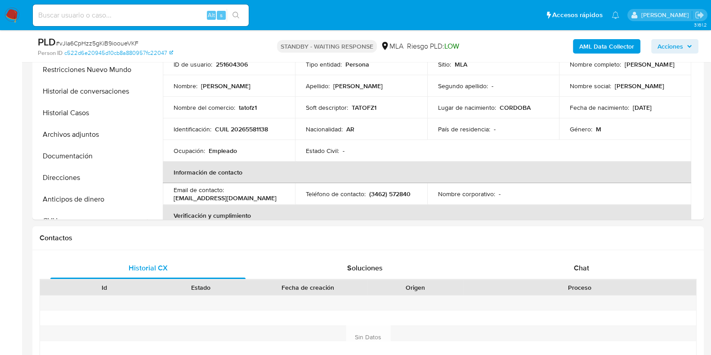
scroll to position [281, 0]
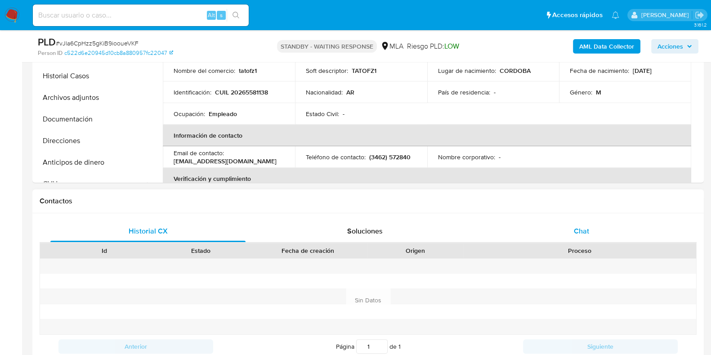
click at [571, 225] on div "Chat" at bounding box center [581, 231] width 195 height 22
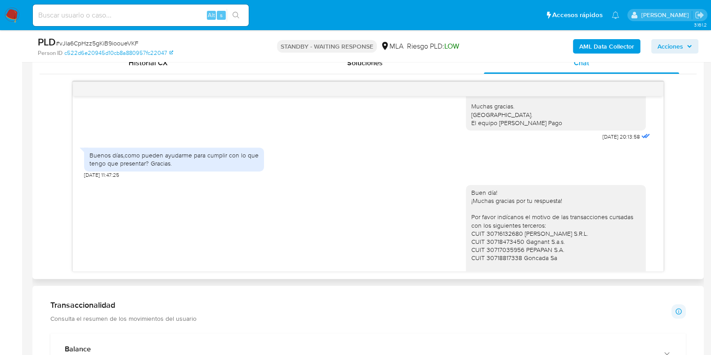
scroll to position [614, 0]
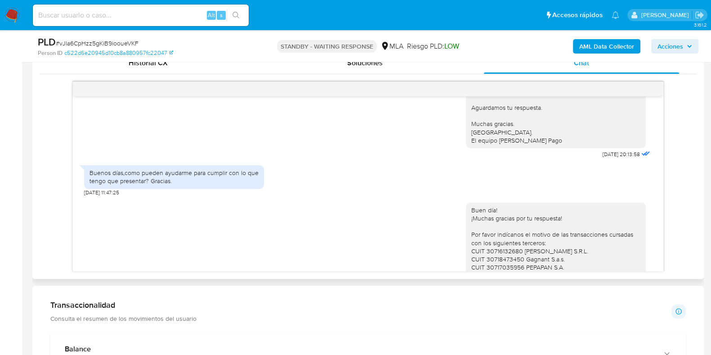
drag, startPoint x: 610, startPoint y: 175, endPoint x: 442, endPoint y: 158, distance: 169.4
click at [277, 139] on div "Hola, Esperamos que te encuentres muy bien. Te consultamos si tuviste oportunid…" at bounding box center [368, 70] width 568 height 182
drag, startPoint x: 580, startPoint y: 176, endPoint x: 610, endPoint y: 176, distance: 29.2
click at [610, 160] on div "Hola, Esperamos que te encuentres muy bien. Te consultamos si tuviste oportunid…" at bounding box center [559, 70] width 186 height 182
copy span "22/09/2025"
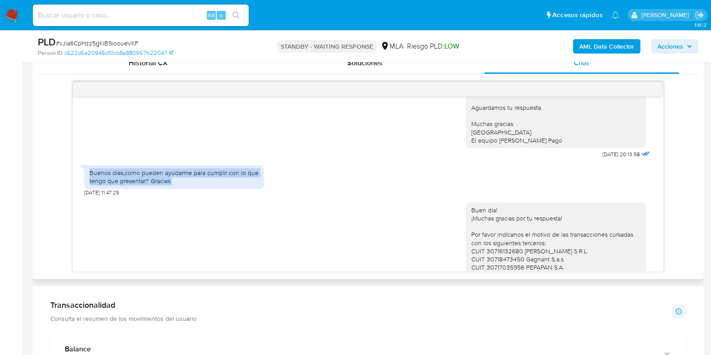
drag, startPoint x: 90, startPoint y: 197, endPoint x: 175, endPoint y: 202, distance: 85.1
click at [175, 185] on div "Buenos días,como pueden ayudarme para cumplir con lo que tengo que presentar? G…" at bounding box center [173, 177] width 169 height 16
copy div "Buenos días,como pueden ayudarme para cumplir con lo que tengo que presentar? G…"
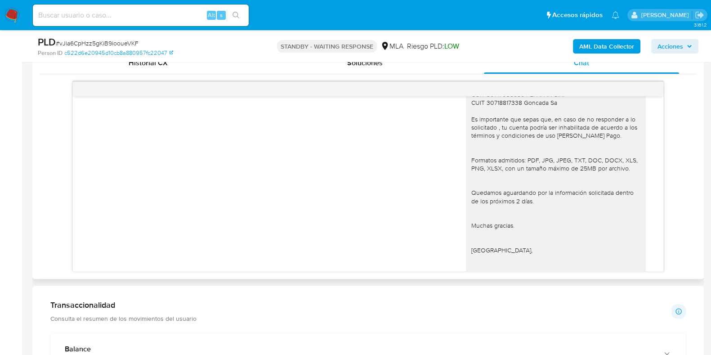
scroll to position [838, 0]
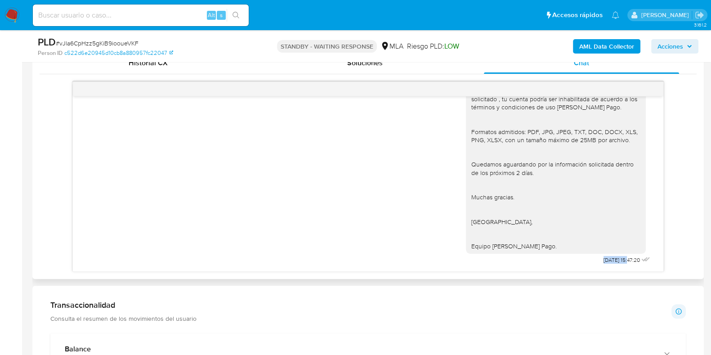
drag, startPoint x: 583, startPoint y: 258, endPoint x: 609, endPoint y: 258, distance: 26.5
click at [609, 258] on div "Buen día! ¡Muchas gracias por tu respuesta! Por favor indícanos el motivo de la…" at bounding box center [559, 131] width 186 height 272
copy span "[DATE]"
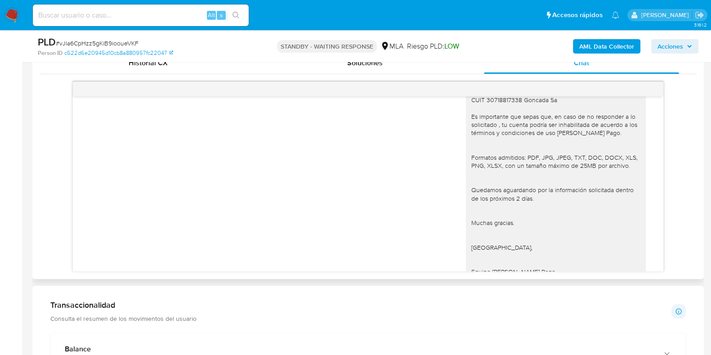
scroll to position [726, 0]
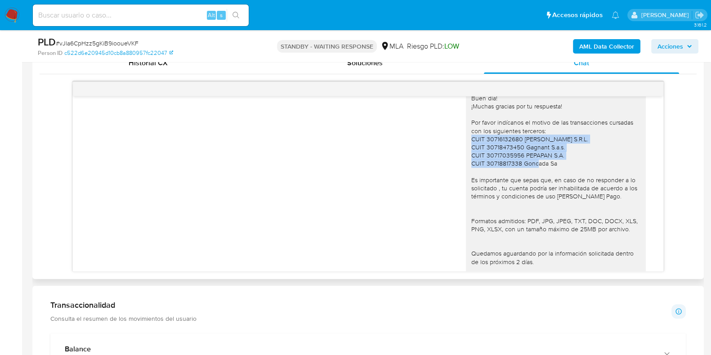
drag, startPoint x: 463, startPoint y: 163, endPoint x: 554, endPoint y: 183, distance: 92.8
click at [554, 183] on div "Buen día! ¡Muchas gracias por tu respuesta! Por favor indícanos el motivo de la…" at bounding box center [555, 216] width 169 height 245
copy div "CUIT 30716132680 CAZARES S.R.L. CUIT 30718473450 Gagnant S.a.s. CUIT 3071703595…"
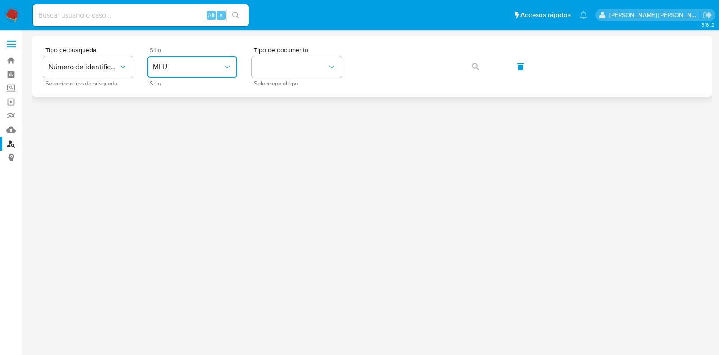
click at [183, 67] on span "MLU" at bounding box center [188, 66] width 70 height 9
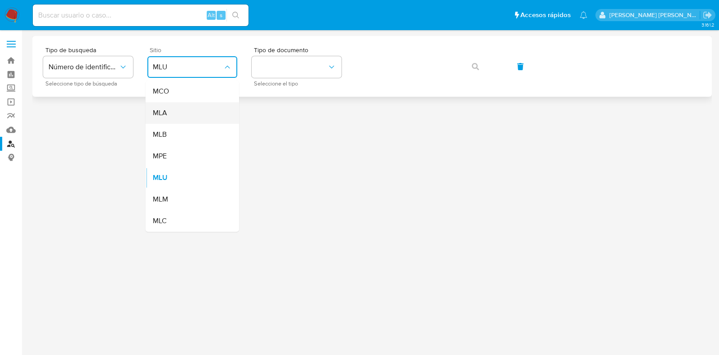
click at [176, 116] on div "MLA" at bounding box center [190, 113] width 74 height 22
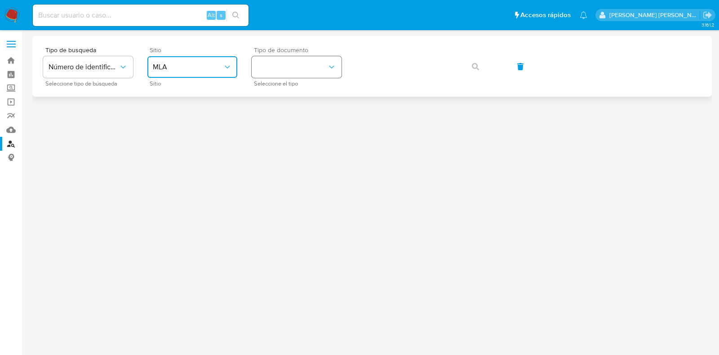
click at [297, 69] on button "identificationType" at bounding box center [297, 67] width 90 height 22
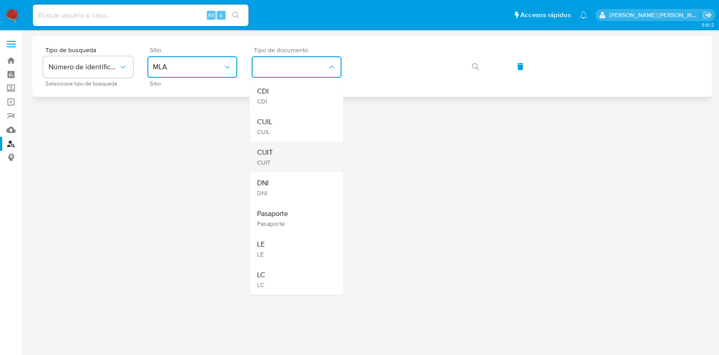
click at [287, 153] on div "CUIT CUIT" at bounding box center [294, 157] width 74 height 31
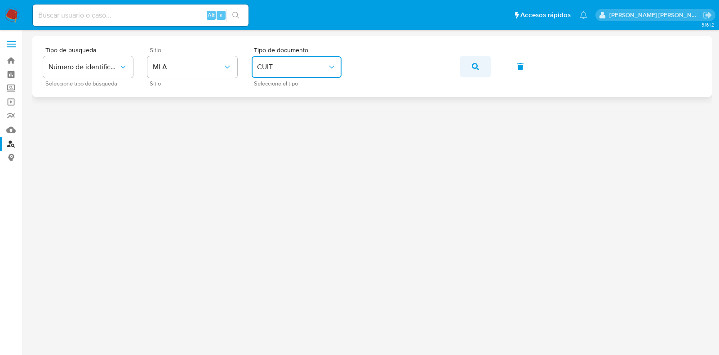
click at [481, 64] on button "button" at bounding box center [475, 67] width 31 height 22
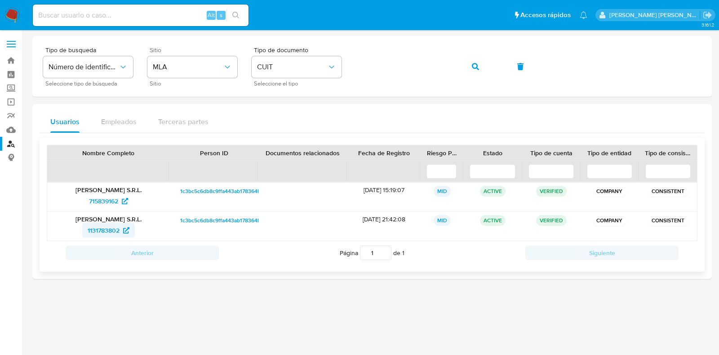
click at [115, 230] on span "1131783802" at bounding box center [104, 230] width 32 height 14
click at [346, 68] on div "Tipo de busqueda Número de identificación Seleccione tipo de búsqueda Sitio MLA…" at bounding box center [372, 66] width 658 height 39
click at [478, 63] on icon "button" at bounding box center [475, 66] width 7 height 7
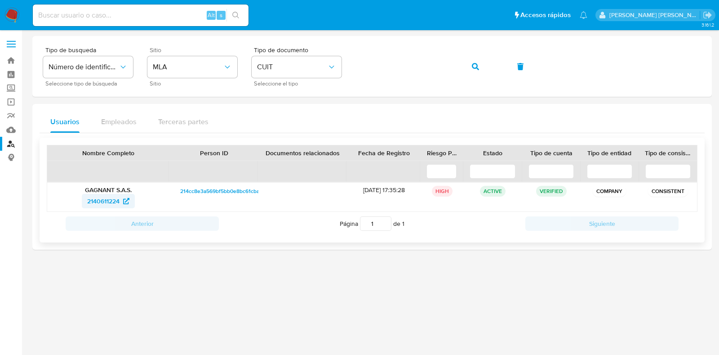
click at [116, 204] on span "2140611224" at bounding box center [103, 201] width 32 height 14
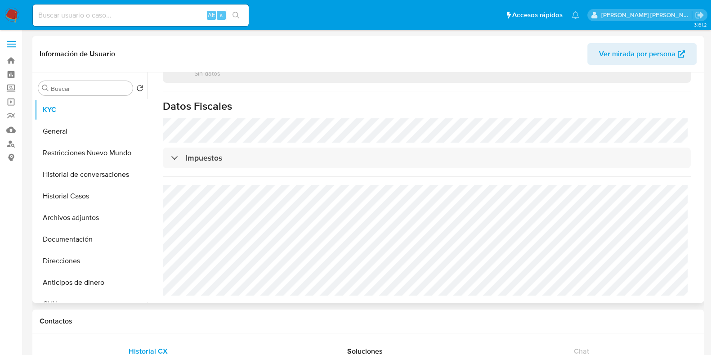
select select "10"
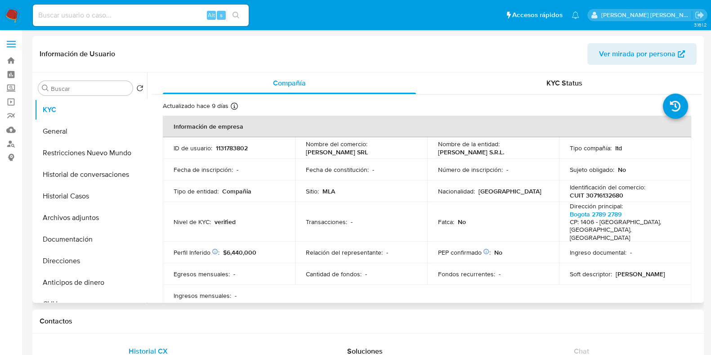
drag, startPoint x: 95, startPoint y: 240, endPoint x: 213, endPoint y: 127, distance: 163.7
click at [95, 240] on button "Documentación" at bounding box center [91, 239] width 112 height 22
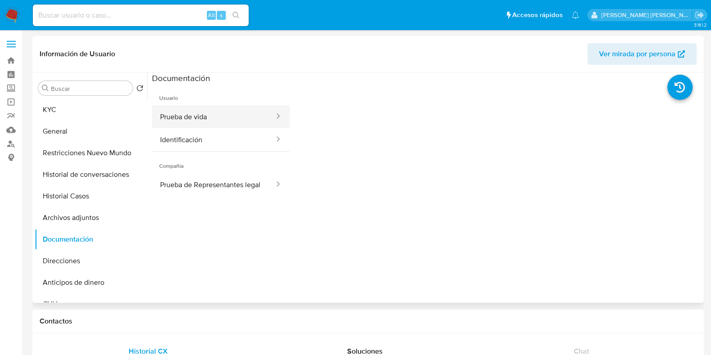
click at [215, 120] on button "Prueba de vida" at bounding box center [213, 116] width 123 height 23
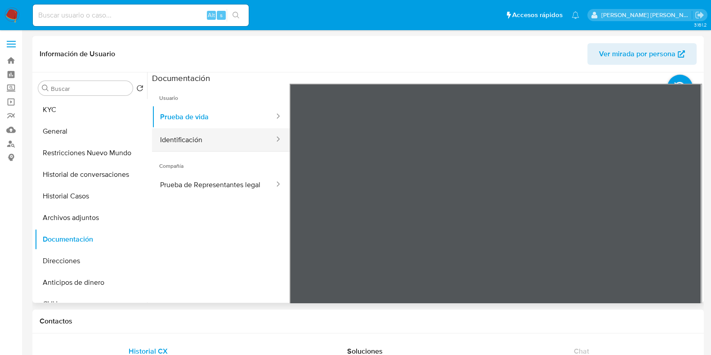
click at [228, 142] on button "Identificación" at bounding box center [213, 139] width 123 height 23
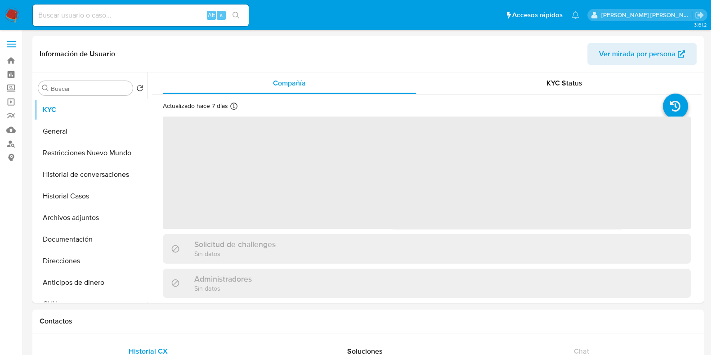
select select "10"
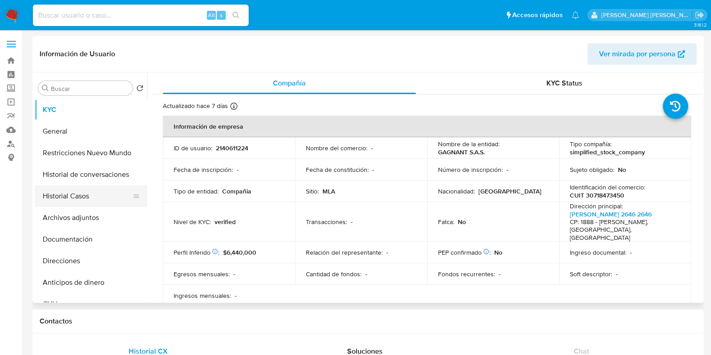
click at [104, 201] on button "Historial Casos" at bounding box center [87, 196] width 105 height 22
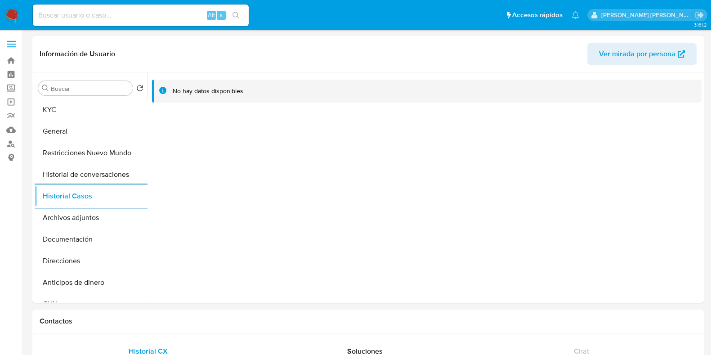
click at [151, 12] on input at bounding box center [141, 15] width 216 height 12
paste input "1058752007"
type input "1058752007"
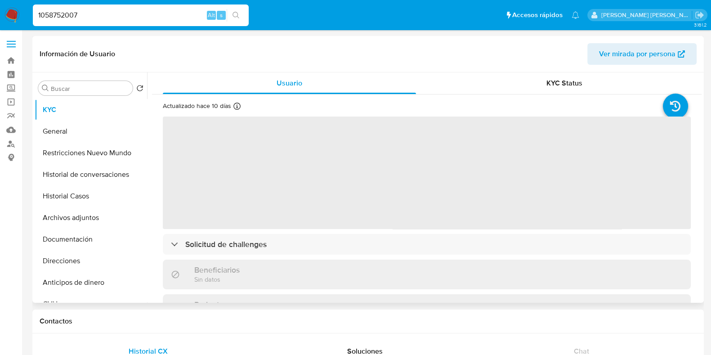
select select "10"
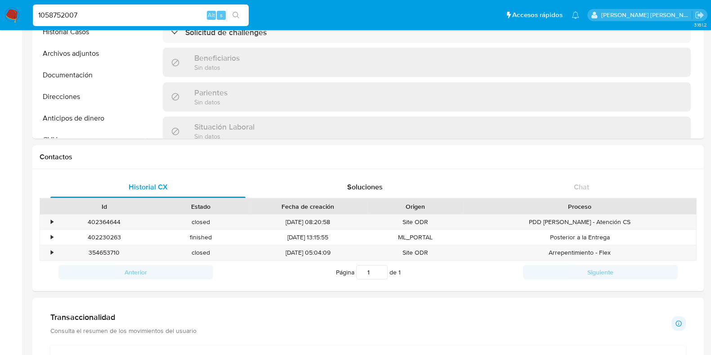
scroll to position [472, 0]
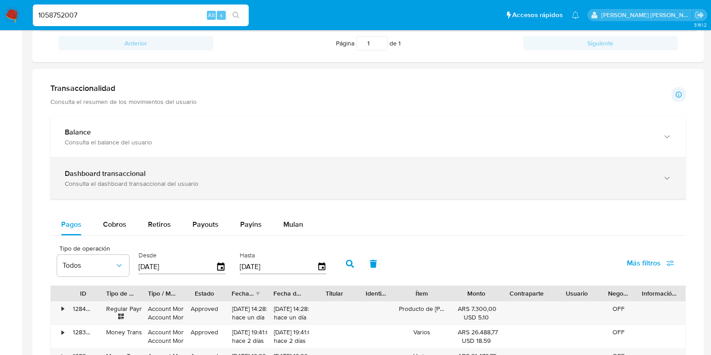
click at [209, 175] on div "Dashboard transaccional" at bounding box center [359, 173] width 588 height 9
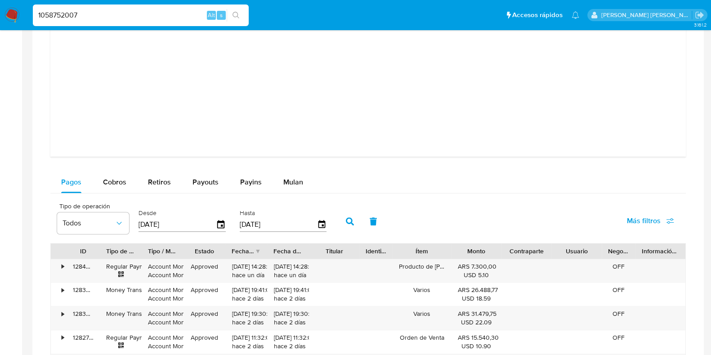
scroll to position [899, 0]
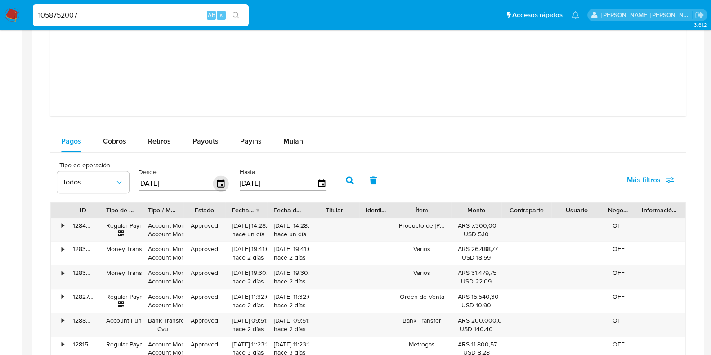
click at [221, 182] on icon "button" at bounding box center [221, 184] width 16 height 16
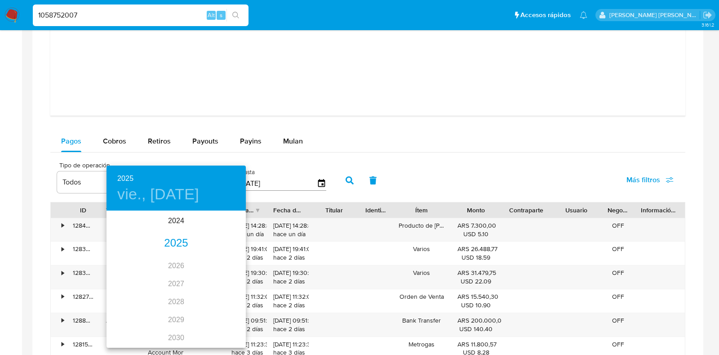
click at [173, 244] on div "2025" at bounding box center [176, 243] width 139 height 18
click at [218, 299] on div "sep." at bounding box center [223, 296] width 46 height 34
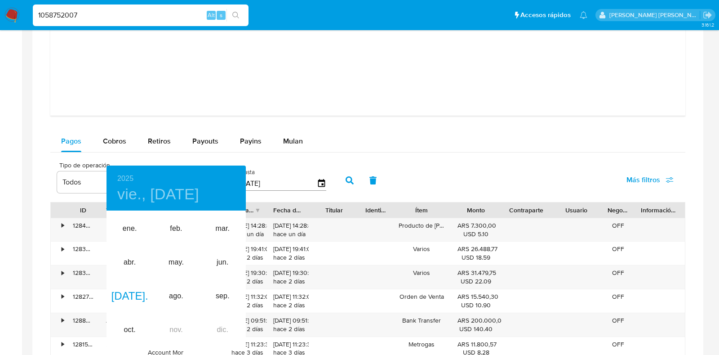
type input "[DATE]"
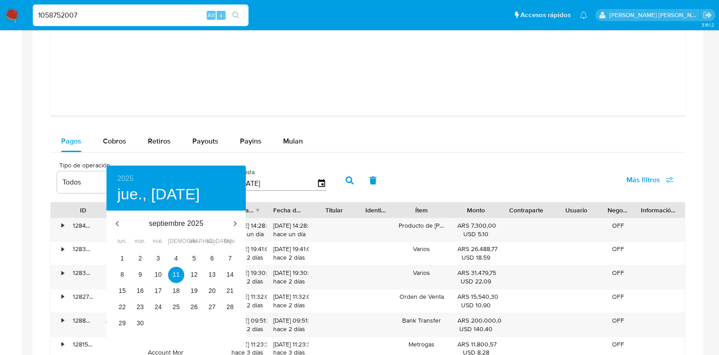
click at [273, 169] on div at bounding box center [359, 177] width 719 height 355
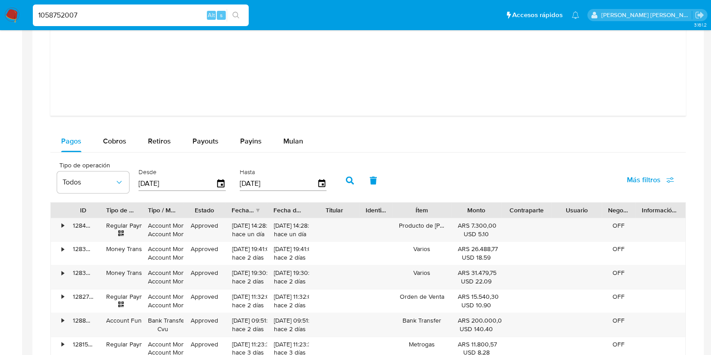
click at [266, 179] on input "[DATE]" at bounding box center [278, 183] width 77 height 14
click at [322, 182] on icon "button" at bounding box center [322, 184] width 16 height 16
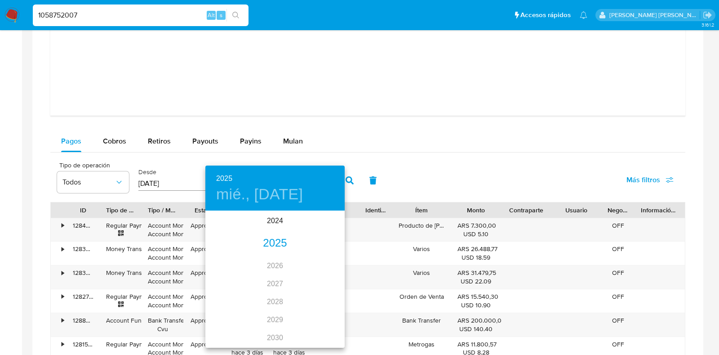
click at [275, 249] on div "2025" at bounding box center [274, 243] width 139 height 18
click at [319, 298] on div "sep." at bounding box center [321, 296] width 46 height 34
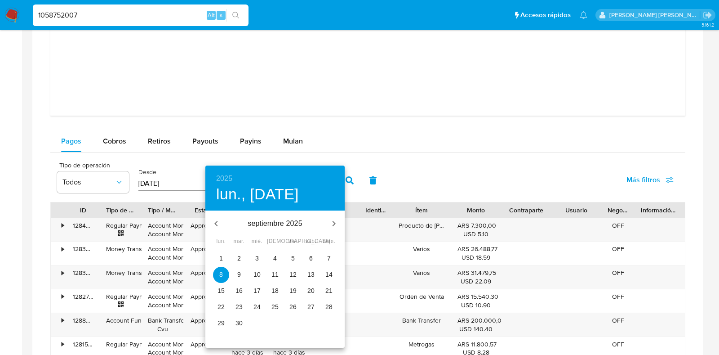
click at [241, 321] on p "30" at bounding box center [239, 322] width 7 height 9
type input "[DATE]"
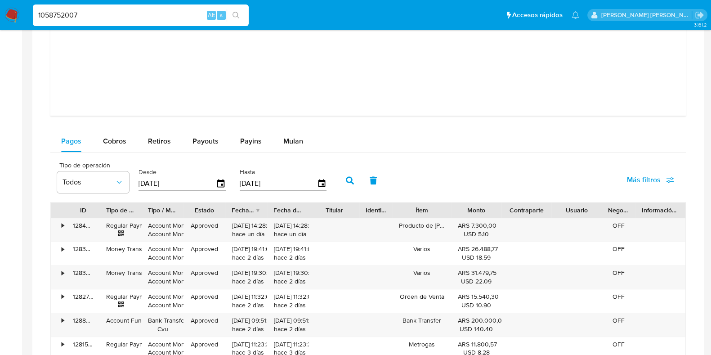
click at [142, 178] on input "[DATE]" at bounding box center [176, 183] width 77 height 14
click at [217, 180] on icon "button" at bounding box center [220, 183] width 7 height 8
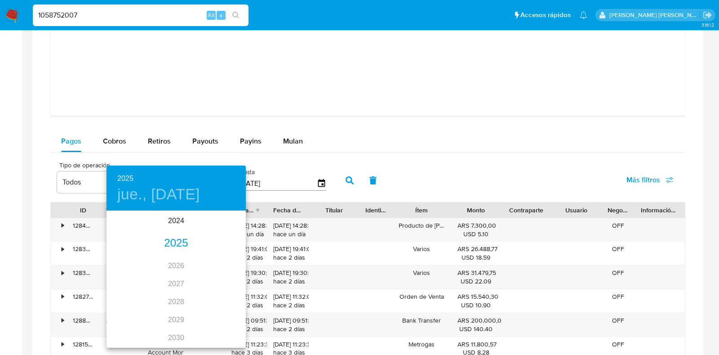
click at [174, 244] on div "2025" at bounding box center [176, 243] width 139 height 18
click at [220, 295] on div "sep." at bounding box center [223, 296] width 46 height 34
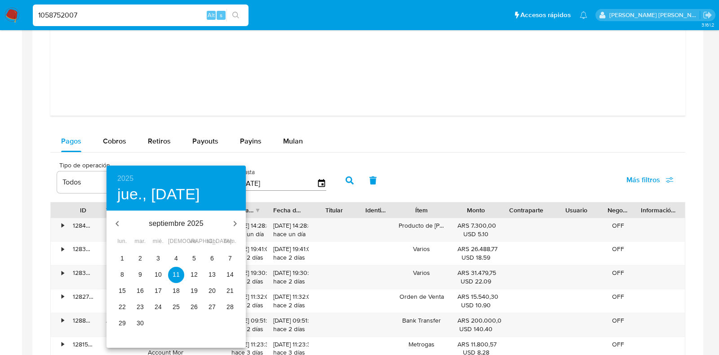
click at [124, 256] on p "1" at bounding box center [122, 258] width 4 height 9
type input "[DATE]"
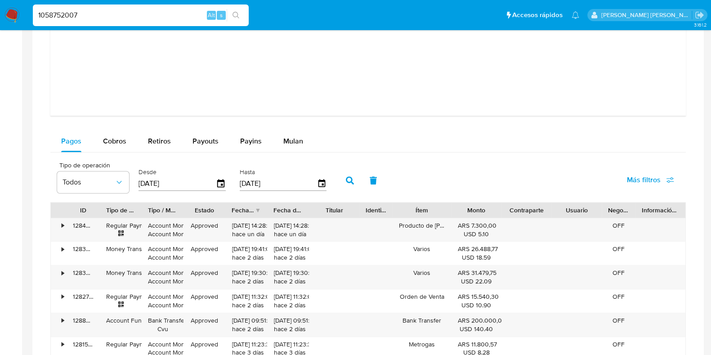
click at [474, 169] on div "Tipo de operación Todos Desde [DATE] Hasta [DATE] Más filtros" at bounding box center [367, 179] width 635 height 45
click at [346, 177] on icon "button" at bounding box center [350, 180] width 8 height 8
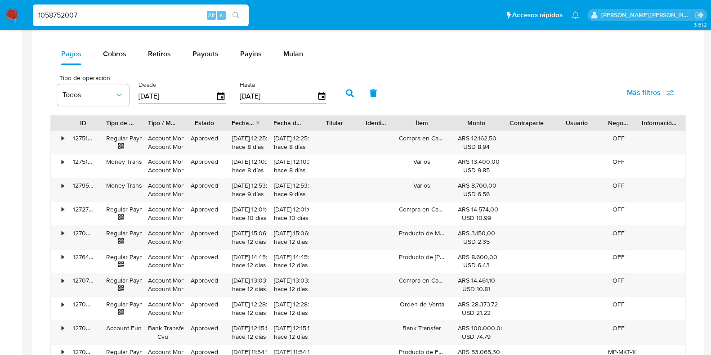
scroll to position [1011, 0]
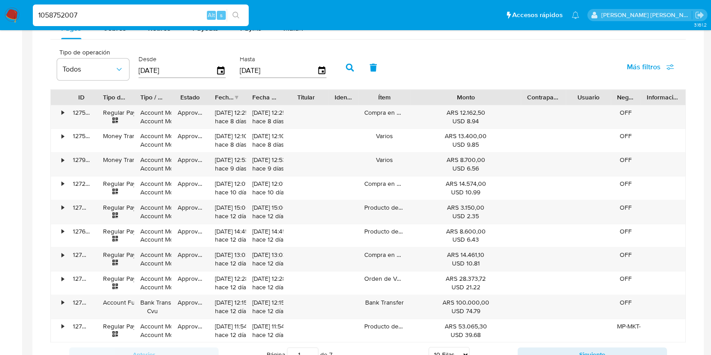
drag, startPoint x: 499, startPoint y: 95, endPoint x: 559, endPoint y: 102, distance: 60.7
click at [559, 102] on div "ID Tipo de operación Tipo / Método Estado Fecha de creación Fecha de aprobación…" at bounding box center [368, 96] width 634 height 15
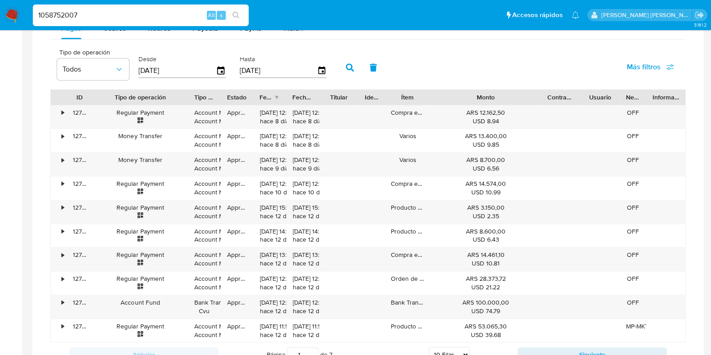
drag, startPoint x: 136, startPoint y: 95, endPoint x: 193, endPoint y: 95, distance: 57.1
click at [193, 95] on div at bounding box center [188, 96] width 16 height 15
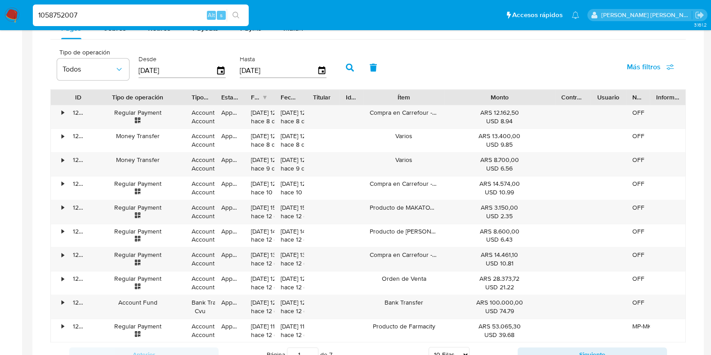
drag, startPoint x: 434, startPoint y: 96, endPoint x: 469, endPoint y: 95, distance: 35.1
click at [469, 95] on div "ID Tipo de operación Tipo / Método Estado Fecha de creación Fecha de aprobación…" at bounding box center [368, 96] width 634 height 15
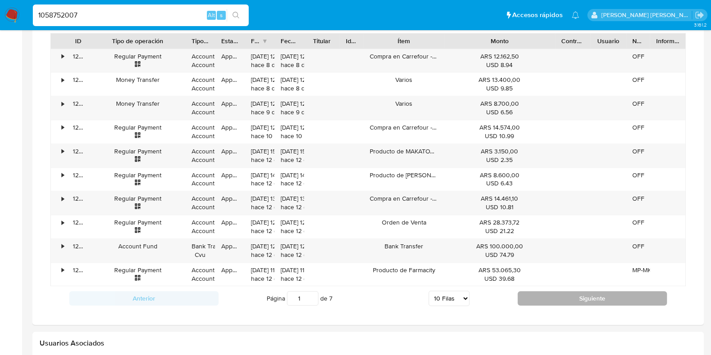
click at [574, 302] on button "Siguiente" at bounding box center [591, 298] width 149 height 14
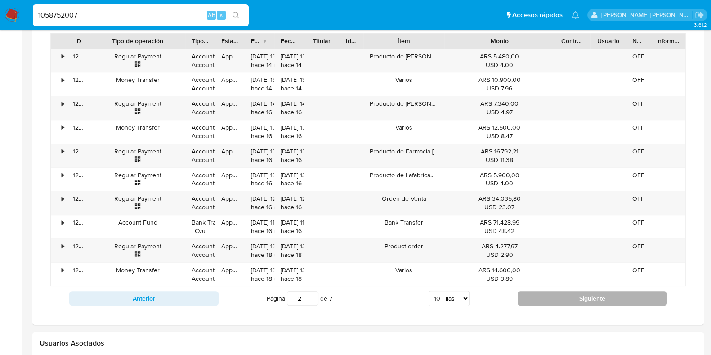
click at [557, 305] on button "Siguiente" at bounding box center [591, 298] width 149 height 14
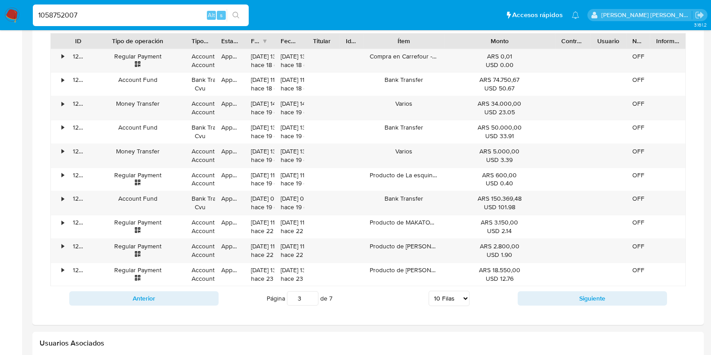
drag, startPoint x: 304, startPoint y: 305, endPoint x: 289, endPoint y: 305, distance: 15.3
click at [289, 305] on input "3" at bounding box center [302, 298] width 31 height 14
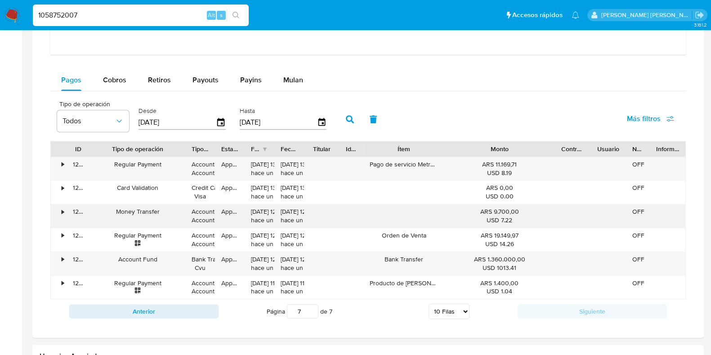
scroll to position [955, 0]
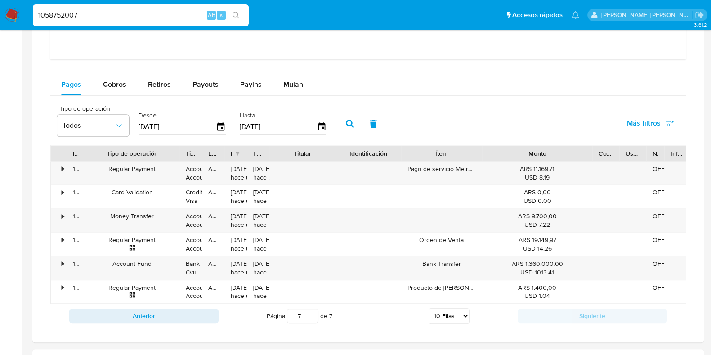
drag, startPoint x: 338, startPoint y: 149, endPoint x: 368, endPoint y: 151, distance: 30.1
click at [368, 151] on div "ID Tipo de operación Tipo / Método Estado Fecha de creación Fecha de aprobación…" at bounding box center [370, 153] width 639 height 15
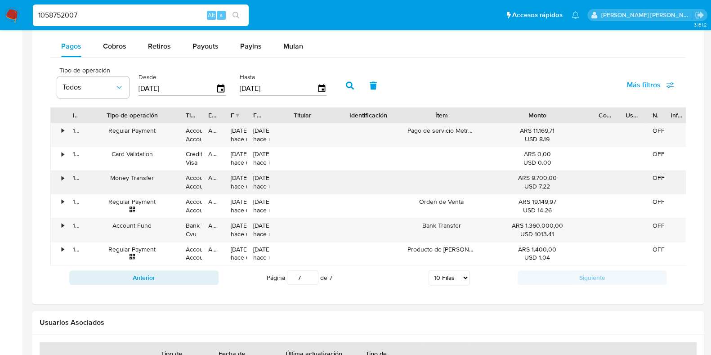
scroll to position [1011, 0]
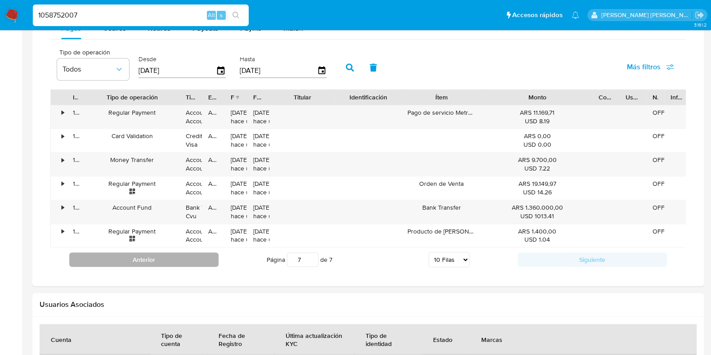
click at [169, 267] on button "Anterior" at bounding box center [143, 259] width 149 height 14
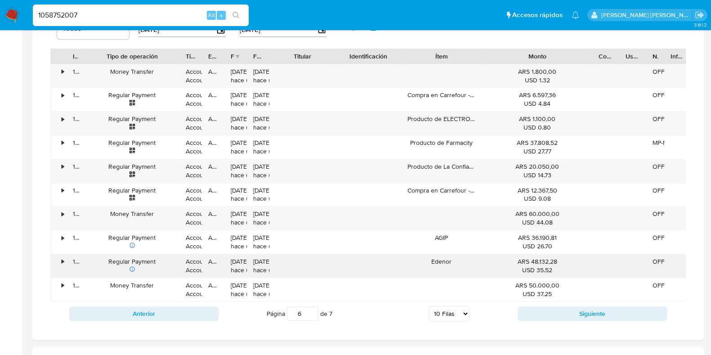
scroll to position [1068, 0]
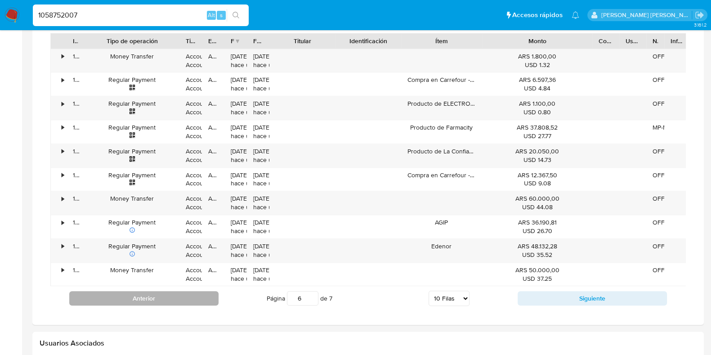
click at [167, 305] on button "Anterior" at bounding box center [143, 298] width 149 height 14
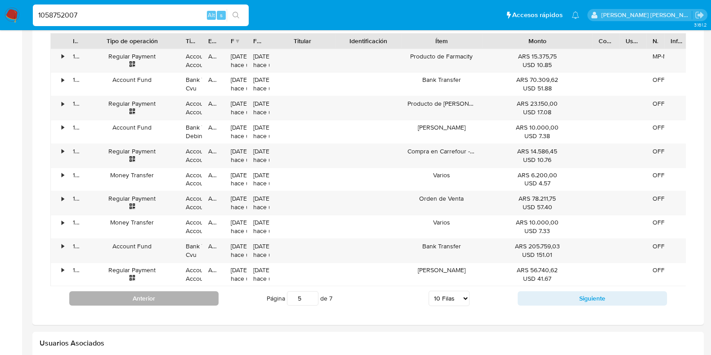
click at [156, 305] on button "Anterior" at bounding box center [143, 298] width 149 height 14
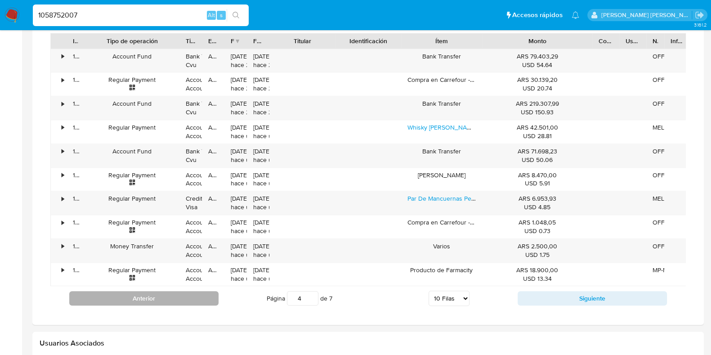
click at [184, 305] on button "Anterior" at bounding box center [143, 298] width 149 height 14
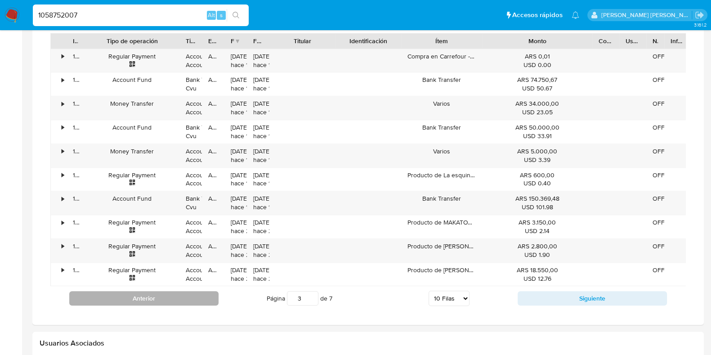
click at [185, 305] on button "Anterior" at bounding box center [143, 298] width 149 height 14
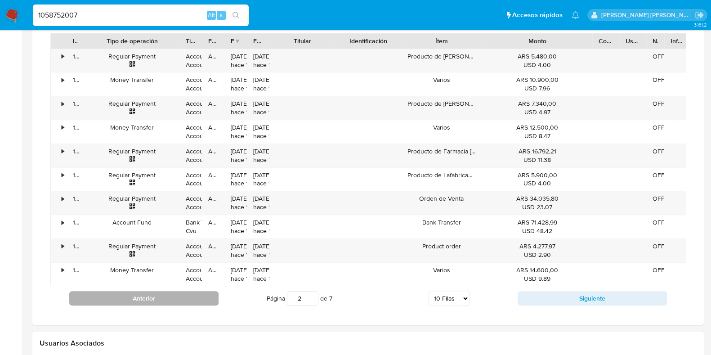
click at [175, 305] on button "Anterior" at bounding box center [143, 298] width 149 height 14
type input "1"
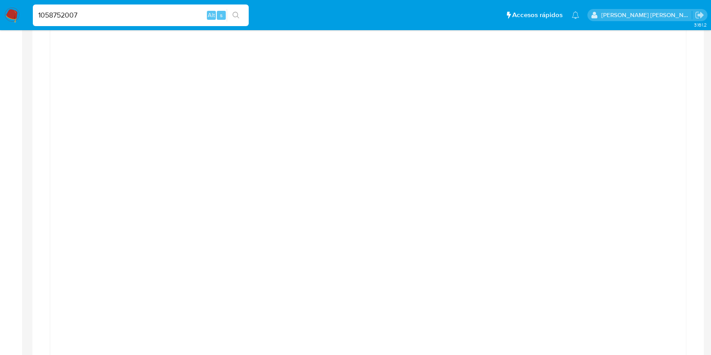
scroll to position [618, 0]
click at [693, 181] on div "Transaccionalidad Consulta el resumen de los movimientos del usuario Informació…" at bounding box center [368, 309] width 657 height 917
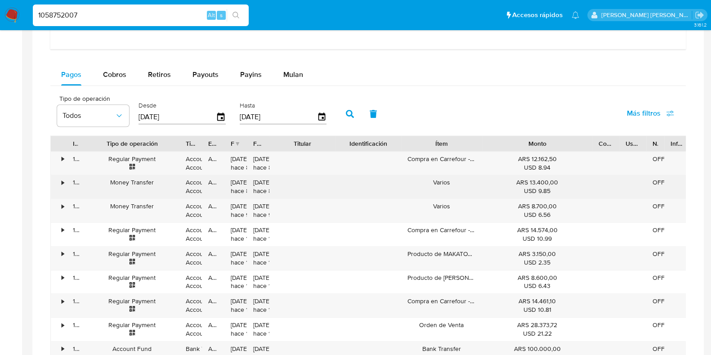
scroll to position [955, 0]
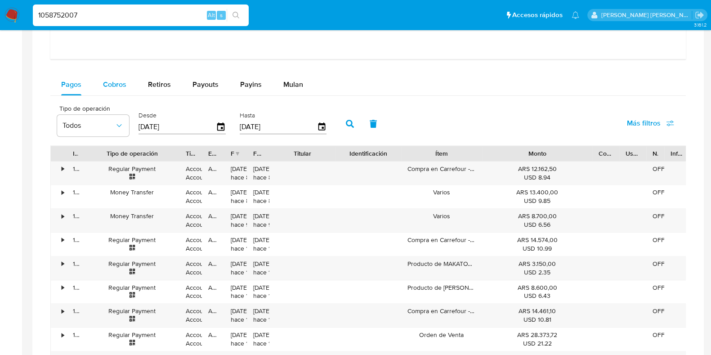
click at [115, 84] on span "Cobros" at bounding box center [114, 84] width 23 height 10
select select "10"
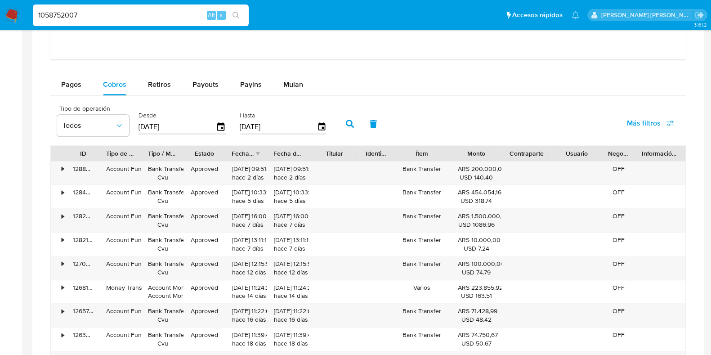
click at [169, 125] on input "[DATE]" at bounding box center [176, 127] width 77 height 14
click at [217, 126] on icon "button" at bounding box center [221, 127] width 16 height 16
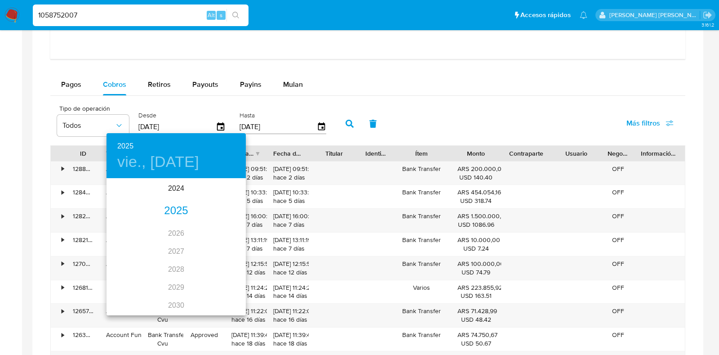
click at [173, 212] on div "2025" at bounding box center [176, 211] width 139 height 18
click at [222, 264] on div "sep." at bounding box center [223, 264] width 46 height 34
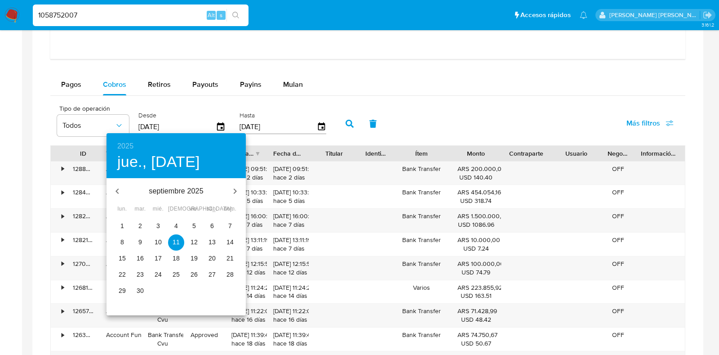
click at [121, 227] on p "1" at bounding box center [122, 225] width 4 height 9
type input "[DATE]"
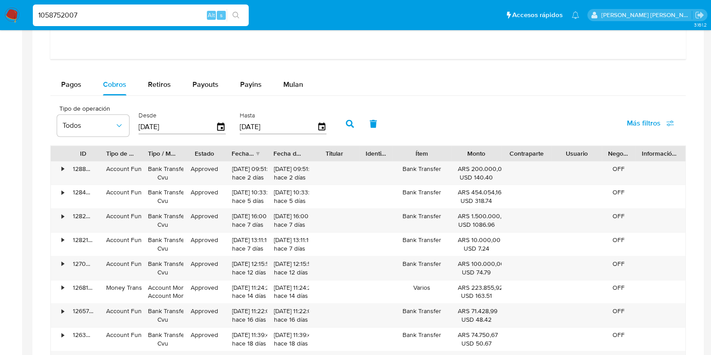
click at [252, 125] on input "[DATE]" at bounding box center [278, 127] width 77 height 14
click at [318, 125] on icon "button" at bounding box center [322, 127] width 16 height 16
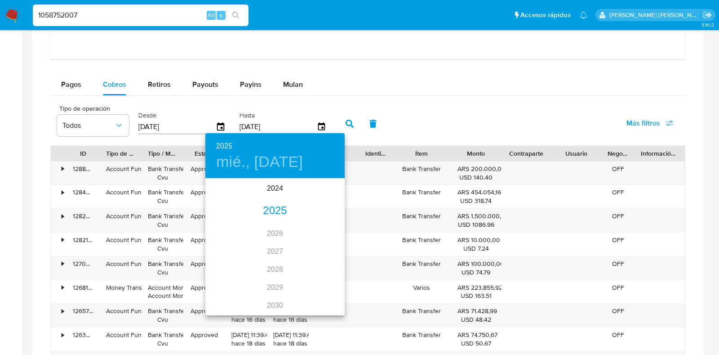
click at [274, 208] on div "2025" at bounding box center [274, 211] width 139 height 18
click at [327, 263] on div "sep." at bounding box center [321, 264] width 46 height 34
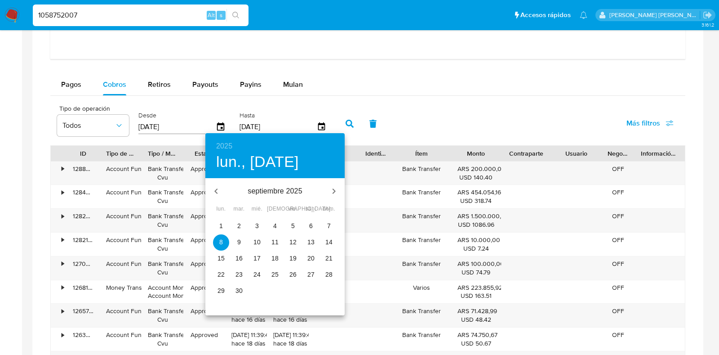
click at [240, 287] on p "30" at bounding box center [239, 290] width 7 height 9
type input "30/09/2025"
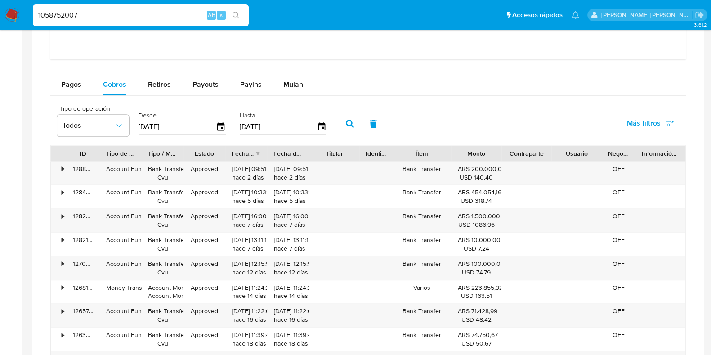
click at [346, 125] on icon "button" at bounding box center [350, 124] width 8 height 8
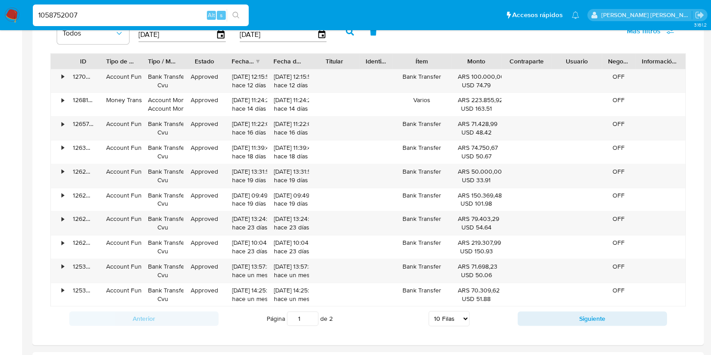
scroll to position [1068, 0]
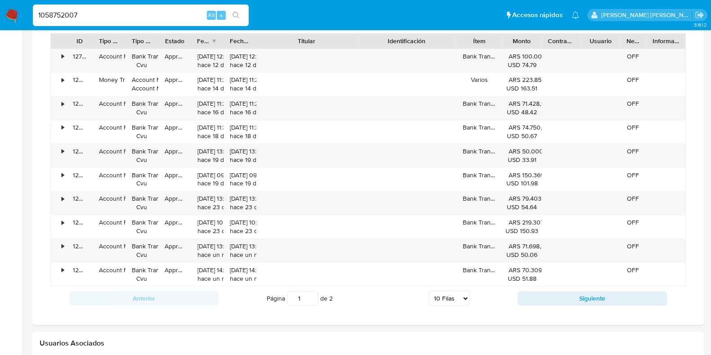
drag, startPoint x: 359, startPoint y: 36, endPoint x: 409, endPoint y: 39, distance: 49.9
click at [409, 39] on div "ID Tipo de operación Tipo / Método Estado Fecha de creación Fecha de aprobación…" at bounding box center [368, 40] width 634 height 15
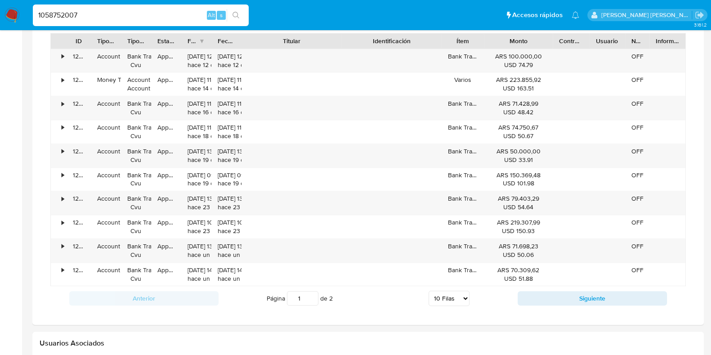
drag, startPoint x: 542, startPoint y: 37, endPoint x: 571, endPoint y: 37, distance: 29.7
click at [571, 37] on div "ID Tipo de operación Tipo / Método Estado Fecha de creación Fecha de aprobación…" at bounding box center [368, 40] width 634 height 15
click at [544, 294] on button "Siguiente" at bounding box center [591, 298] width 149 height 14
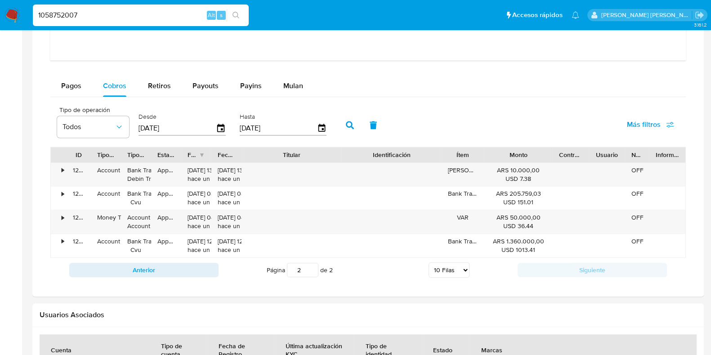
scroll to position [955, 0]
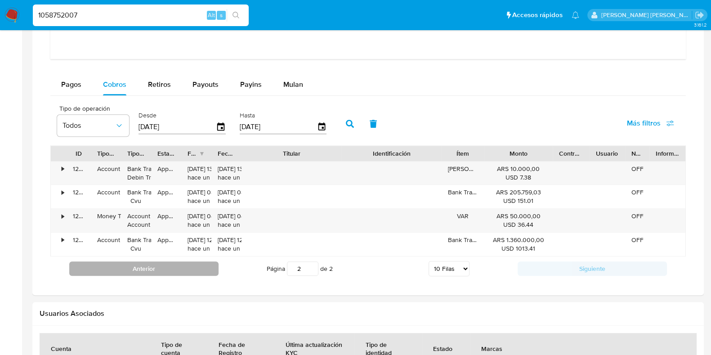
click at [148, 267] on button "Anterior" at bounding box center [143, 268] width 149 height 14
type input "1"
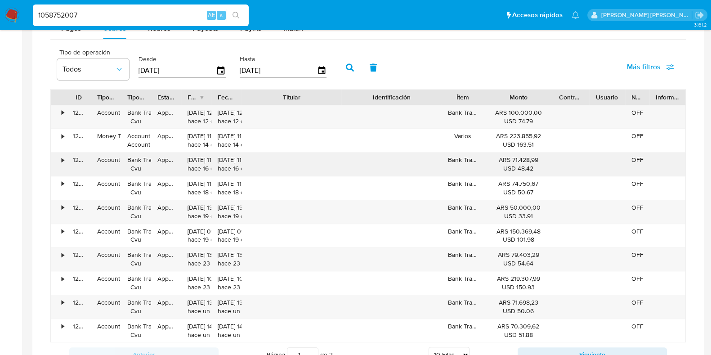
scroll to position [1068, 0]
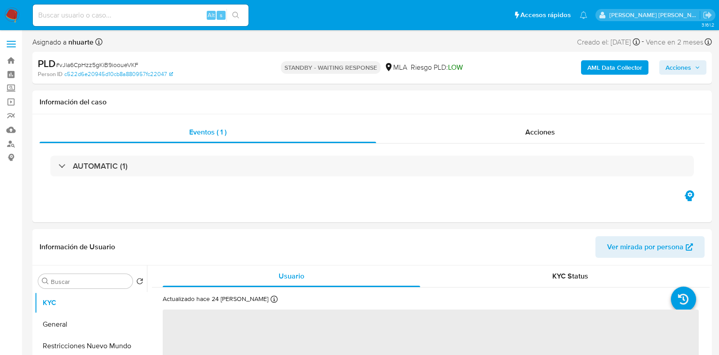
select select "10"
